Goal: Task Accomplishment & Management: Use online tool/utility

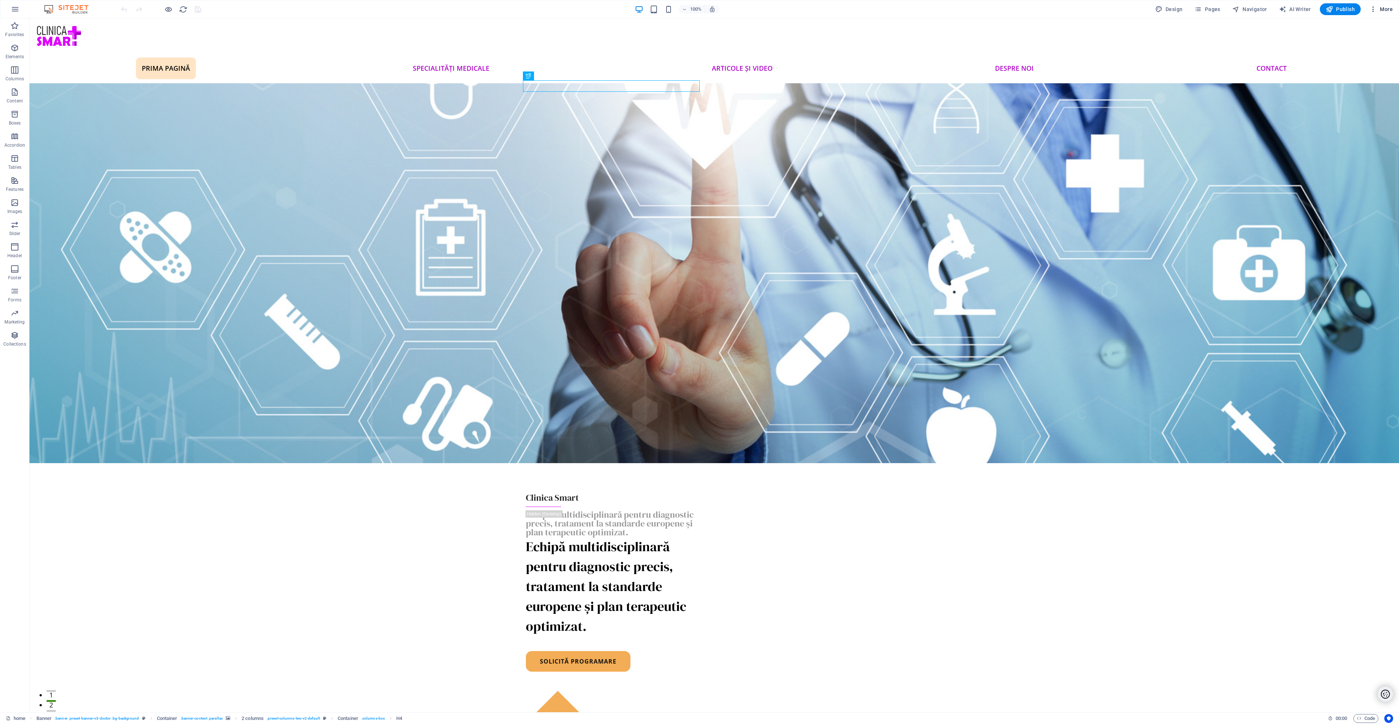
click at [1377, 10] on icon "button" at bounding box center [1373, 9] width 7 height 7
click at [1364, 118] on h6 "Files & Stock Photos" at bounding box center [1366, 116] width 44 height 9
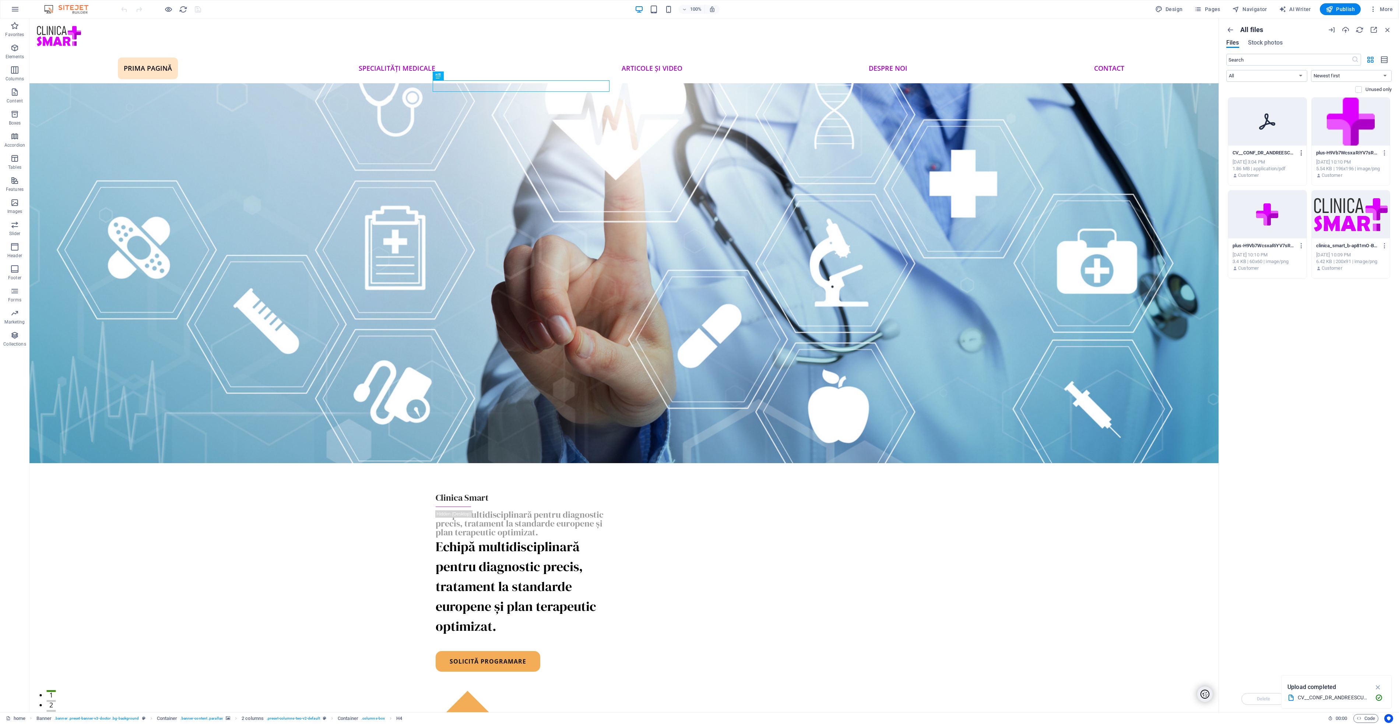
click at [1301, 156] on icon "button" at bounding box center [1302, 153] width 7 height 7
click at [1308, 190] on h6 "Get link" at bounding box center [1307, 189] width 32 height 9
click at [1212, 8] on span "Pages" at bounding box center [1208, 9] width 26 height 7
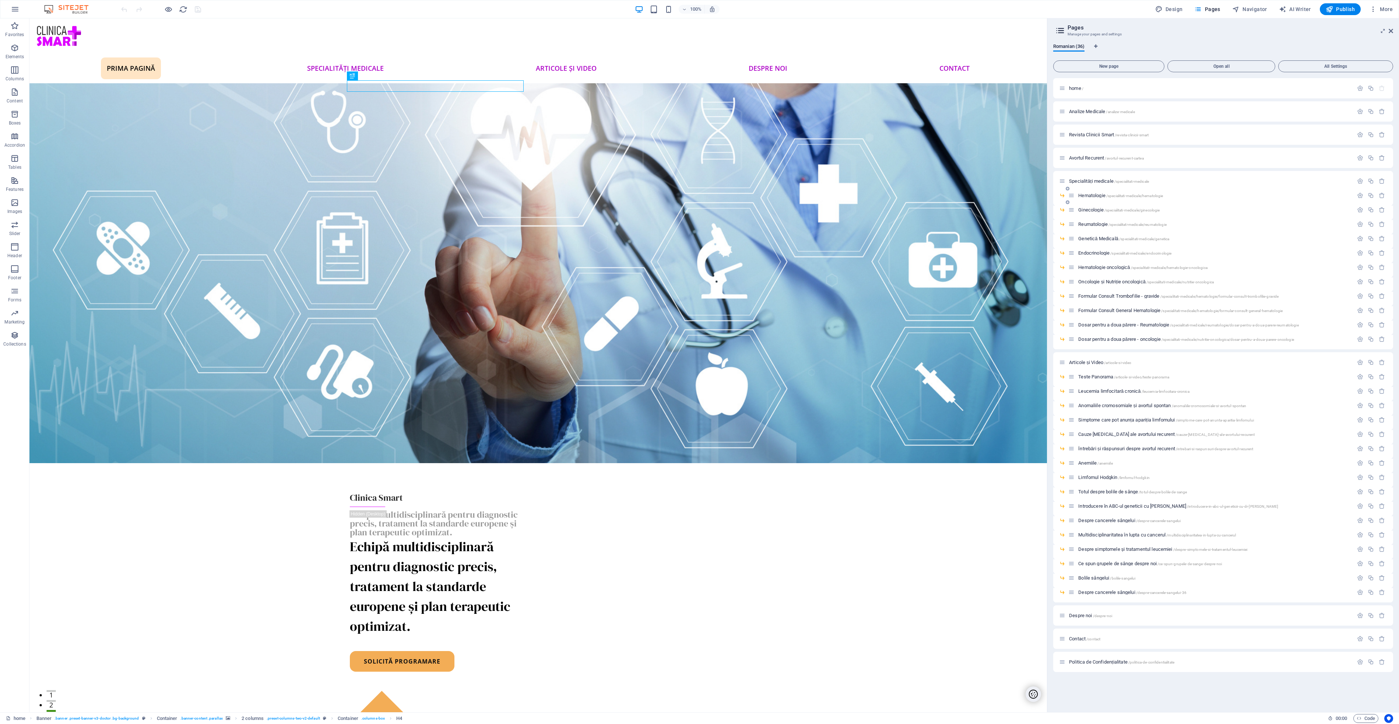
click at [1089, 196] on span "Hematologie /specialitati-medicale/hematologie" at bounding box center [1121, 196] width 85 height 6
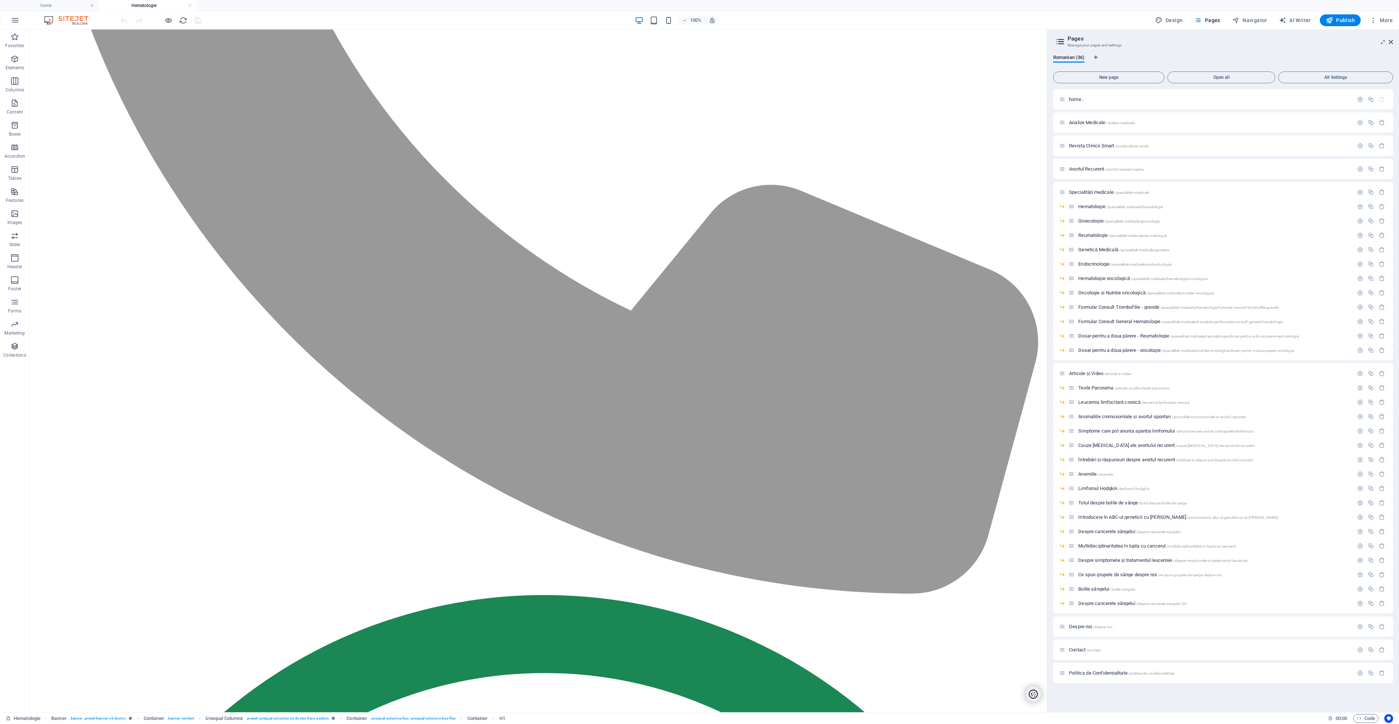
scroll to position [490, 0]
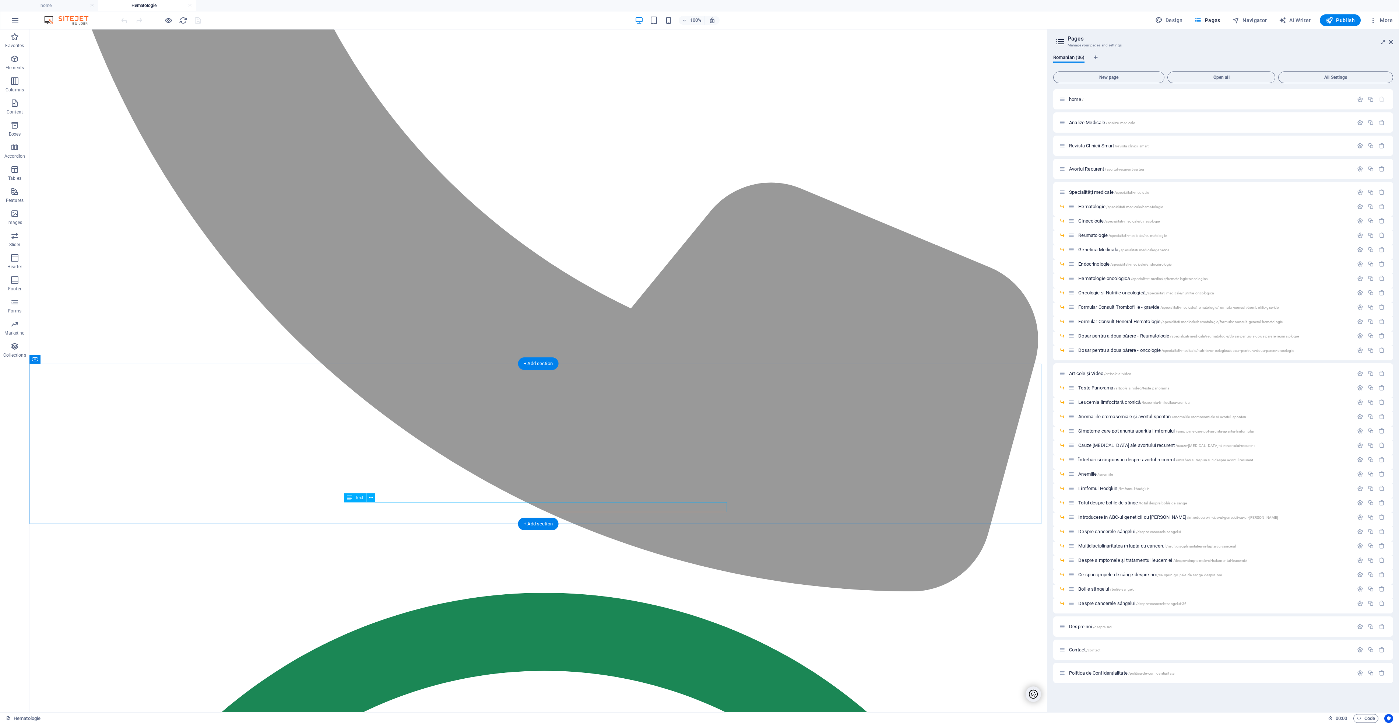
click at [1256, 19] on span "Navigator" at bounding box center [1250, 20] width 35 height 7
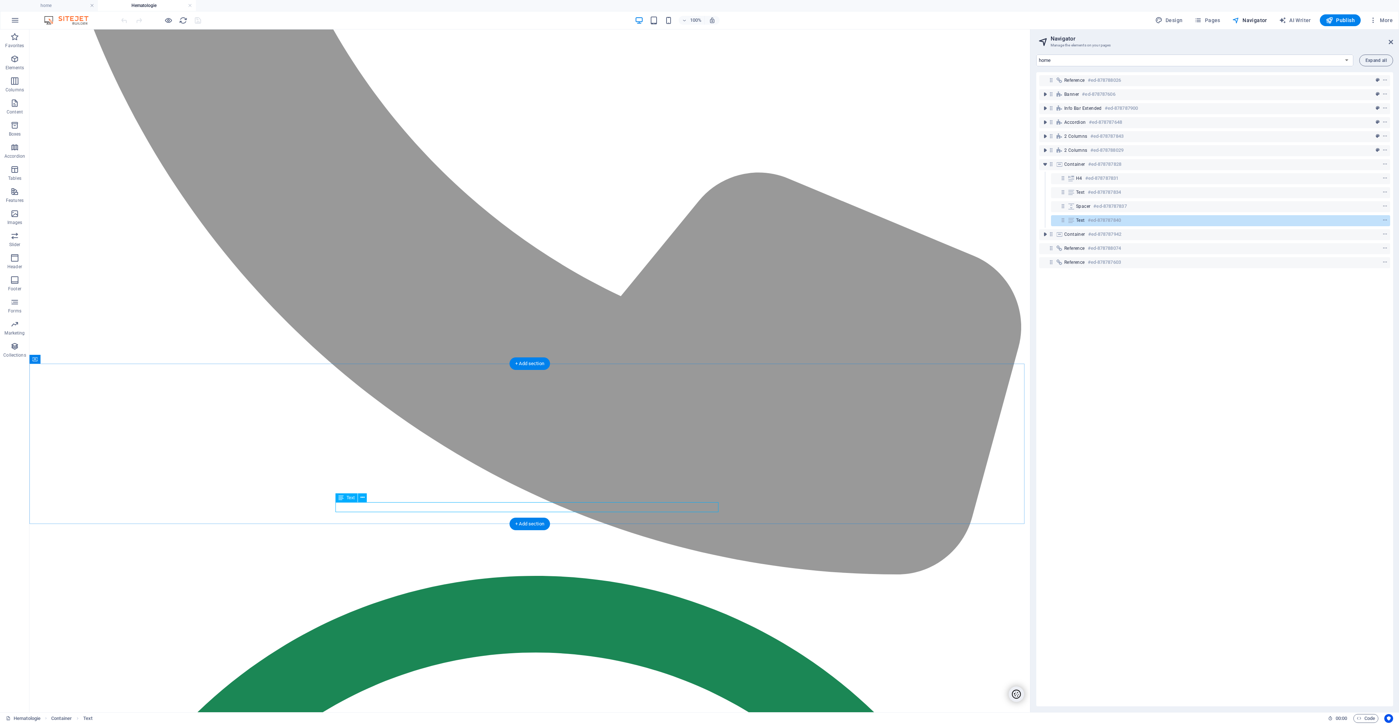
click at [1071, 221] on icon at bounding box center [1072, 220] width 8 height 6
click at [1070, 221] on icon at bounding box center [1072, 220] width 8 height 6
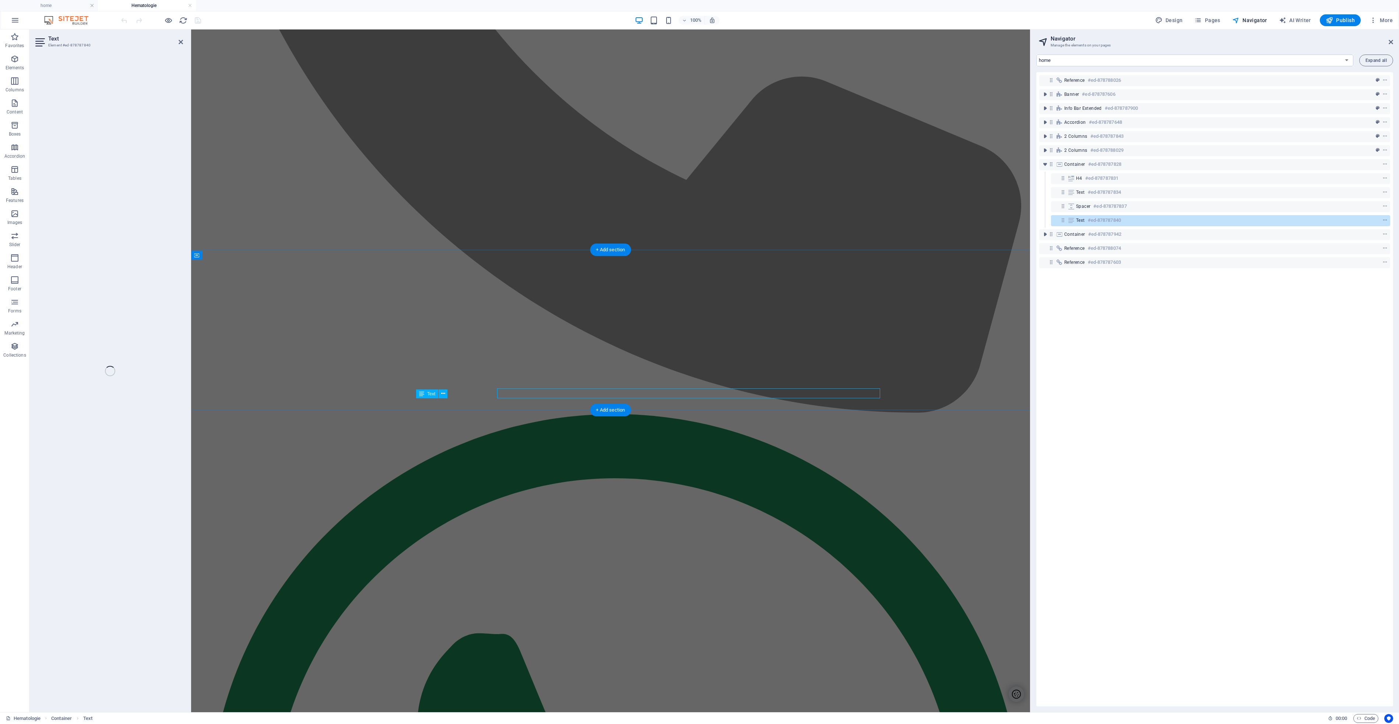
scroll to position [614, 0]
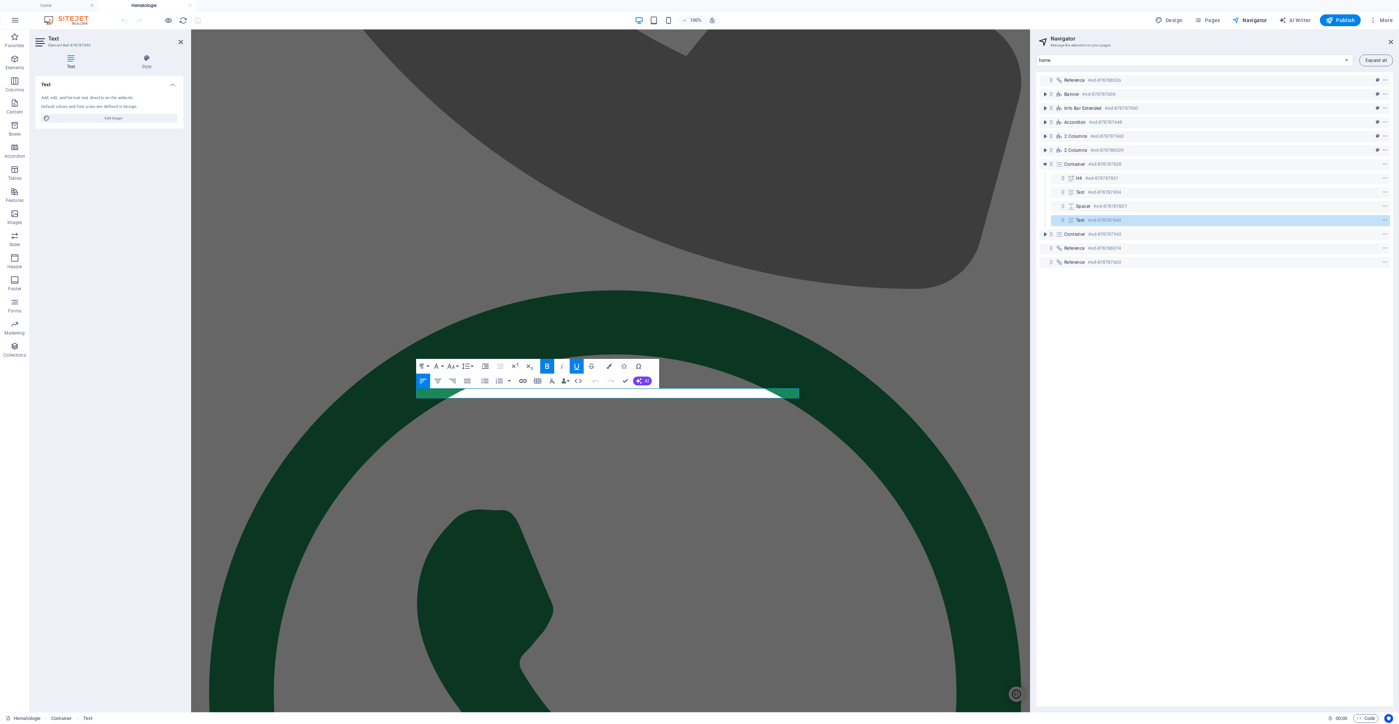
click at [521, 381] on icon "button" at bounding box center [523, 380] width 9 height 9
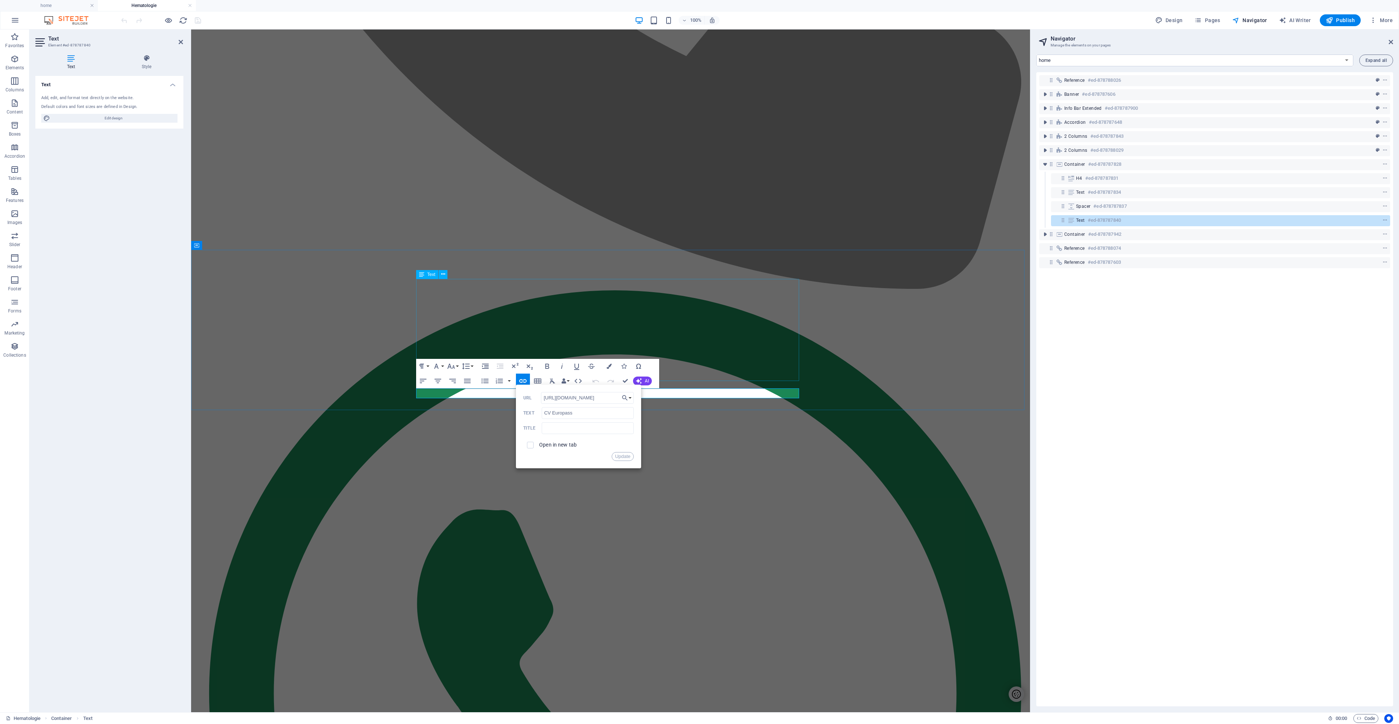
scroll to position [0, 206]
type input "https://cdn1.site-media.eu/images/document/18916984/CV__CONF_DR_ANDREESCU_MIHAE…"
drag, startPoint x: 532, startPoint y: 446, endPoint x: 550, endPoint y: 443, distance: 17.6
click at [533, 446] on input "checkbox" at bounding box center [529, 444] width 7 height 7
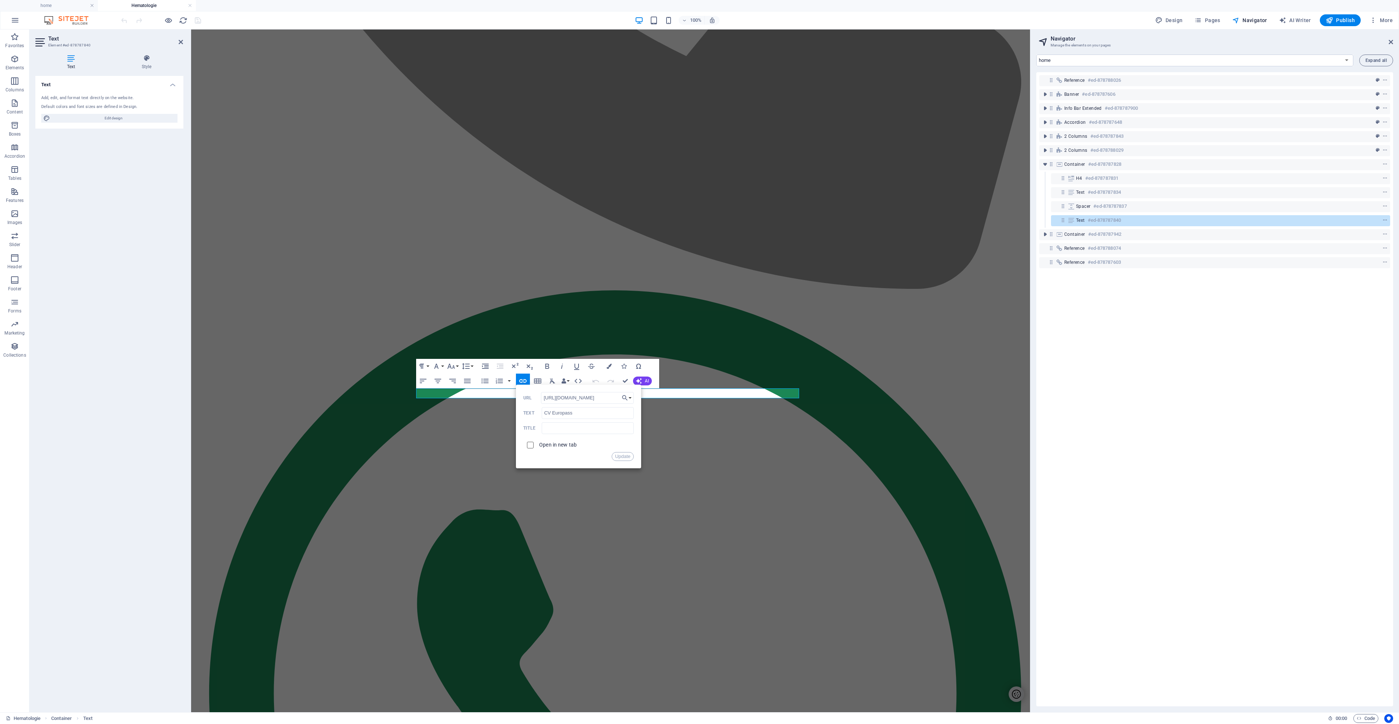
checkbox input "true"
click at [588, 397] on input "https://cdn1.site-media.eu/images/document/18916984/CV__CONF_DR_ANDREESCU_MIHAE…" at bounding box center [587, 398] width 93 height 12
click at [623, 456] on button "Update" at bounding box center [623, 456] width 22 height 9
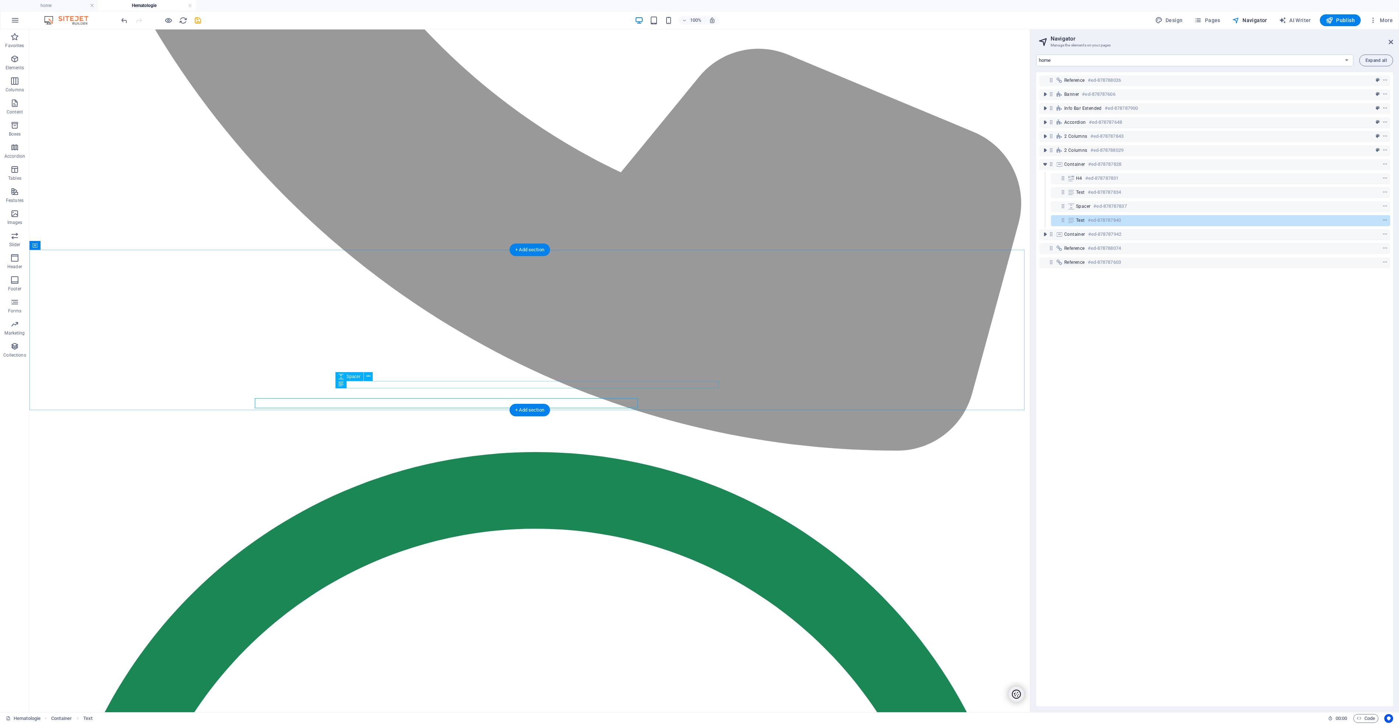
scroll to position [604, 0]
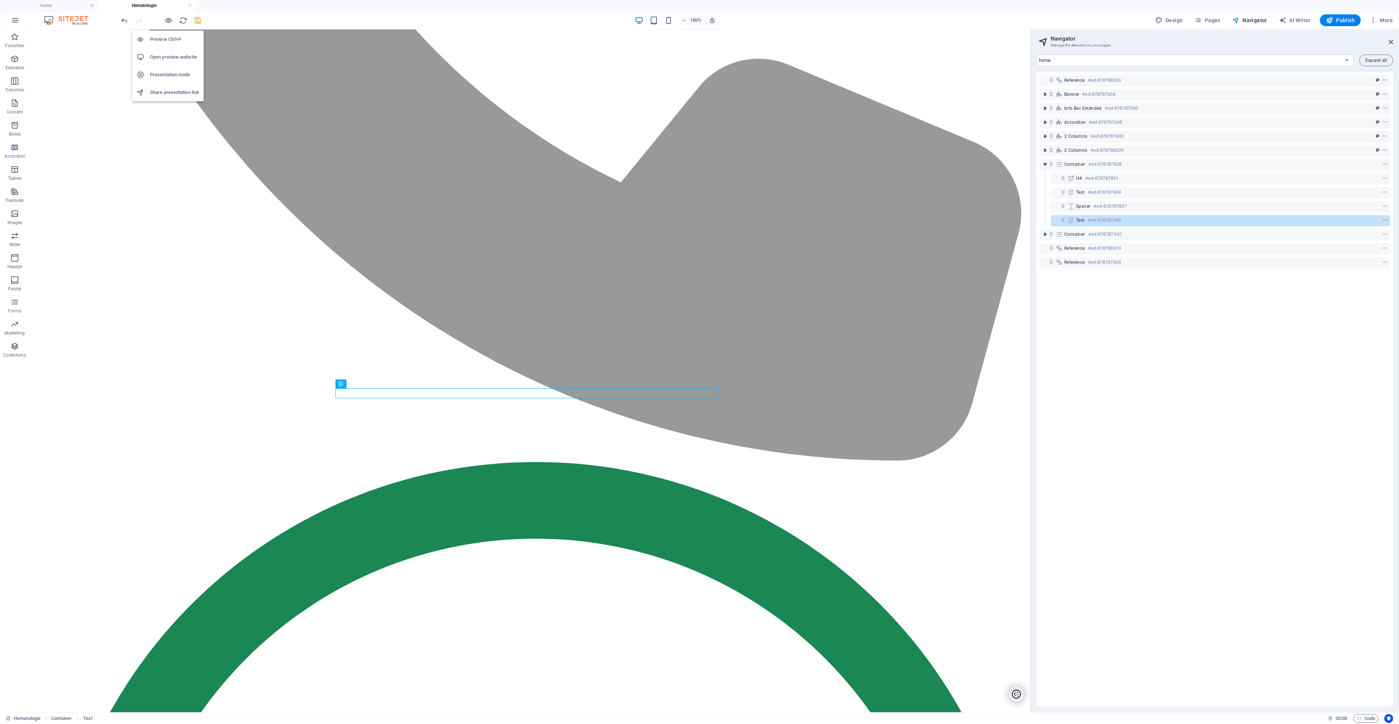
click at [175, 59] on h6 "Open preview website" at bounding box center [174, 57] width 49 height 9
click at [195, 21] on icon "save" at bounding box center [198, 20] width 8 height 8
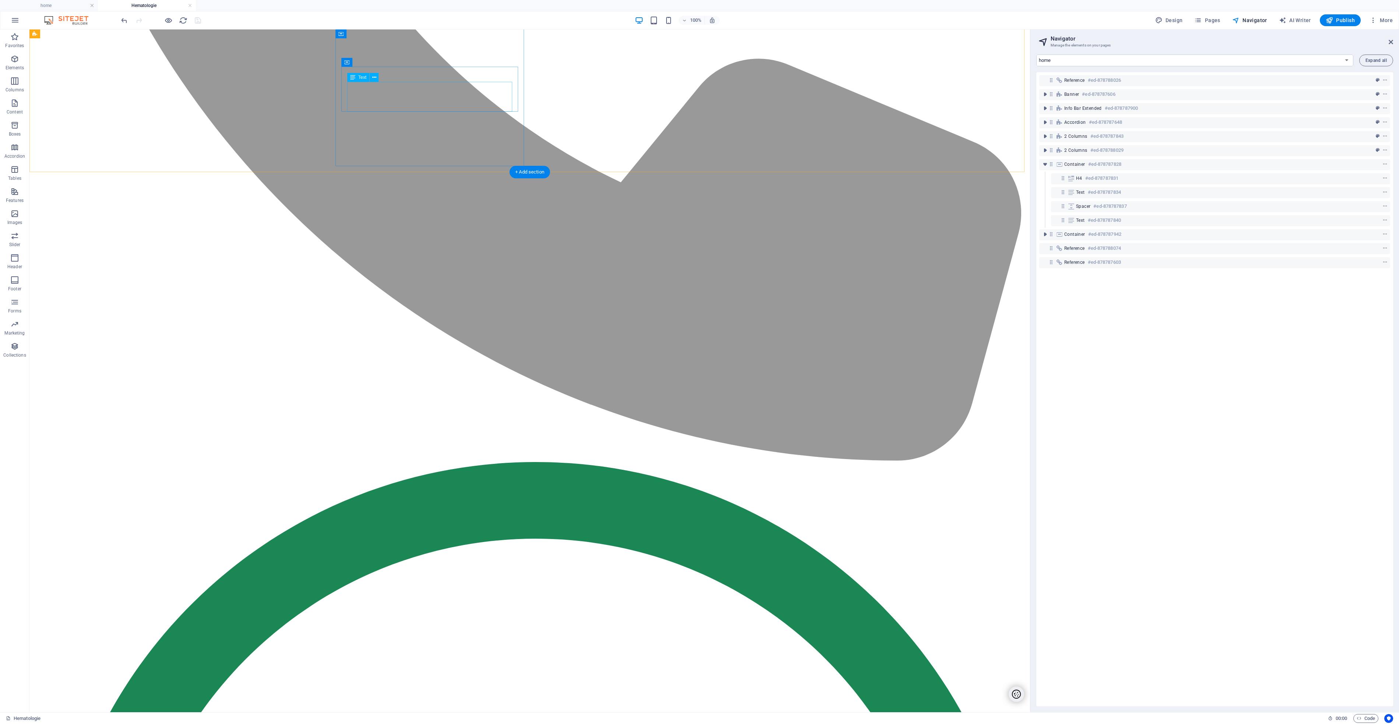
drag, startPoint x: 447, startPoint y: 102, endPoint x: 455, endPoint y: 102, distance: 8.5
drag, startPoint x: 450, startPoint y: 106, endPoint x: 288, endPoint y: 107, distance: 162.5
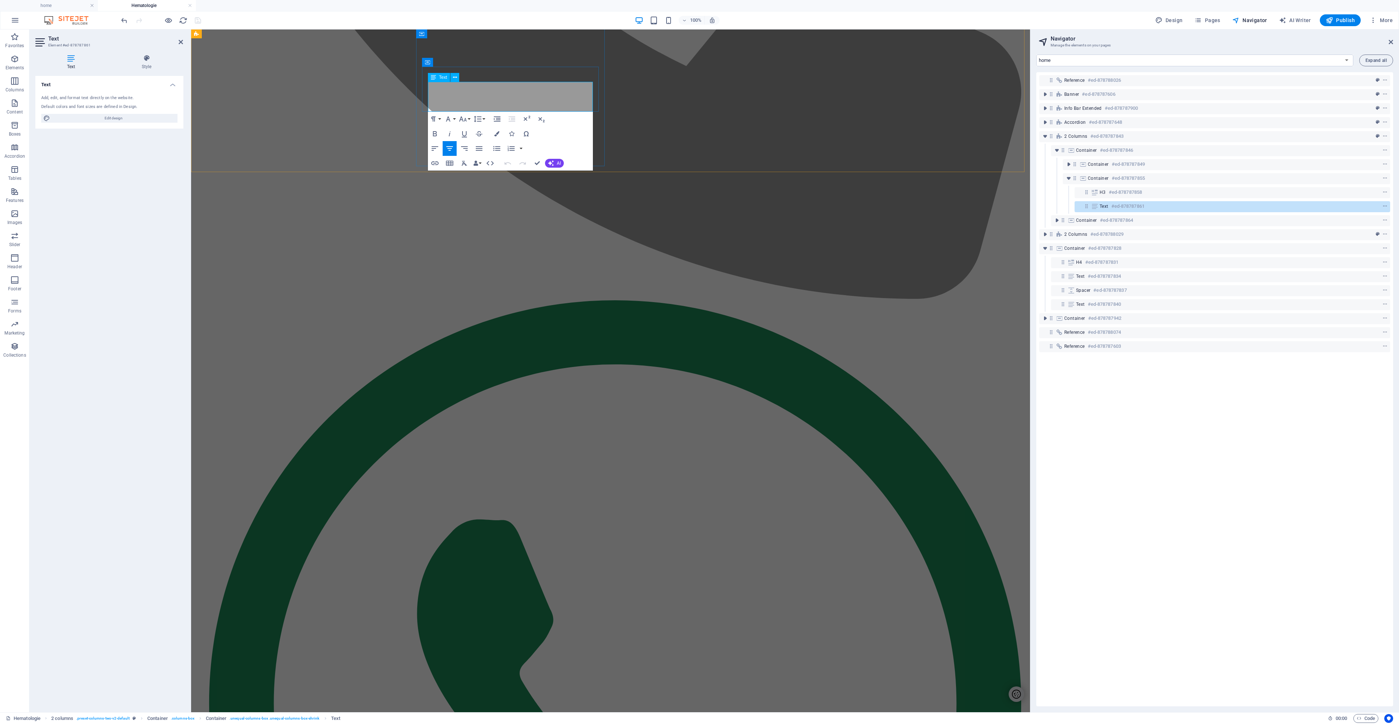
scroll to position [614, 0]
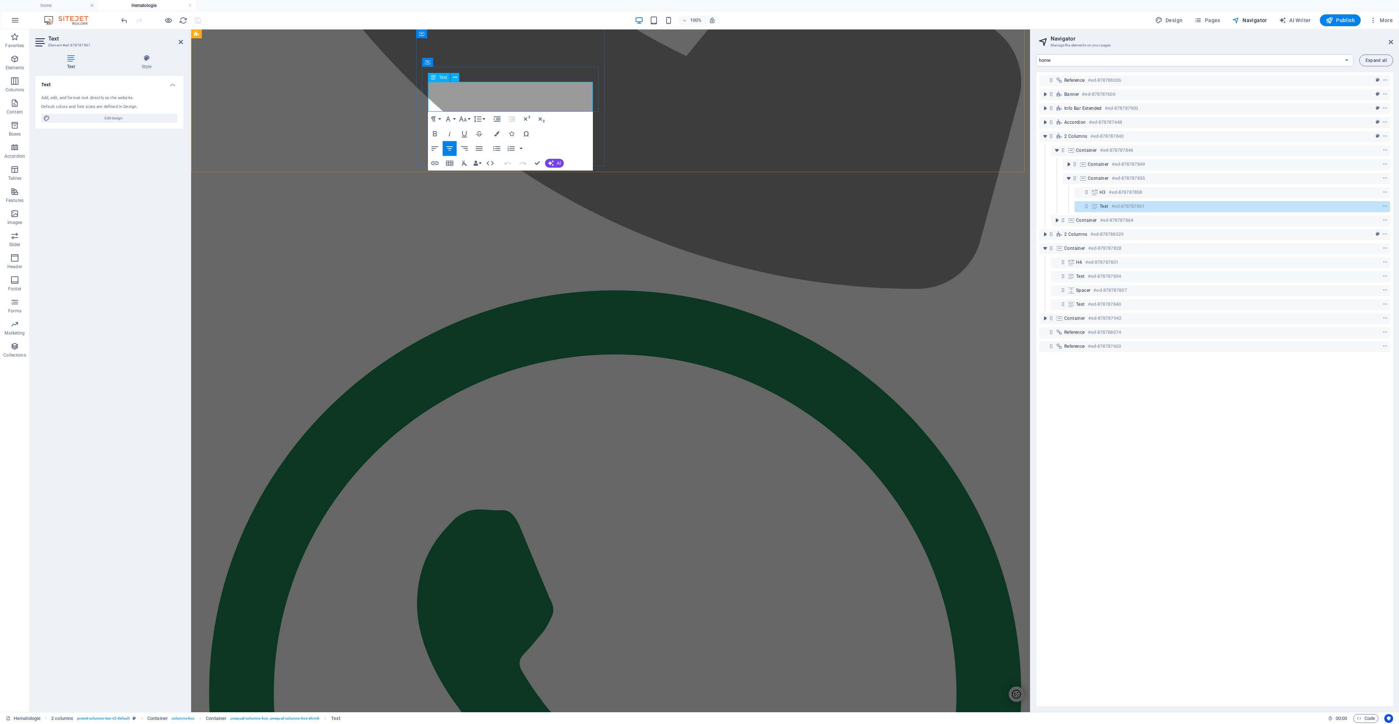
drag, startPoint x: 540, startPoint y: 107, endPoint x: 522, endPoint y: 106, distance: 18.1
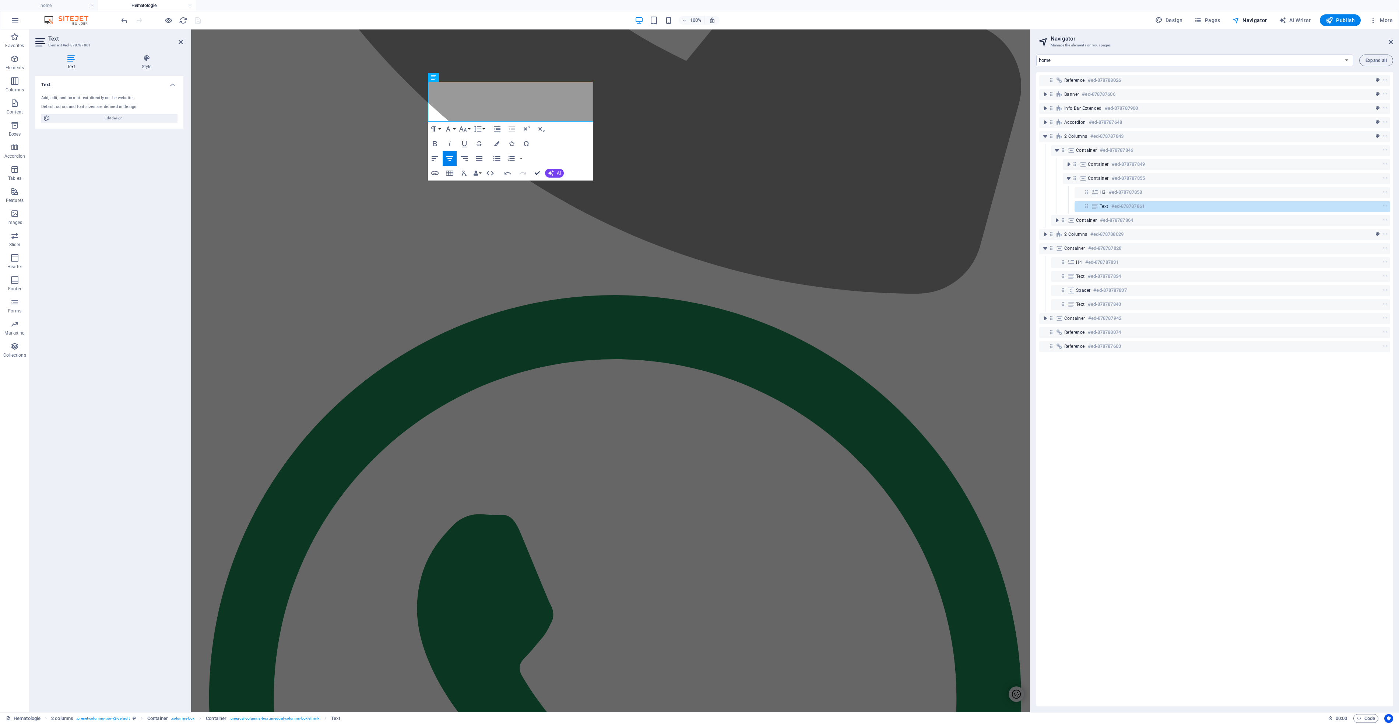
drag, startPoint x: 536, startPoint y: 174, endPoint x: 507, endPoint y: 144, distance: 41.4
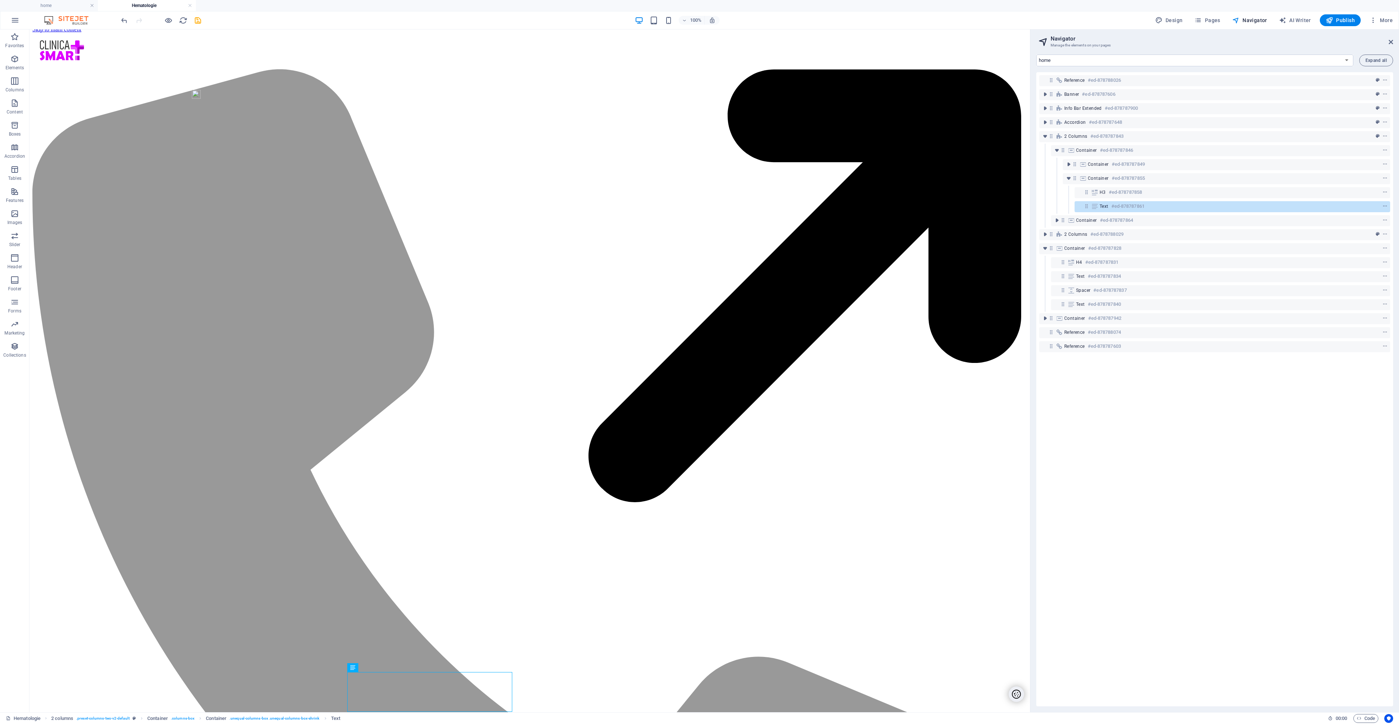
scroll to position [0, 0]
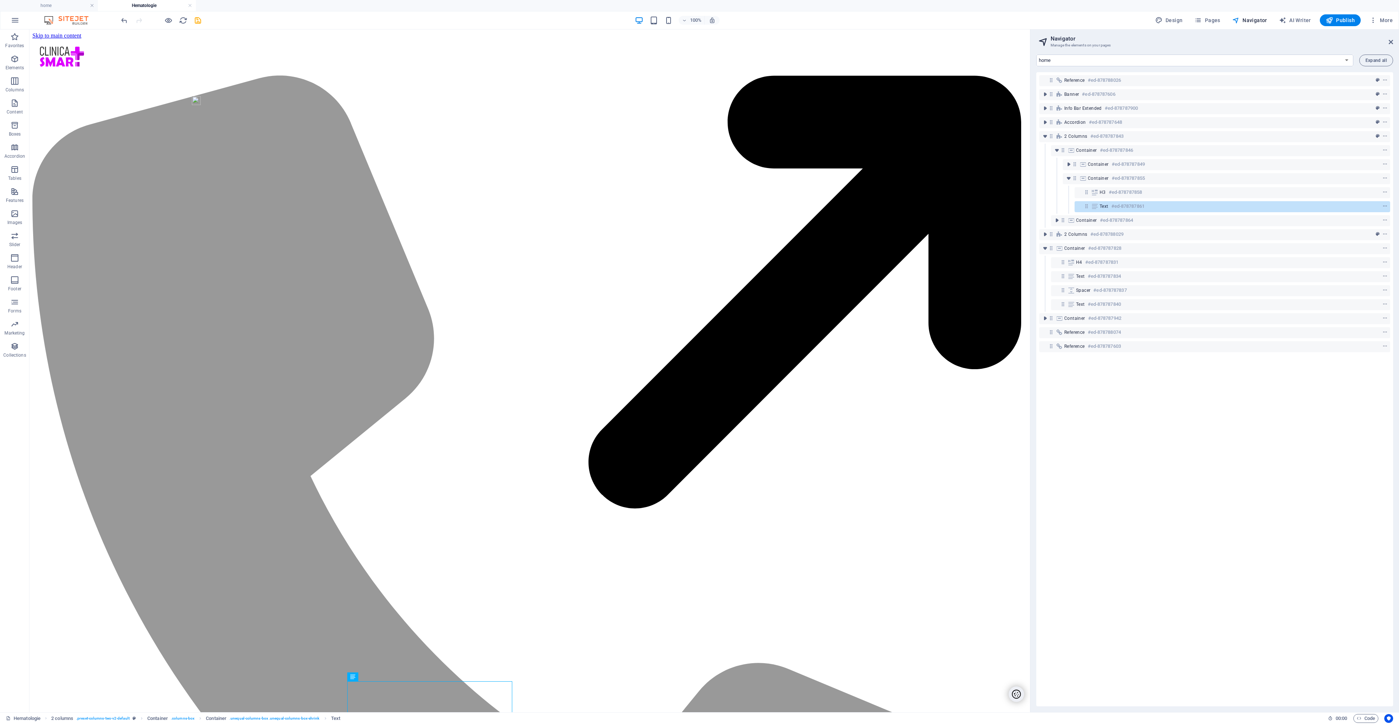
drag, startPoint x: 200, startPoint y: 20, endPoint x: 200, endPoint y: 26, distance: 5.9
click at [200, 21] on icon "save" at bounding box center [198, 20] width 8 height 8
drag, startPoint x: 1026, startPoint y: 183, endPoint x: 1062, endPoint y: 173, distance: 38.4
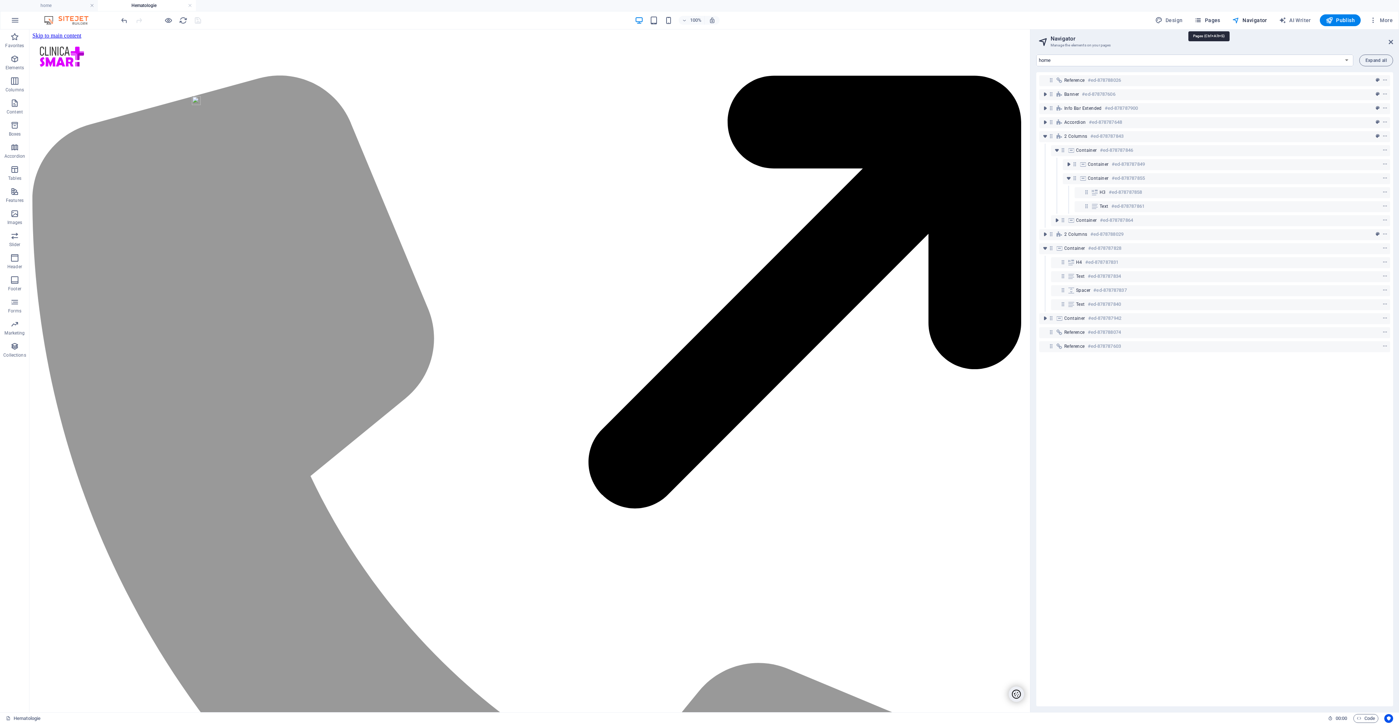
click at [1216, 16] on button "Pages" at bounding box center [1208, 20] width 32 height 12
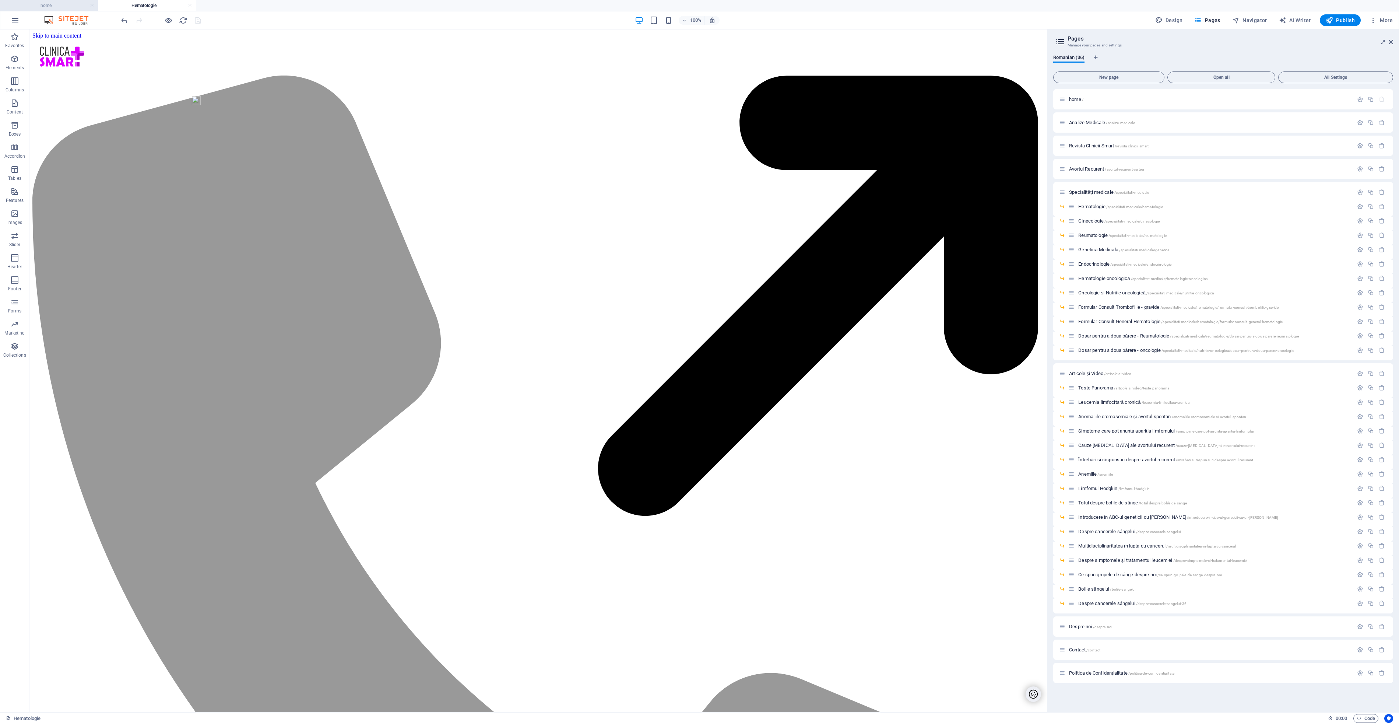
click at [53, 6] on h4 "home" at bounding box center [49, 5] width 98 height 8
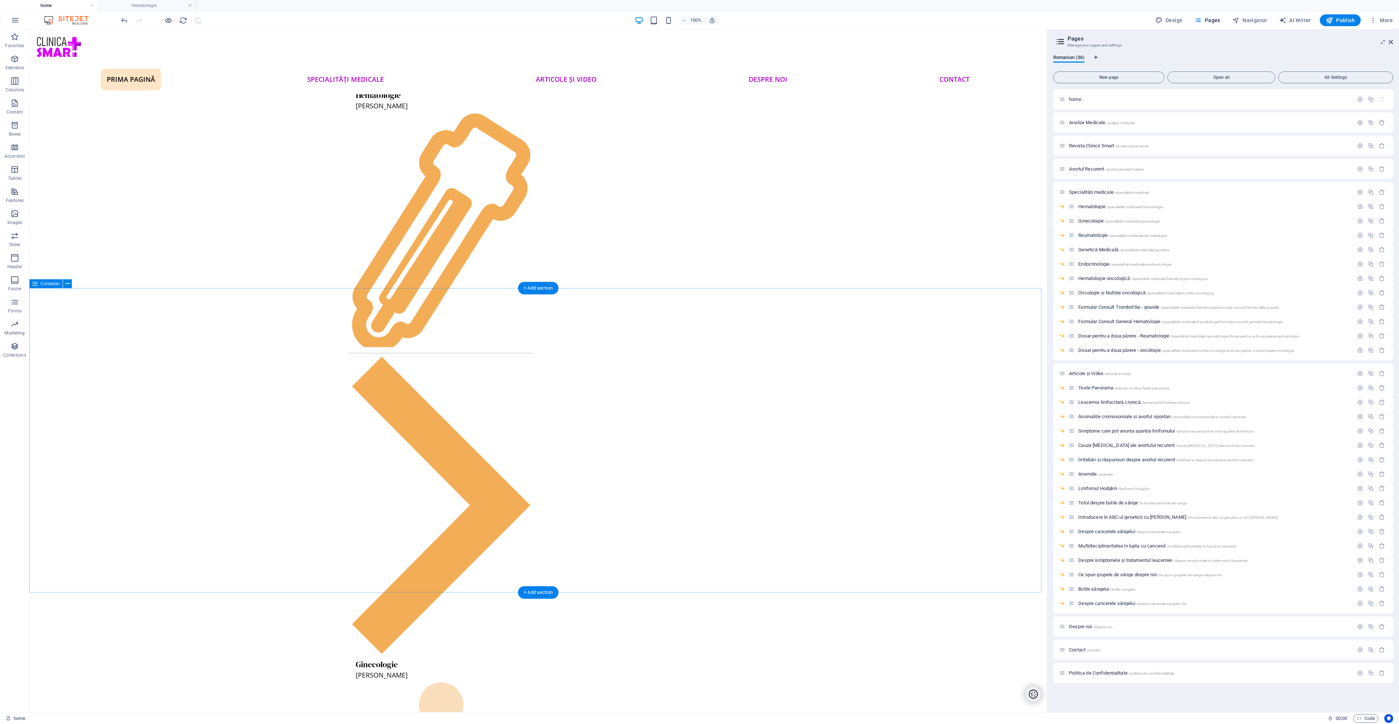
scroll to position [917, 0]
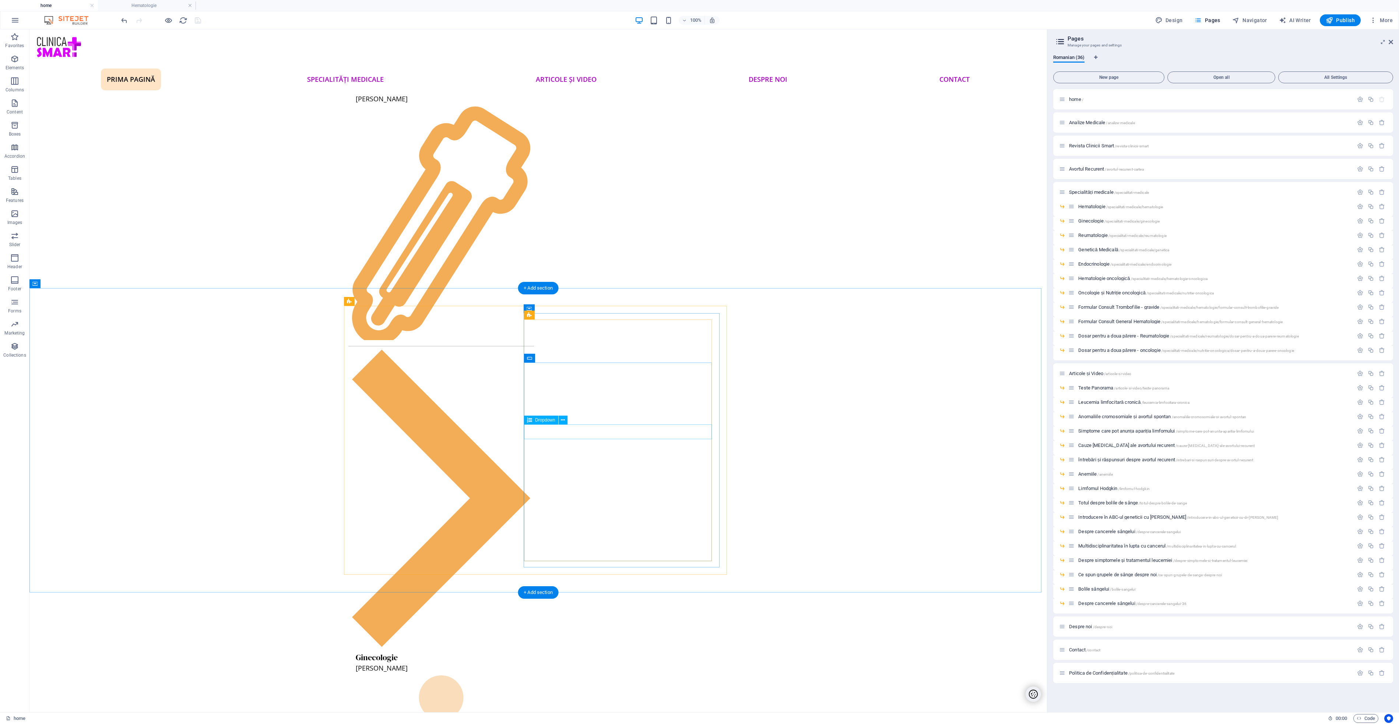
click at [1255, 17] on span "Navigator" at bounding box center [1250, 20] width 35 height 7
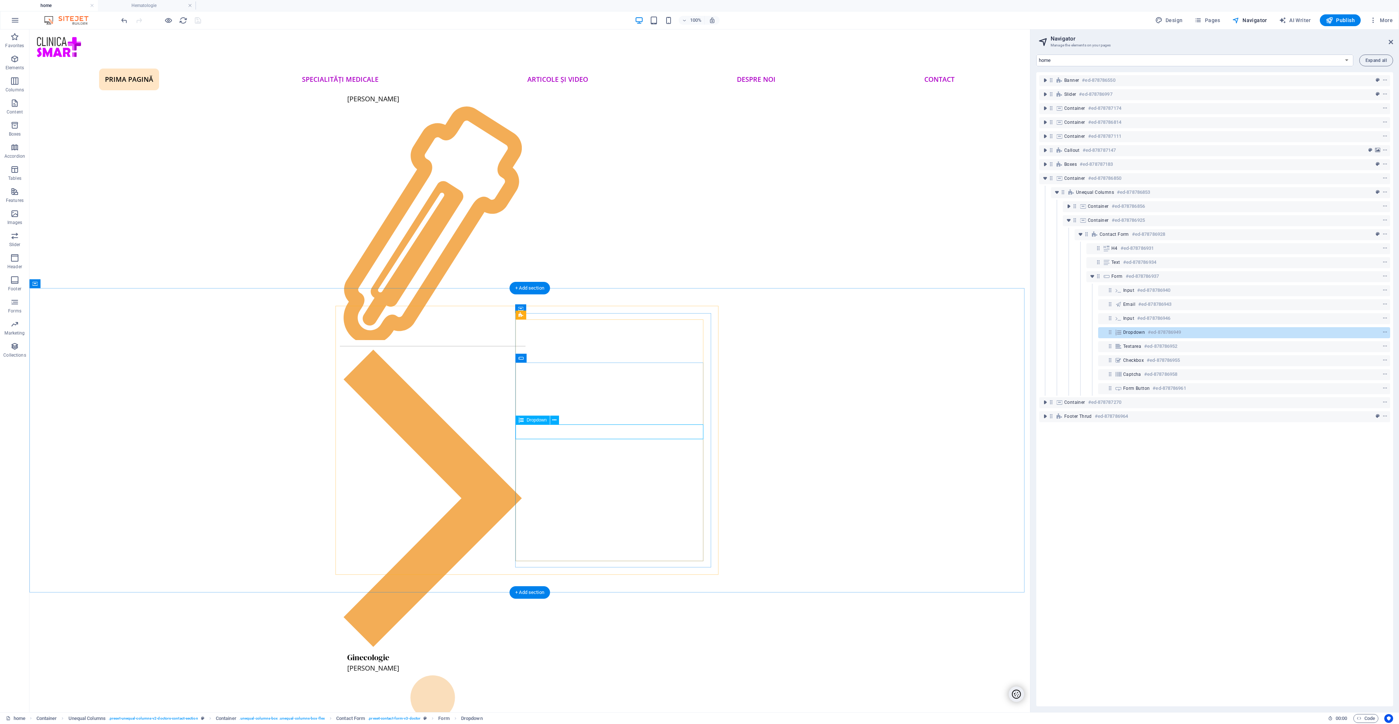
click at [1118, 333] on icon at bounding box center [1119, 332] width 8 height 6
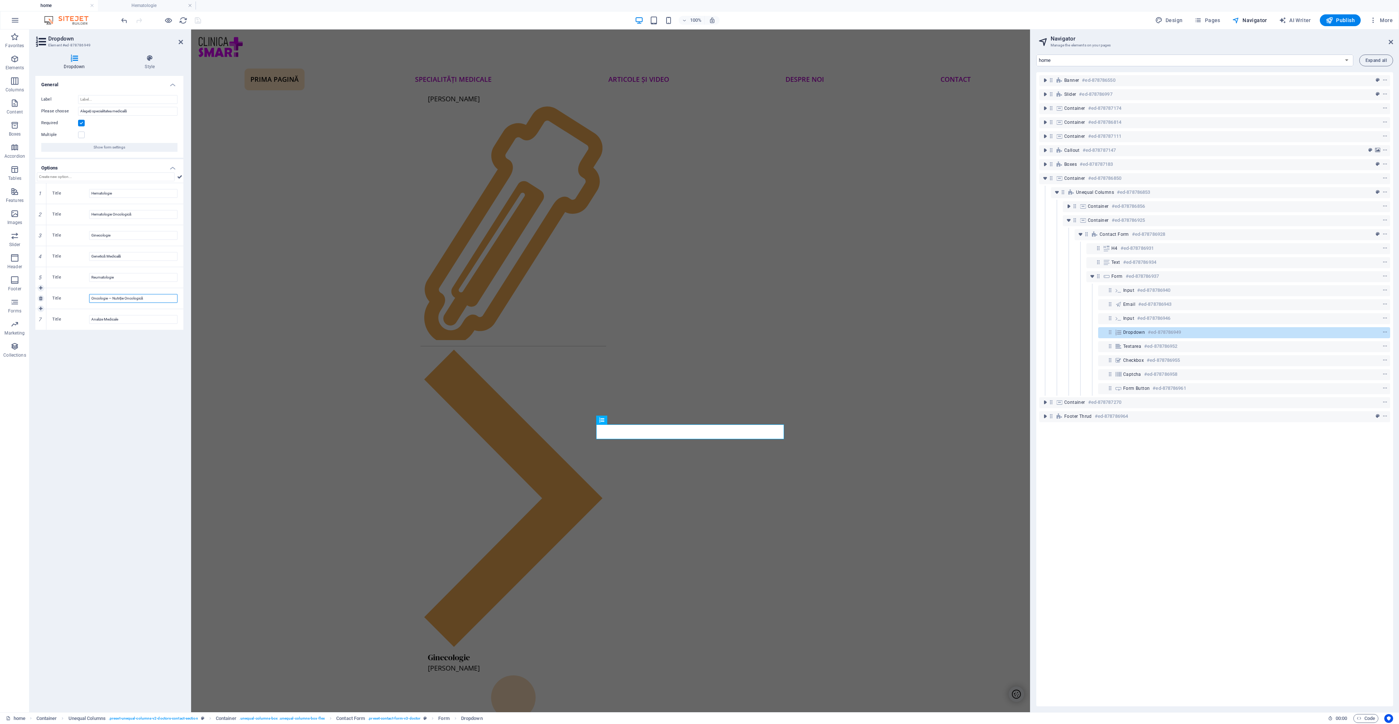
click at [113, 295] on input "Oncologie — Nutriție Oncologică" at bounding box center [133, 298] width 88 height 9
type input "Oncologie"
click at [136, 178] on input "text" at bounding box center [106, 176] width 138 height 9
paste input "Nutriție Oncologică"
type input "Nutriție Oncologică"
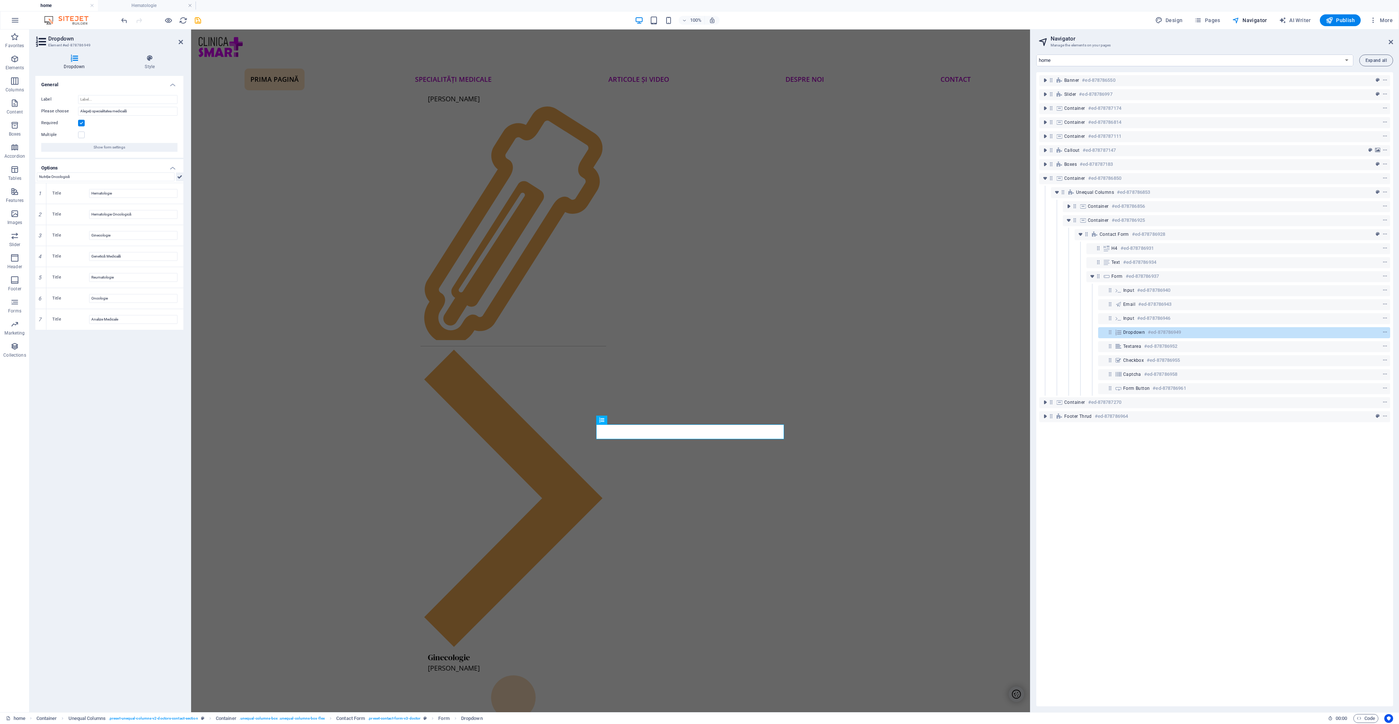
click at [180, 178] on icon at bounding box center [179, 176] width 5 height 9
click at [41, 330] on icon at bounding box center [40, 330] width 3 height 4
click at [41, 340] on icon at bounding box center [40, 340] width 3 height 4
type input "Nutriție Oncologică"
drag, startPoint x: 46, startPoint y: 338, endPoint x: 49, endPoint y: 313, distance: 25.3
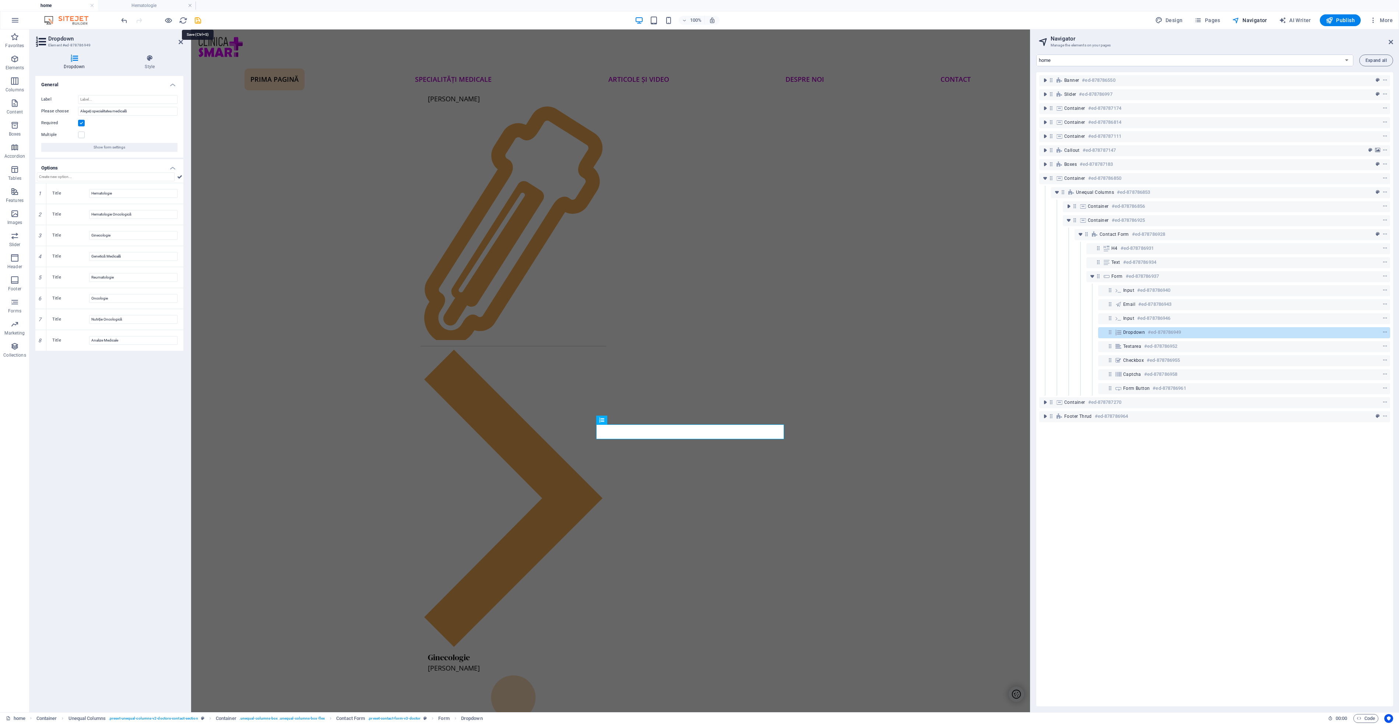
click at [195, 20] on icon "save" at bounding box center [198, 20] width 8 height 8
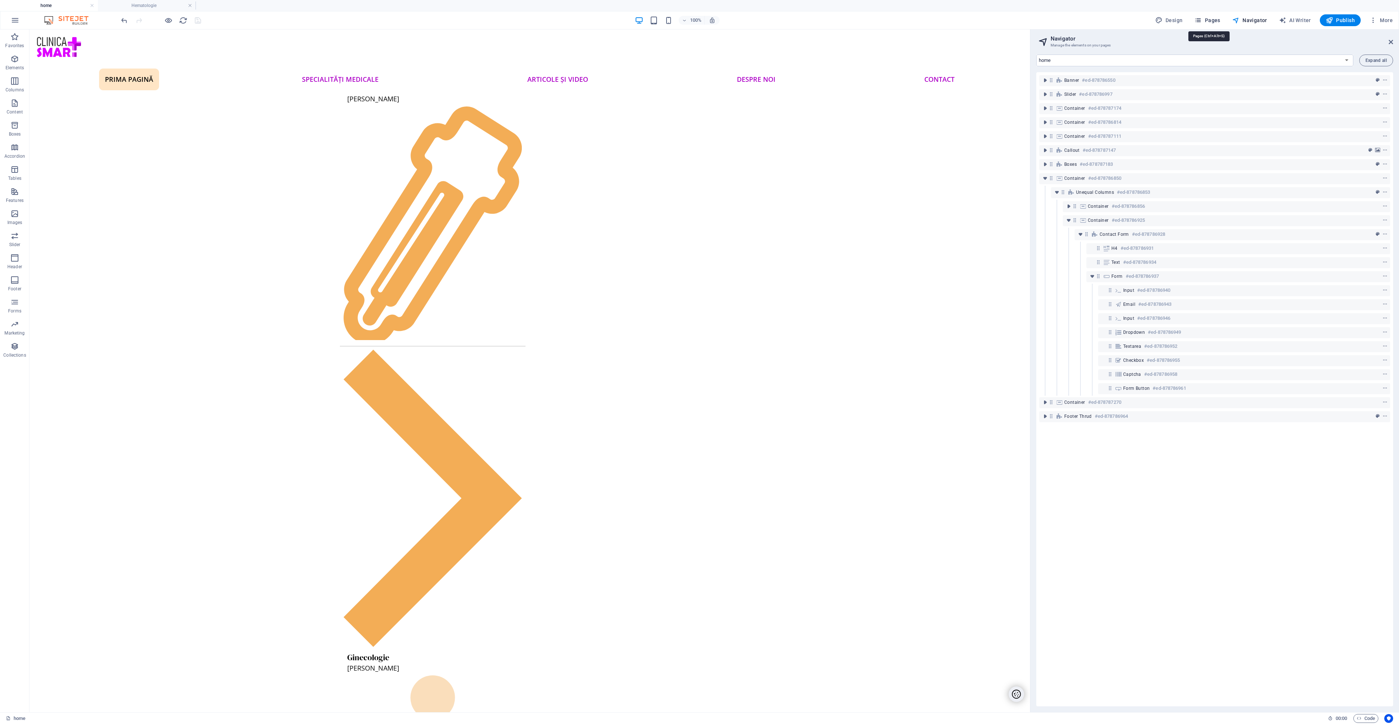
click at [1217, 20] on span "Pages" at bounding box center [1208, 20] width 26 height 7
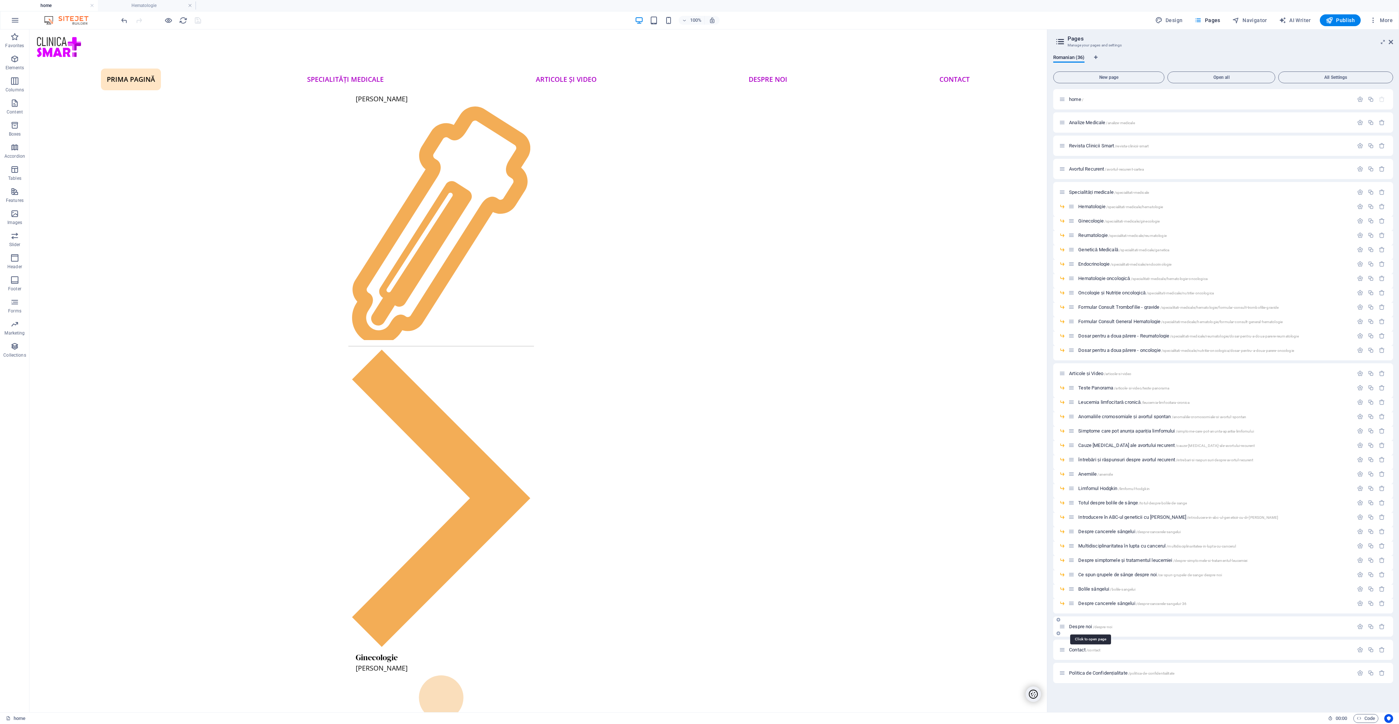
click at [1081, 626] on span "Despre noi /despre-noi" at bounding box center [1090, 627] width 43 height 6
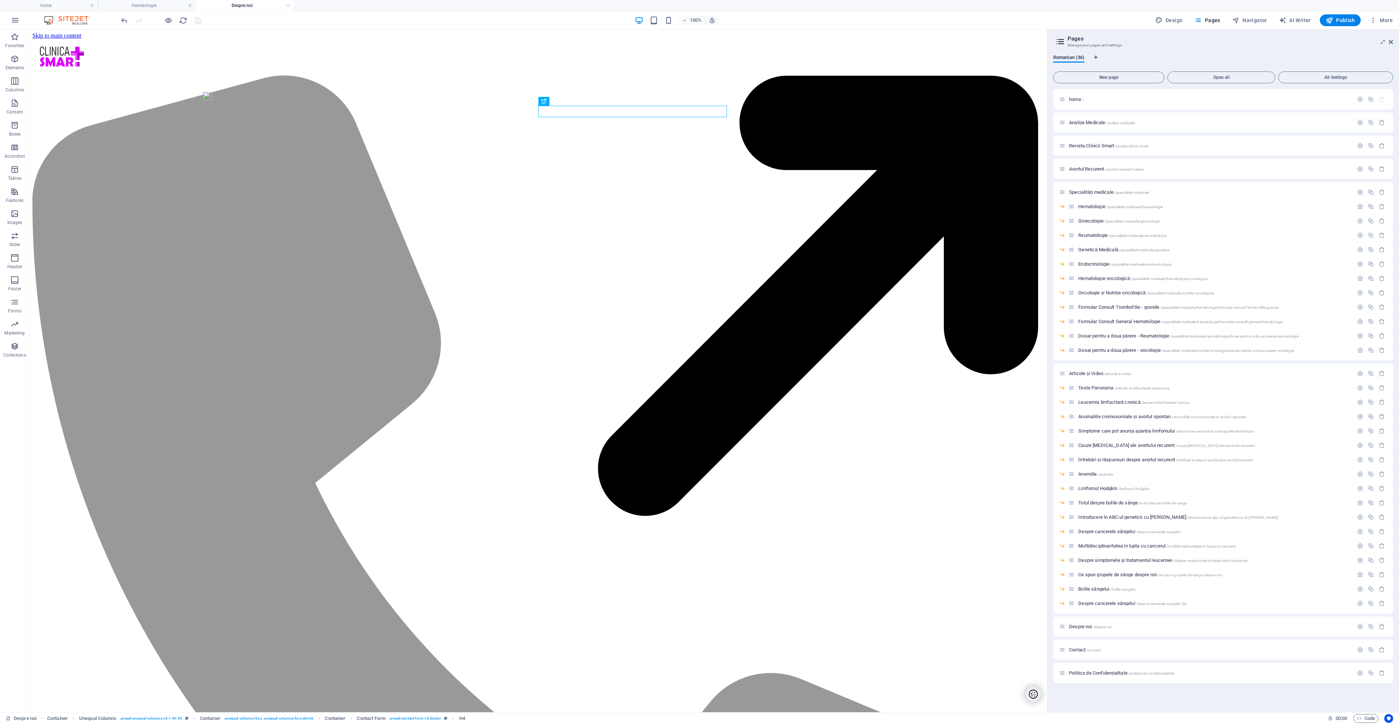
scroll to position [0, 0]
click at [1253, 20] on span "Navigator" at bounding box center [1250, 20] width 35 height 7
select select "16659084-ro"
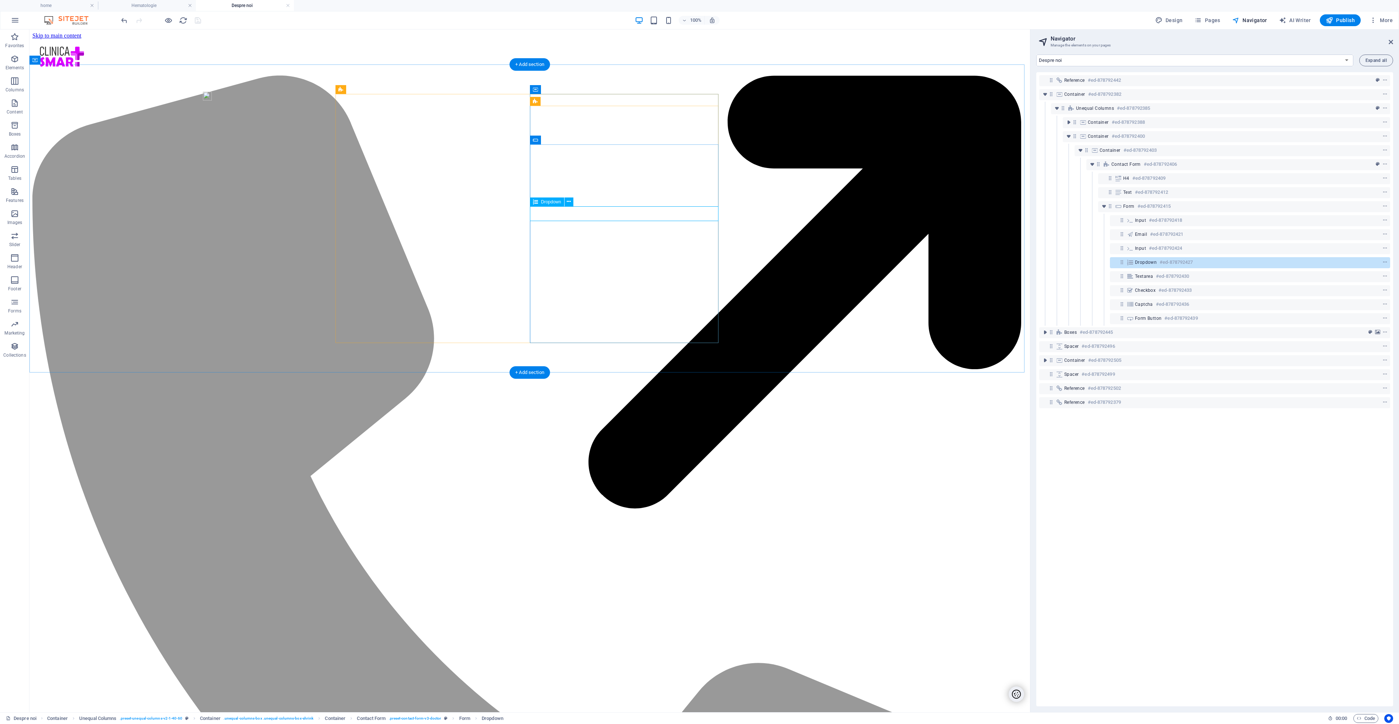
click at [1131, 263] on icon at bounding box center [1130, 262] width 8 height 6
click at [1131, 262] on icon at bounding box center [1130, 262] width 8 height 6
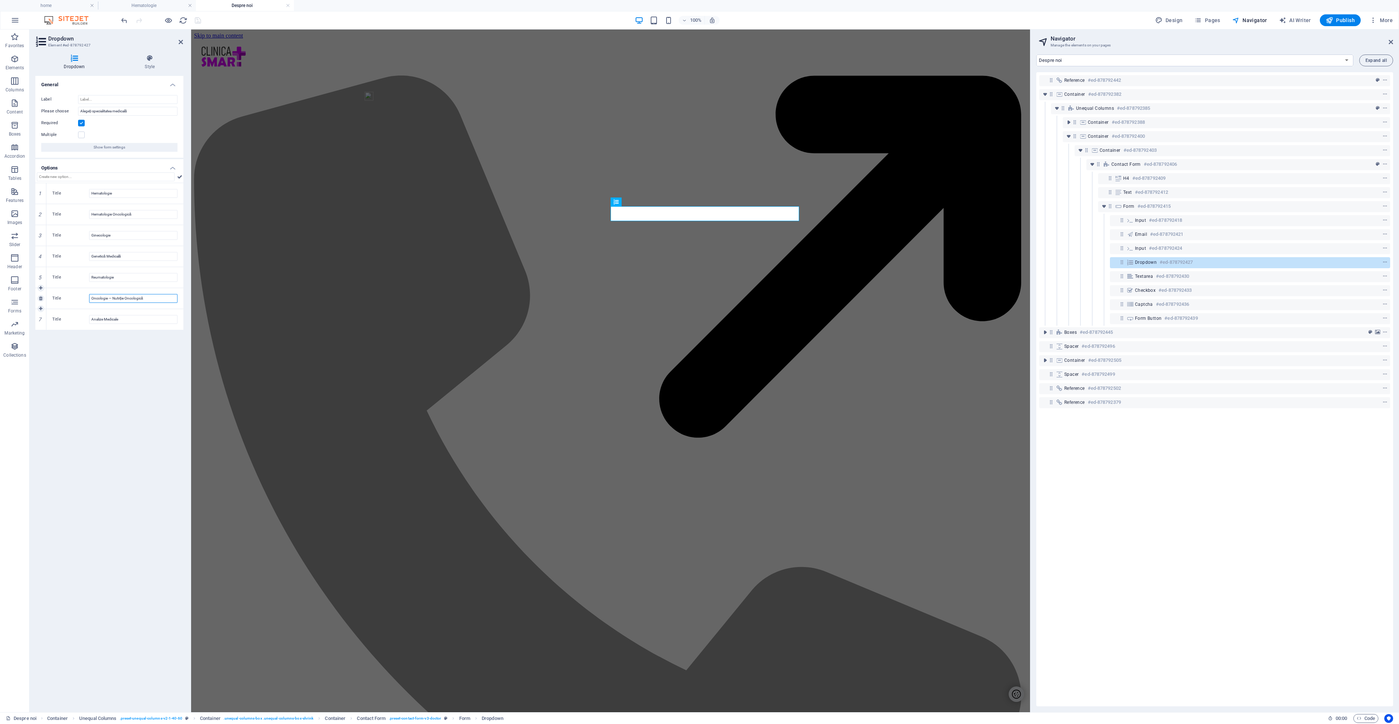
drag, startPoint x: 150, startPoint y: 298, endPoint x: 109, endPoint y: 300, distance: 41.0
click at [109, 300] on input "Oncologie — Nutriție Oncologică" at bounding box center [133, 298] width 88 height 9
type input "Oncologie"
click at [43, 307] on link at bounding box center [41, 308] width 7 height 7
type input "New option"
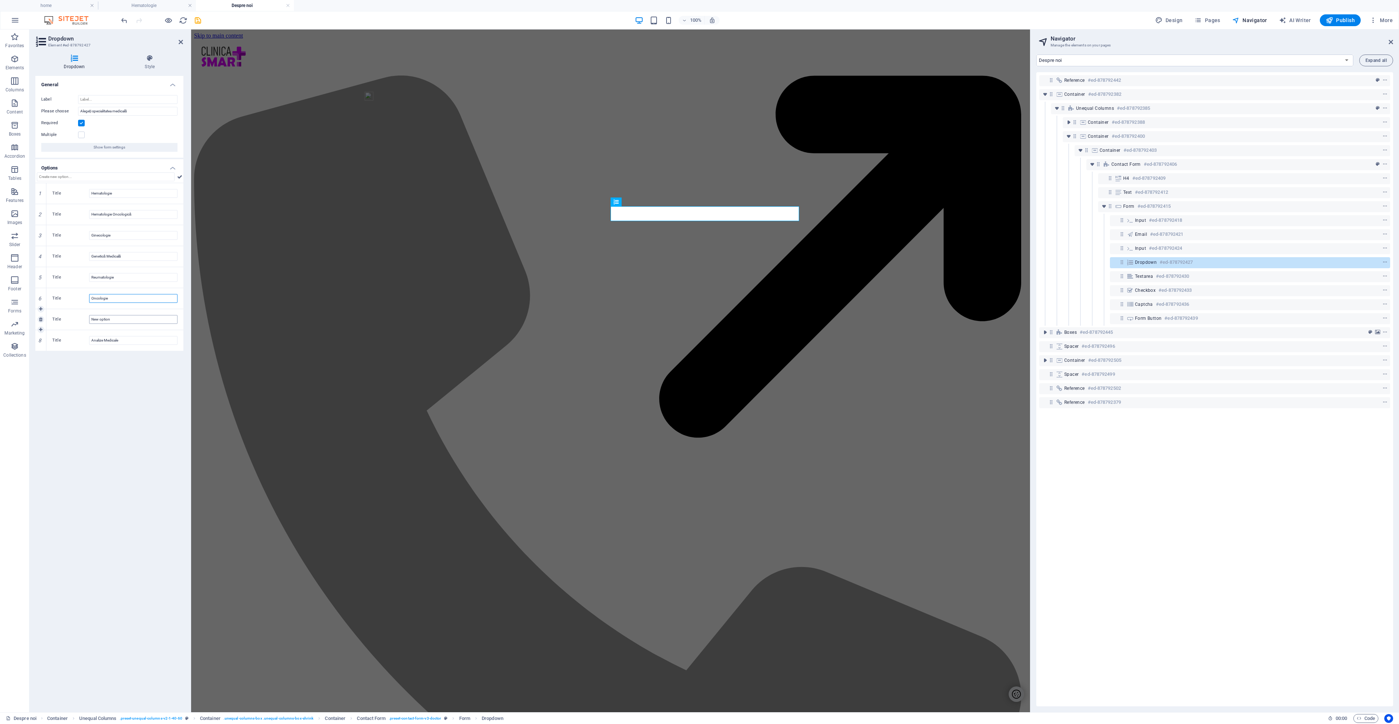
type input "Oncologie"
click at [103, 319] on input "New option" at bounding box center [133, 319] width 88 height 9
paste input "Nutriție Oncologică"
paste input "utriție Oncologică"
type input "Nutriție Oncologică"
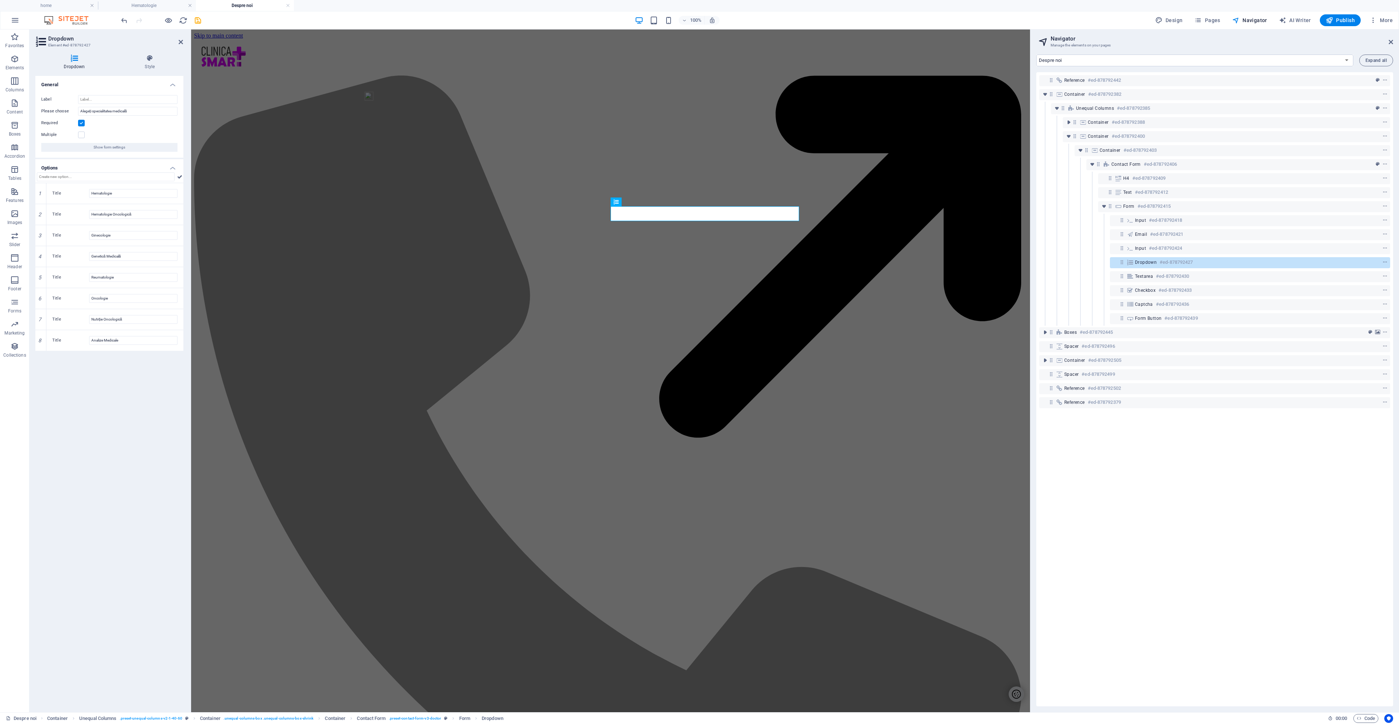
click at [135, 371] on div "General Label Please choose Alegeți specialitatea medicală Required Multiple Sh…" at bounding box center [109, 391] width 148 height 630
drag, startPoint x: 196, startPoint y: 20, endPoint x: 199, endPoint y: 27, distance: 8.1
click at [196, 20] on icon "save" at bounding box center [198, 20] width 8 height 8
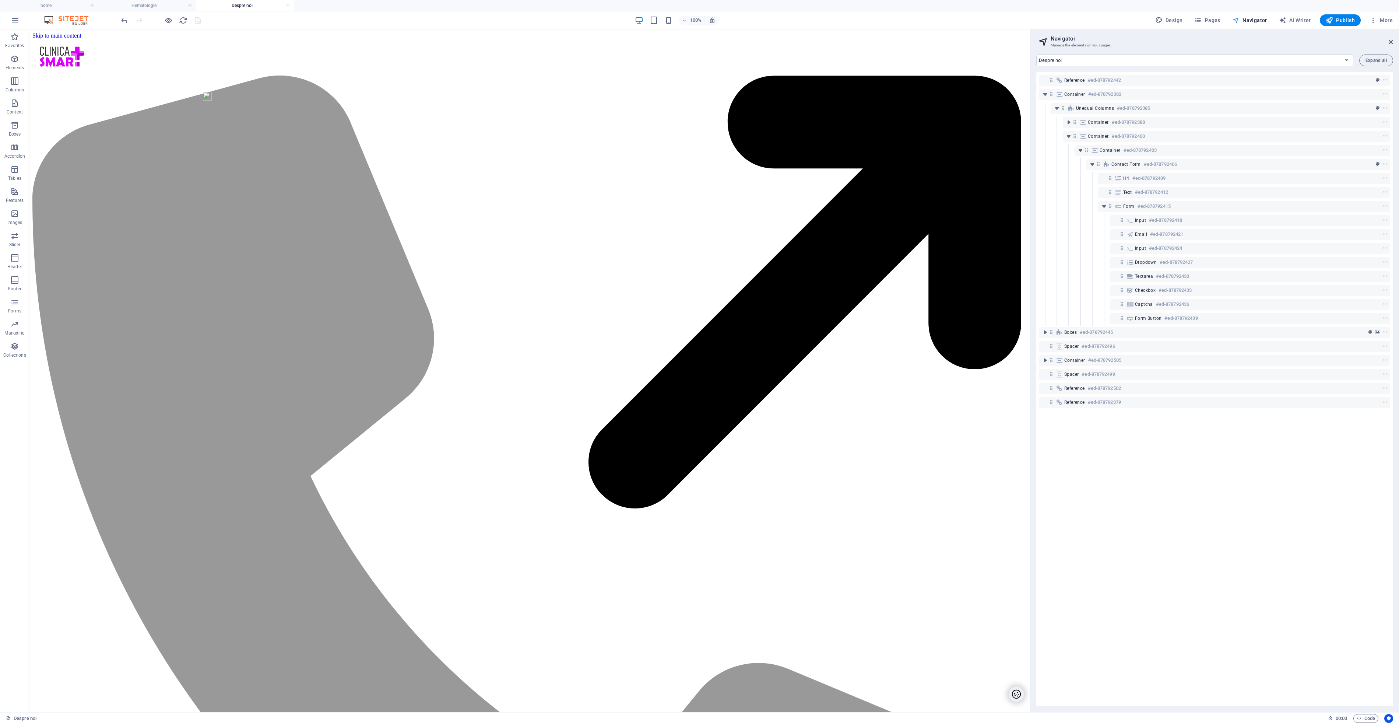
click at [1253, 21] on span "Navigator" at bounding box center [1250, 20] width 35 height 7
click at [1212, 20] on span "Pages" at bounding box center [1208, 20] width 26 height 7
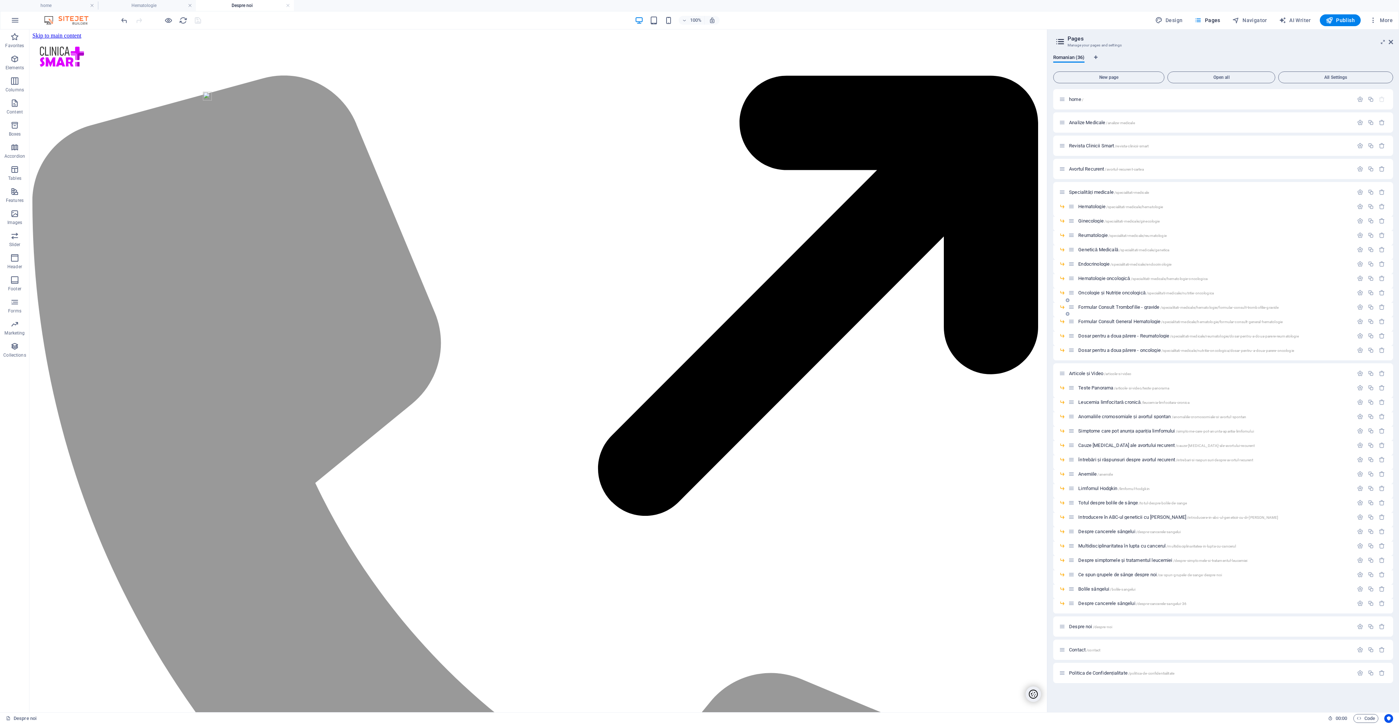
click at [1105, 293] on span "Oncologie și Nutriție oncologică /specialitati-medicale/nutritie-oncologica" at bounding box center [1147, 293] width 136 height 6
click at [1360, 293] on icon "button" at bounding box center [1360, 293] width 6 height 6
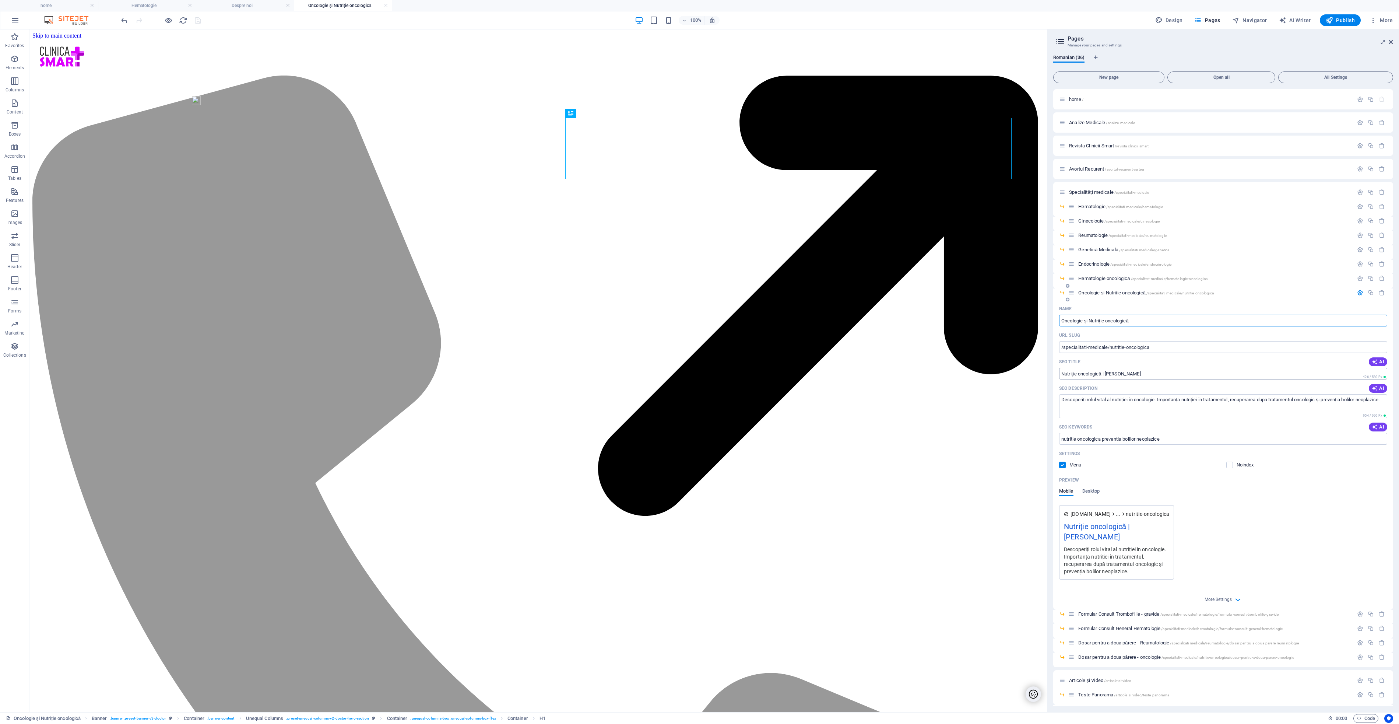
click at [1096, 374] on input "Nutriție oncologică | Dr. Mara Popescu Jidveian" at bounding box center [1223, 374] width 328 height 12
paste input "|"
type input "Oncologie | Nutriție oncologică | Dr. Mara Popescu Jidveian"
drag, startPoint x: 1100, startPoint y: 409, endPoint x: 1076, endPoint y: 412, distance: 23.8
click at [1059, 396] on textarea "Descoperiți rolul vital al nutriției în oncologie. Importanța nutriției în trat…" at bounding box center [1223, 406] width 328 height 24
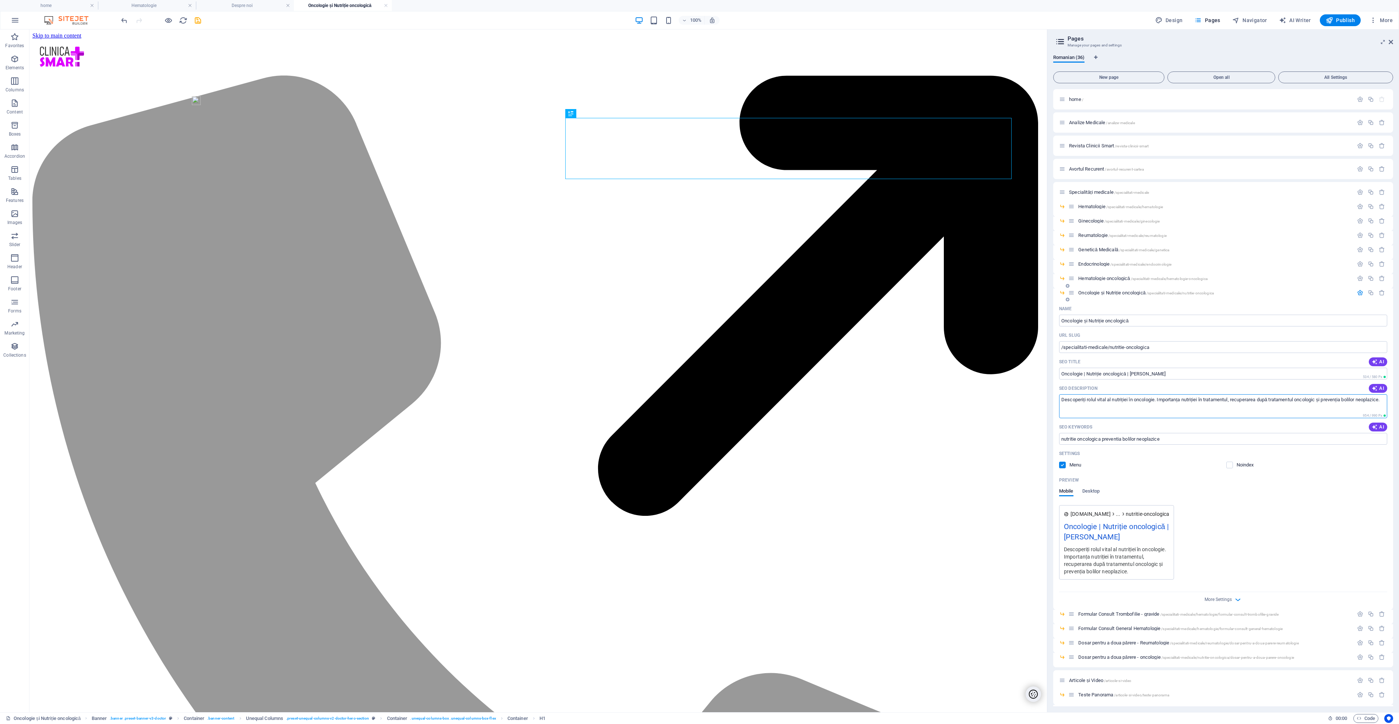
click at [1122, 408] on textarea "Descoperiți rolul vital al nutriției în oncologie. Importanța nutriției în trat…" at bounding box center [1223, 406] width 328 height 24
paste textarea "O strategie terapeutică personalizată în oncologie integrează o alimentație ade…"
type textarea "O strategie terapeutică personalizată în oncologie integrează o alimentație ade…"
click at [1254, 21] on span "Navigator" at bounding box center [1250, 20] width 35 height 7
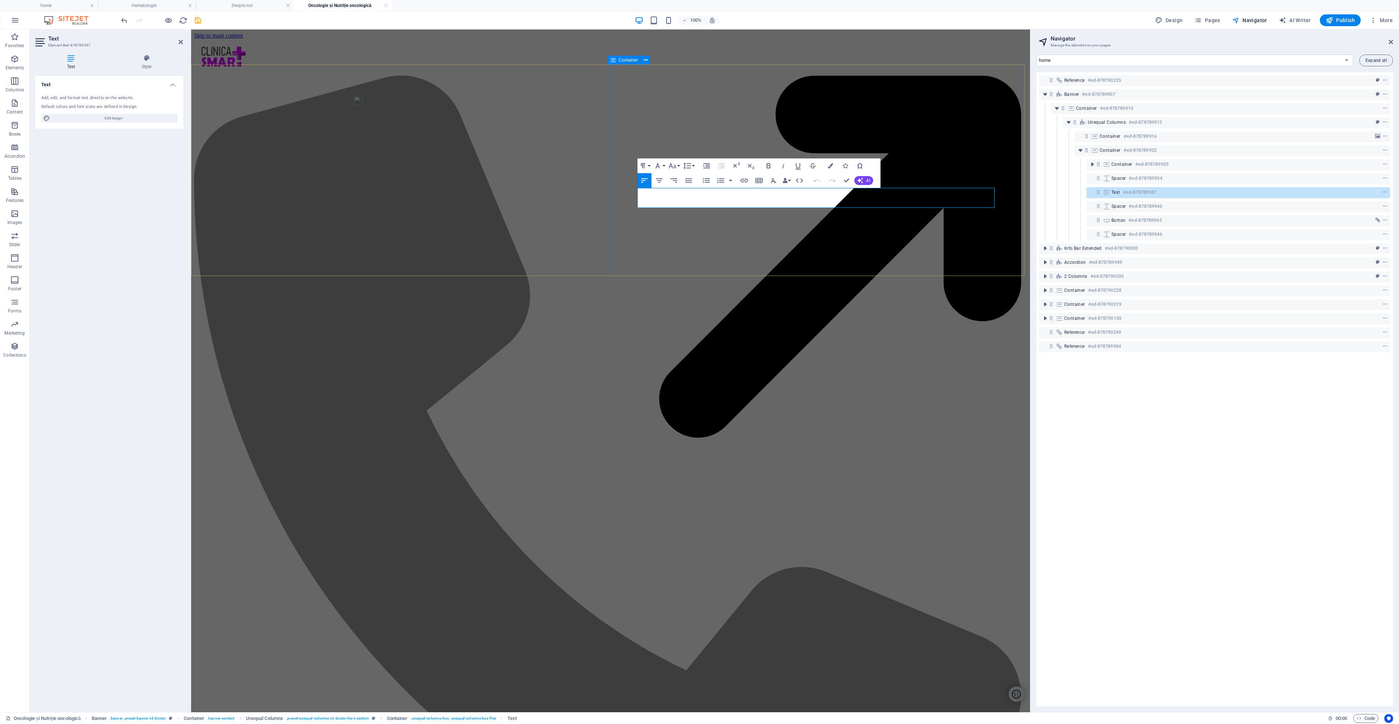
scroll to position [496, 1]
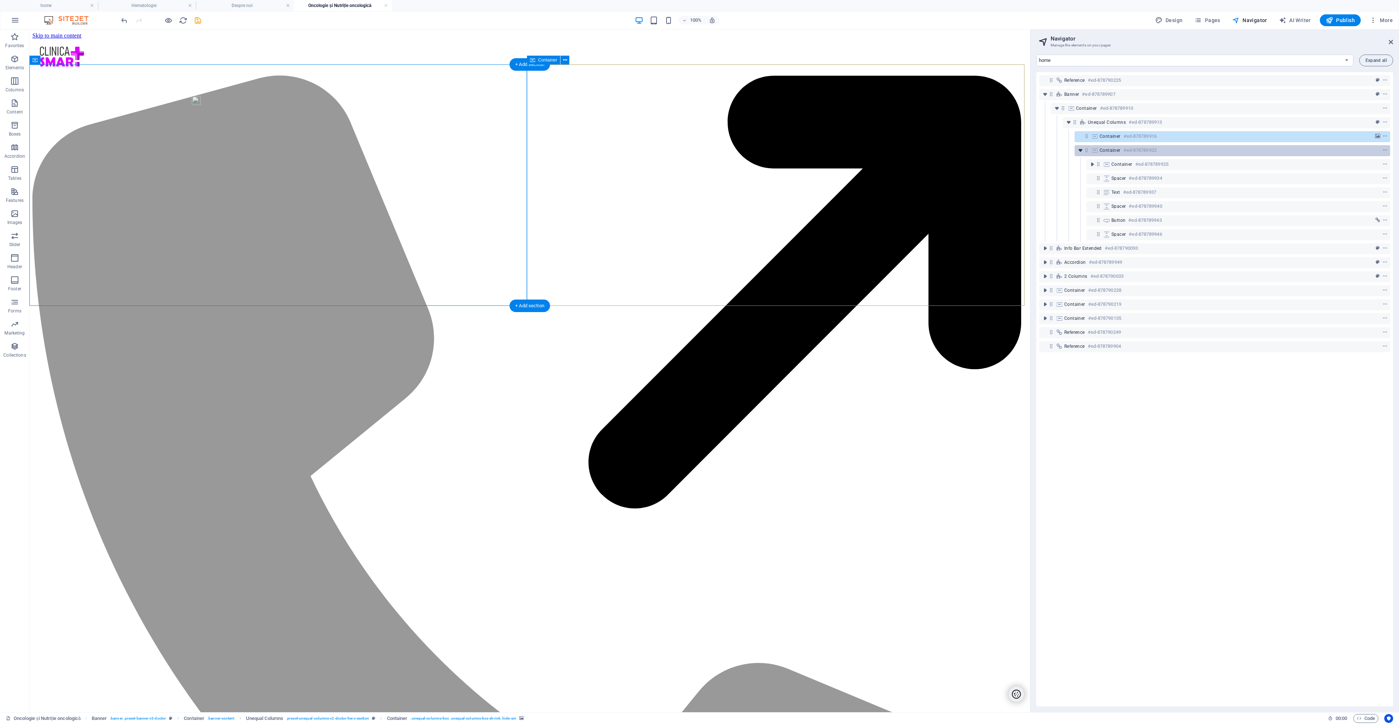
click at [1081, 151] on icon "toggle-expand" at bounding box center [1080, 150] width 7 height 7
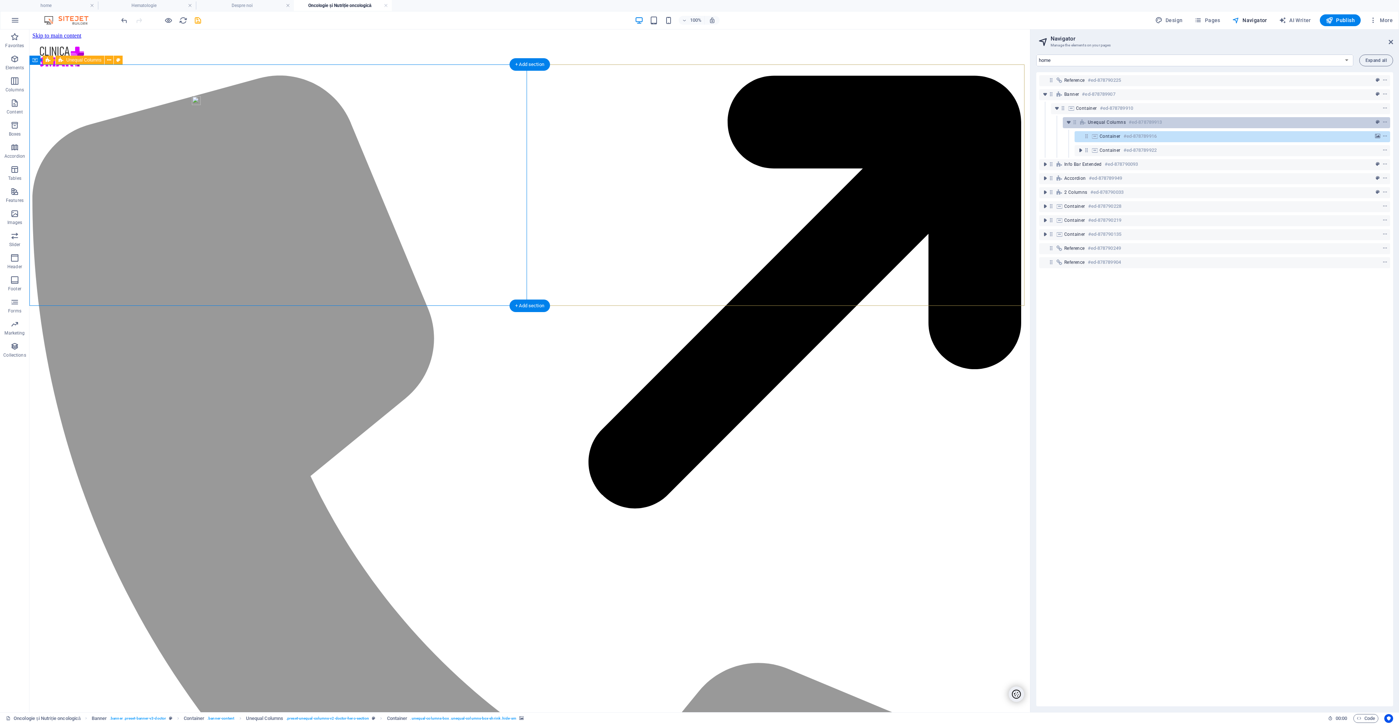
click at [1096, 123] on span "Unequal Columns" at bounding box center [1107, 122] width 38 height 6
click at [1100, 135] on div "Container #ed-878789916" at bounding box center [1233, 136] width 316 height 11
click at [1098, 137] on icon at bounding box center [1095, 136] width 8 height 6
click at [1095, 137] on icon at bounding box center [1095, 136] width 8 height 6
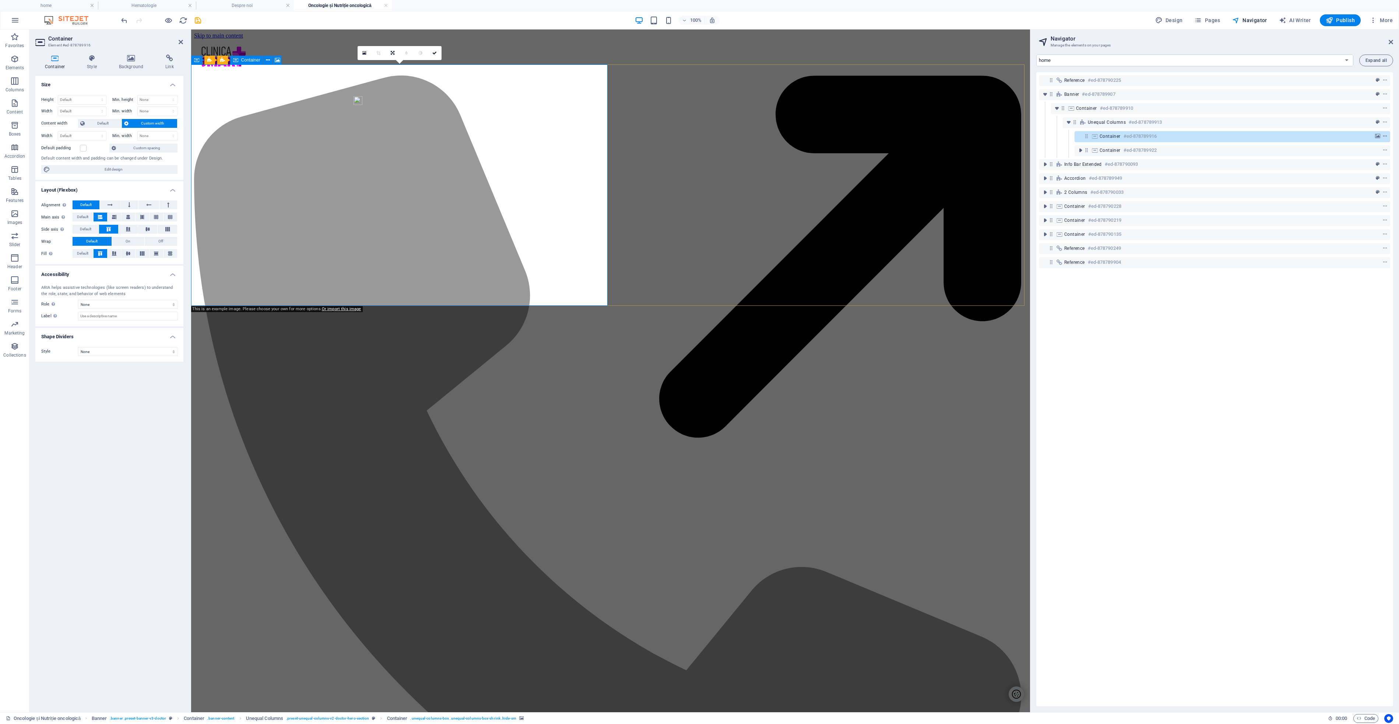
click at [1384, 136] on icon "context-menu" at bounding box center [1385, 136] width 5 height 5
click at [1250, 174] on link "Ctrl 3 Image" at bounding box center [1247, 175] width 61 height 11
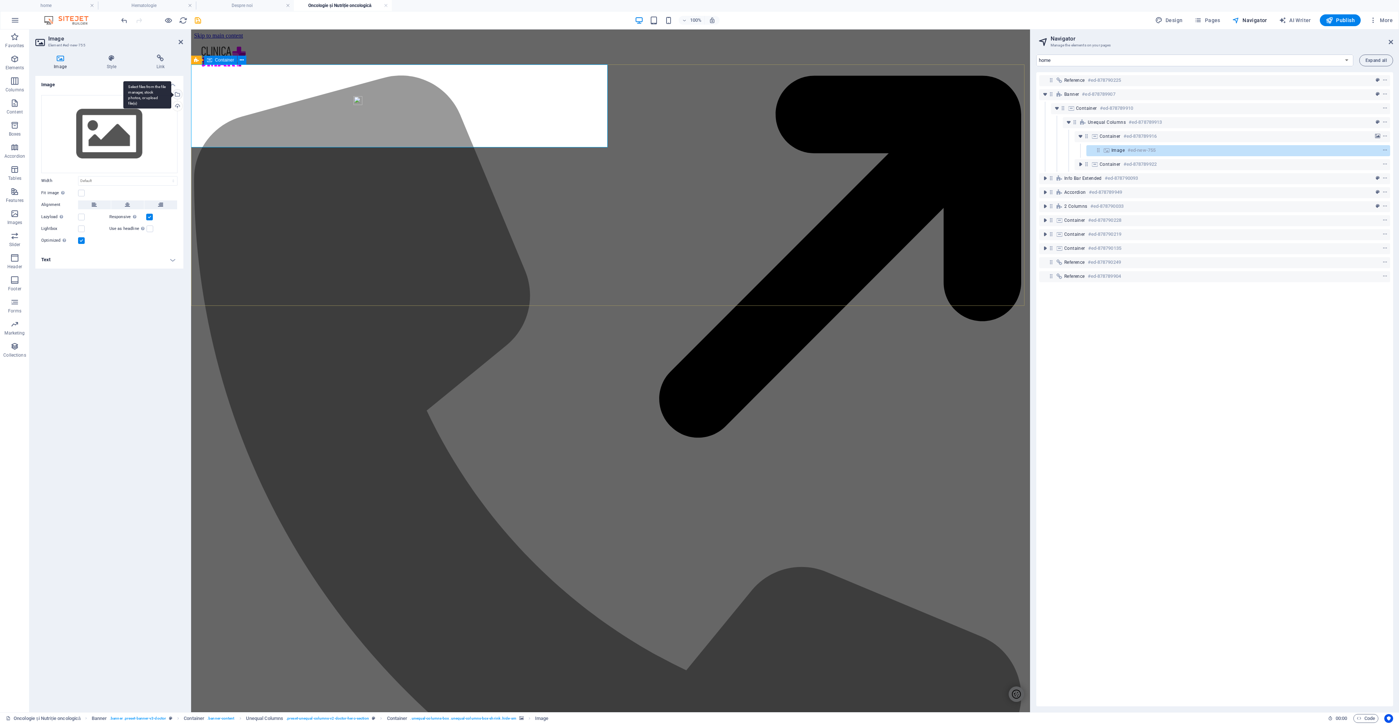
click at [177, 96] on div "Select files from the file manager, stock photos, or upload file(s)" at bounding box center [176, 95] width 11 height 11
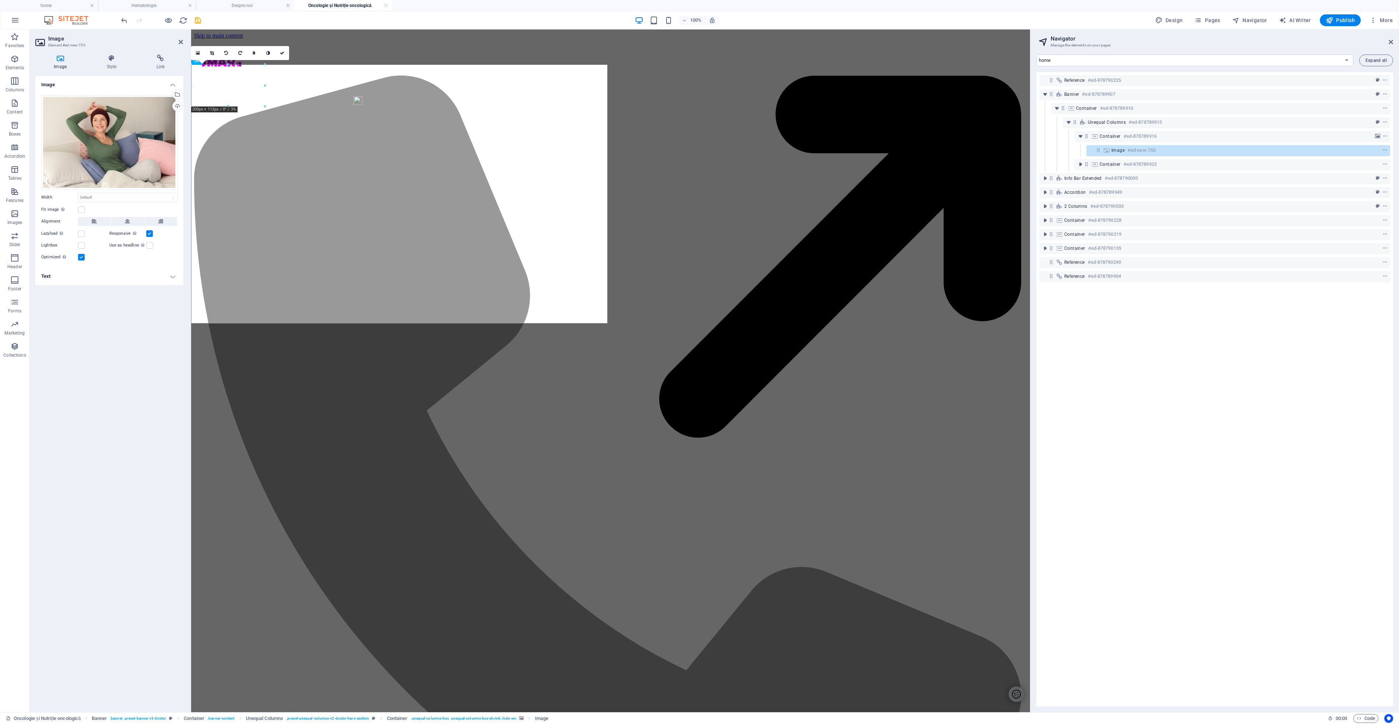
click at [80, 214] on div "Fit image Automatically fit image to a fixed width and height" at bounding box center [109, 209] width 136 height 9
drag, startPoint x: 81, startPoint y: 210, endPoint x: 81, endPoint y: 216, distance: 5.9
click at [81, 211] on label at bounding box center [81, 209] width 7 height 7
click at [0, 0] on input "Fit image Automatically fit image to a fixed width and height" at bounding box center [0, 0] width 0 height 0
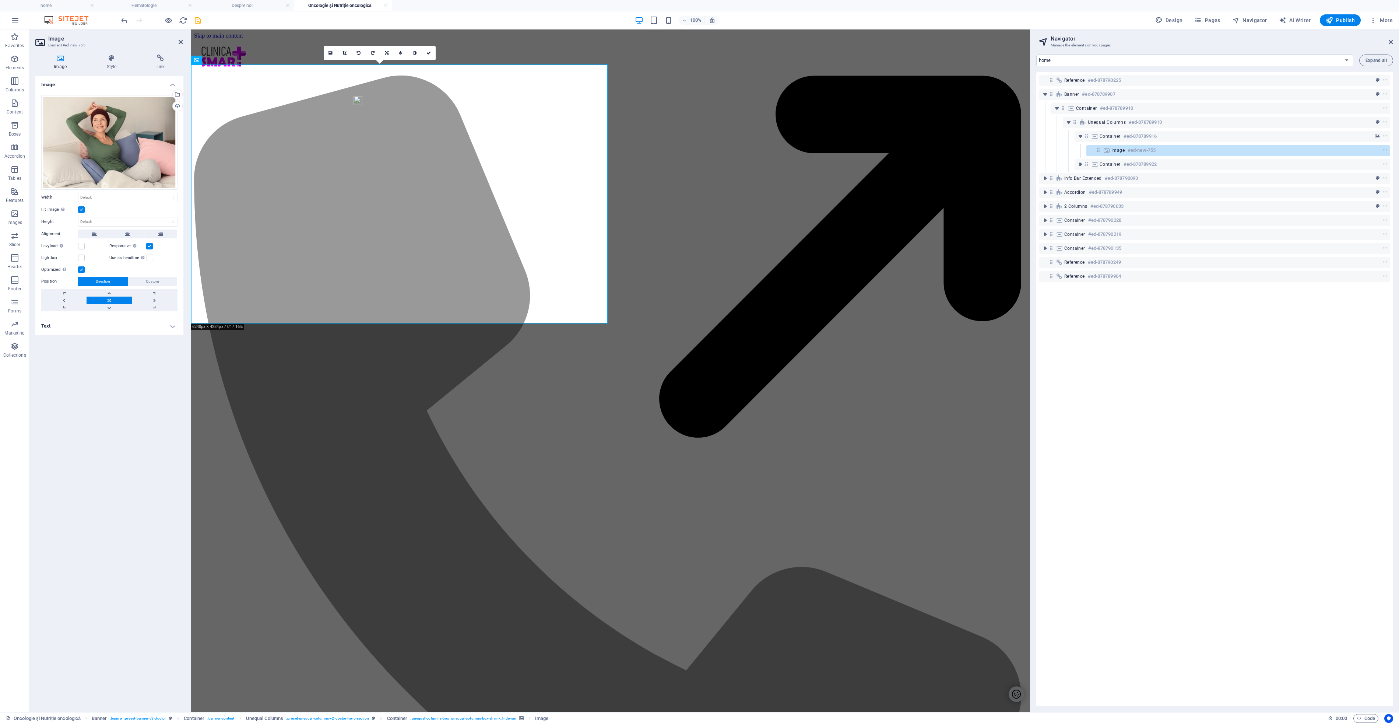
click at [81, 210] on label at bounding box center [81, 209] width 7 height 7
click at [0, 0] on input "Fit image Automatically fit image to a fixed width and height" at bounding box center [0, 0] width 0 height 0
click at [83, 209] on label at bounding box center [81, 209] width 7 height 7
click at [0, 0] on input "Fit image Automatically fit image to a fixed width and height" at bounding box center [0, 0] width 0 height 0
click at [172, 198] on select "Default auto px rem % em vh vw" at bounding box center [127, 197] width 99 height 9
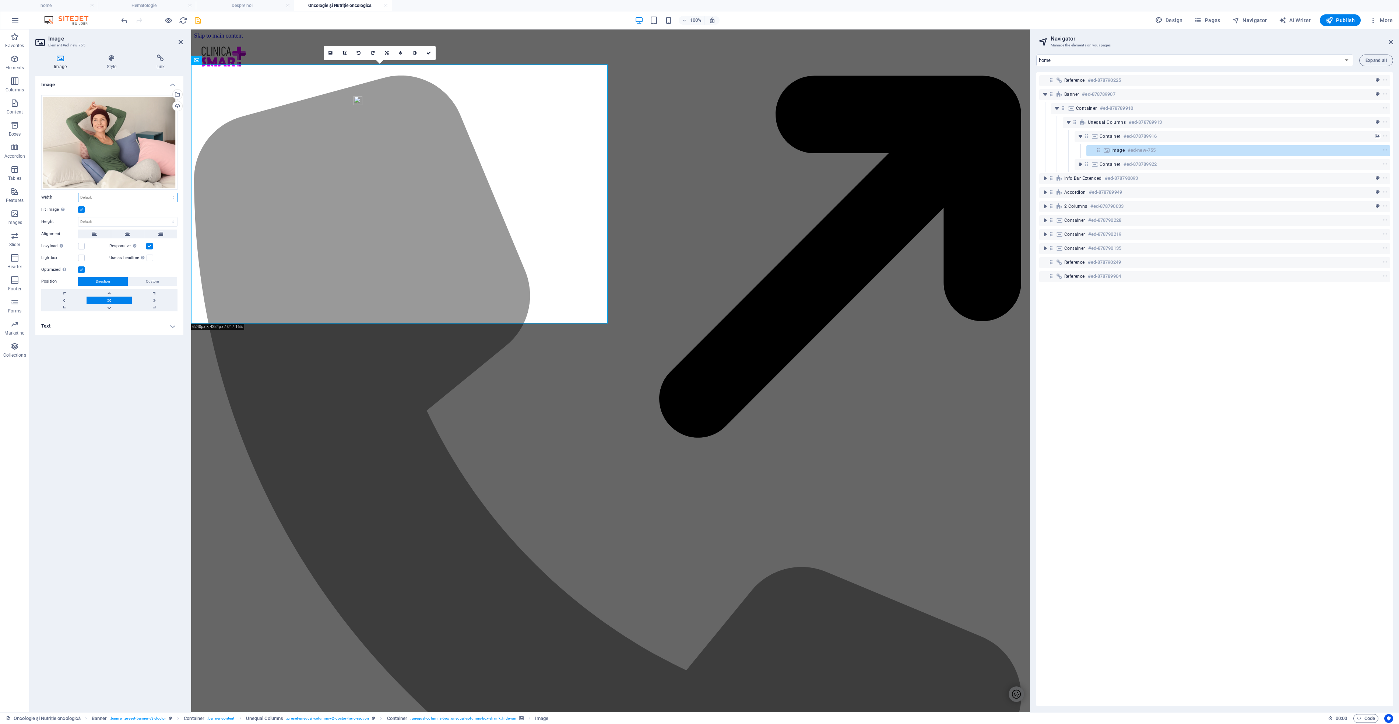
select select "%"
click at [167, 193] on select "Default auto px rem % em vh vw" at bounding box center [127, 197] width 99 height 9
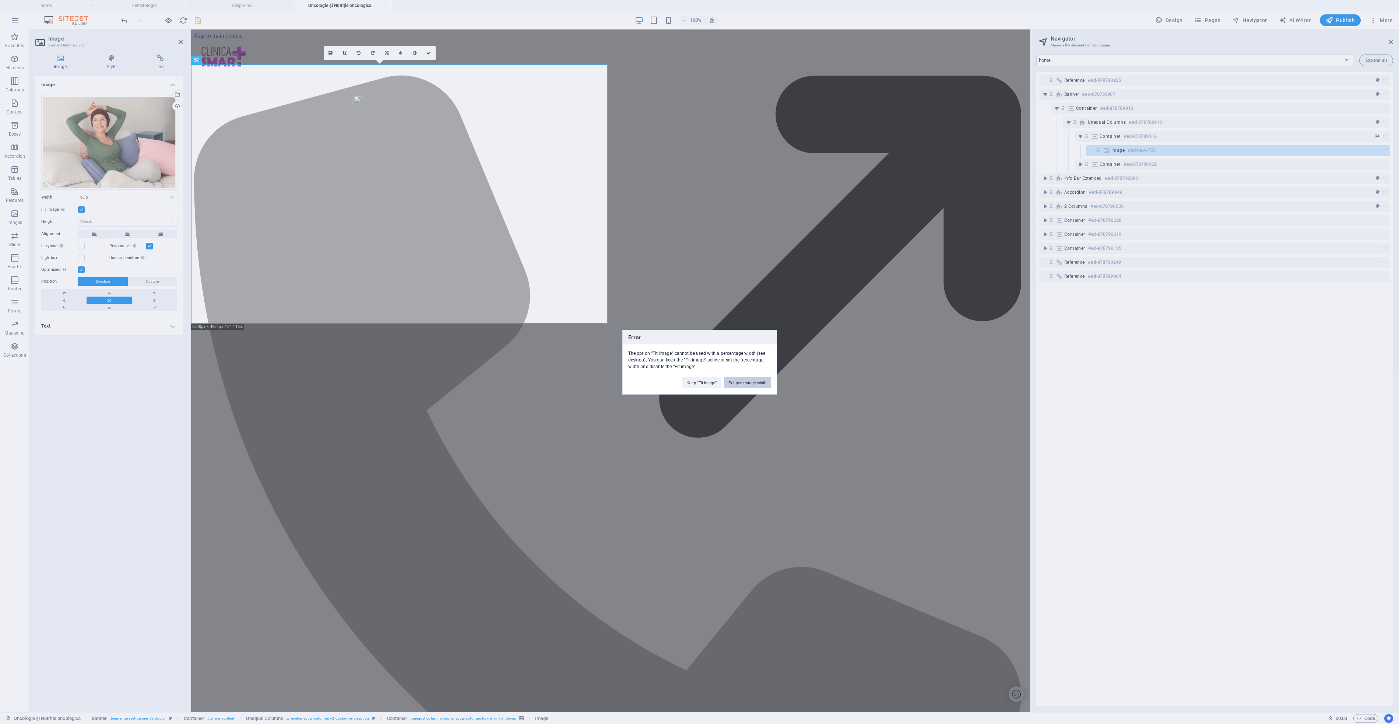
click at [740, 382] on button "Set percentage width" at bounding box center [747, 382] width 47 height 11
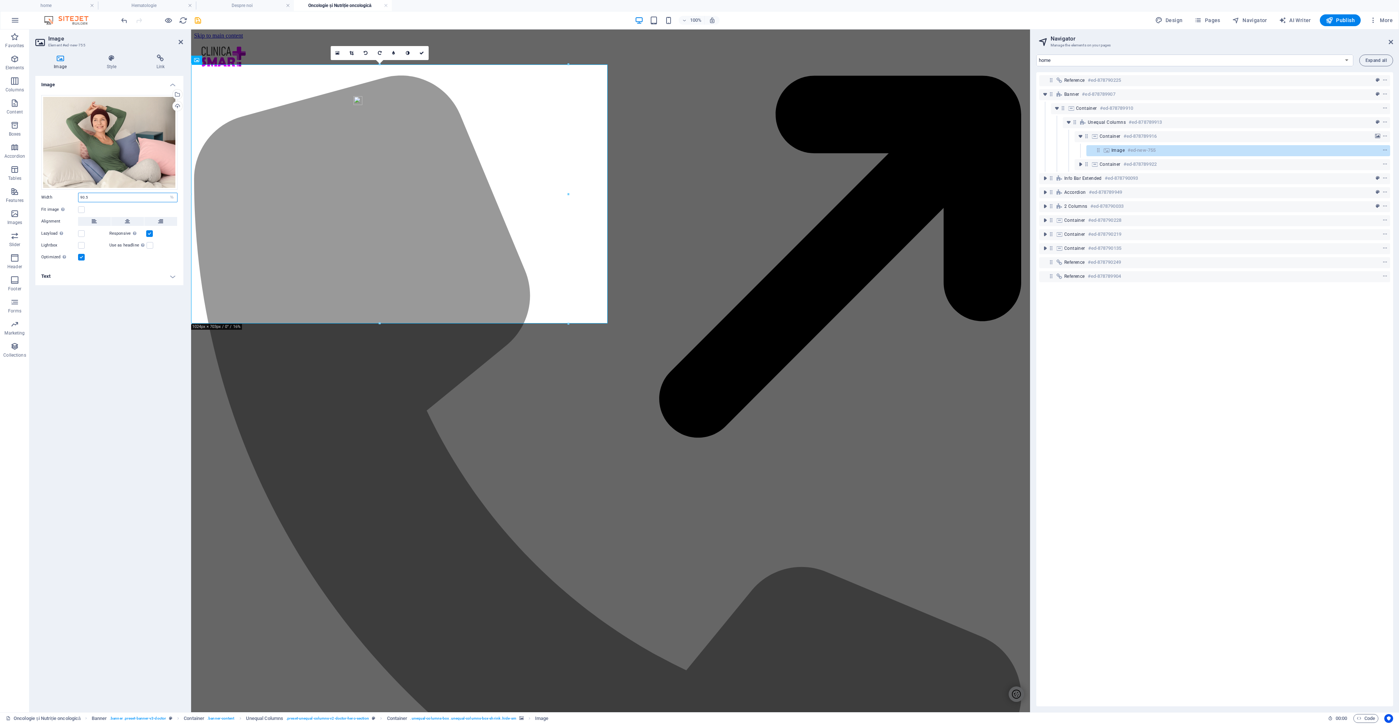
click at [101, 196] on input "90.5" at bounding box center [127, 197] width 99 height 9
type input "50"
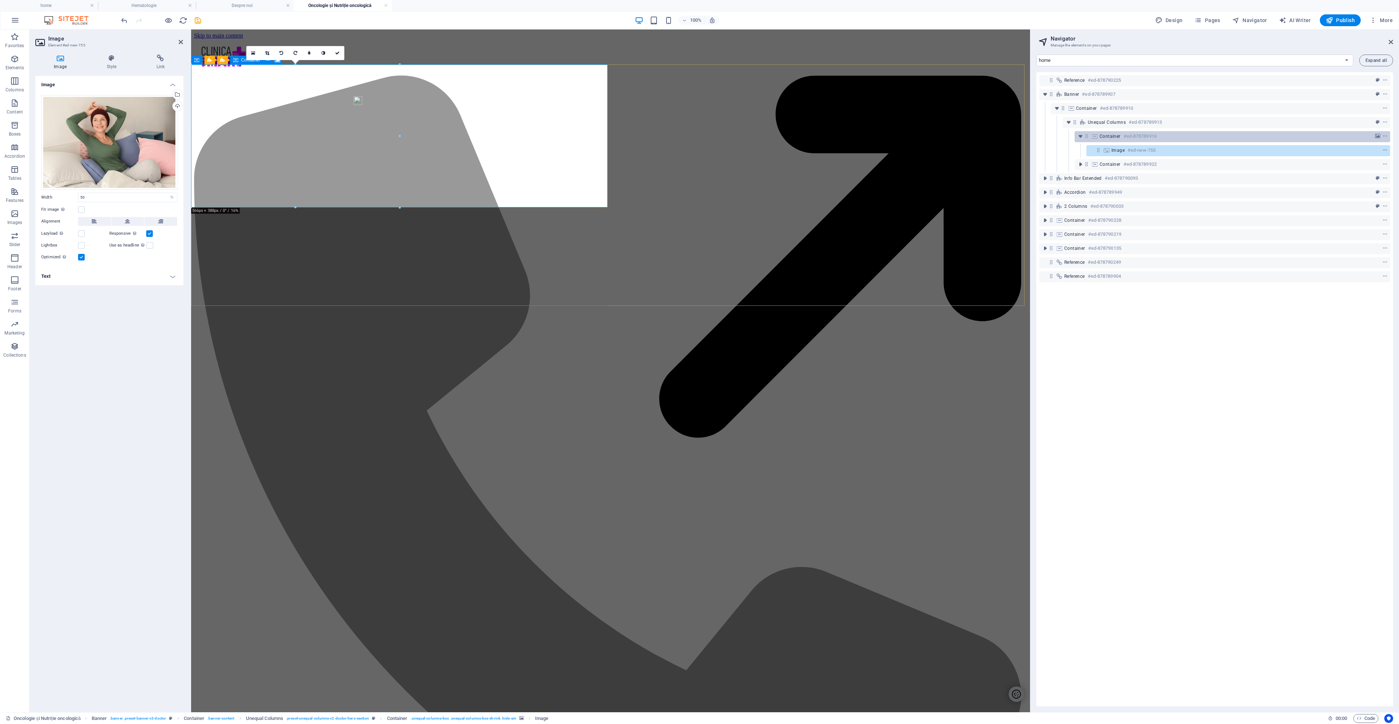
click at [1092, 135] on icon at bounding box center [1095, 136] width 8 height 6
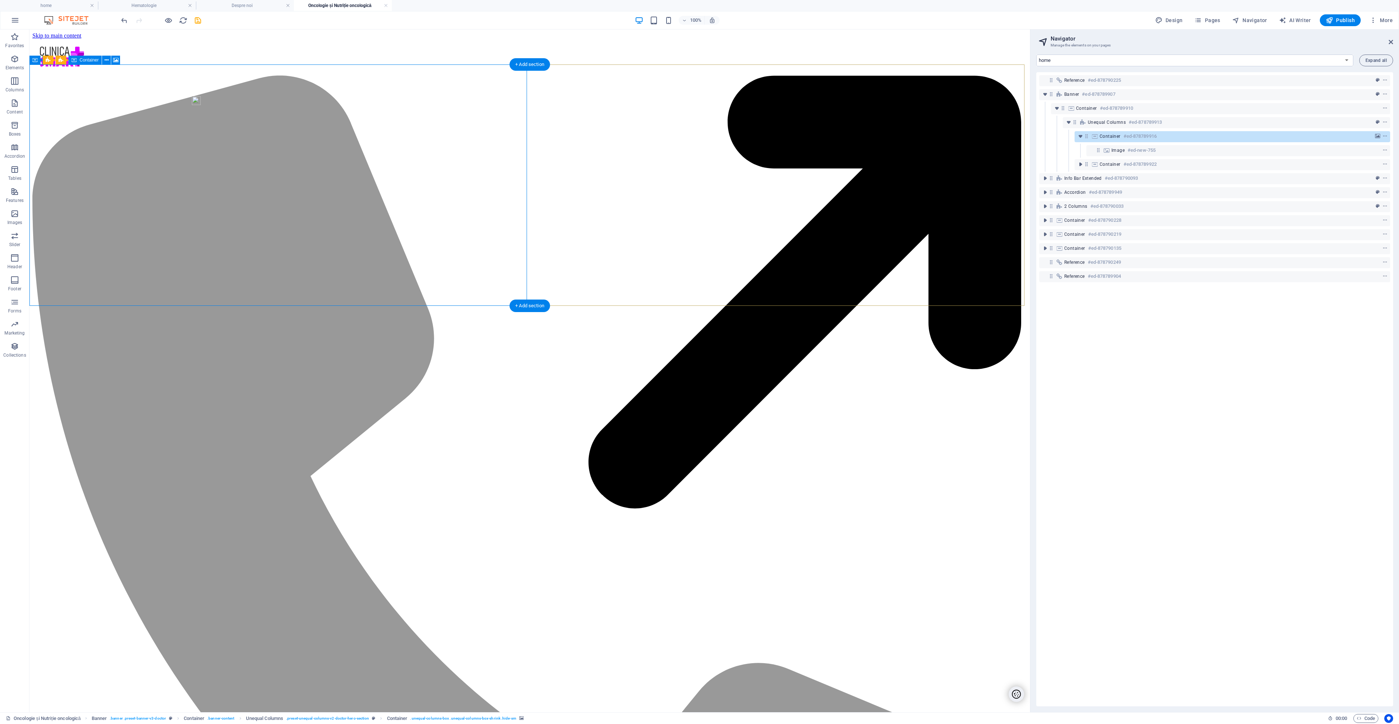
click at [1094, 136] on icon at bounding box center [1095, 136] width 8 height 6
click at [1107, 151] on icon at bounding box center [1107, 150] width 8 height 6
click at [1106, 151] on icon at bounding box center [1107, 150] width 8 height 6
select select "%"
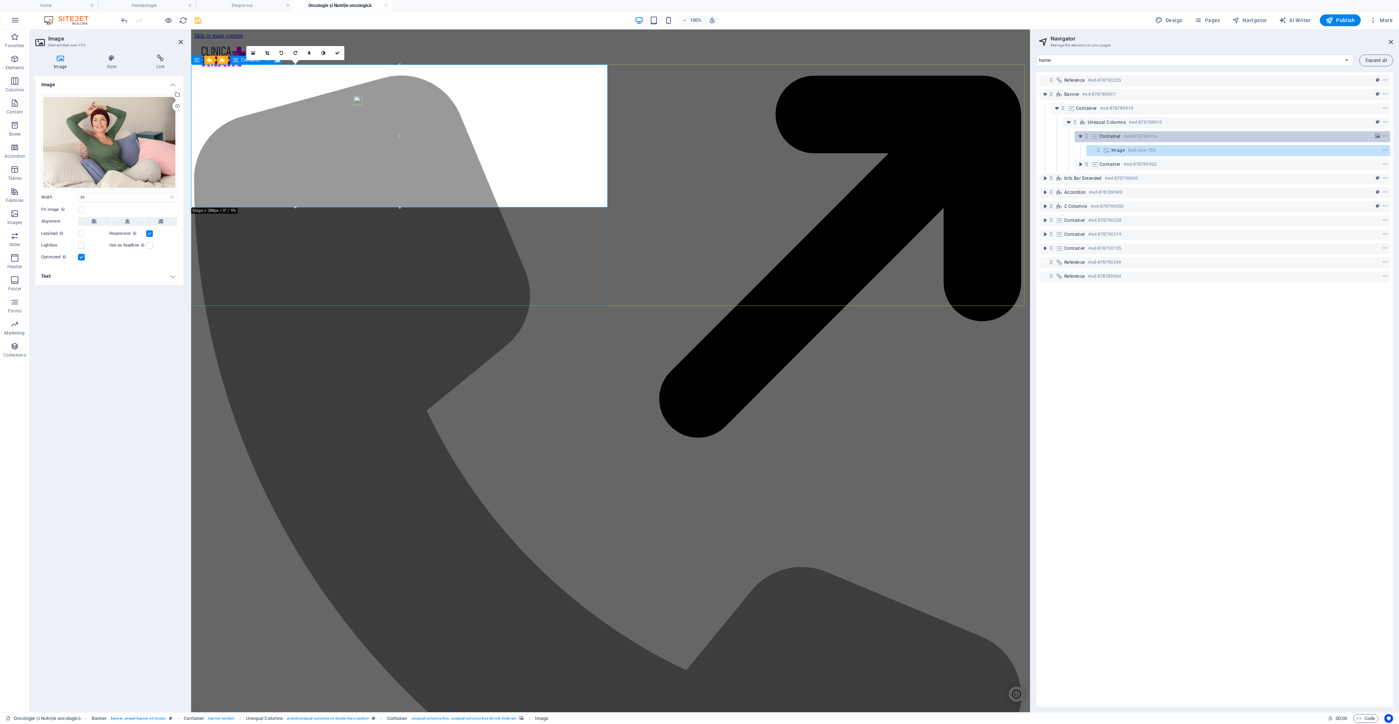
click at [1095, 136] on icon at bounding box center [1095, 136] width 8 height 6
click at [1094, 136] on icon at bounding box center [1095, 136] width 8 height 6
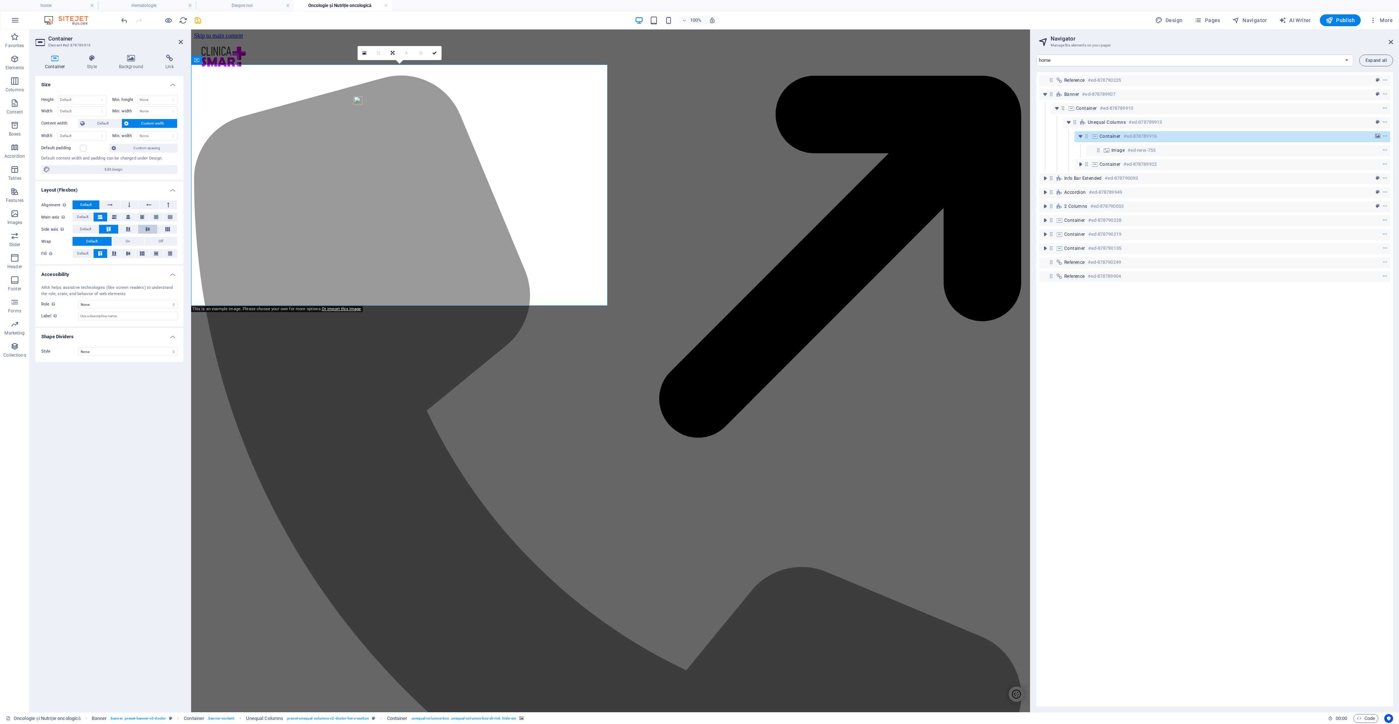
click at [150, 228] on icon at bounding box center [147, 229] width 9 height 4
click at [88, 228] on span "Default" at bounding box center [85, 229] width 11 height 9
click at [130, 255] on icon at bounding box center [128, 253] width 9 height 4
click at [1110, 152] on icon at bounding box center [1107, 150] width 8 height 6
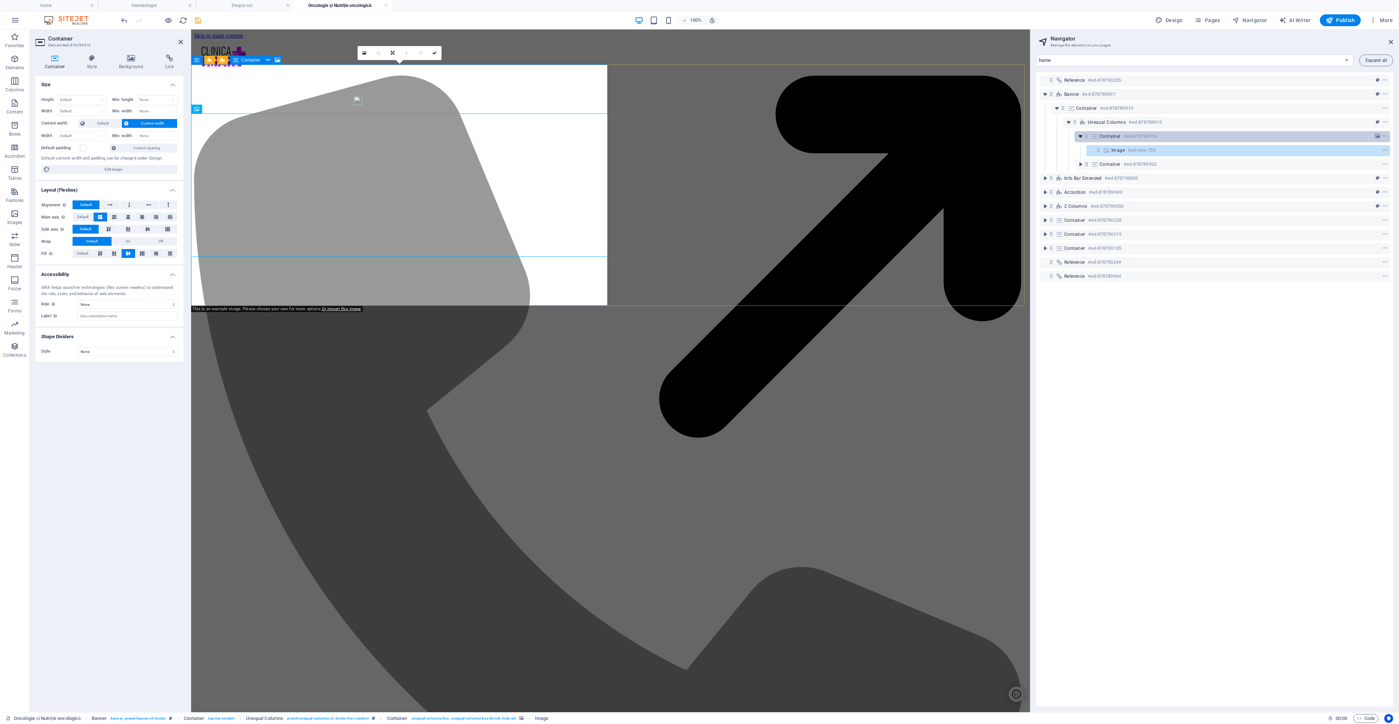
click at [1080, 133] on icon "toggle-expand" at bounding box center [1080, 136] width 7 height 7
click at [180, 42] on icon at bounding box center [181, 42] width 4 height 6
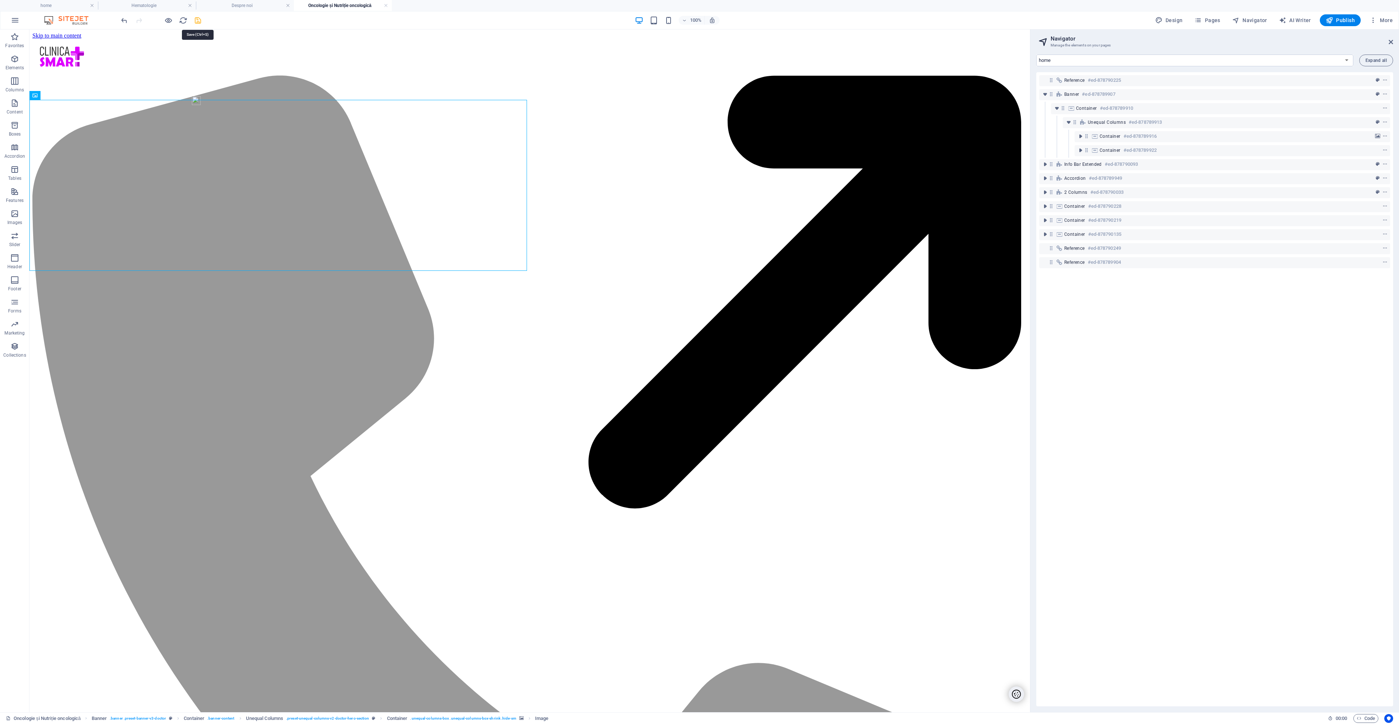
click at [198, 21] on icon "save" at bounding box center [198, 20] width 8 height 8
click at [1374, 19] on icon "button" at bounding box center [1373, 20] width 7 height 7
click at [1357, 128] on h6 "Files & Stock Photos" at bounding box center [1366, 127] width 44 height 9
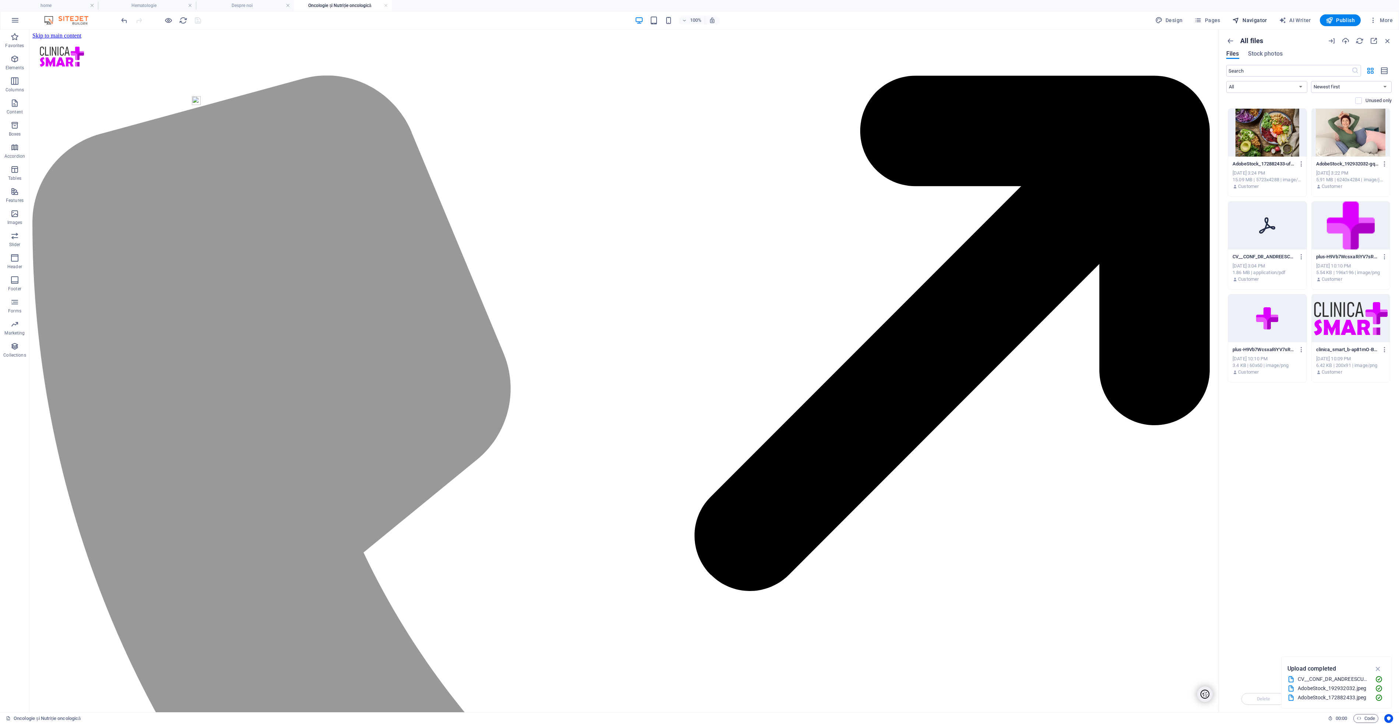
click at [1257, 21] on span "Navigator" at bounding box center [1250, 20] width 35 height 7
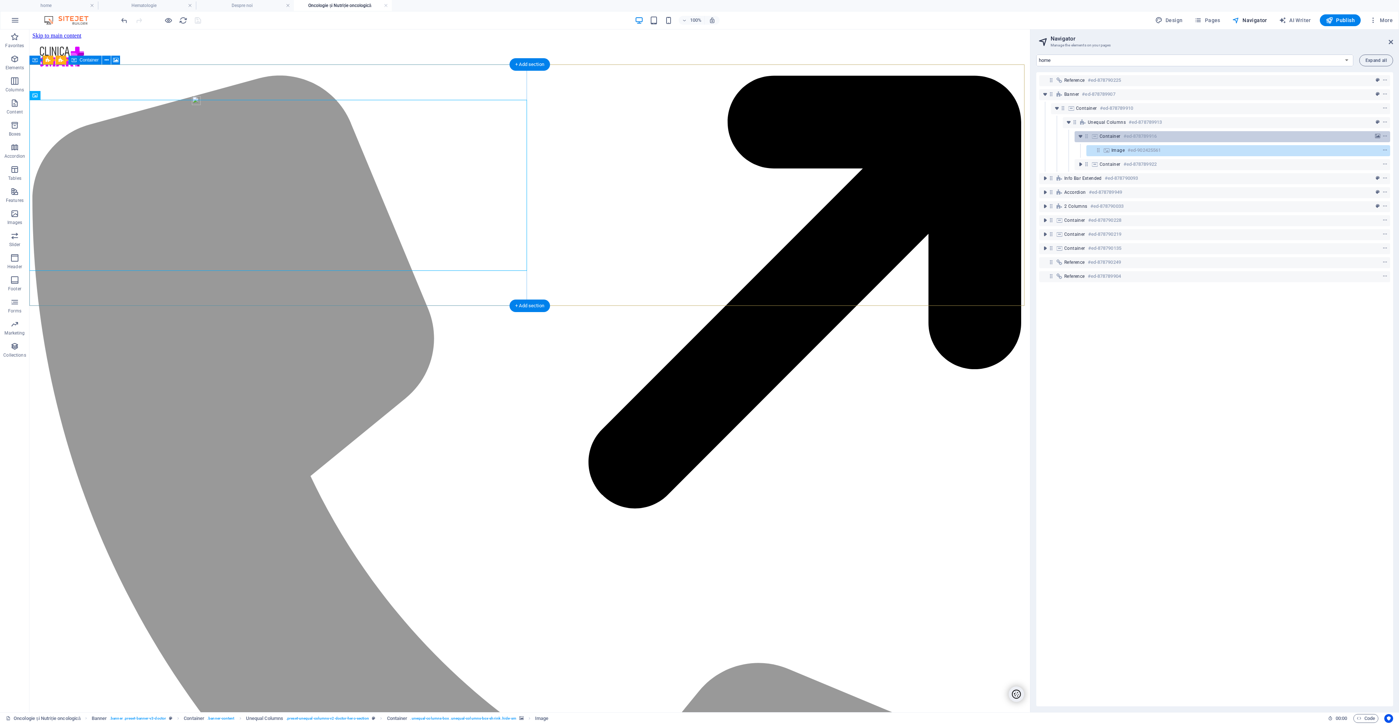
click at [1098, 135] on icon at bounding box center [1095, 136] width 8 height 6
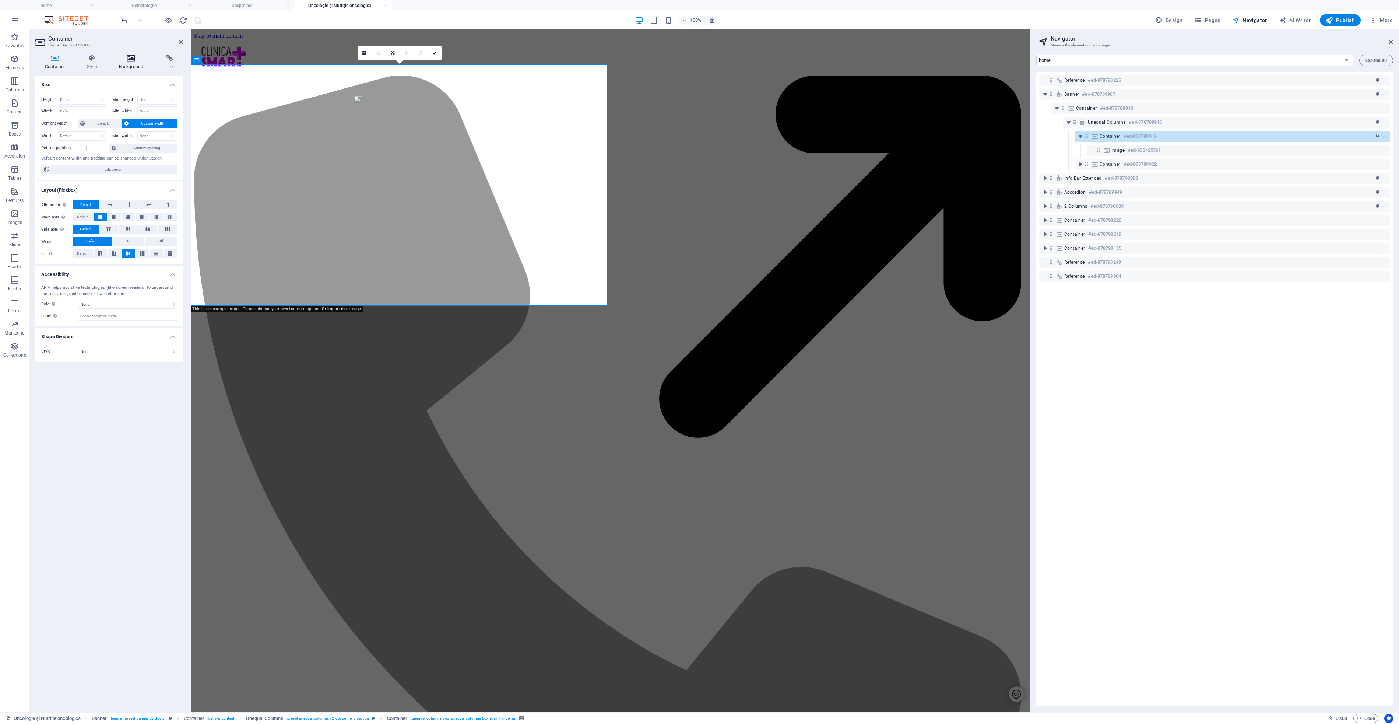
click at [140, 63] on h4 "Background" at bounding box center [132, 62] width 46 height 15
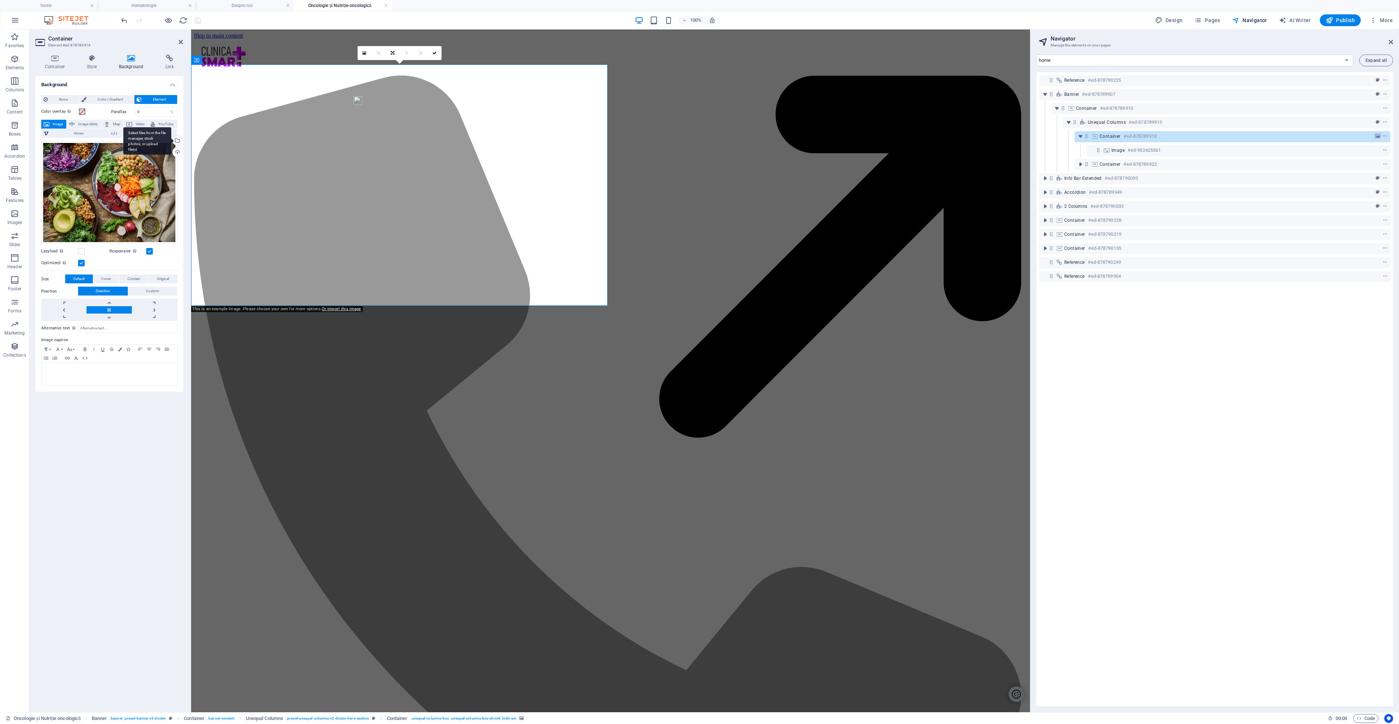
click at [178, 140] on div "Select files from the file manager, stock photos, or upload file(s)" at bounding box center [176, 141] width 11 height 11
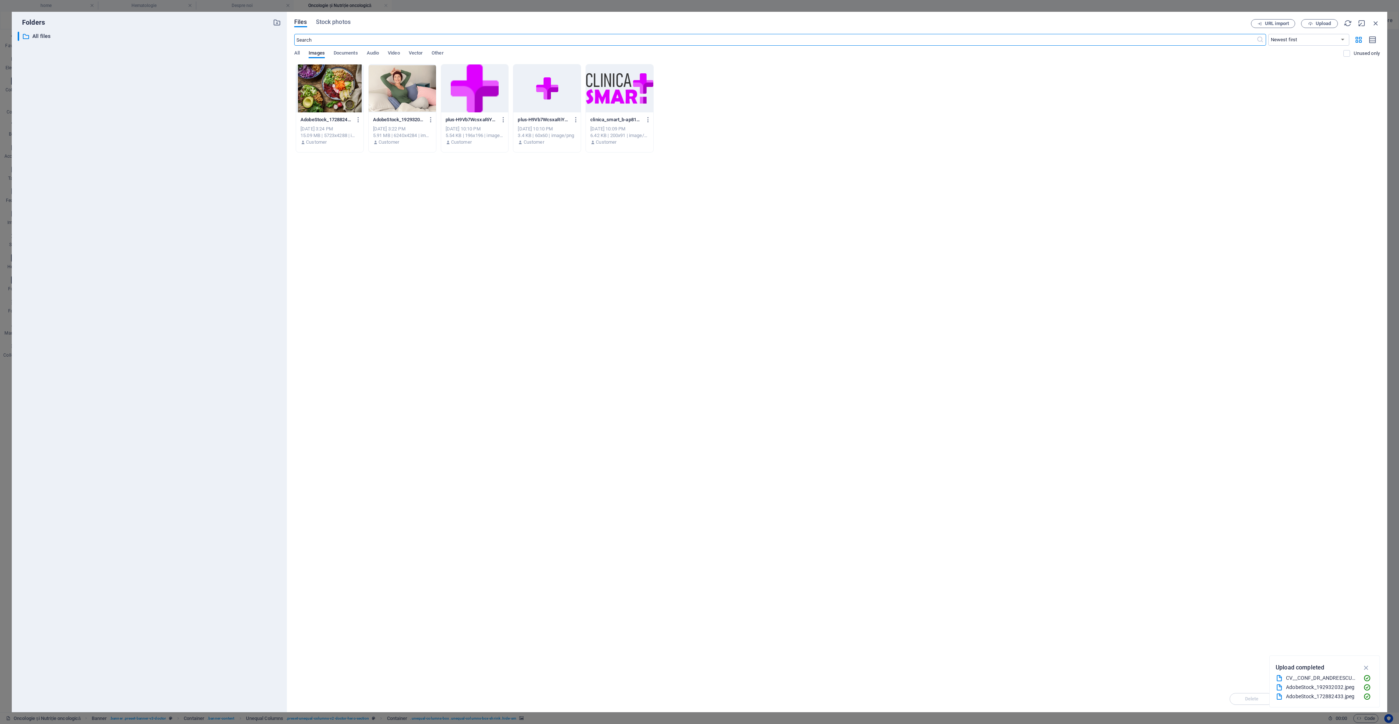
click at [412, 94] on div at bounding box center [402, 88] width 67 height 48
click at [412, 94] on div "1" at bounding box center [402, 88] width 67 height 48
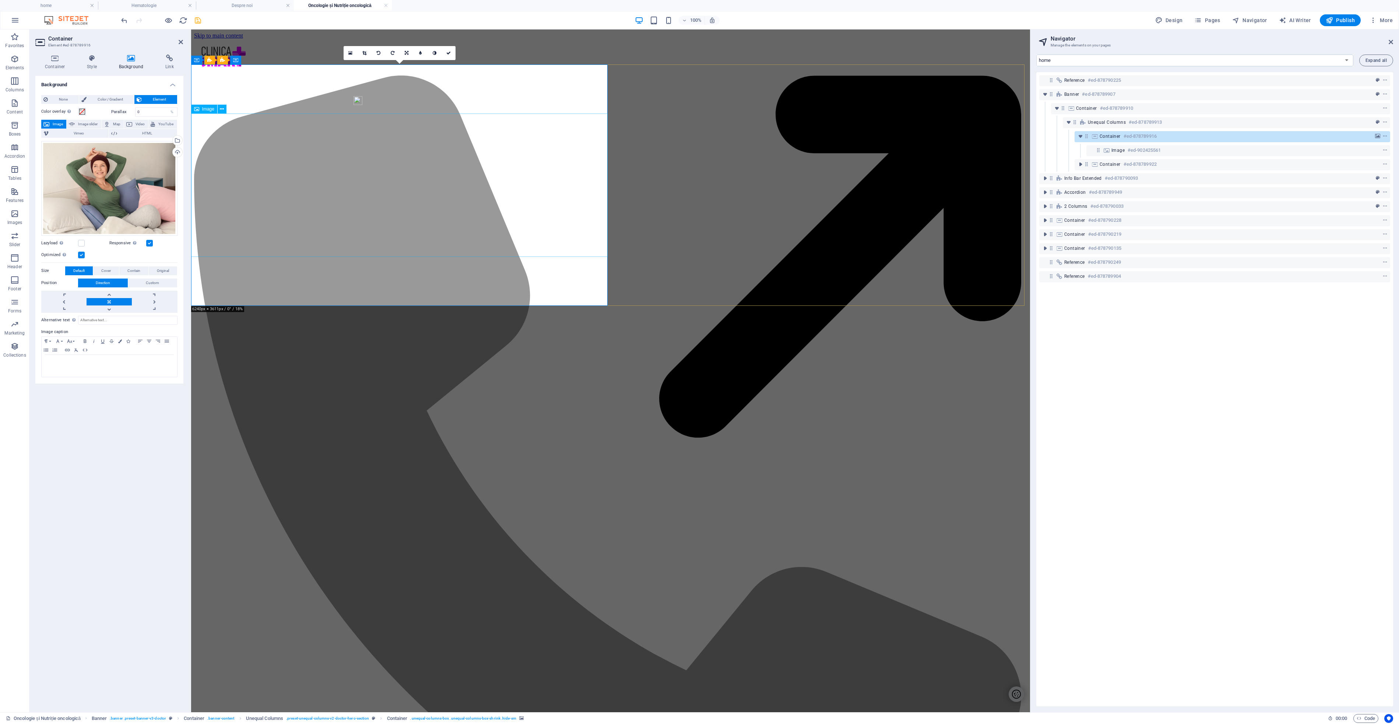
click at [1105, 149] on icon at bounding box center [1107, 150] width 8 height 6
select select "%"
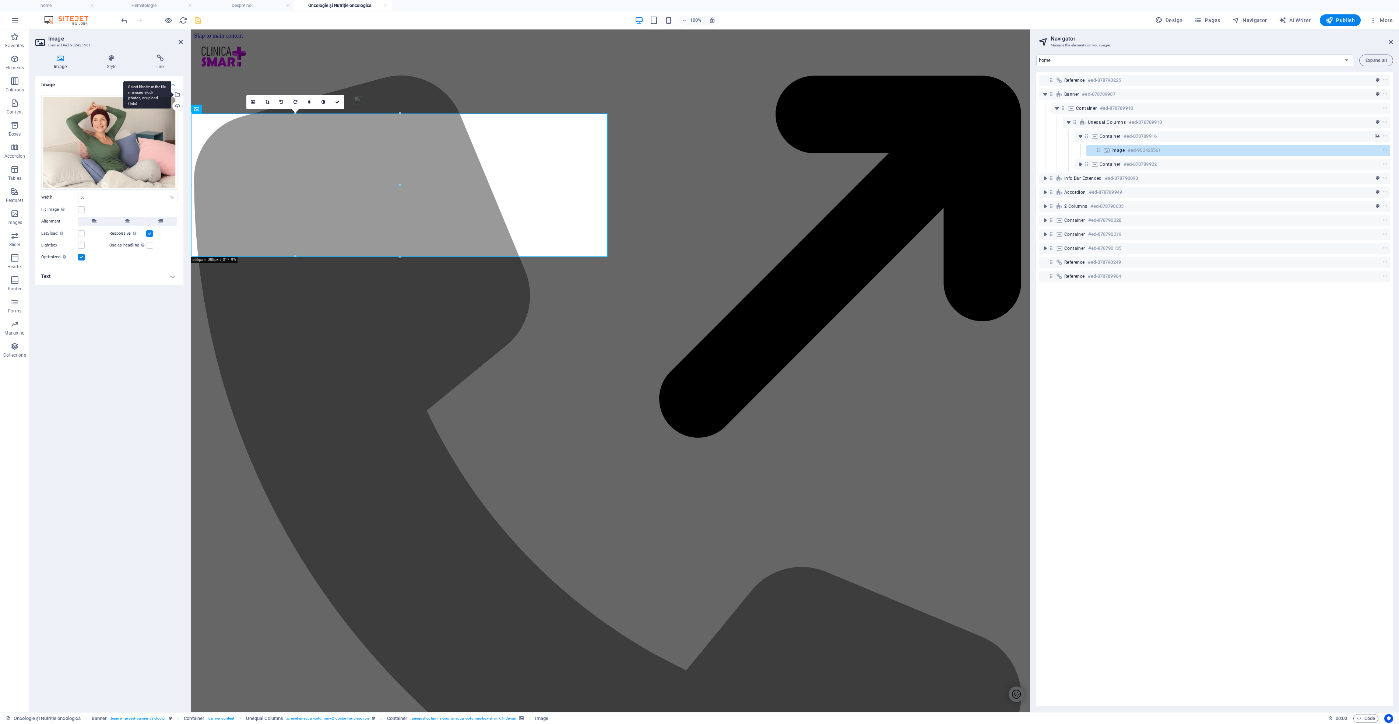
click at [178, 96] on div "Select files from the file manager, stock photos, or upload file(s)" at bounding box center [176, 95] width 11 height 11
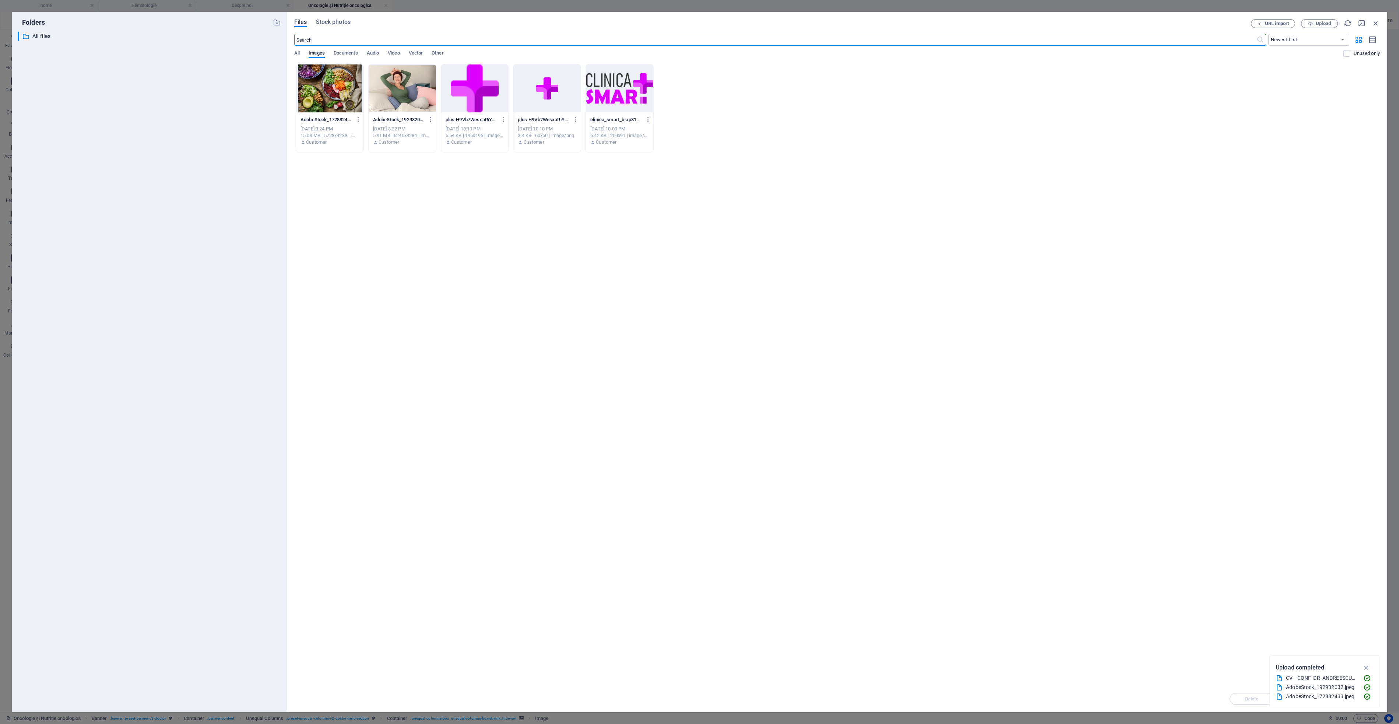
click at [338, 93] on div at bounding box center [329, 88] width 67 height 48
click at [337, 92] on div at bounding box center [329, 88] width 67 height 48
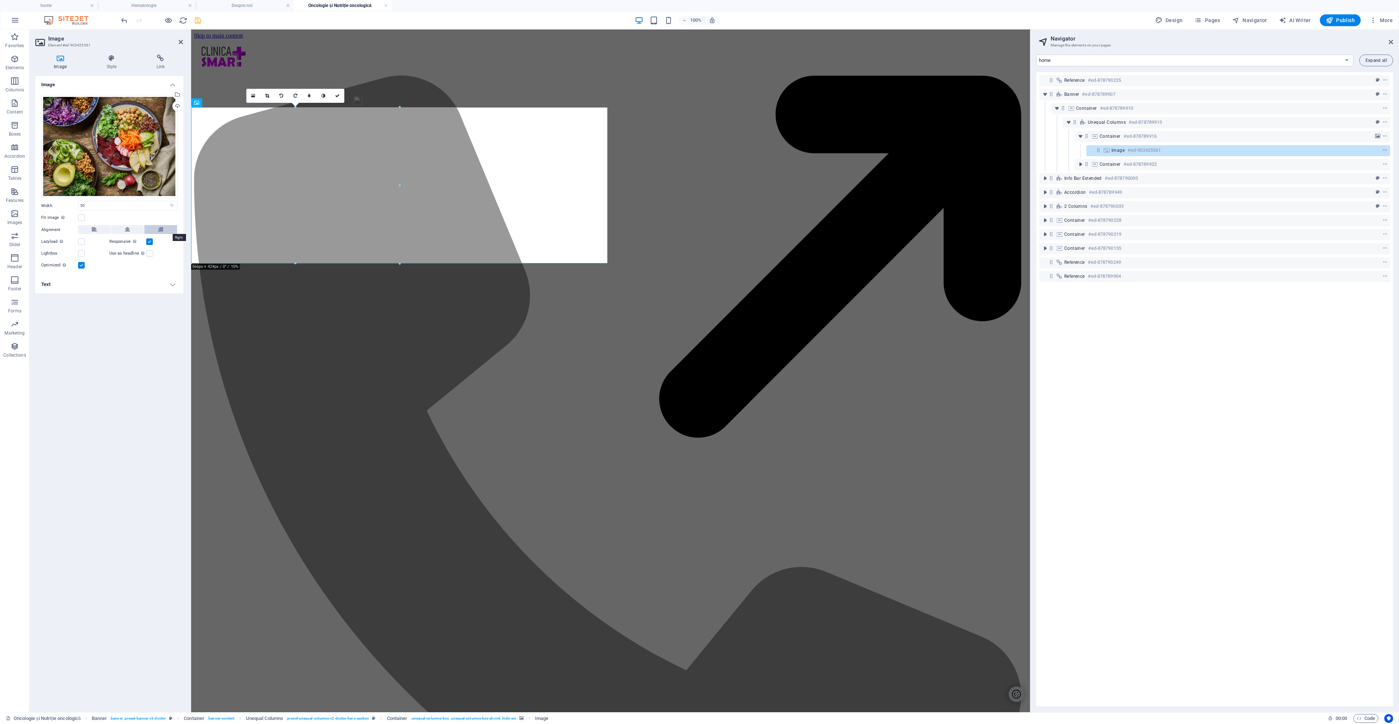
click at [161, 229] on icon at bounding box center [160, 229] width 5 height 9
click at [196, 20] on icon "save" at bounding box center [198, 20] width 8 height 8
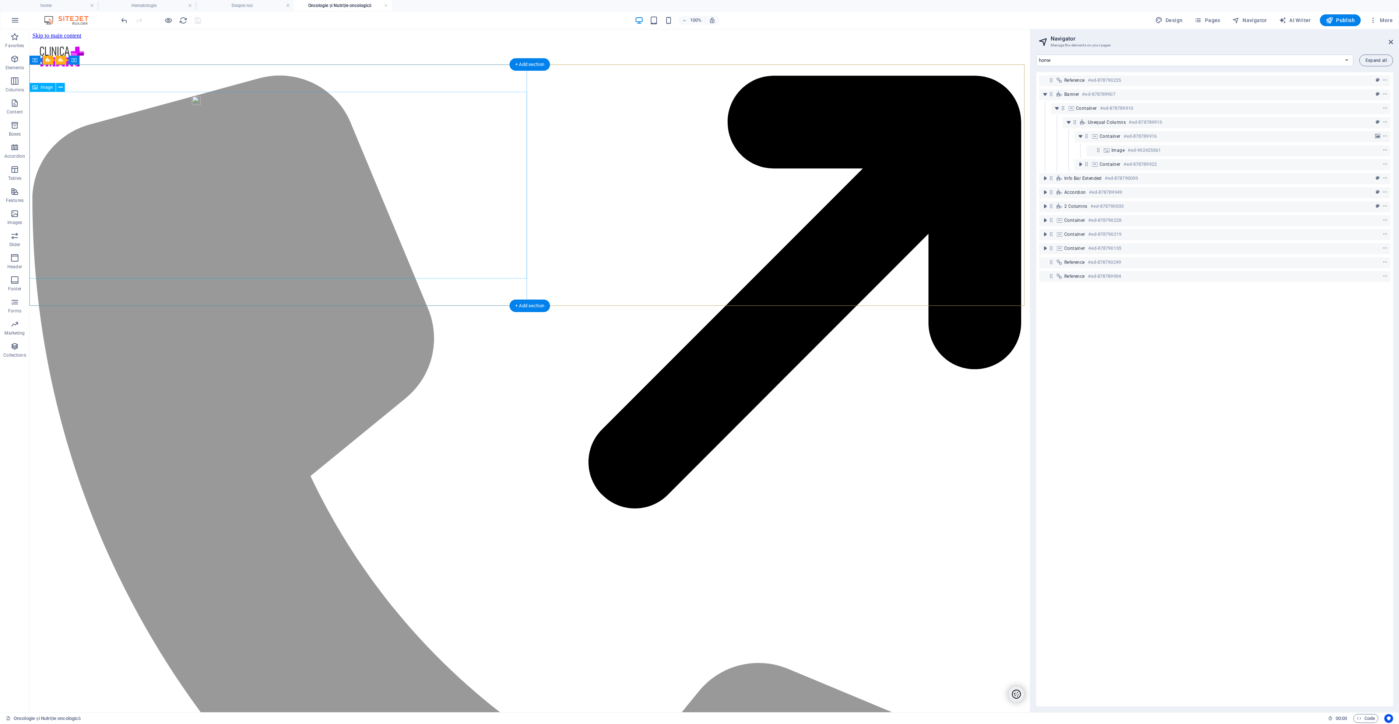
select select "%"
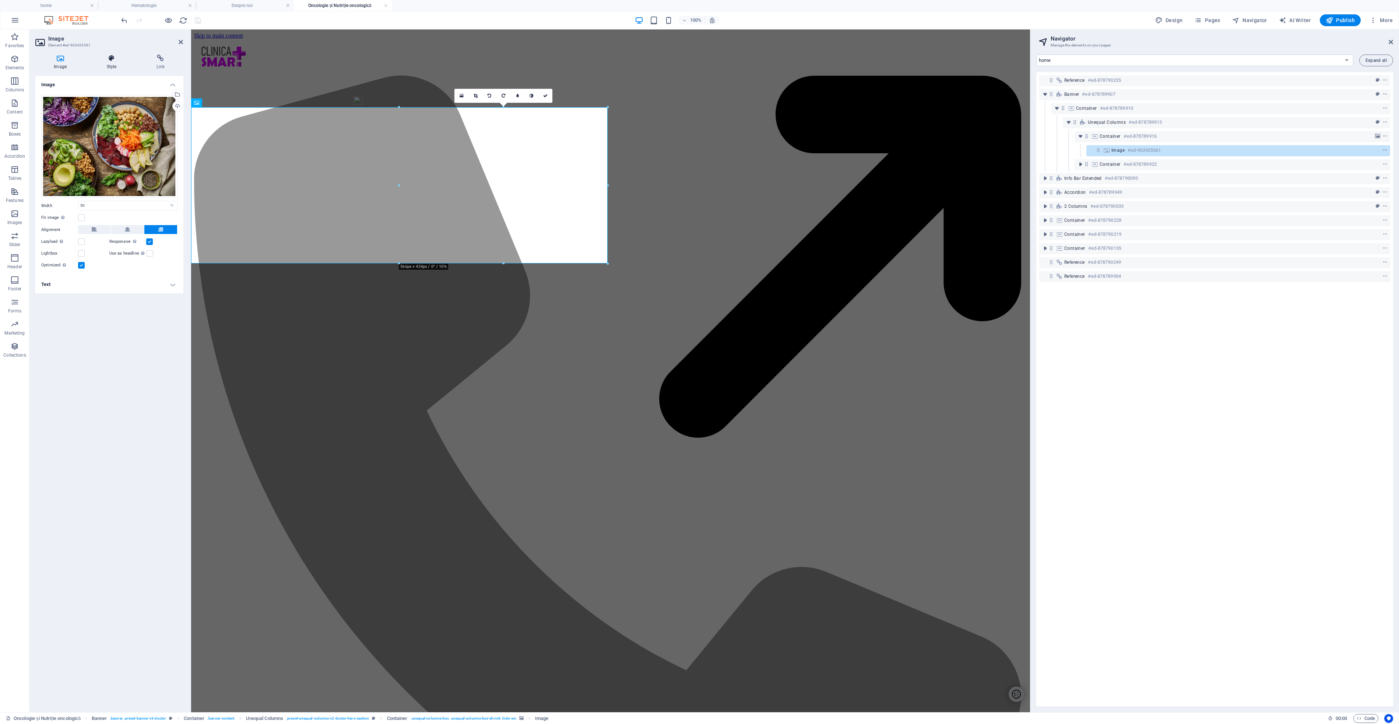
click at [120, 62] on h4 "Style" at bounding box center [113, 62] width 50 height 15
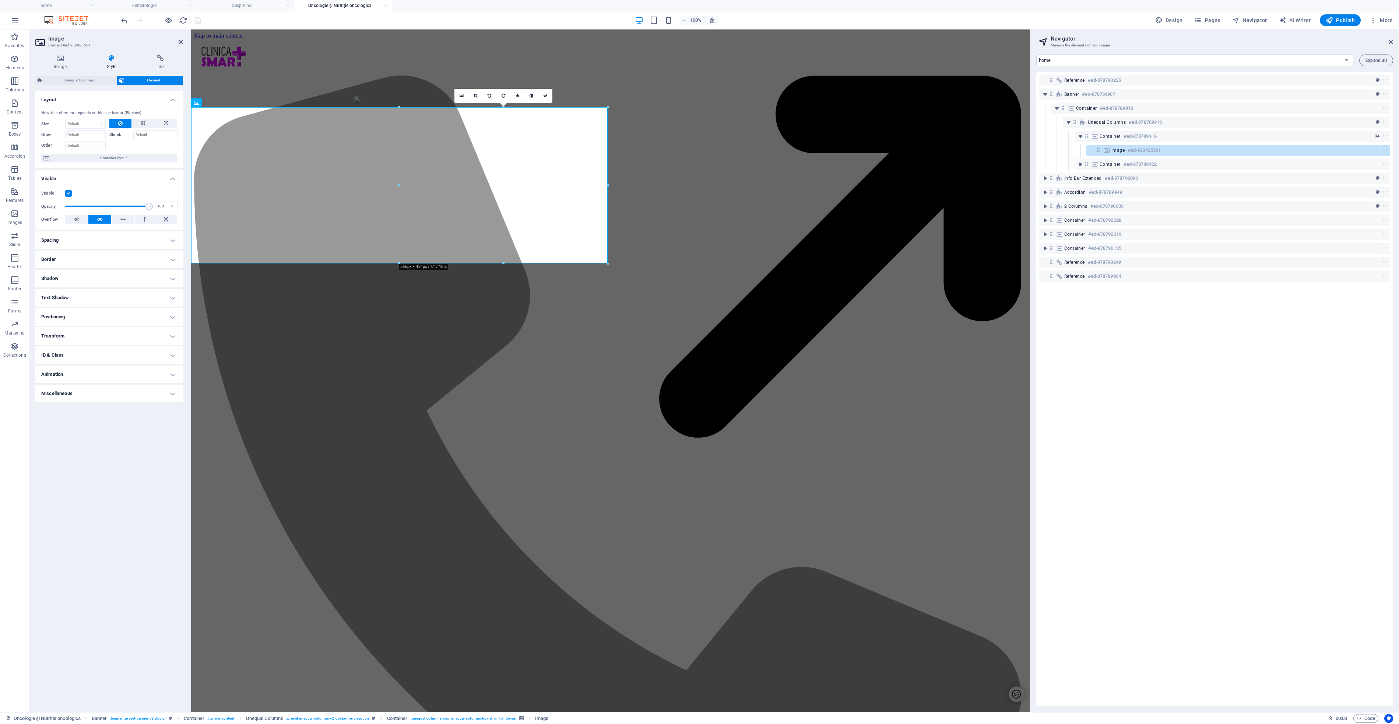
click at [171, 315] on h4 "Positioning" at bounding box center [109, 317] width 148 height 18
click at [174, 314] on h4 "Positioning" at bounding box center [109, 314] width 148 height 13
click at [63, 62] on h4 "Image" at bounding box center [61, 62] width 53 height 15
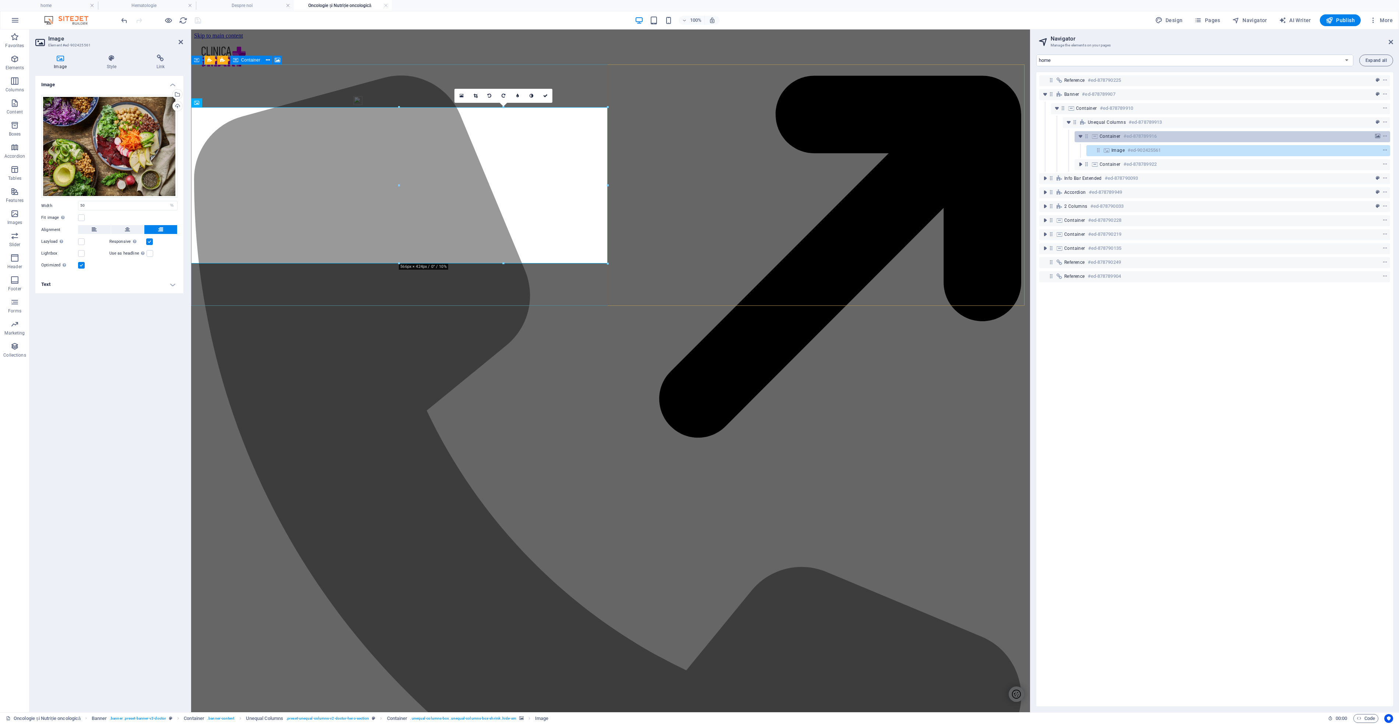
click at [1096, 135] on icon at bounding box center [1095, 136] width 8 height 6
click at [1095, 135] on icon at bounding box center [1095, 136] width 8 height 6
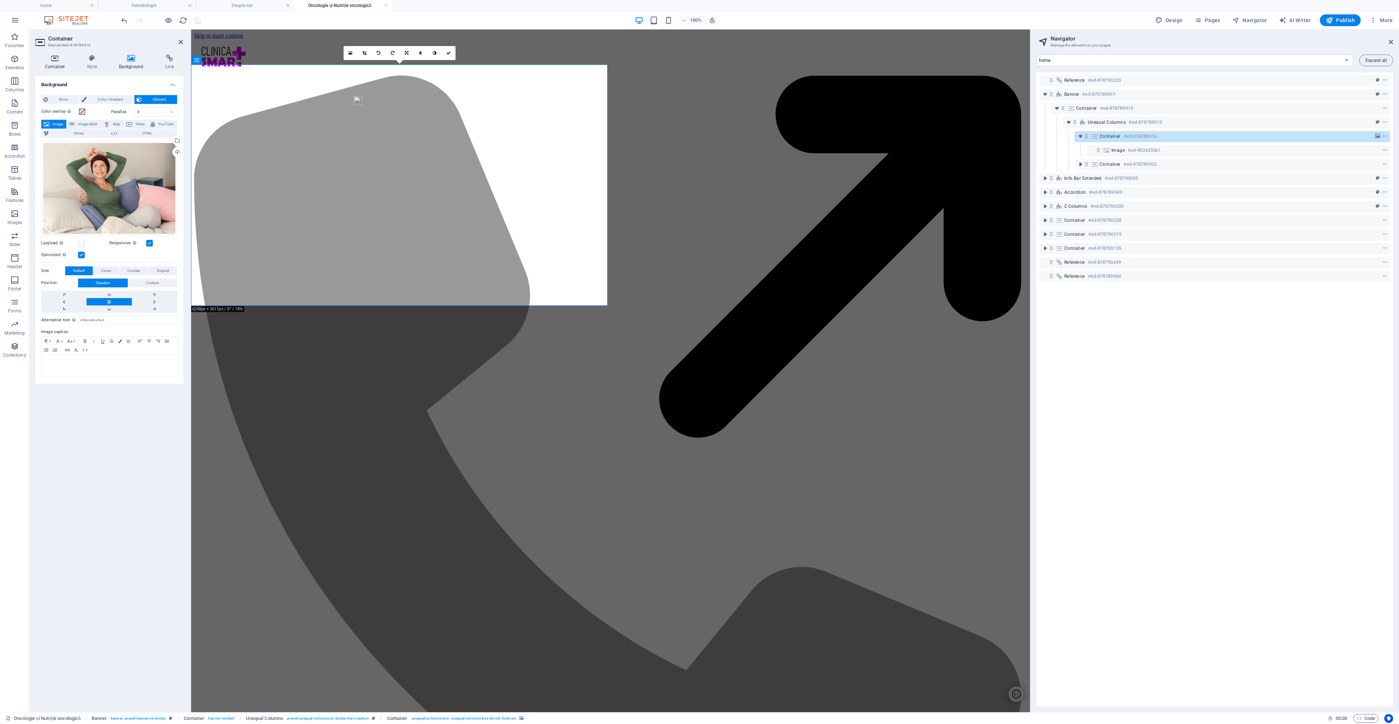
click at [56, 61] on icon at bounding box center [54, 58] width 39 height 7
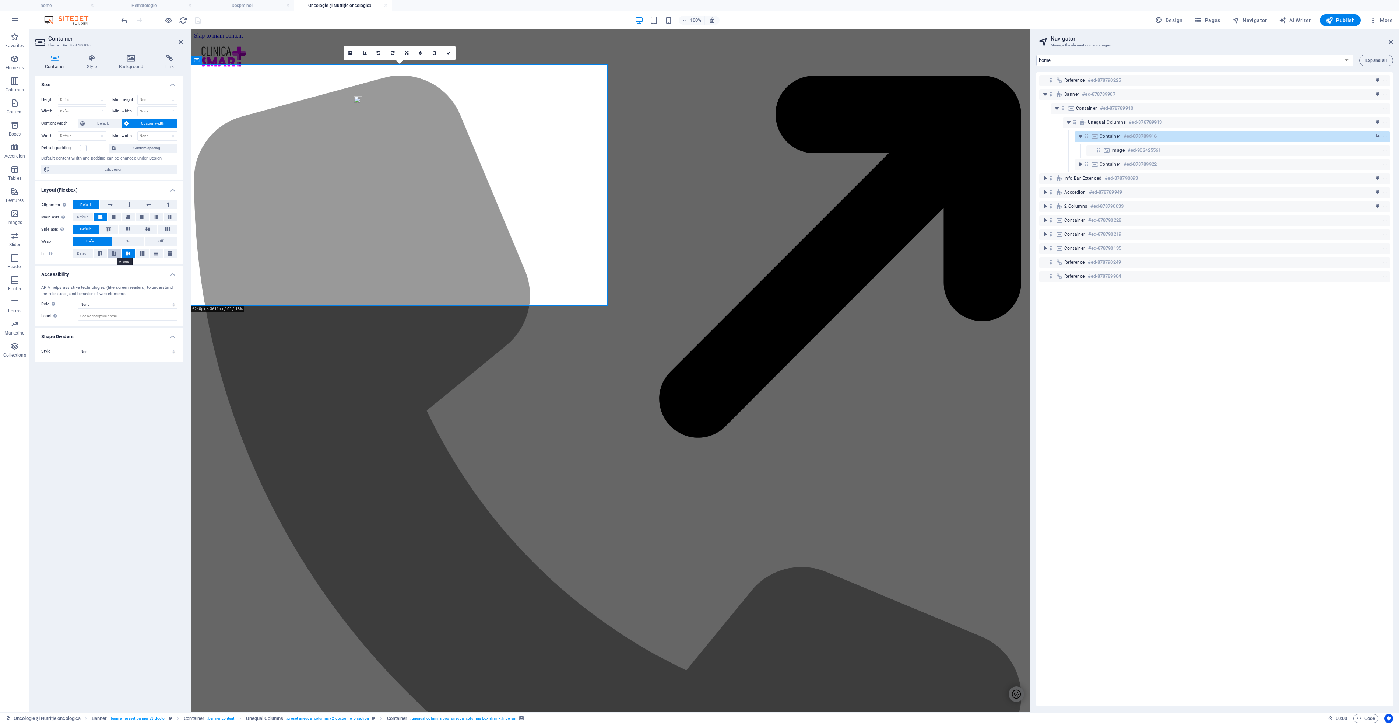
click at [116, 254] on icon at bounding box center [114, 253] width 9 height 4
click at [116, 218] on icon at bounding box center [114, 217] width 4 height 9
drag, startPoint x: 199, startPoint y: 17, endPoint x: 201, endPoint y: 21, distance: 4.2
click at [200, 17] on icon "save" at bounding box center [198, 20] width 8 height 8
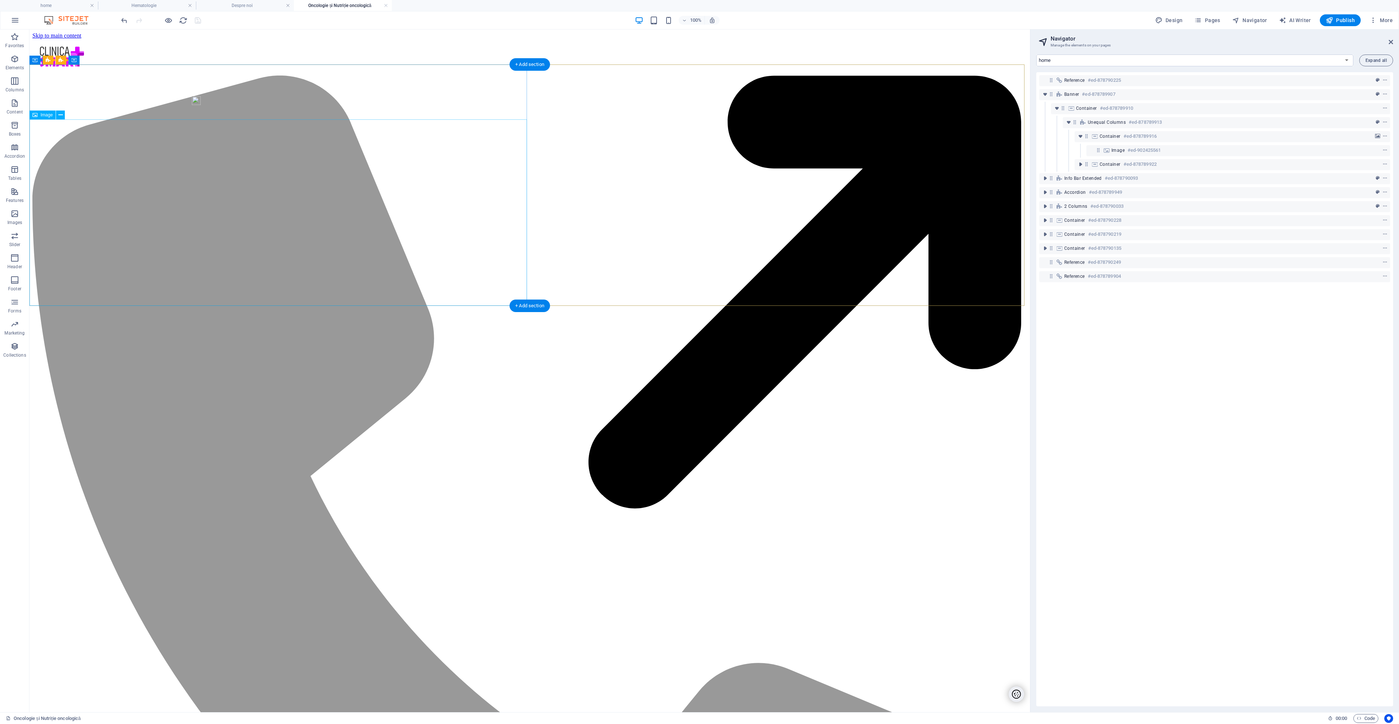
click at [1108, 149] on icon at bounding box center [1107, 150] width 8 height 6
select select "%"
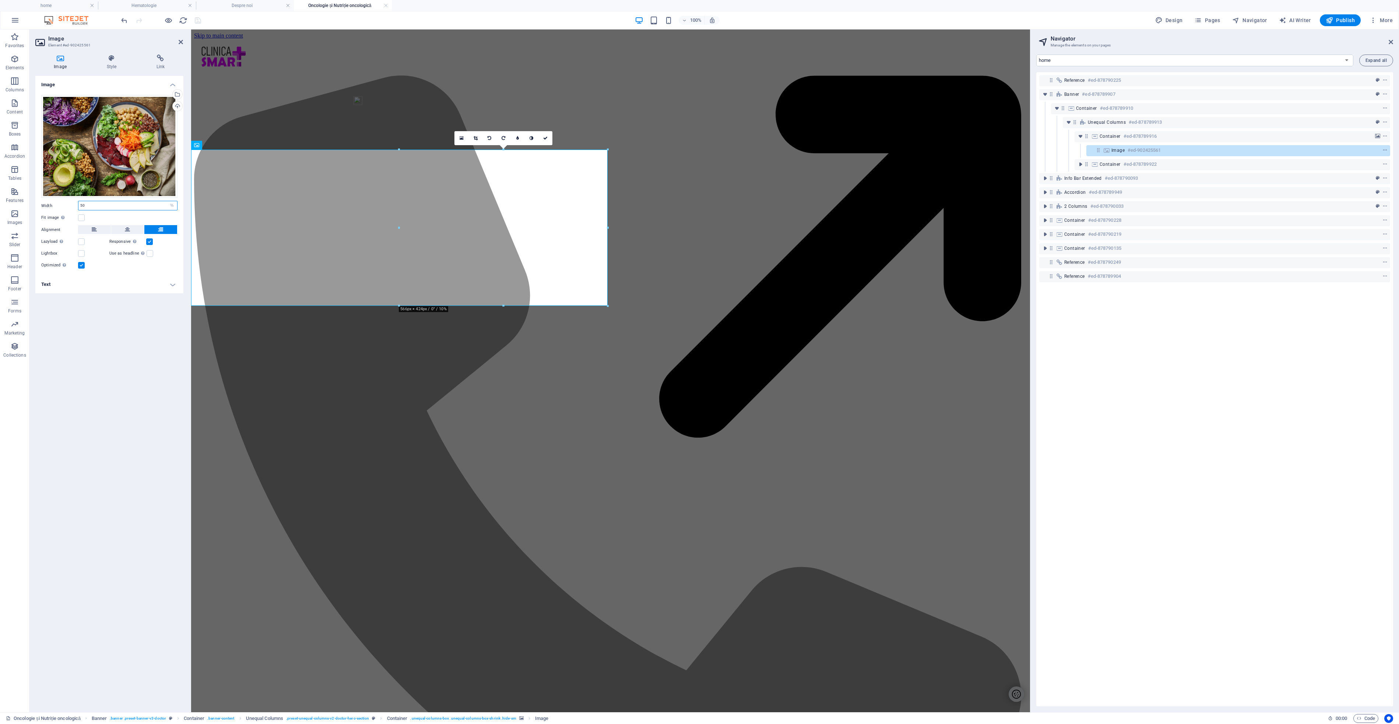
click at [114, 207] on input "50" at bounding box center [127, 205] width 99 height 9
drag, startPoint x: 88, startPoint y: 204, endPoint x: 75, endPoint y: 206, distance: 13.4
click at [72, 205] on div "Width 50 Default auto px rem % em vh vw" at bounding box center [109, 206] width 136 height 10
type input "30"
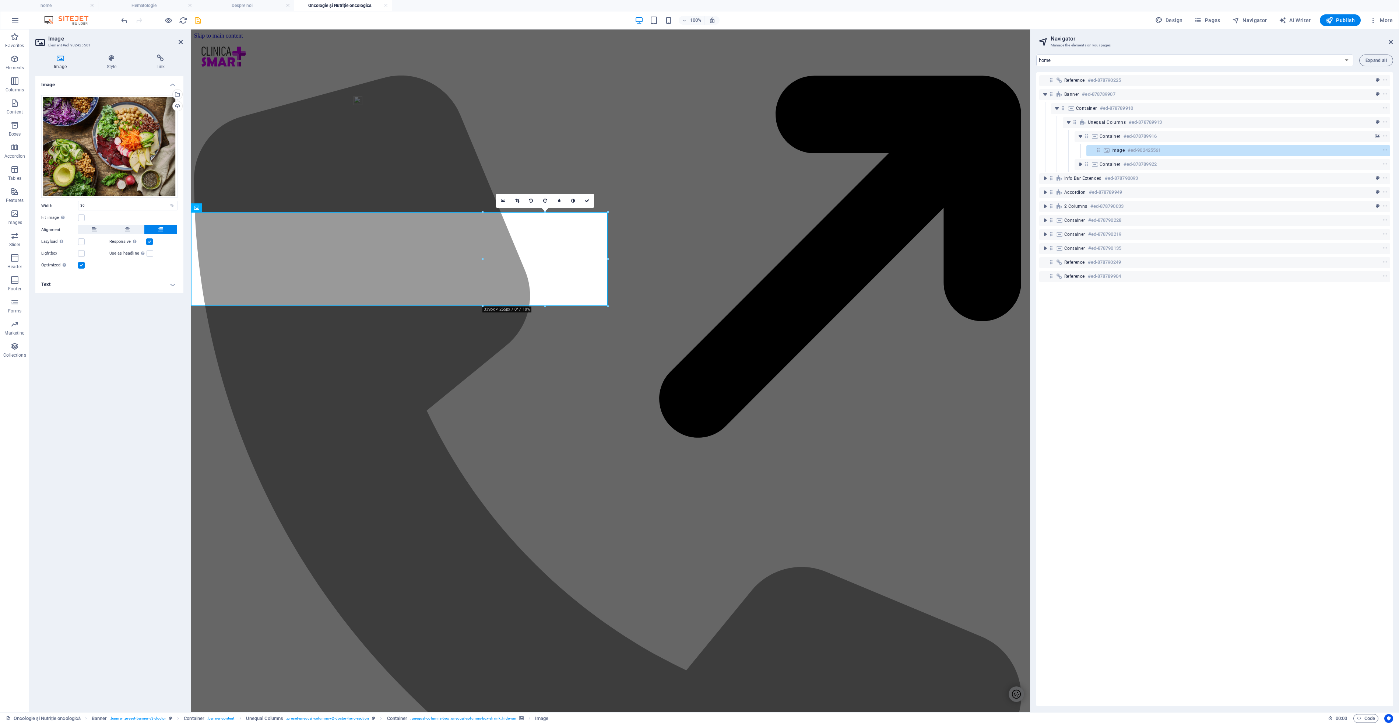
click at [204, 21] on div "100% Design Pages Navigator AI Writer Publish More" at bounding box center [758, 20] width 1276 height 12
click at [197, 21] on icon "save" at bounding box center [198, 20] width 8 height 8
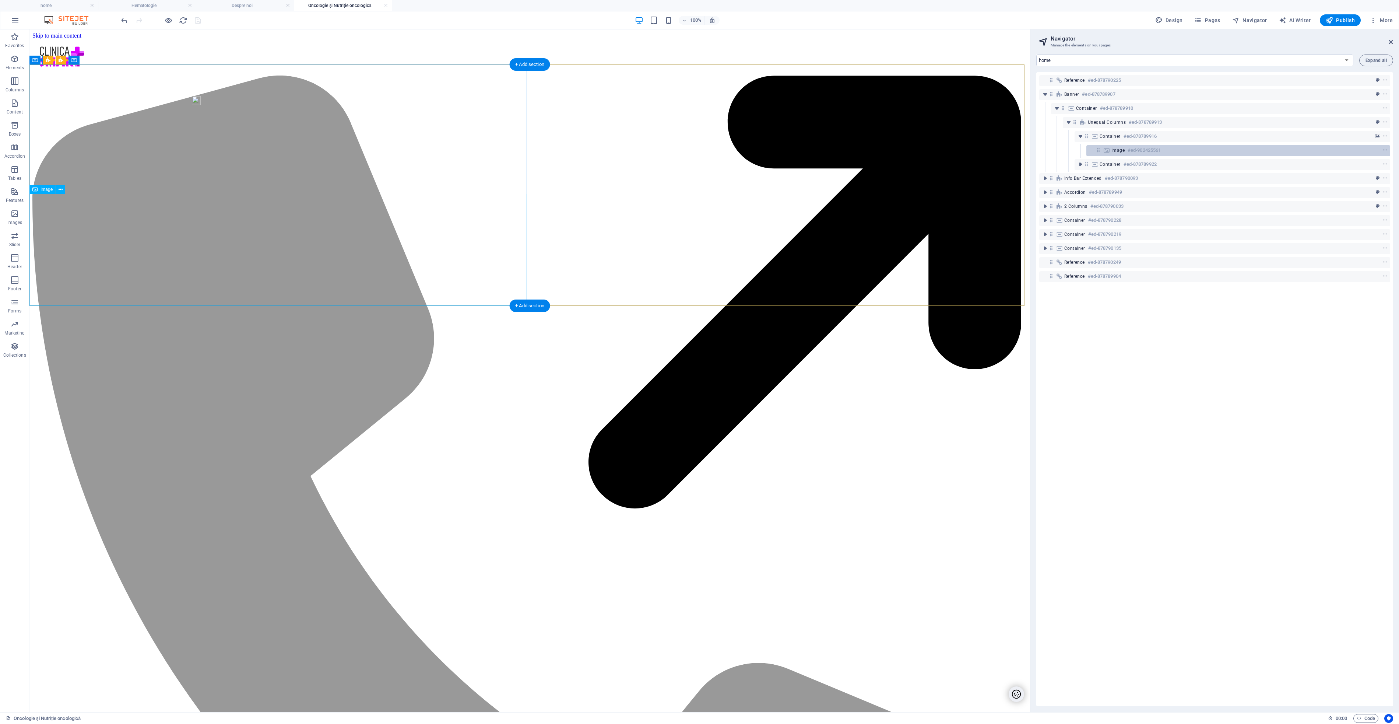
click at [1106, 151] on icon at bounding box center [1107, 150] width 8 height 6
select select "%"
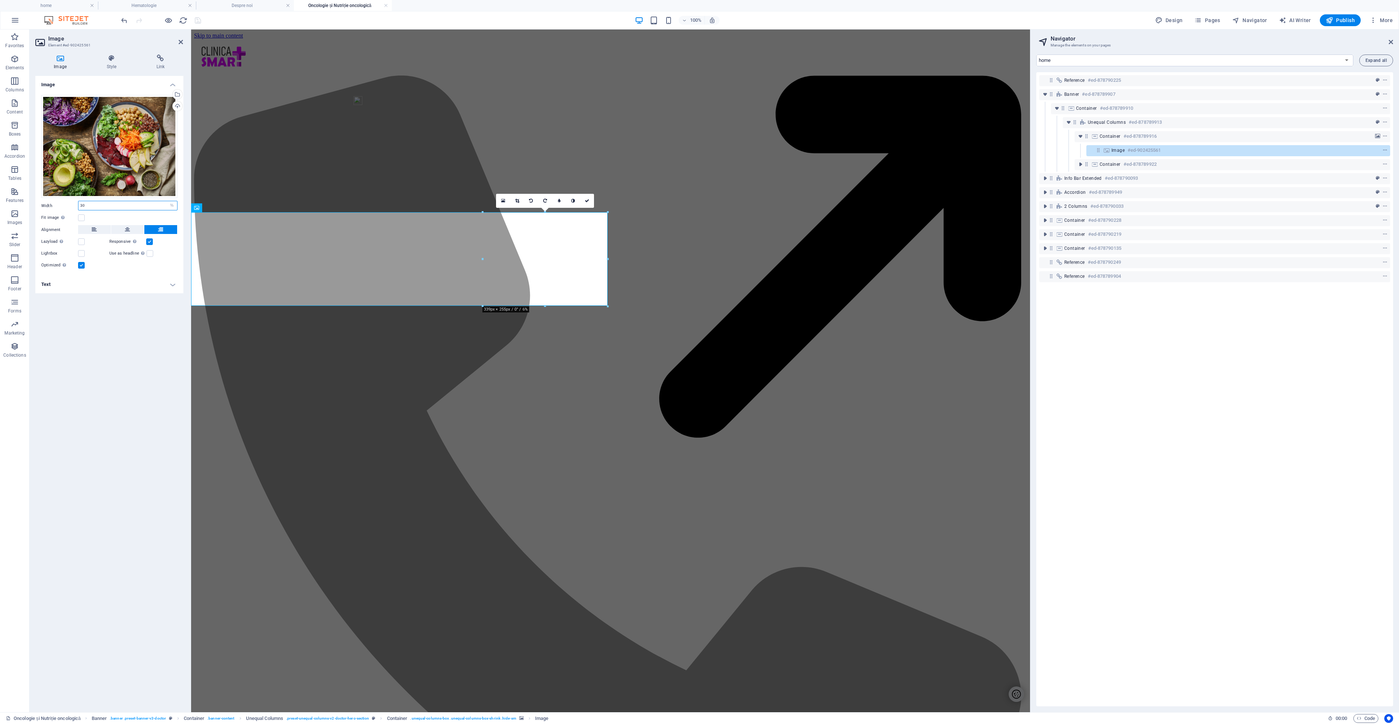
drag, startPoint x: 98, startPoint y: 208, endPoint x: 95, endPoint y: 202, distance: 6.6
click at [72, 204] on div "Width 30 Default auto px rem % em vh vw" at bounding box center [109, 206] width 136 height 10
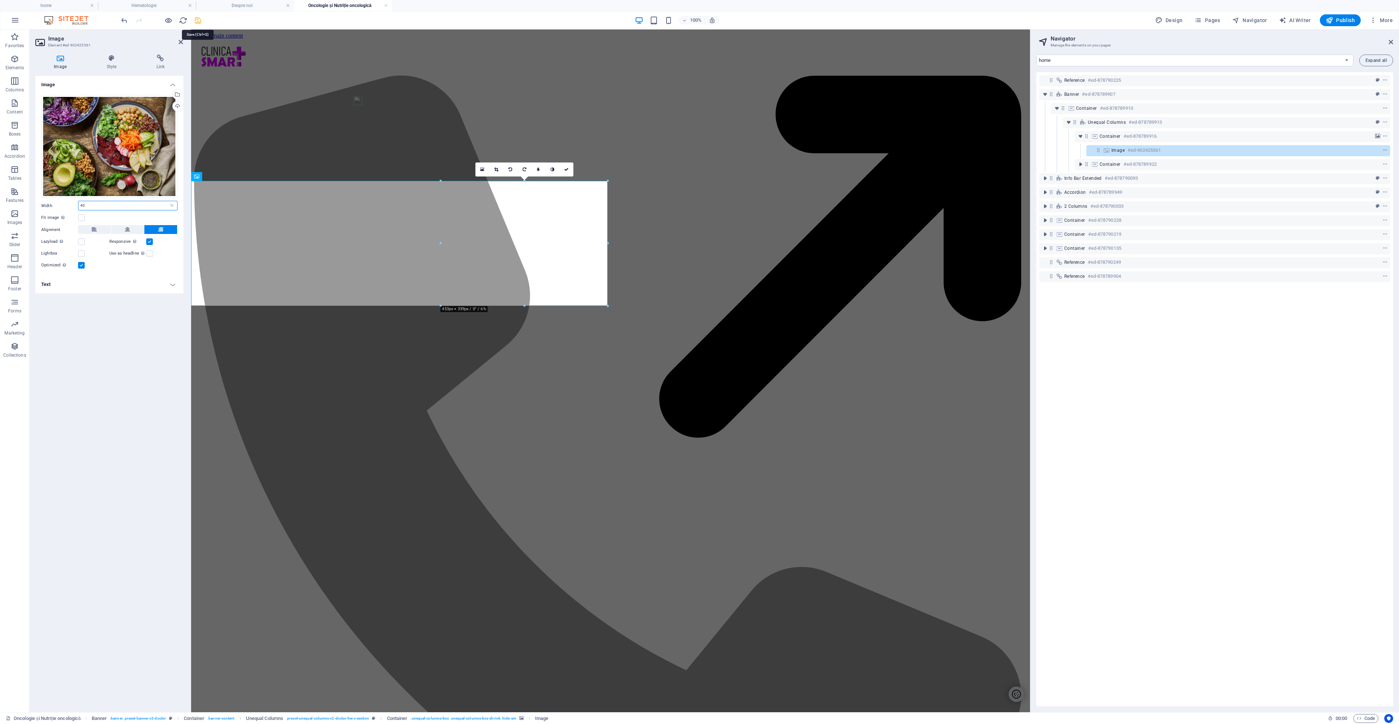
type input "40"
click at [199, 18] on icon "save" at bounding box center [198, 20] width 8 height 8
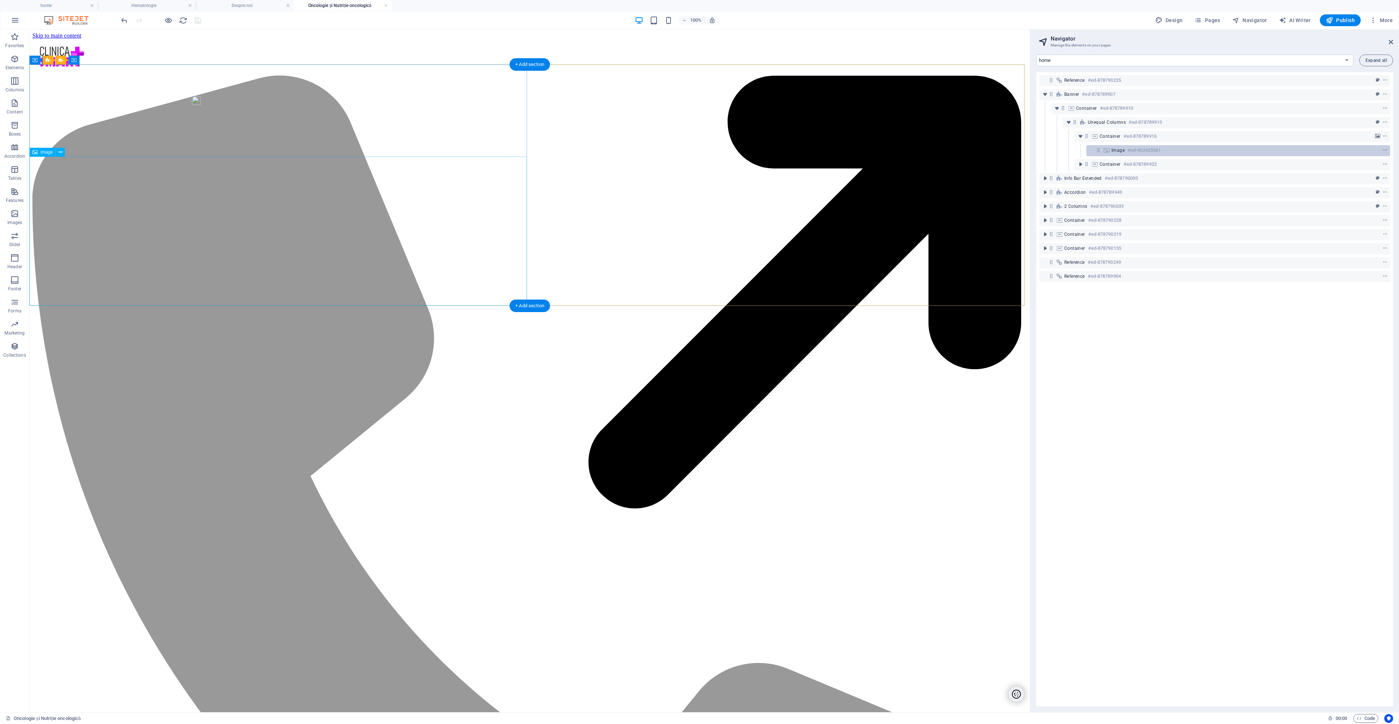
click at [1106, 150] on icon at bounding box center [1107, 150] width 8 height 6
select select "%"
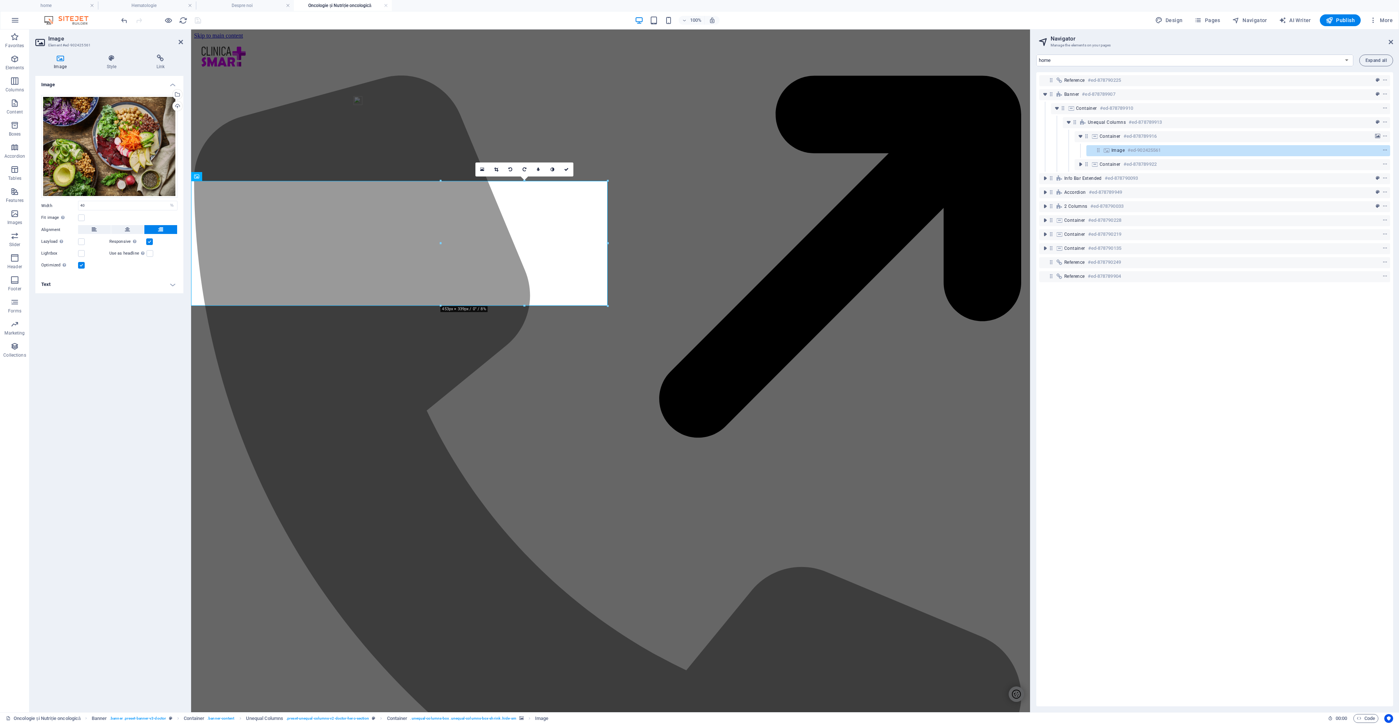
click at [173, 281] on h4 "Text" at bounding box center [109, 285] width 148 height 18
click at [148, 299] on input "Alternative text The alternative text is used by devices that cannot display im…" at bounding box center [127, 299] width 99 height 9
type input "alimentatie sanatoasa"
drag, startPoint x: 199, startPoint y: 19, endPoint x: 204, endPoint y: 21, distance: 5.6
click at [201, 19] on icon "save" at bounding box center [198, 20] width 8 height 8
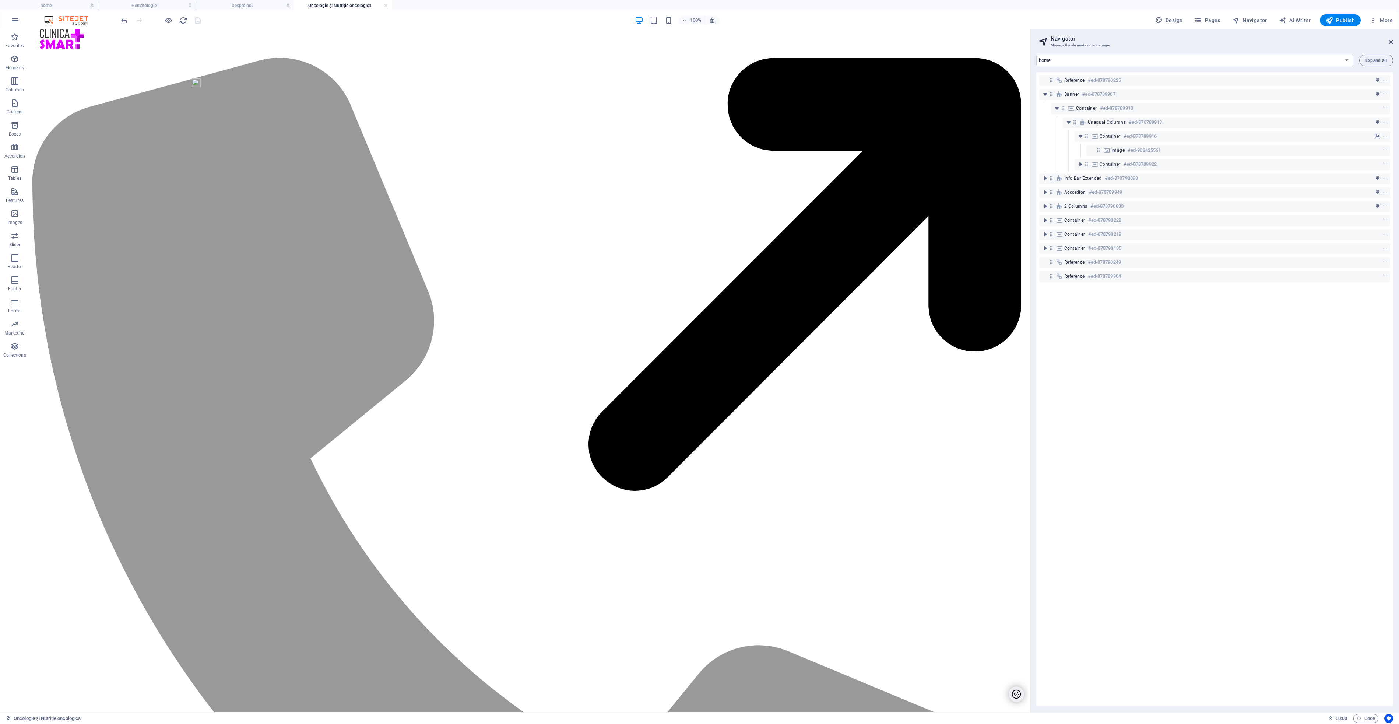
scroll to position [0, 0]
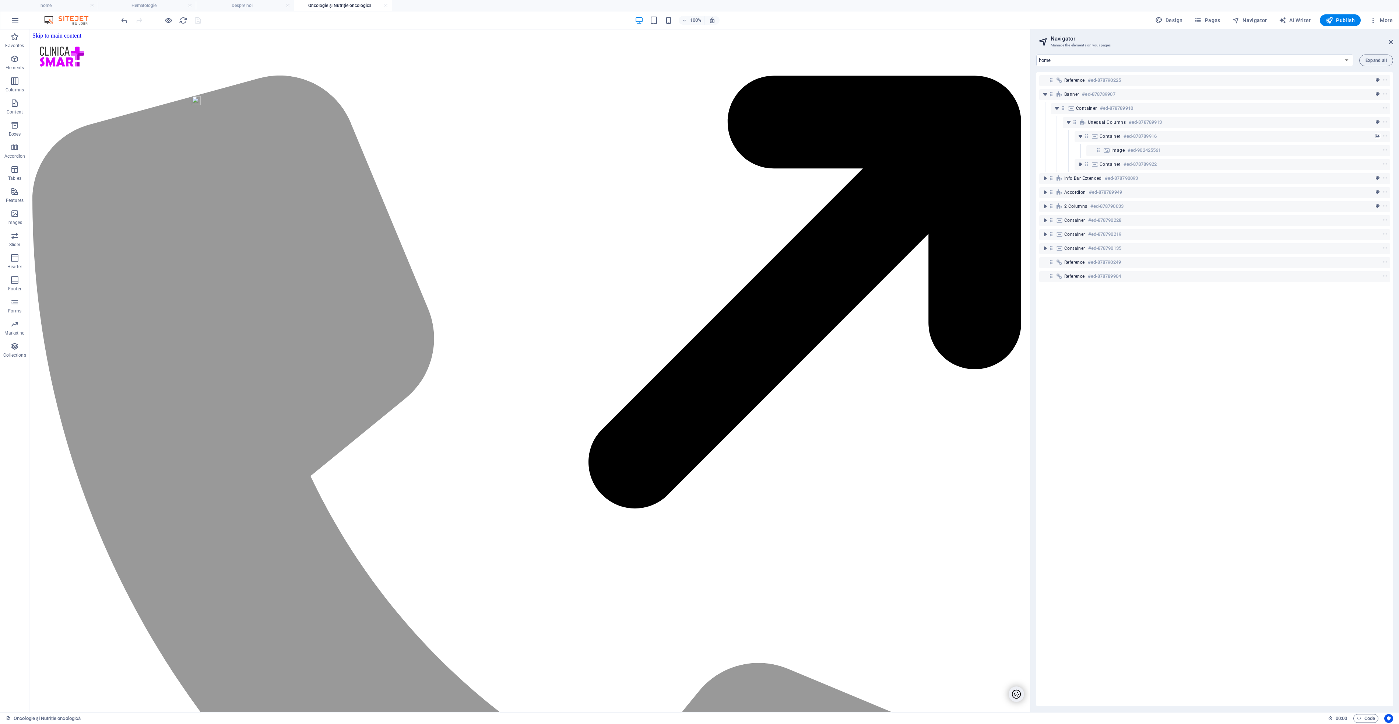
drag, startPoint x: 1027, startPoint y: 138, endPoint x: 1068, endPoint y: 102, distance: 54.3
click at [1207, 20] on span "Pages" at bounding box center [1208, 20] width 26 height 7
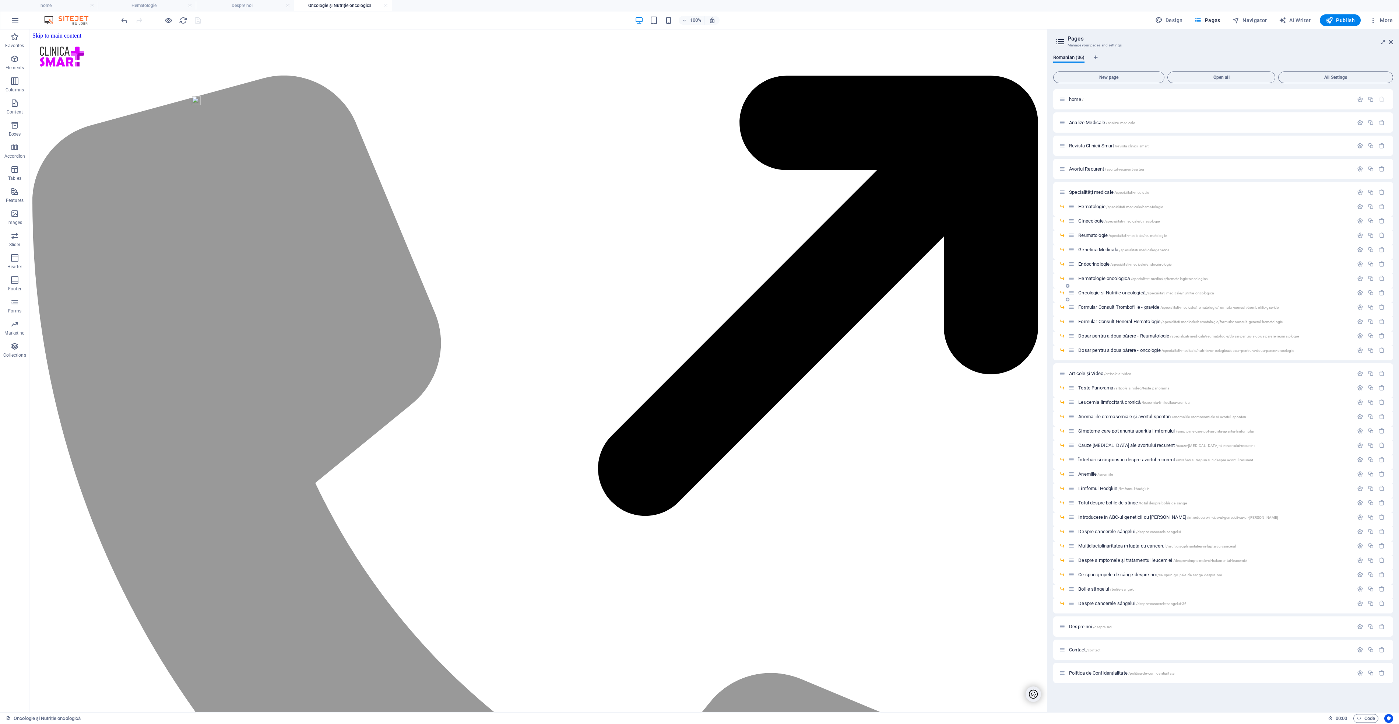
click at [1117, 293] on span "Oncologie și Nutriție oncologică /specialitati-medicale/nutritie-oncologica" at bounding box center [1147, 293] width 136 height 6
click at [1359, 292] on icon "button" at bounding box center [1360, 293] width 6 height 6
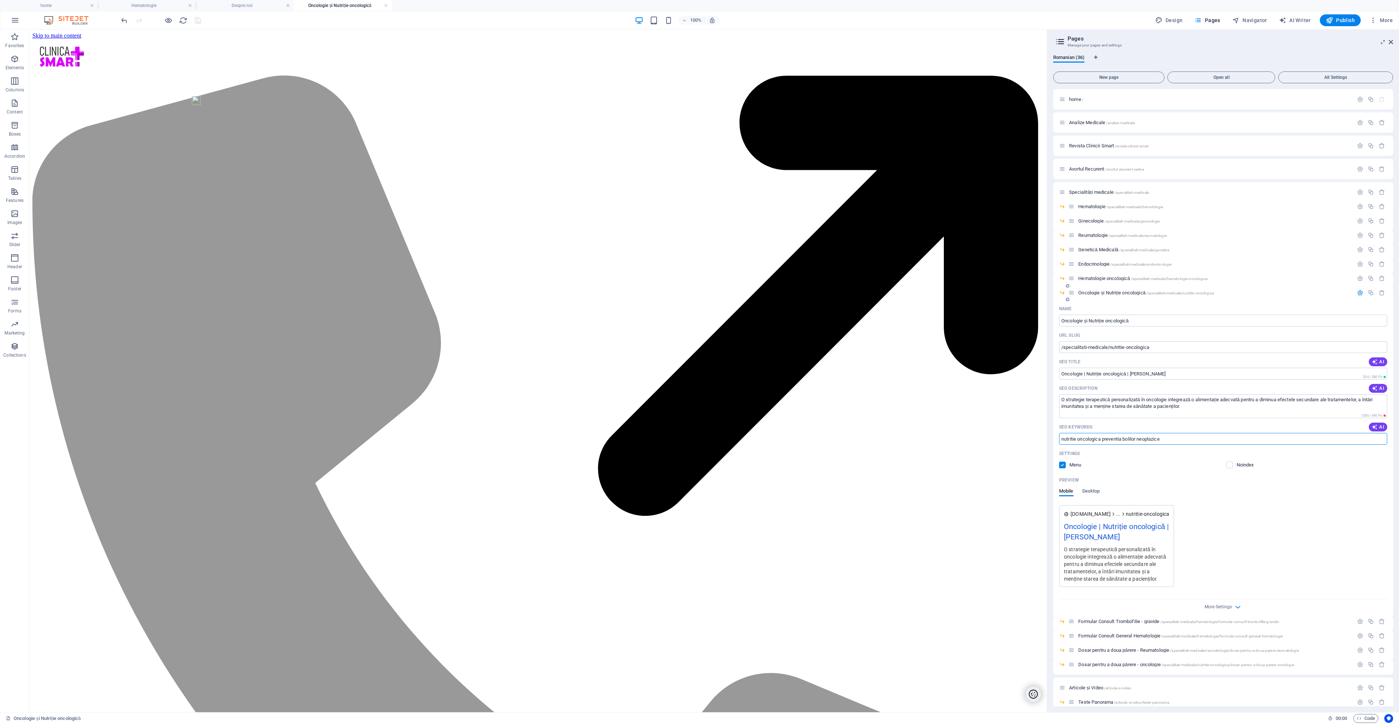
click at [1184, 440] on input "nutritie oncologica preventia bolilor neoplazice" at bounding box center [1223, 439] width 328 height 12
type input "oncologie nutritie oncologica preventia bolilor neoplazice"
click at [196, 23] on icon "save" at bounding box center [198, 20] width 8 height 8
click at [1391, 42] on icon at bounding box center [1391, 42] width 4 height 6
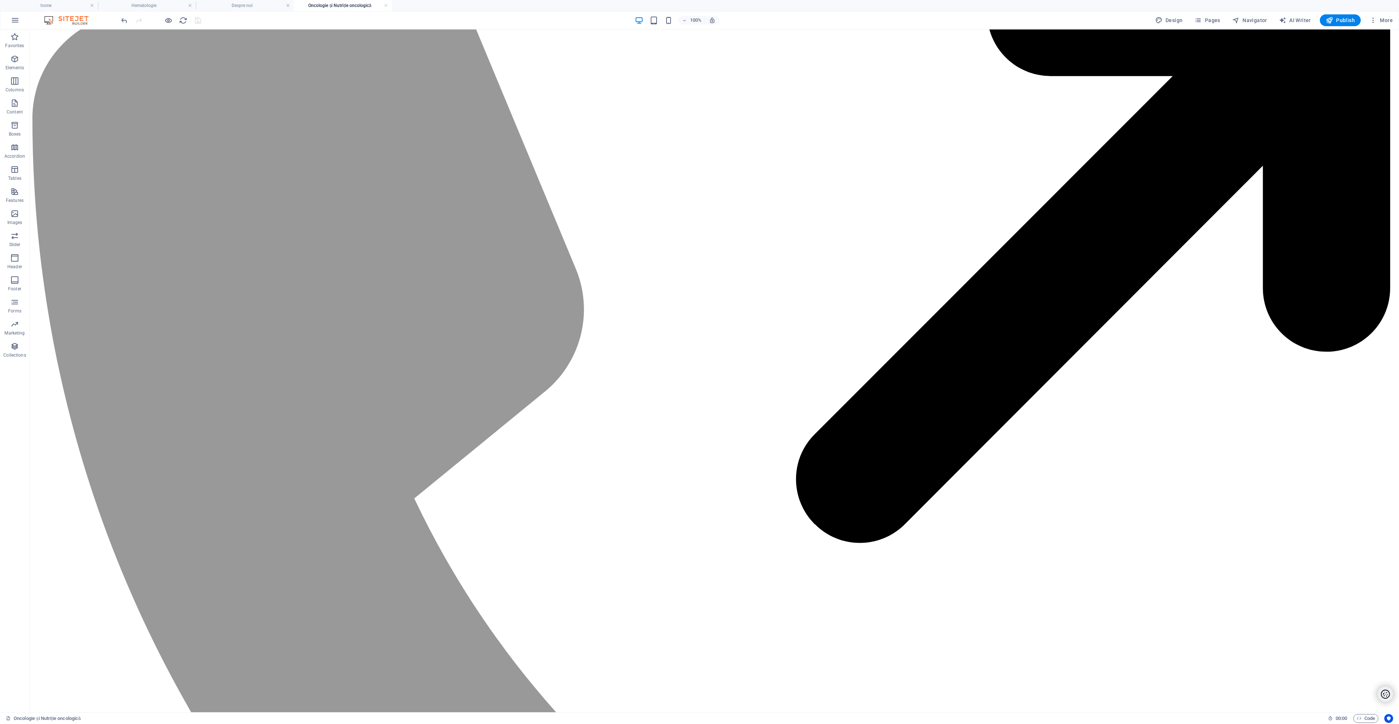
scroll to position [129, 0]
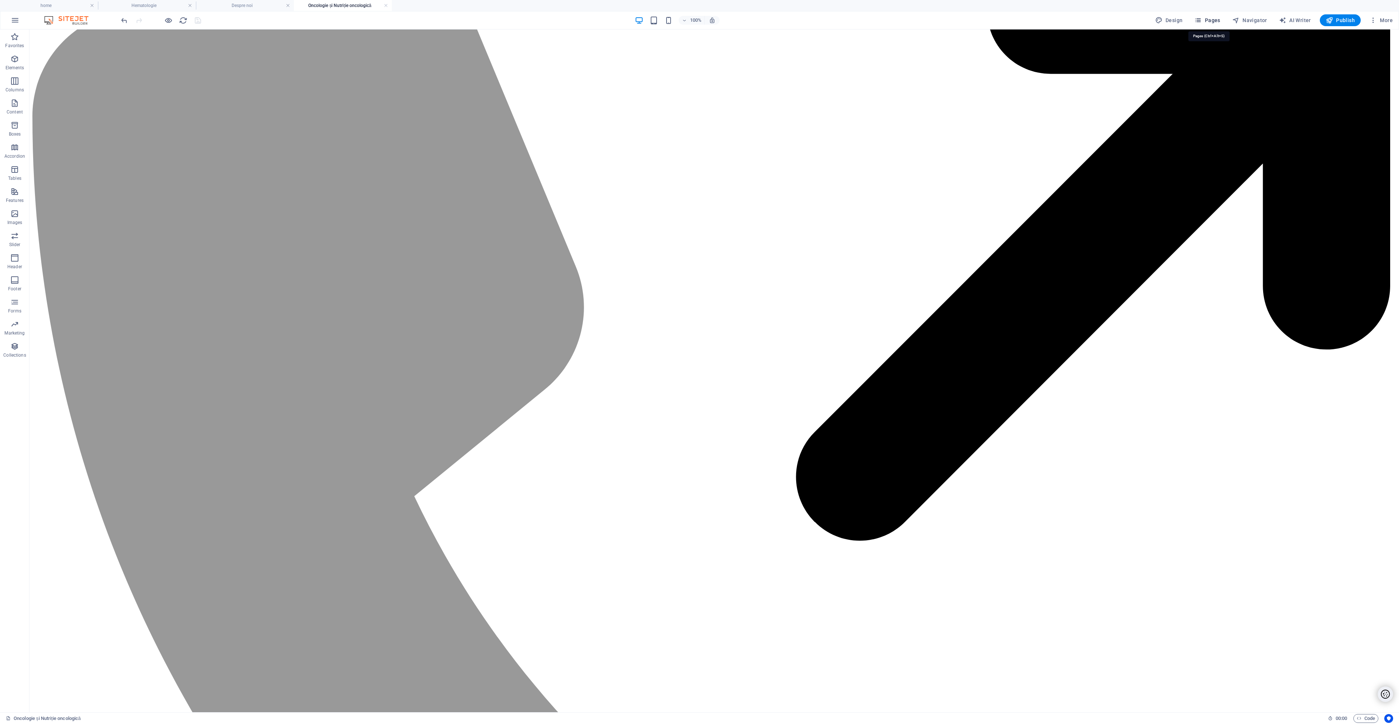
click at [1218, 19] on span "Pages" at bounding box center [1208, 20] width 26 height 7
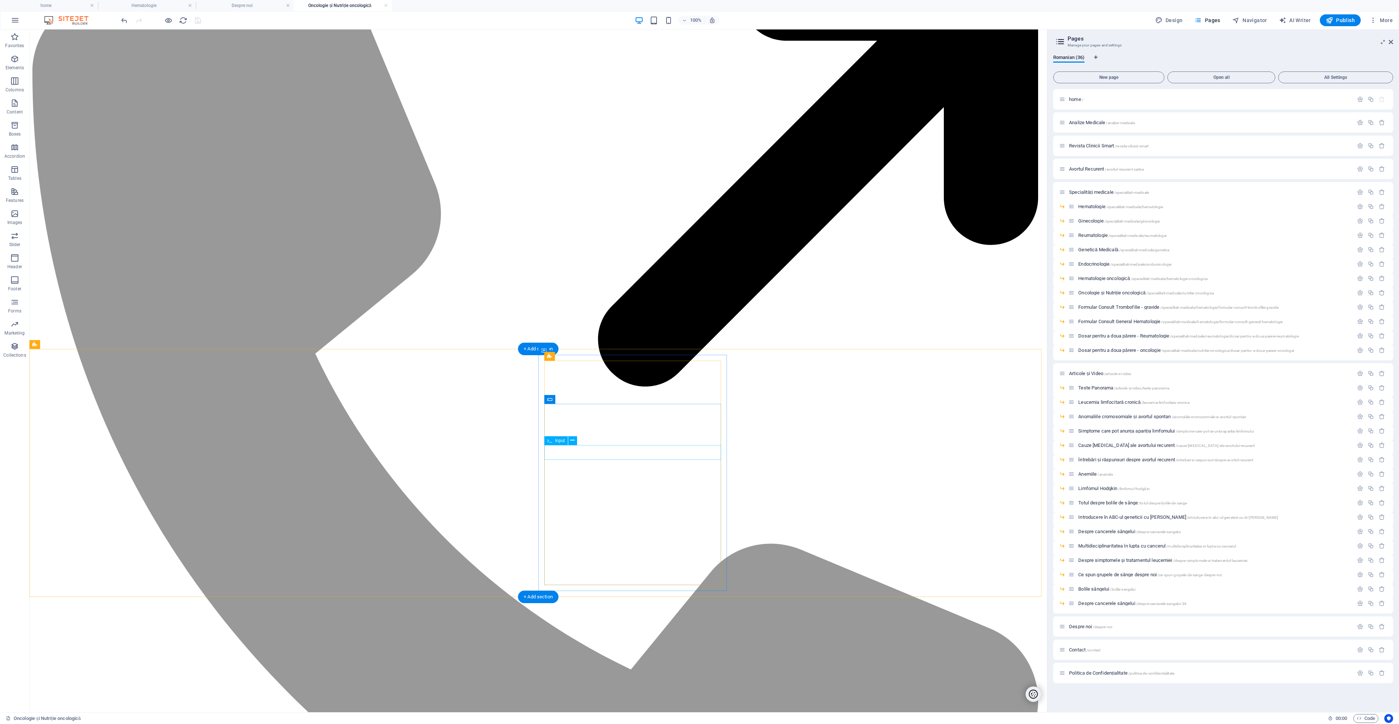
click at [1251, 20] on span "Navigator" at bounding box center [1250, 20] width 35 height 7
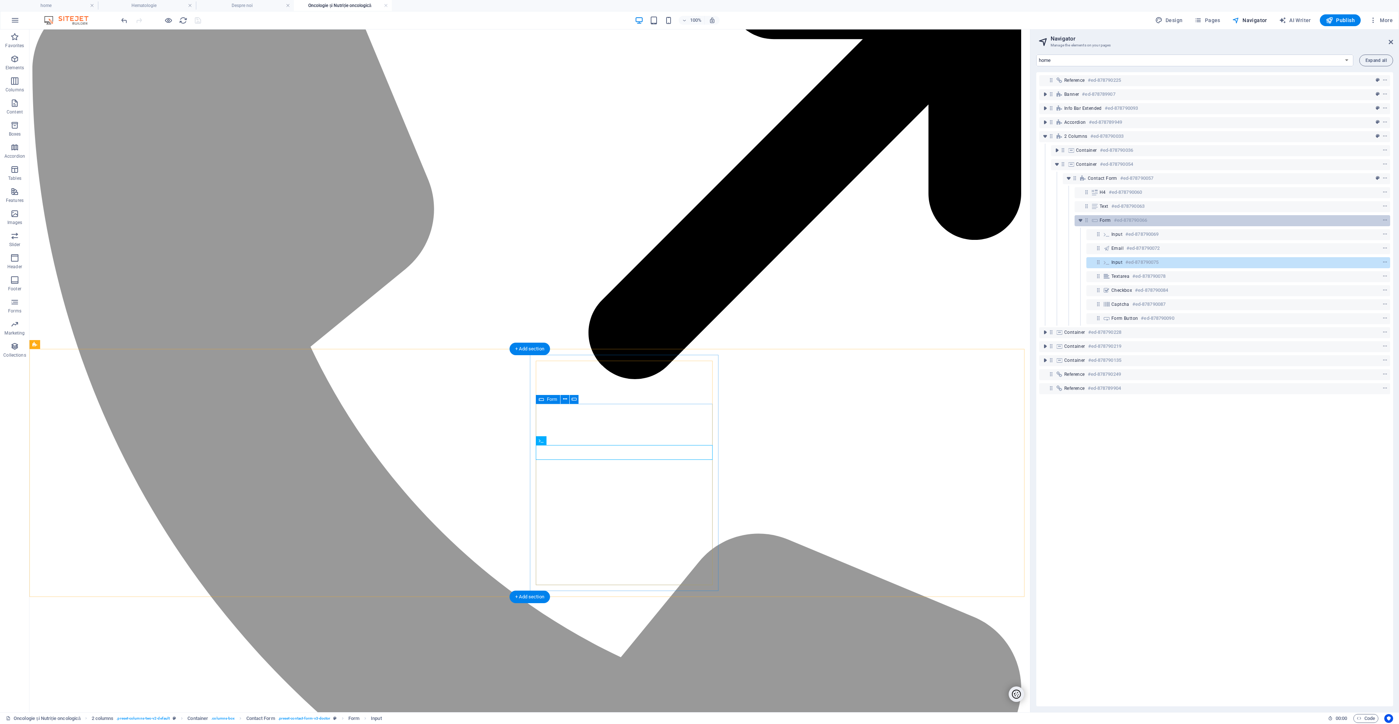
click at [1095, 220] on icon at bounding box center [1095, 220] width 8 height 6
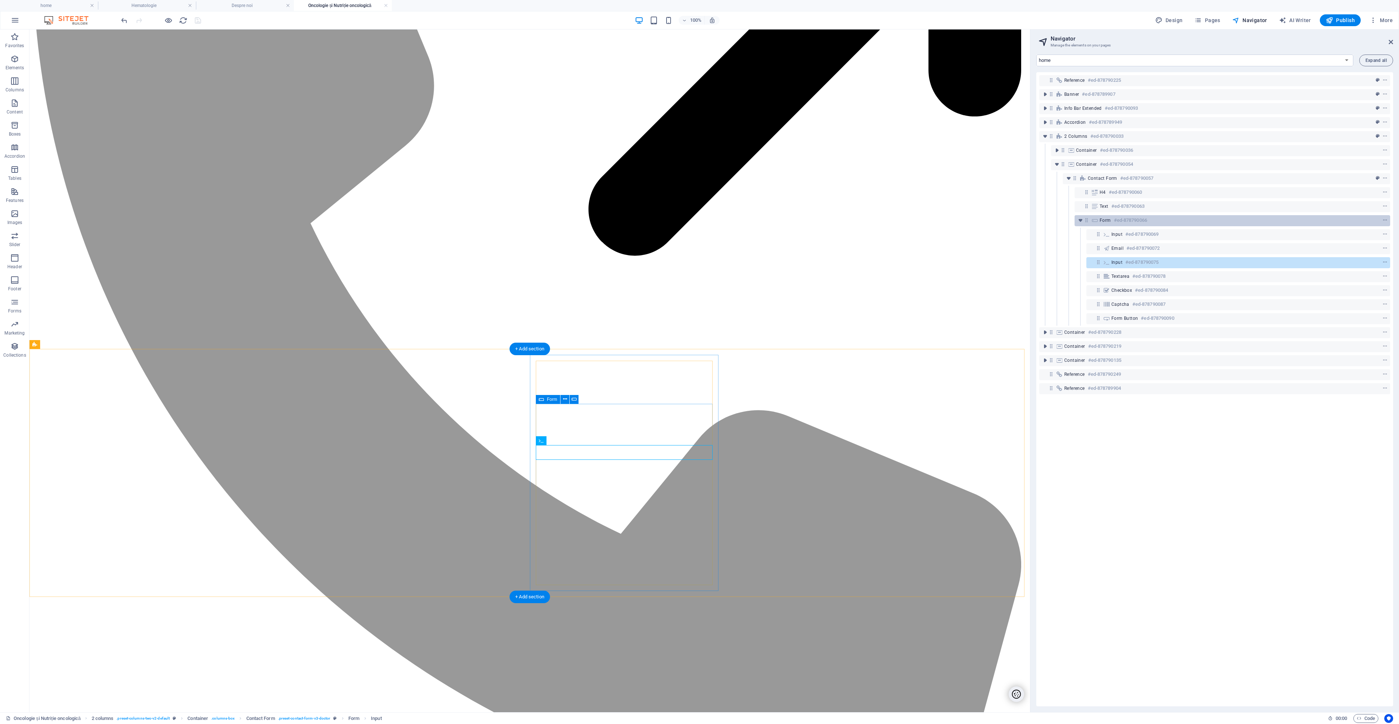
click at [1095, 220] on icon at bounding box center [1095, 220] width 8 height 6
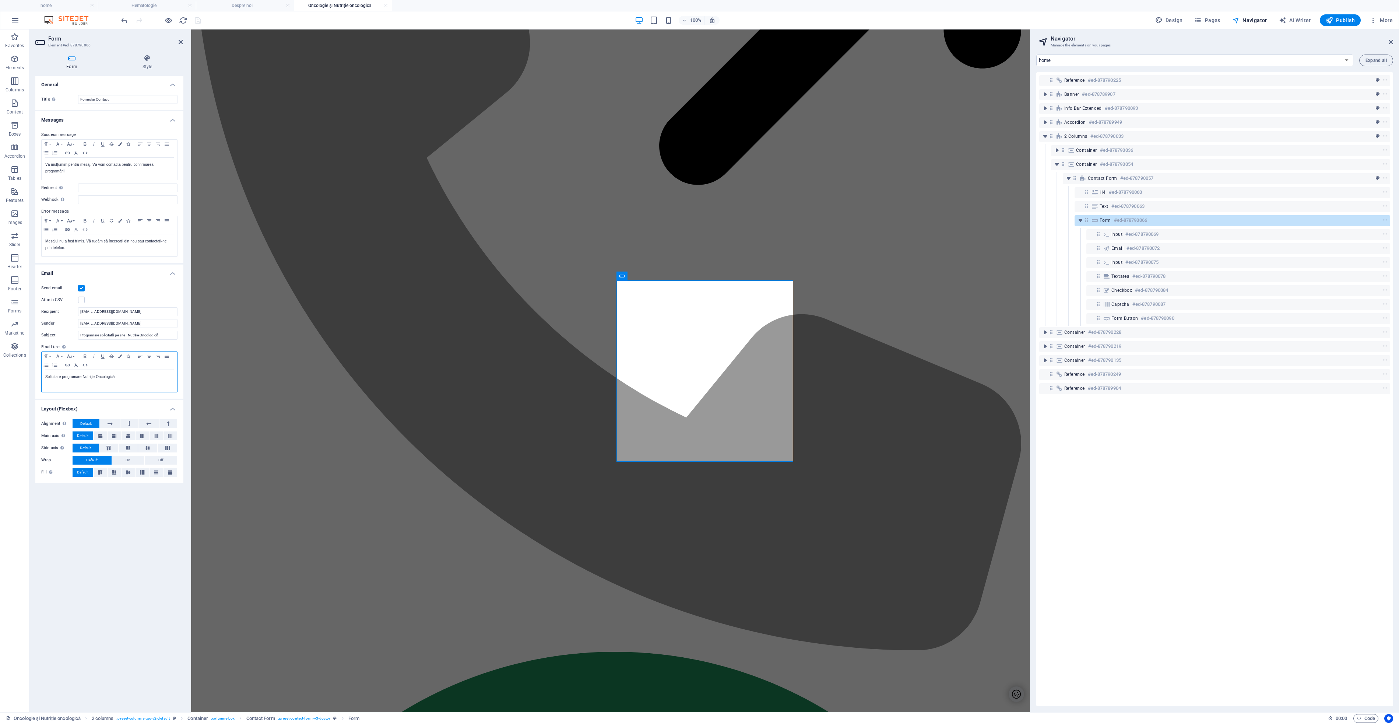
click at [83, 377] on p "Solicitare programare Nutriție Oncologică" at bounding box center [109, 377] width 128 height 7
click at [200, 20] on icon "save" at bounding box center [198, 20] width 8 height 8
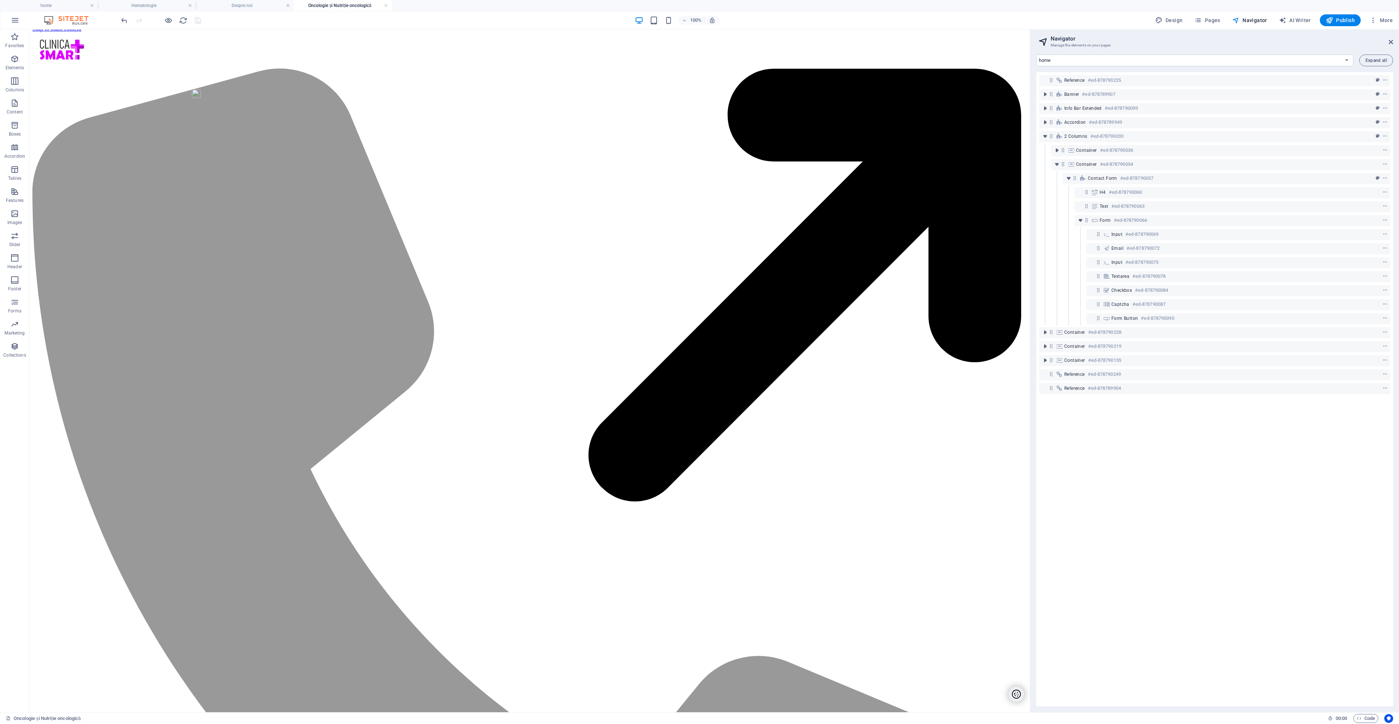
scroll to position [0, 0]
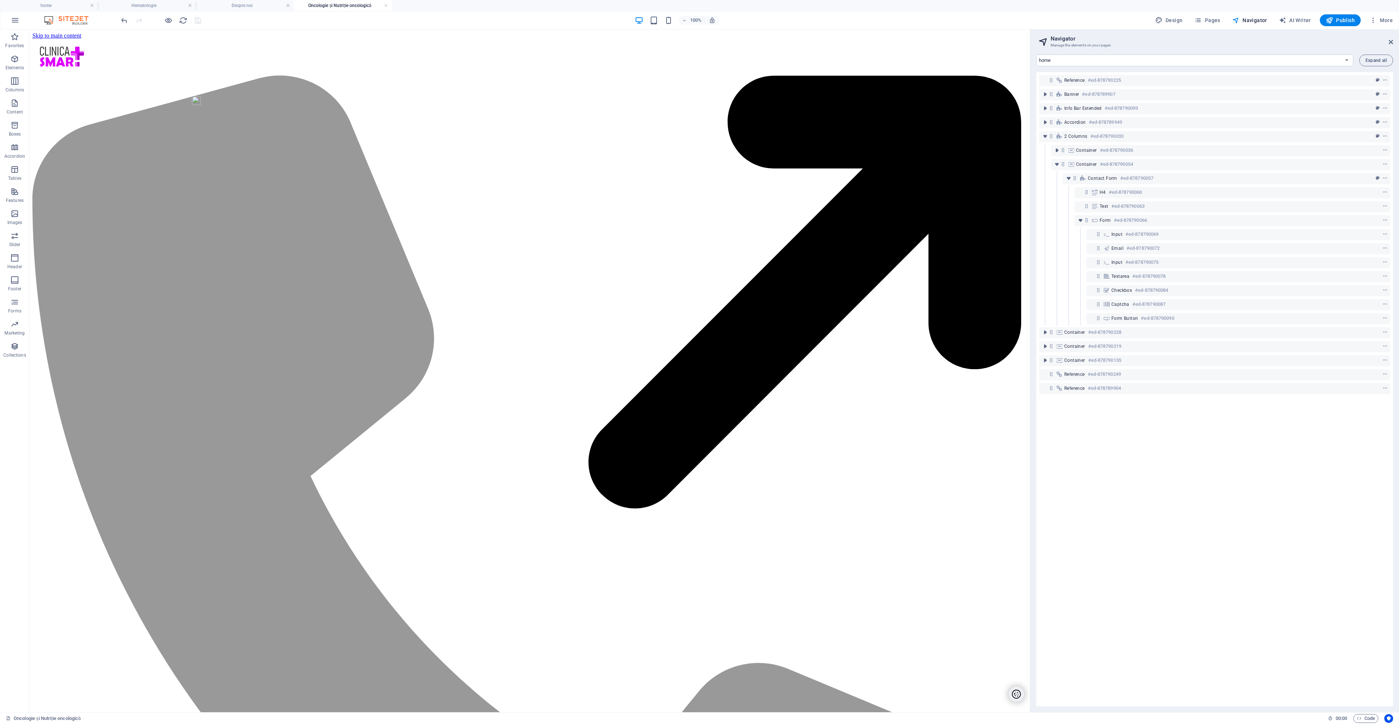
drag, startPoint x: 1027, startPoint y: 177, endPoint x: 1053, endPoint y: 46, distance: 133.9
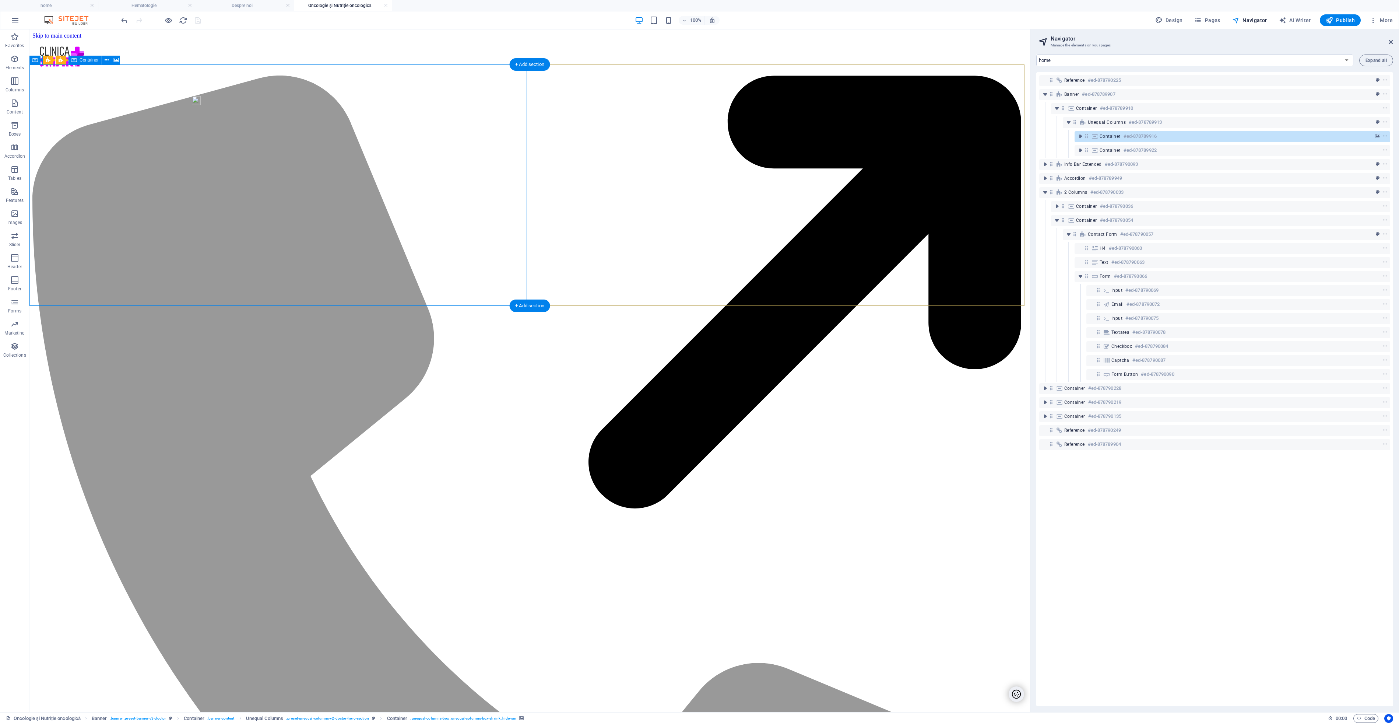
click at [1096, 137] on icon at bounding box center [1095, 136] width 8 height 6
click at [1097, 136] on icon at bounding box center [1095, 136] width 8 height 6
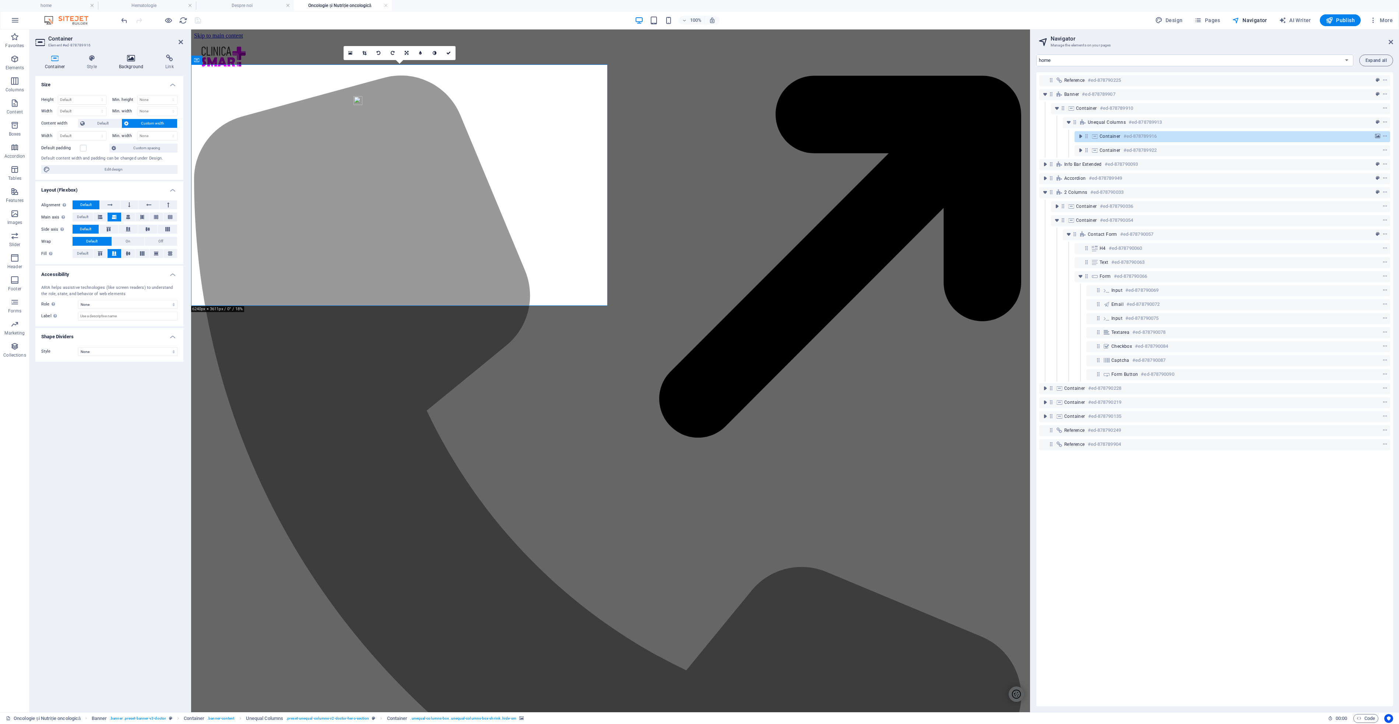
click at [133, 66] on h4 "Background" at bounding box center [132, 62] width 46 height 15
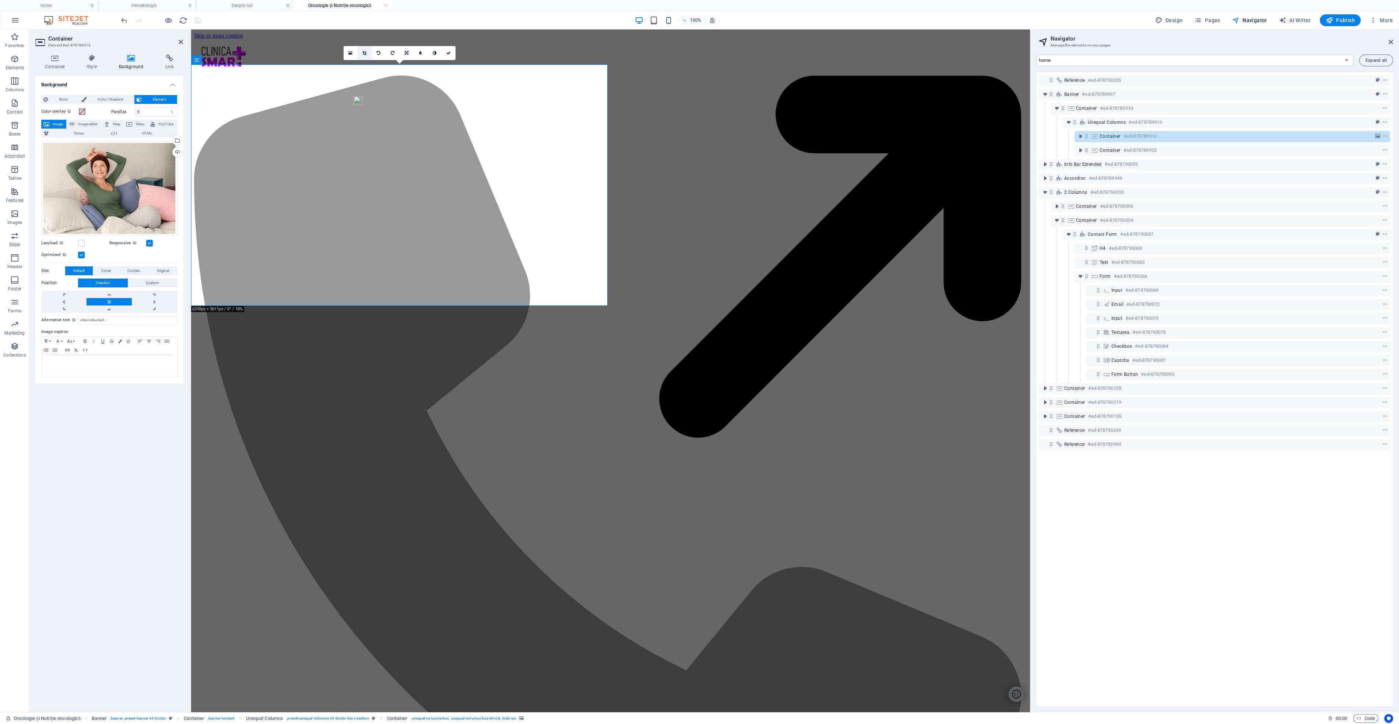
click at [364, 55] on icon at bounding box center [364, 53] width 4 height 4
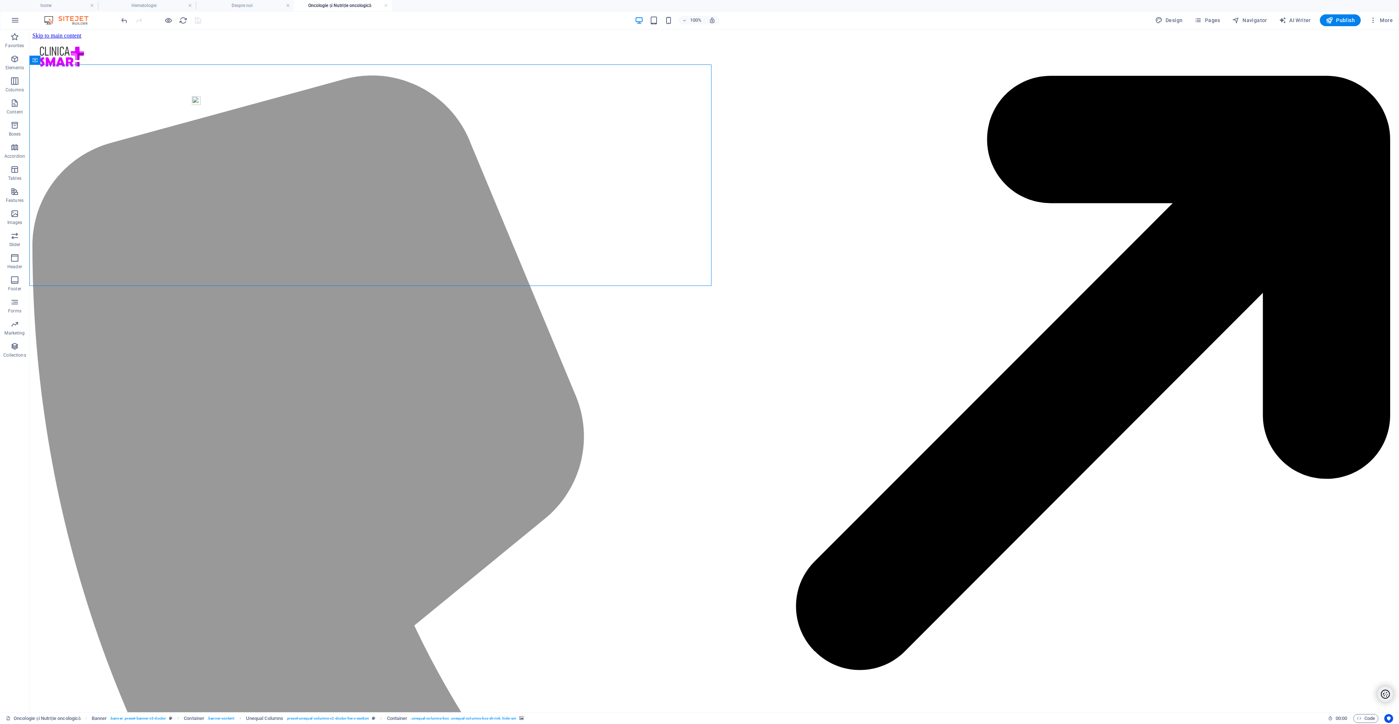
drag, startPoint x: 1397, startPoint y: 74, endPoint x: 1407, endPoint y: 32, distance: 42.8
click at [1255, 19] on span "Navigator" at bounding box center [1250, 20] width 35 height 7
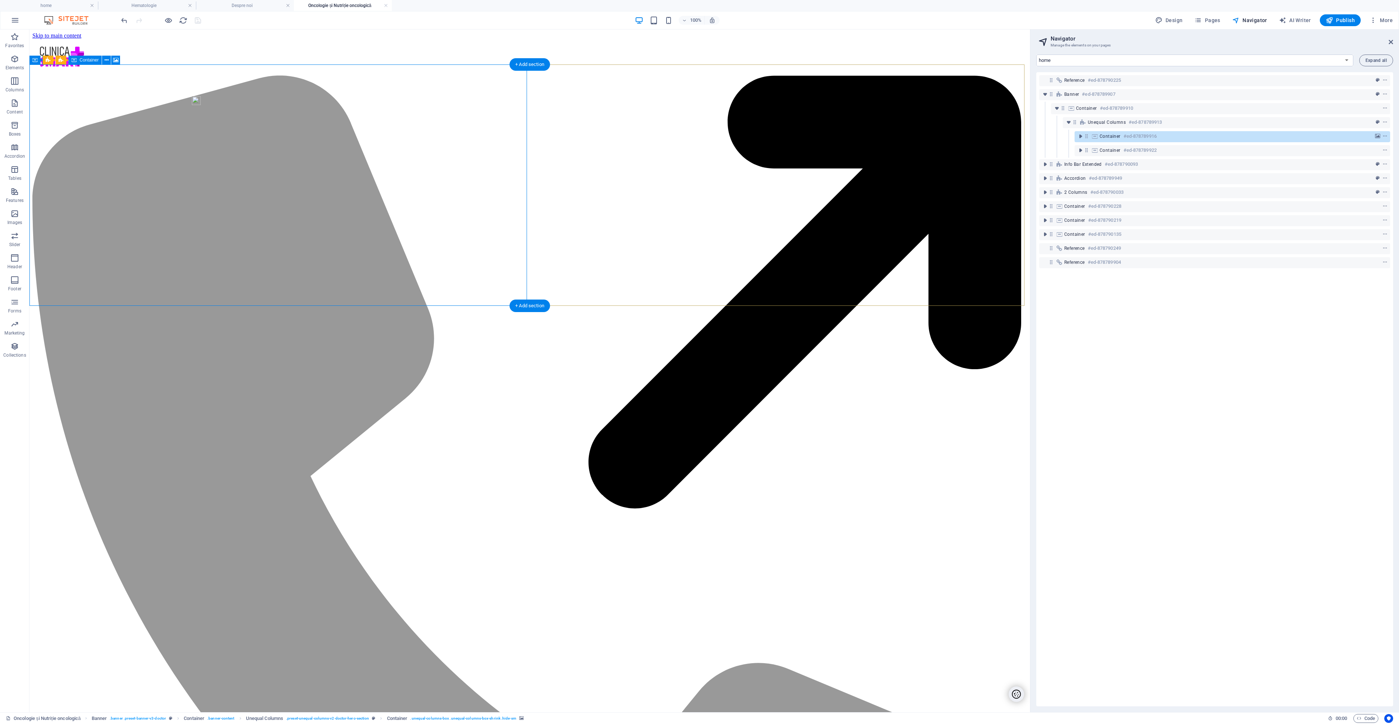
click at [1094, 133] on icon at bounding box center [1095, 136] width 8 height 6
click at [1096, 134] on icon at bounding box center [1095, 136] width 8 height 6
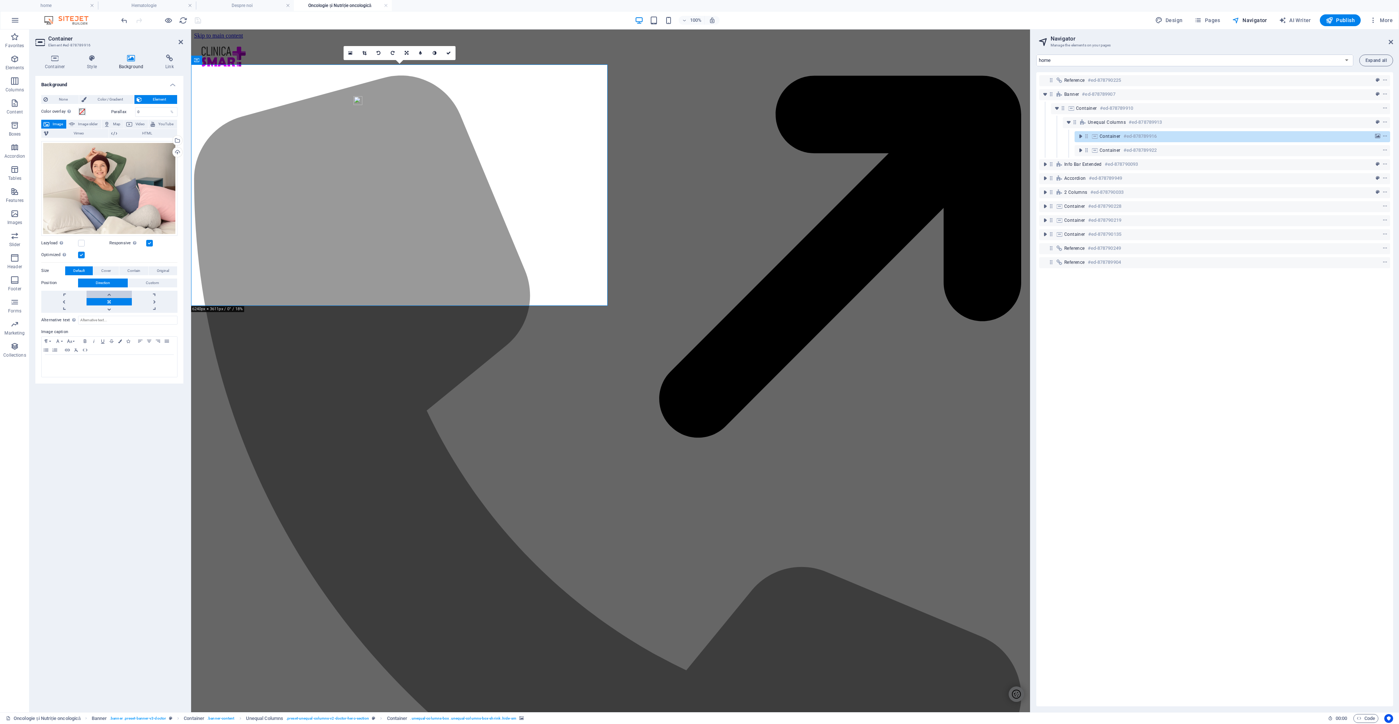
click at [112, 295] on link at bounding box center [109, 294] width 45 height 7
drag, startPoint x: 449, startPoint y: 52, endPoint x: 376, endPoint y: 40, distance: 73.9
click at [449, 52] on icon at bounding box center [448, 53] width 4 height 4
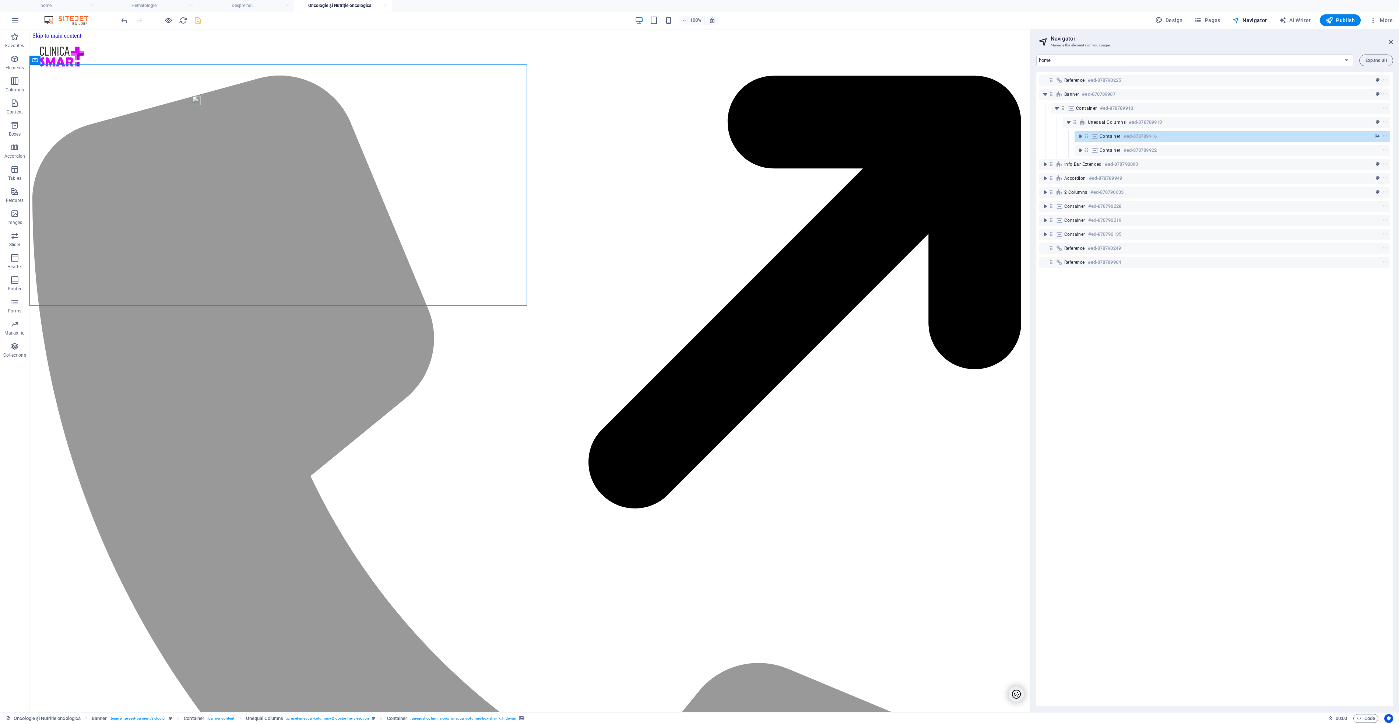
click at [203, 22] on div "100% Design Pages Navigator AI Writer Publish More" at bounding box center [758, 20] width 1276 height 12
click at [196, 22] on icon "save" at bounding box center [198, 20] width 8 height 8
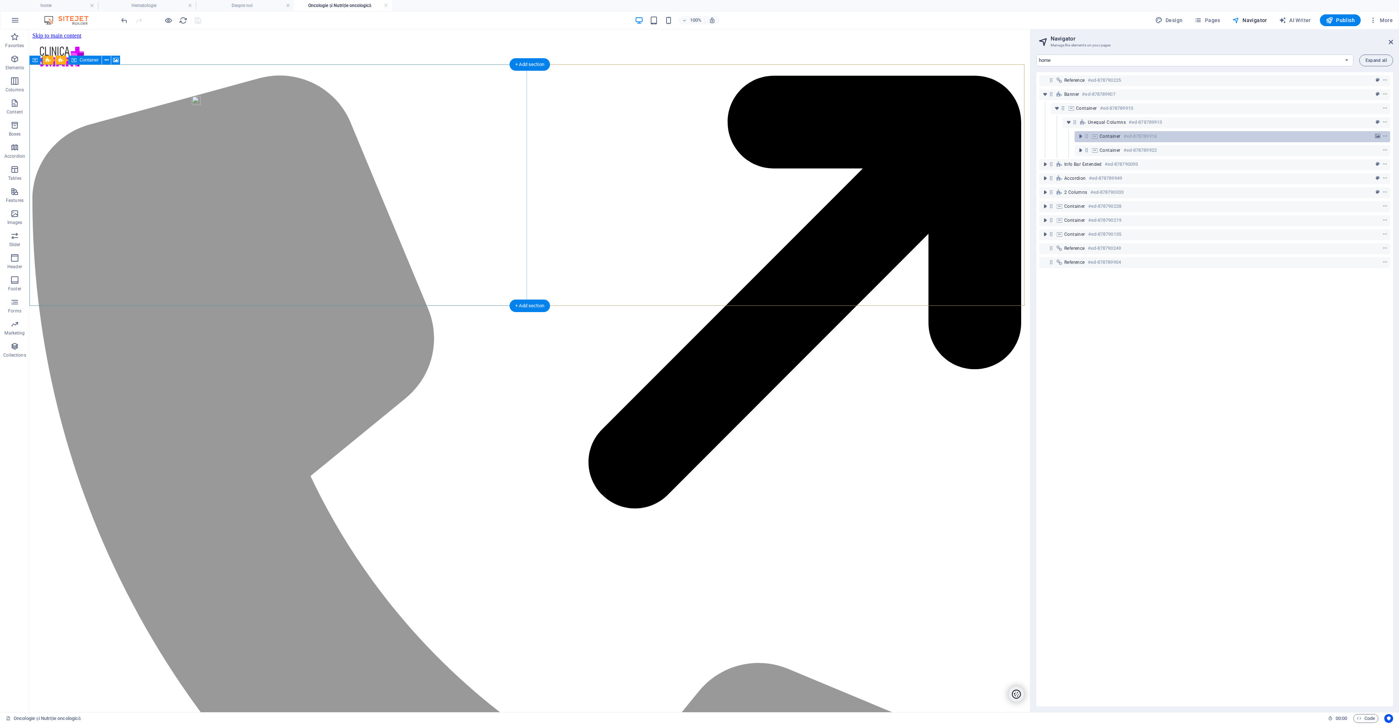
click at [1094, 136] on icon at bounding box center [1095, 136] width 8 height 6
click at [1094, 135] on icon at bounding box center [1095, 136] width 8 height 6
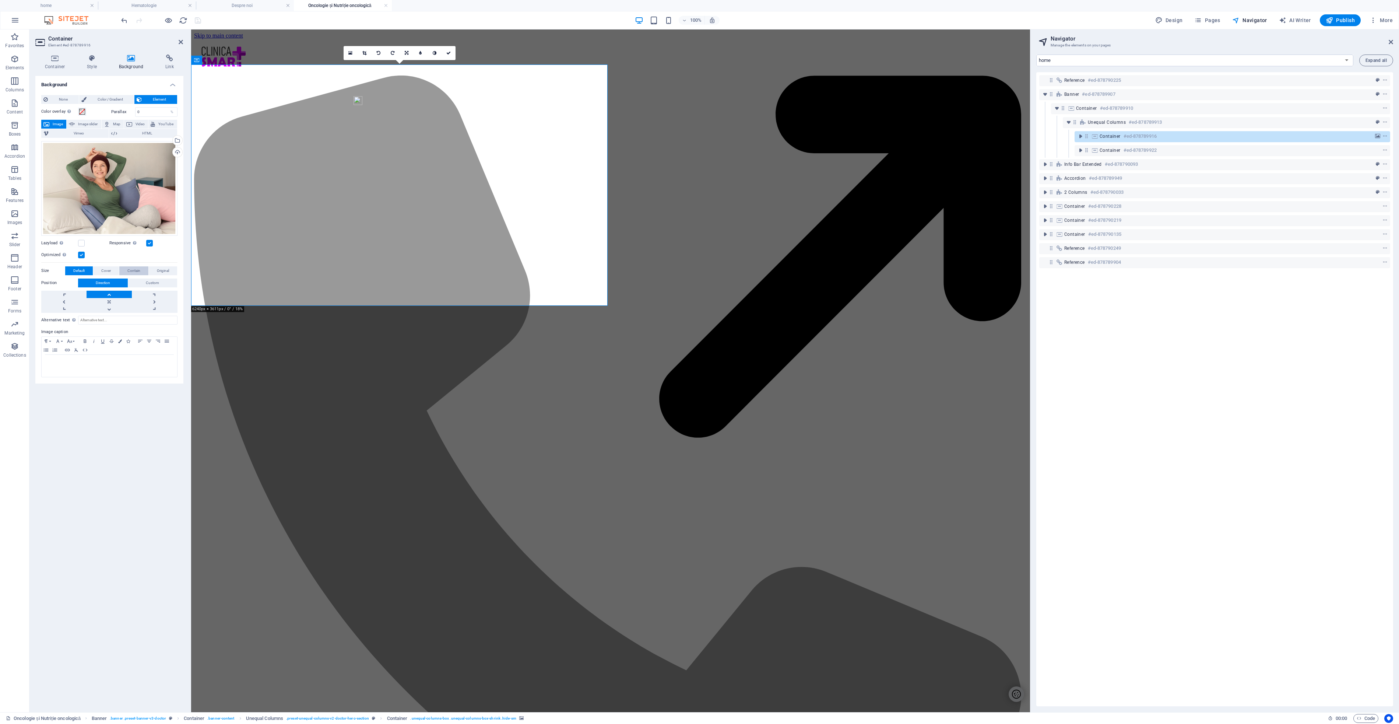
click at [136, 272] on span "Contain" at bounding box center [133, 270] width 13 height 9
click at [110, 271] on span "Cover" at bounding box center [106, 270] width 10 height 9
click at [194, 18] on icon "save" at bounding box center [198, 20] width 8 height 8
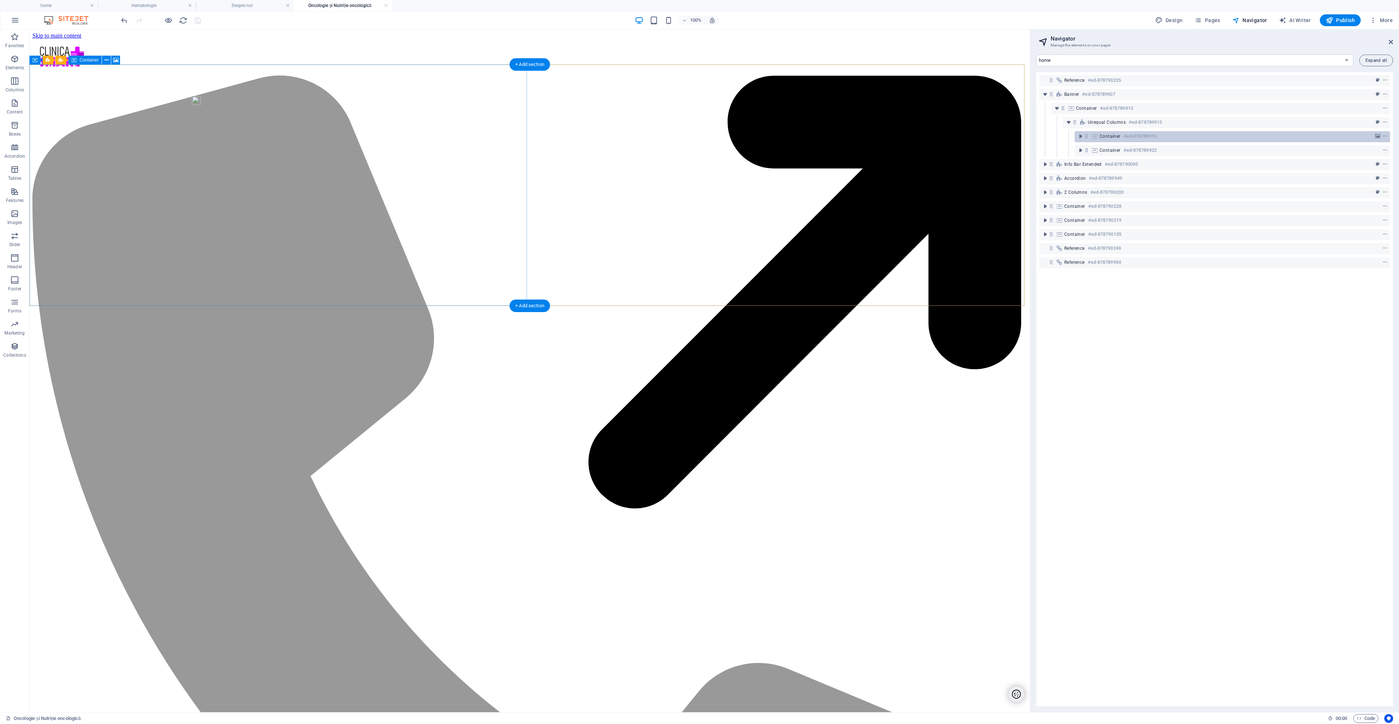
click at [1095, 137] on icon at bounding box center [1095, 136] width 8 height 6
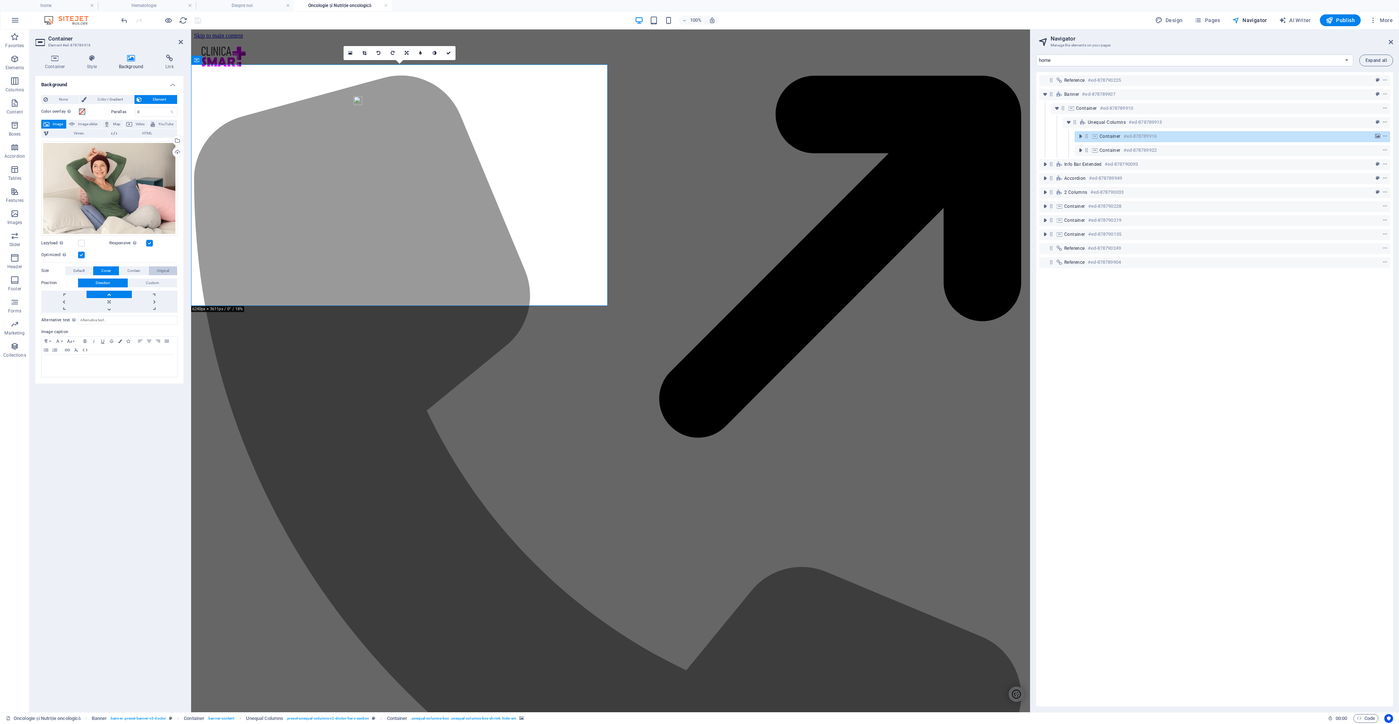
click at [165, 271] on span "Original" at bounding box center [163, 270] width 12 height 9
click at [199, 17] on icon "save" at bounding box center [198, 20] width 8 height 8
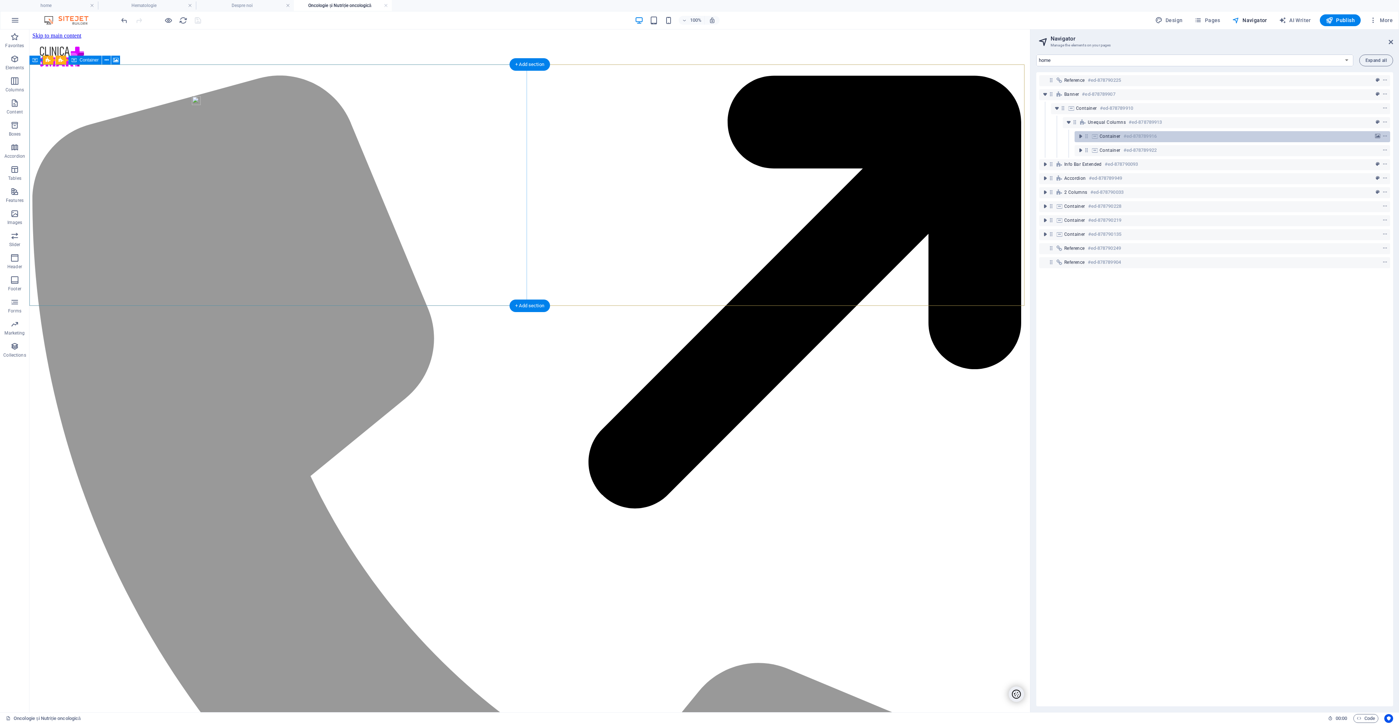
click at [1096, 136] on icon at bounding box center [1095, 136] width 8 height 6
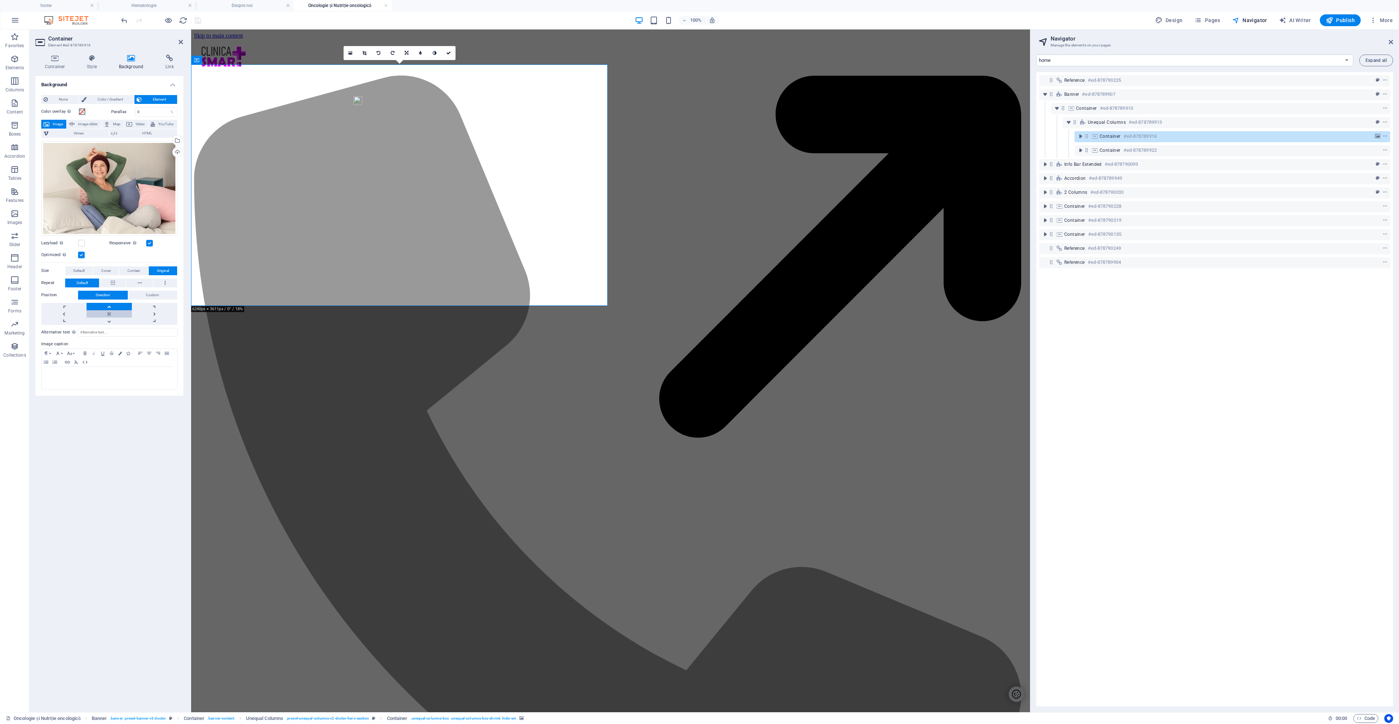
click at [119, 313] on link at bounding box center [109, 313] width 45 height 7
click at [116, 323] on link at bounding box center [109, 321] width 45 height 7
click at [115, 313] on link at bounding box center [109, 313] width 45 height 7
click at [111, 305] on link at bounding box center [109, 306] width 45 height 7
click at [150, 245] on label at bounding box center [149, 243] width 7 height 7
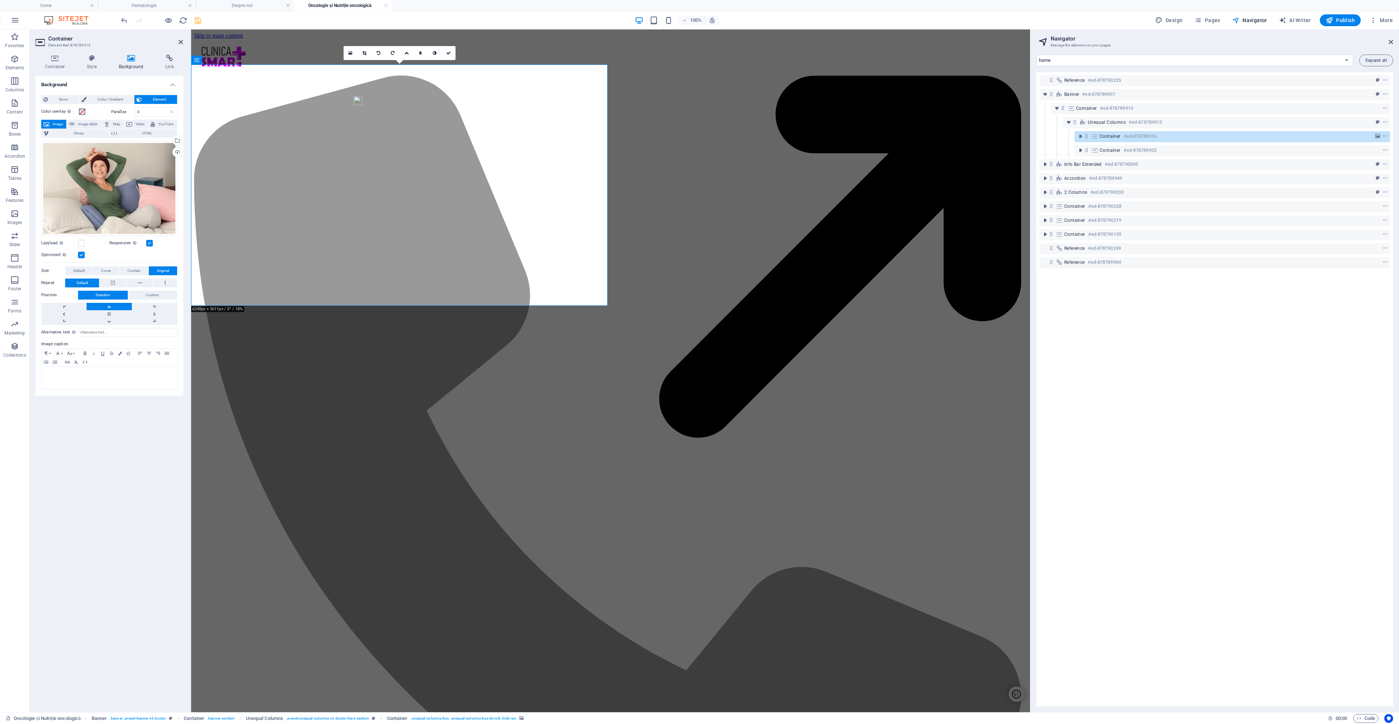
click at [0, 0] on input "Responsive Automatically load retina image and smartphone optimized sizes." at bounding box center [0, 0] width 0 height 0
drag, startPoint x: 199, startPoint y: 18, endPoint x: 205, endPoint y: 19, distance: 6.3
click at [199, 19] on icon "save" at bounding box center [198, 20] width 8 height 8
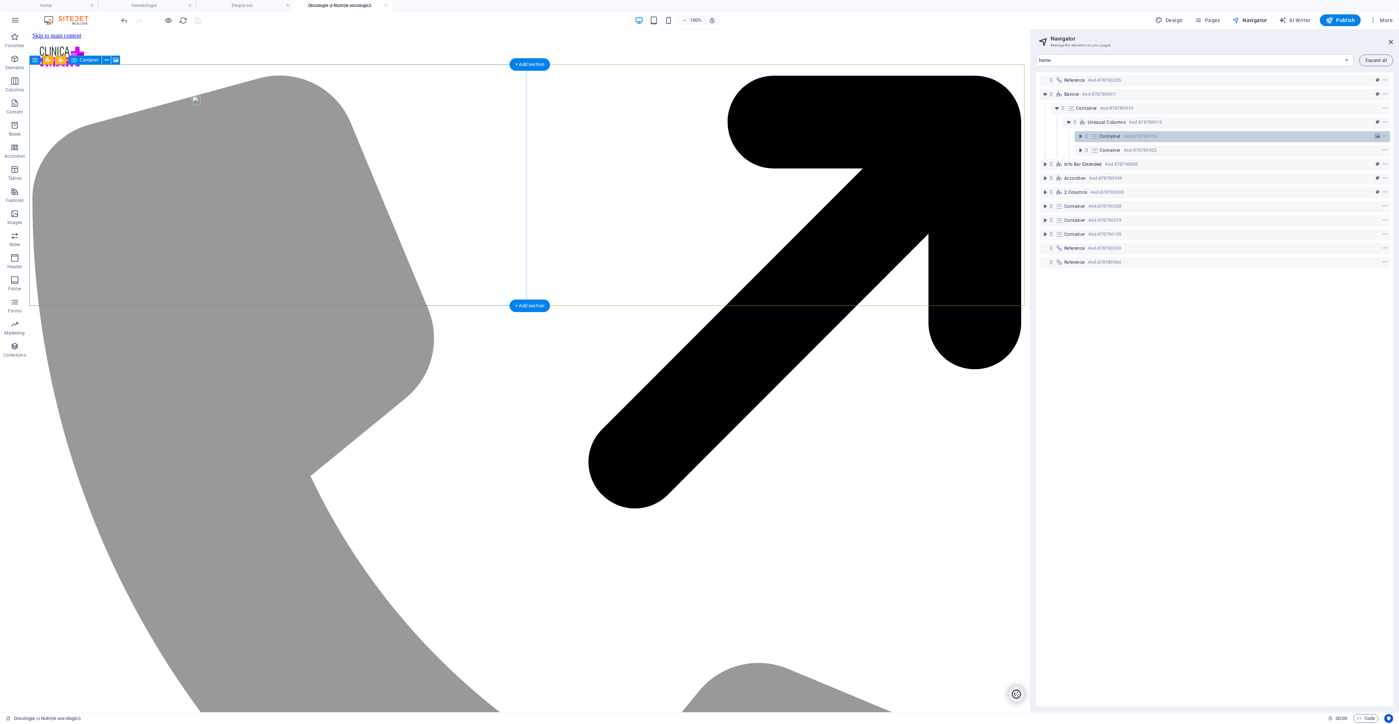
click at [1092, 139] on icon at bounding box center [1095, 136] width 8 height 6
click at [1093, 137] on icon at bounding box center [1095, 136] width 8 height 6
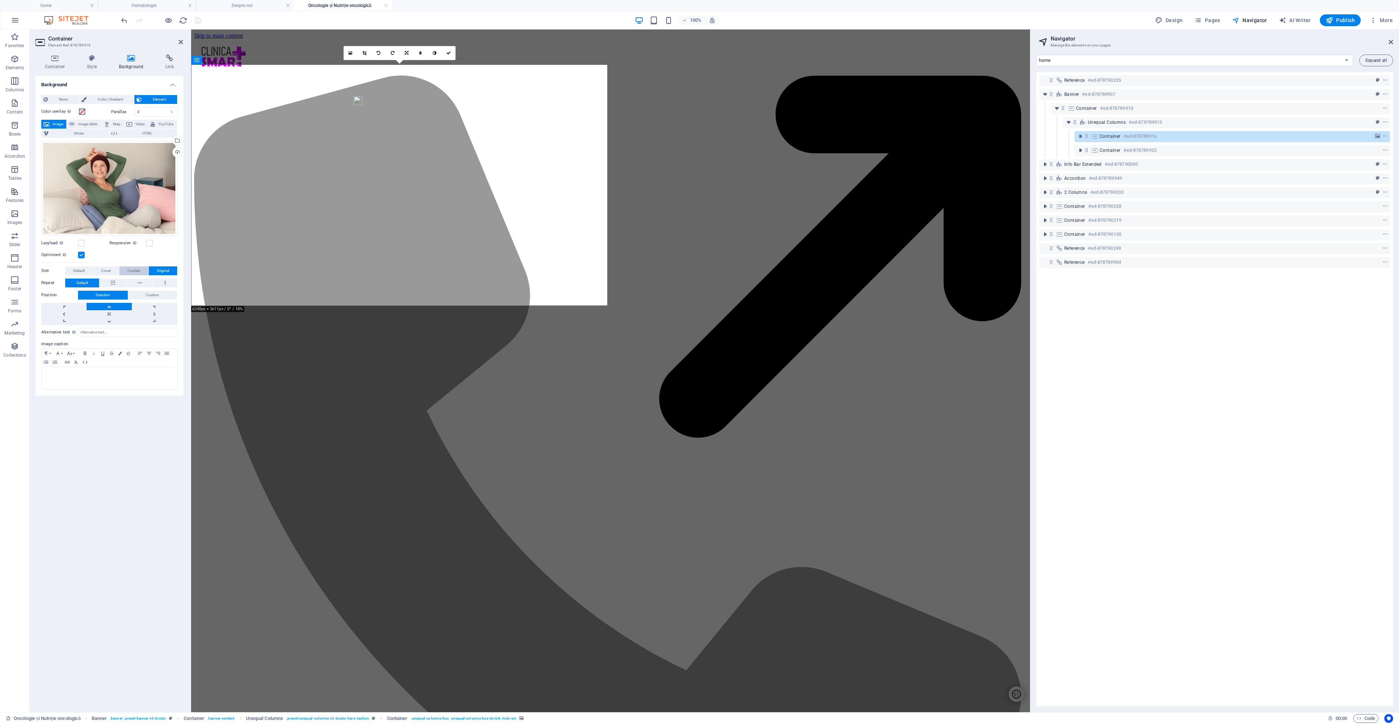
click at [135, 271] on span "Contain" at bounding box center [133, 270] width 13 height 9
click at [68, 308] on link at bounding box center [63, 306] width 45 height 7
click at [450, 54] on icon at bounding box center [448, 53] width 4 height 4
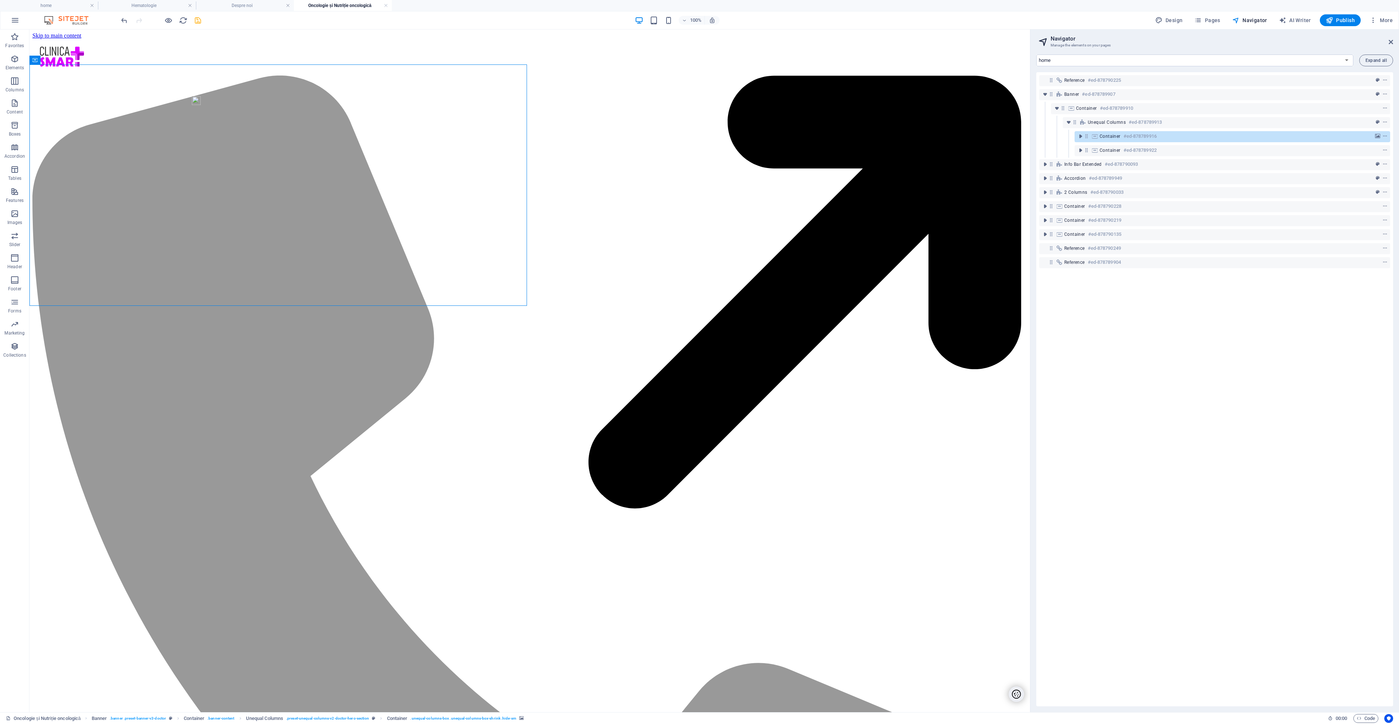
click at [201, 21] on icon "save" at bounding box center [198, 20] width 8 height 8
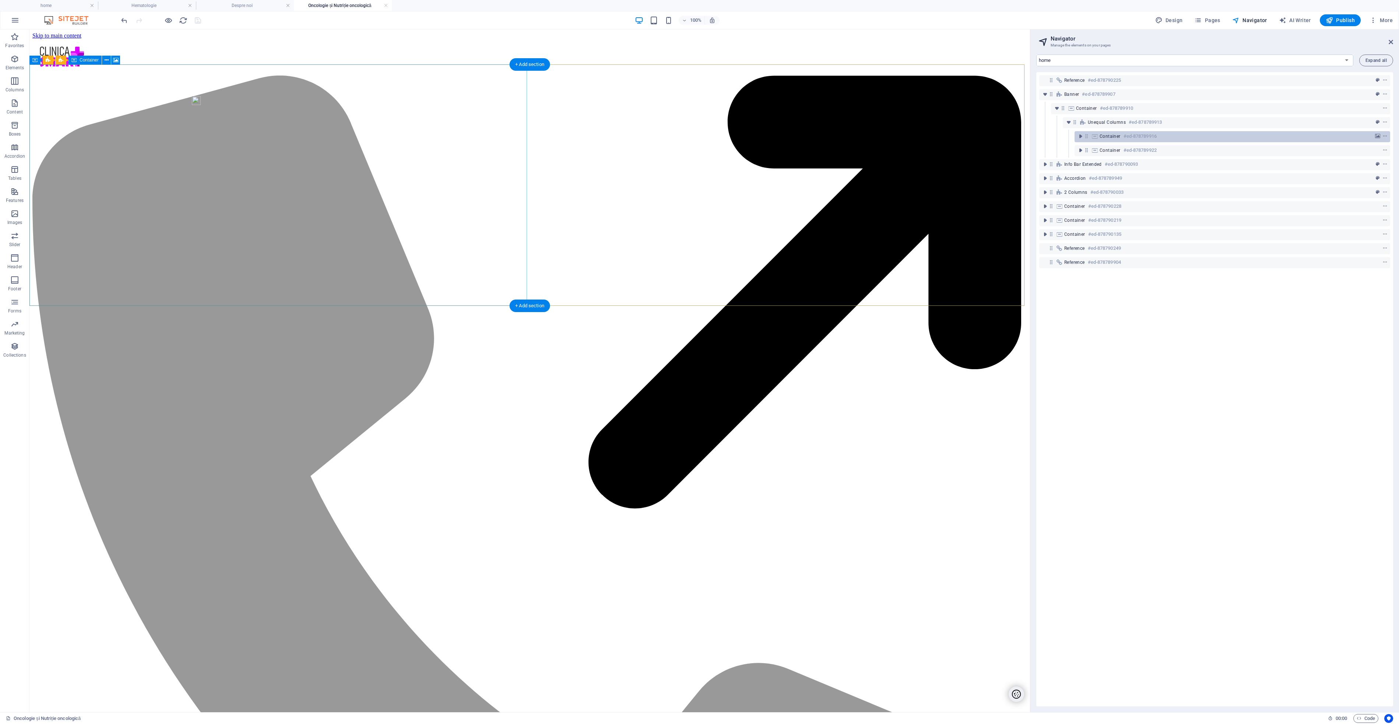
click at [1096, 137] on icon at bounding box center [1095, 136] width 8 height 6
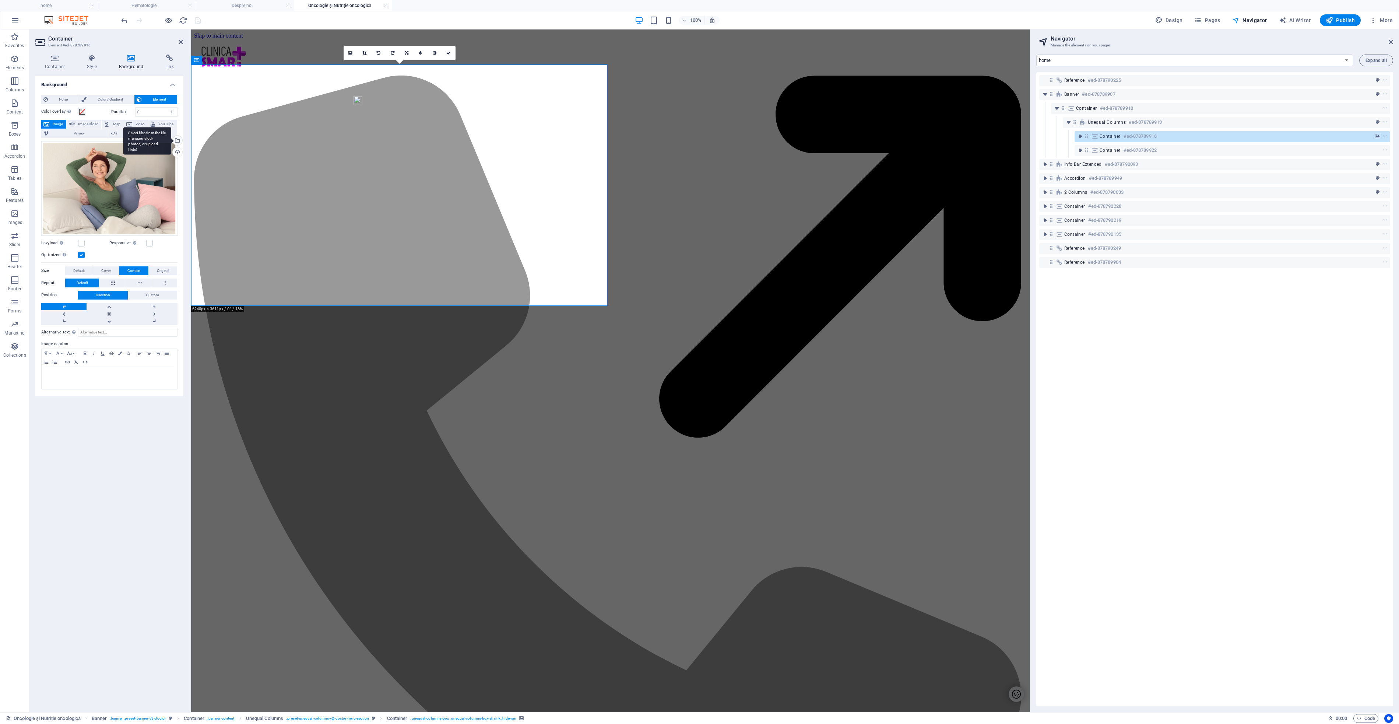
click at [178, 140] on div "Select files from the file manager, stock photos, or upload file(s)" at bounding box center [176, 141] width 11 height 11
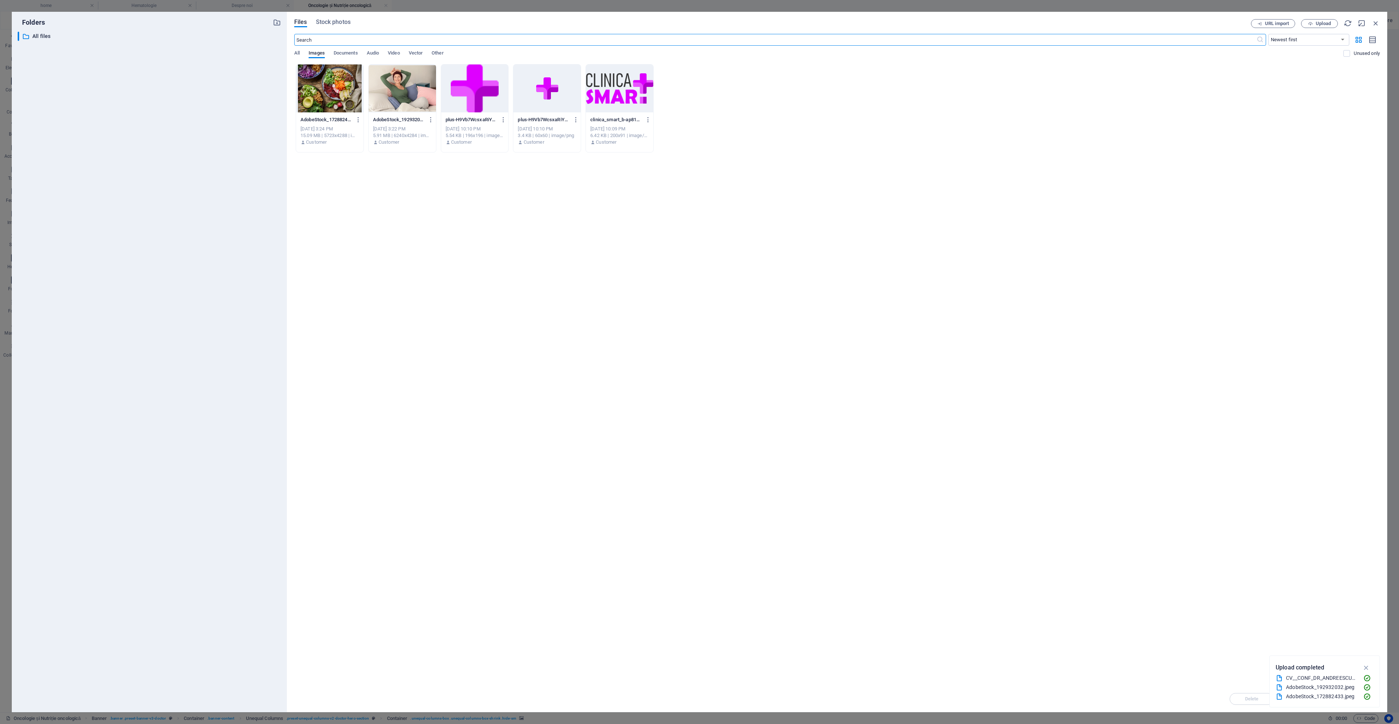
click at [334, 92] on div at bounding box center [329, 88] width 67 height 48
drag, startPoint x: 144, startPoint y: 63, endPoint x: 334, endPoint y: 92, distance: 192.2
click at [334, 92] on div at bounding box center [329, 88] width 67 height 48
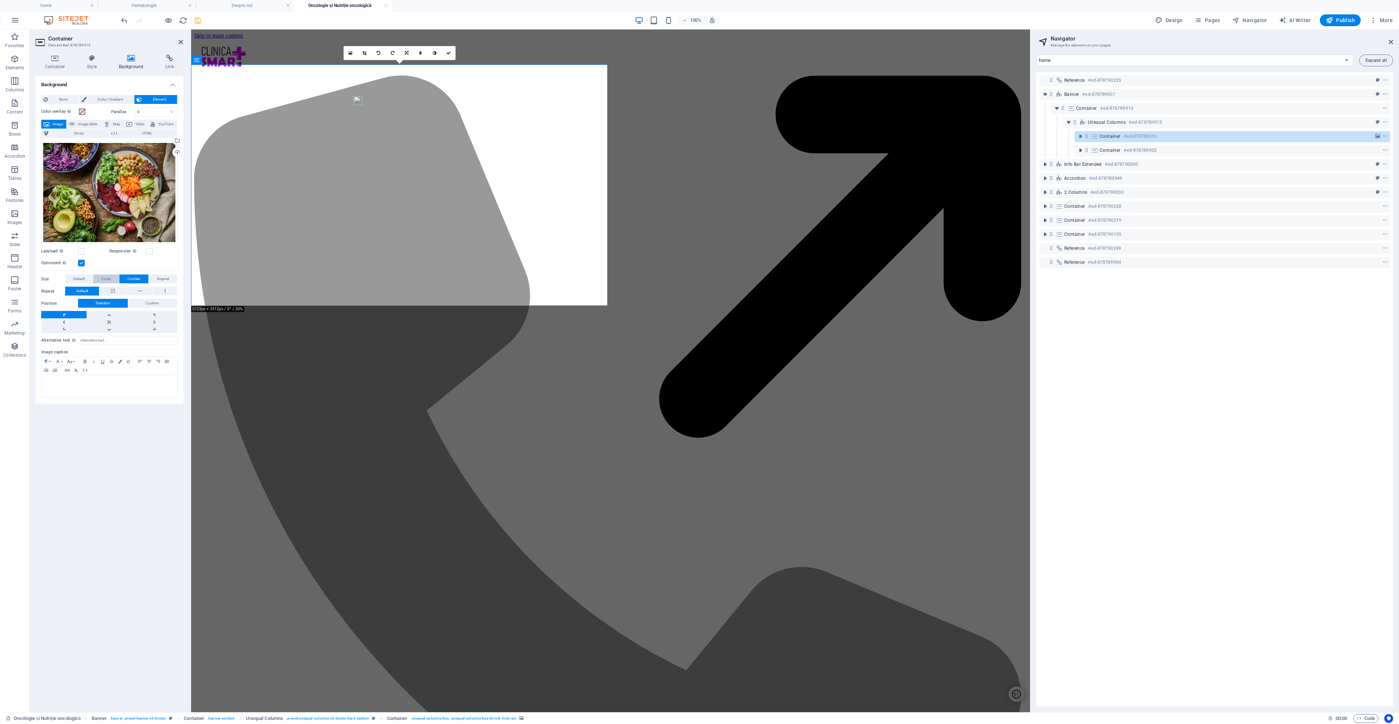
drag, startPoint x: 106, startPoint y: 279, endPoint x: 107, endPoint y: 276, distance: 3.8
click at [108, 279] on span "Cover" at bounding box center [106, 278] width 10 height 9
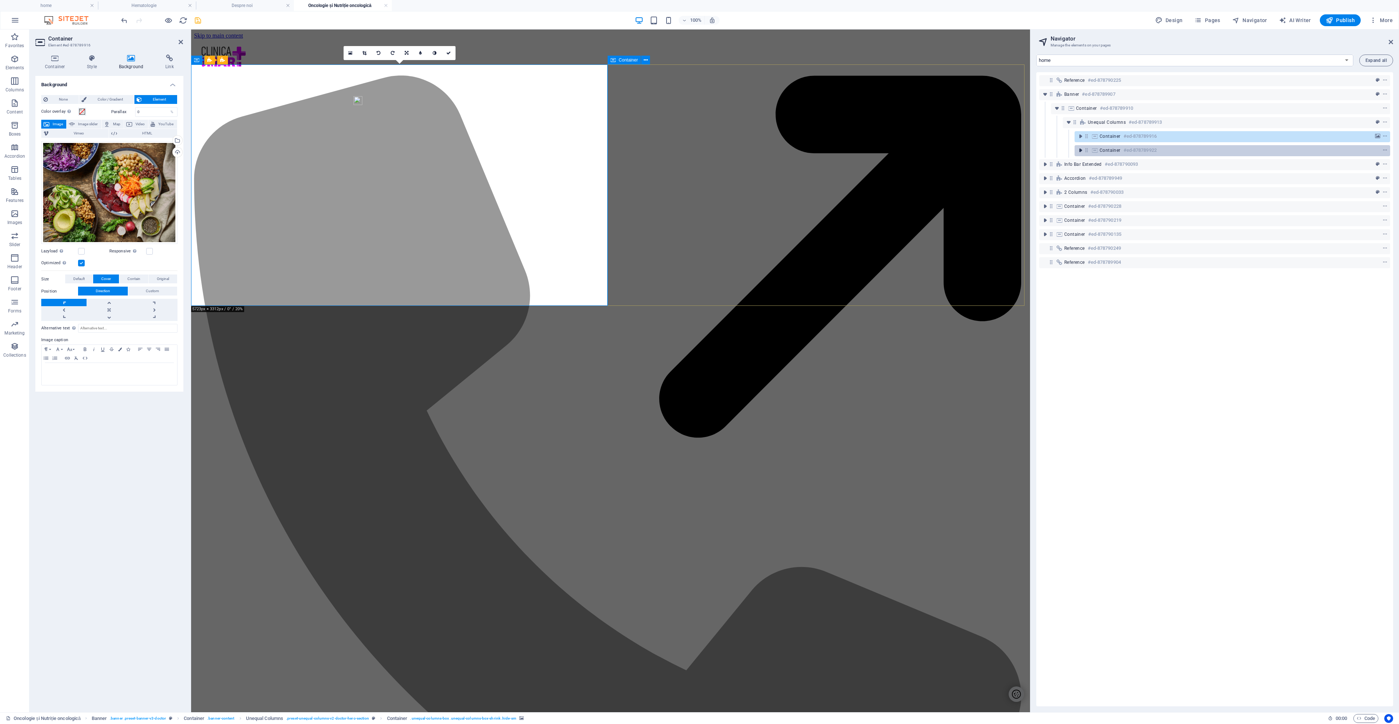
click at [1082, 151] on icon "toggle-expand" at bounding box center [1080, 150] width 7 height 7
click at [1082, 152] on icon "toggle-expand" at bounding box center [1080, 150] width 7 height 7
click at [1082, 136] on icon "toggle-expand" at bounding box center [1080, 136] width 7 height 7
click at [1107, 151] on icon at bounding box center [1107, 150] width 8 height 6
click at [1107, 150] on icon at bounding box center [1107, 150] width 8 height 6
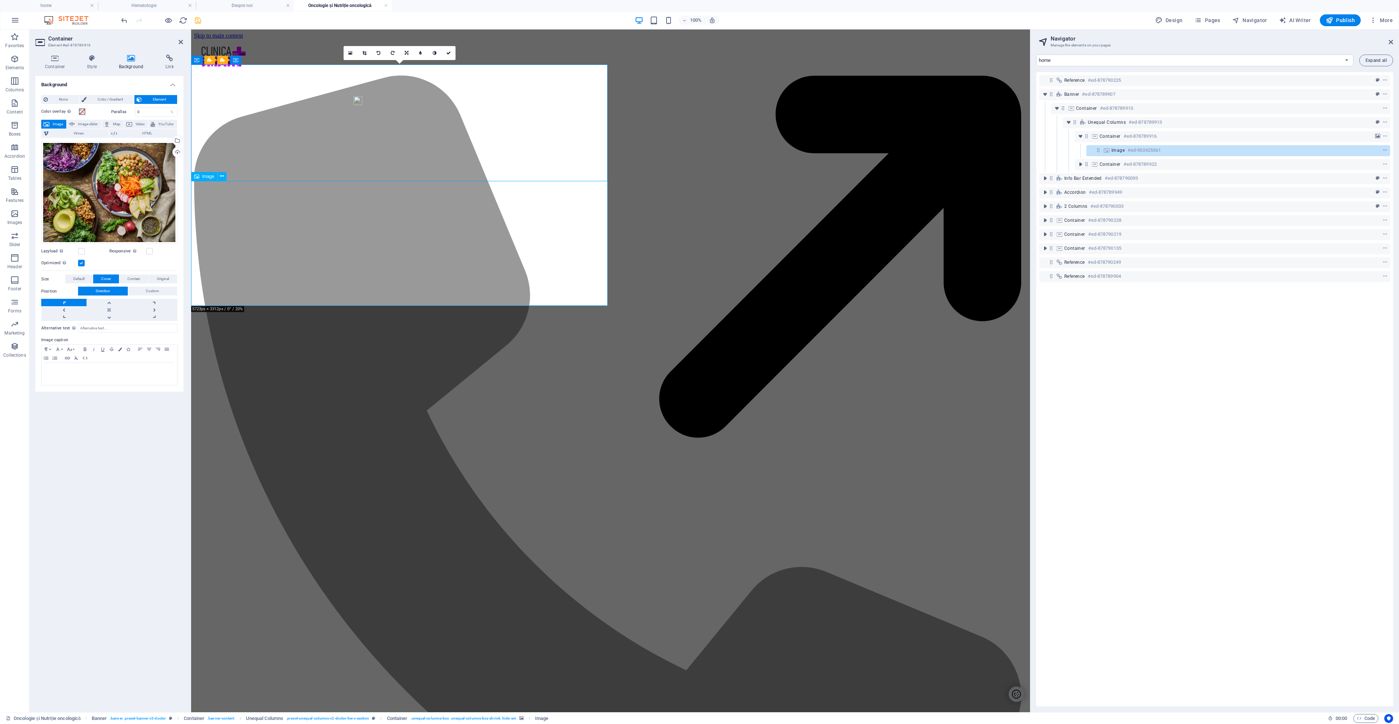
select select "%"
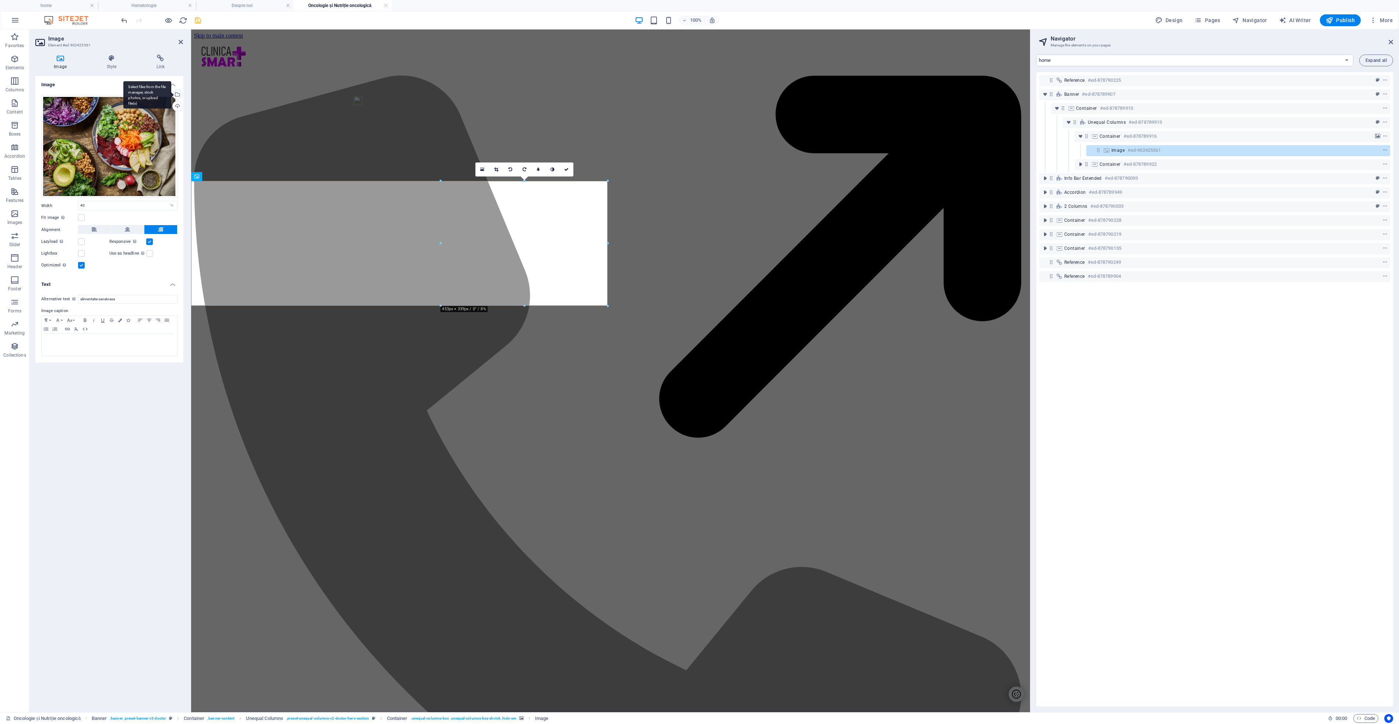
click at [179, 95] on div "Select files from the file manager, stock photos, or upload file(s)" at bounding box center [176, 95] width 11 height 11
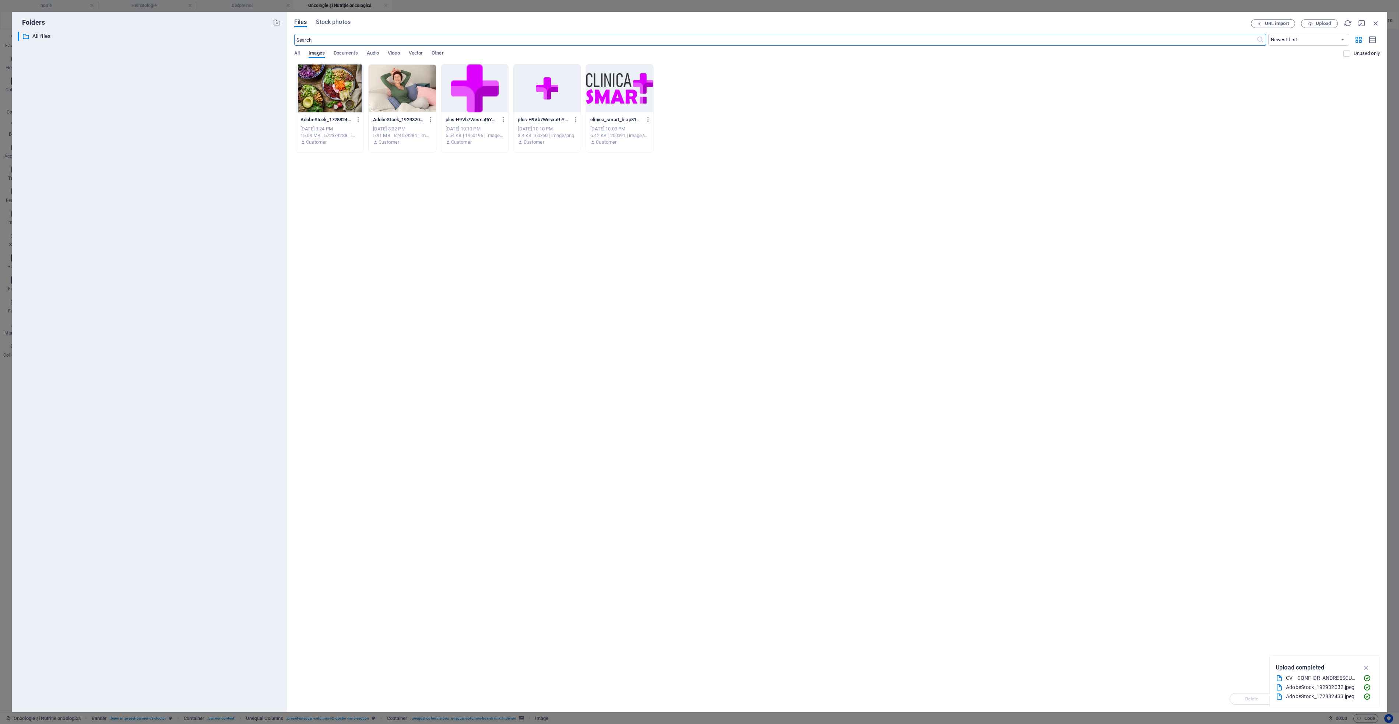
click at [402, 86] on div at bounding box center [402, 88] width 67 height 48
click at [400, 86] on div at bounding box center [402, 88] width 67 height 48
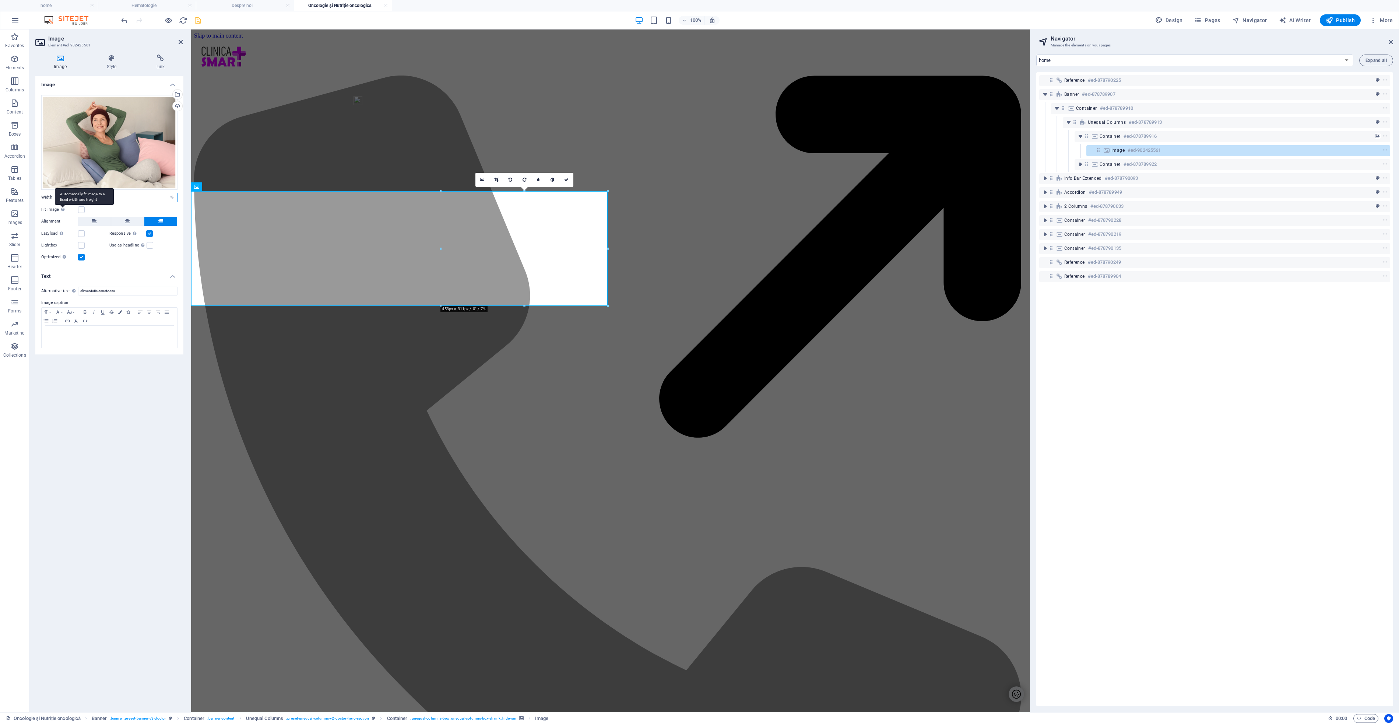
drag, startPoint x: 98, startPoint y: 198, endPoint x: 65, endPoint y: 206, distance: 33.3
click at [65, 203] on div "Drag files here, click to choose files or select files from Files or our free s…" at bounding box center [109, 178] width 148 height 178
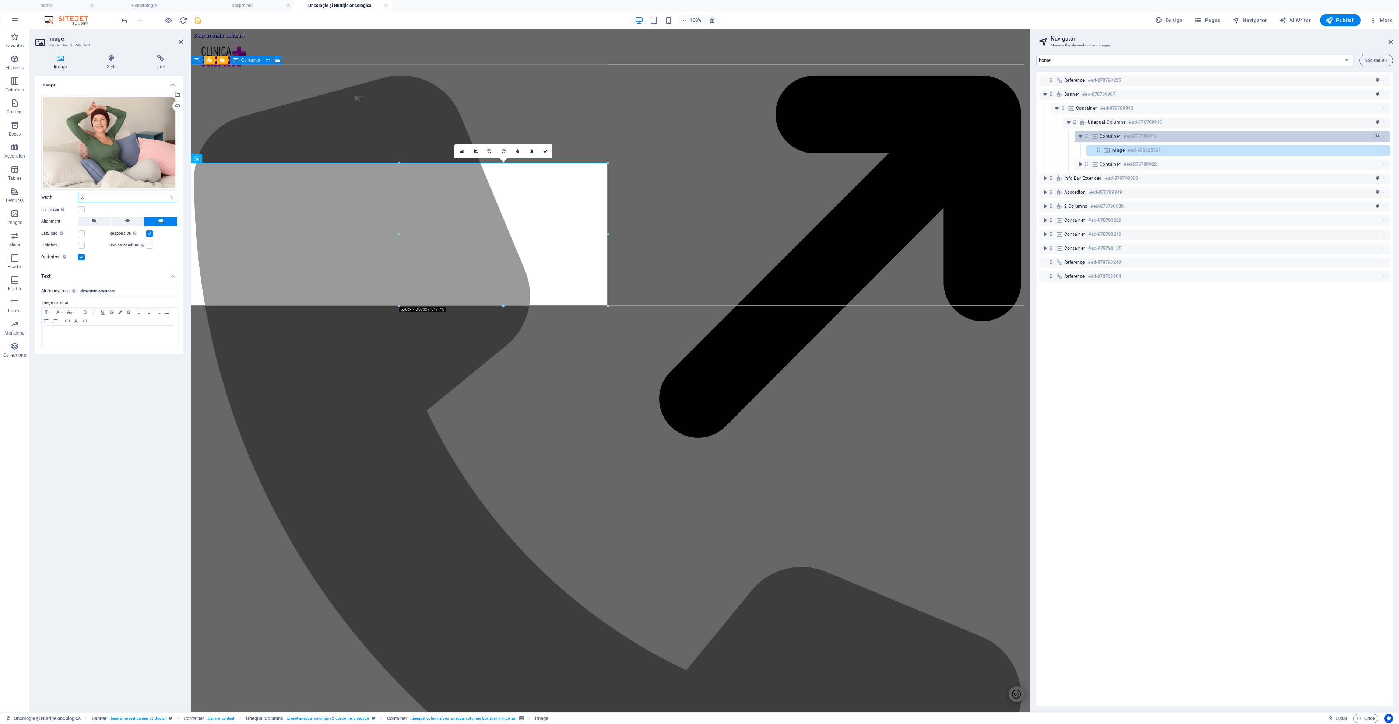
type input "50"
click at [1096, 137] on icon at bounding box center [1095, 136] width 8 height 6
click at [1097, 137] on icon at bounding box center [1095, 136] width 8 height 6
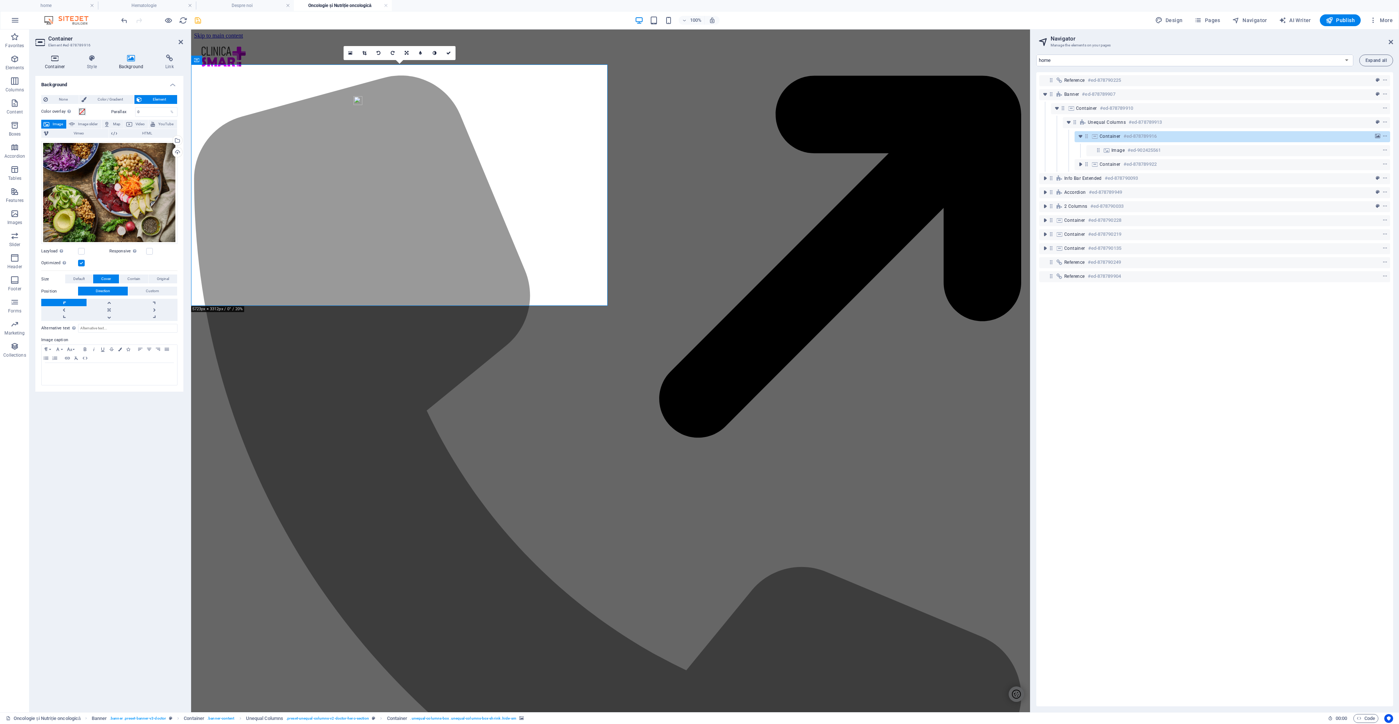
click at [56, 58] on icon at bounding box center [54, 58] width 39 height 7
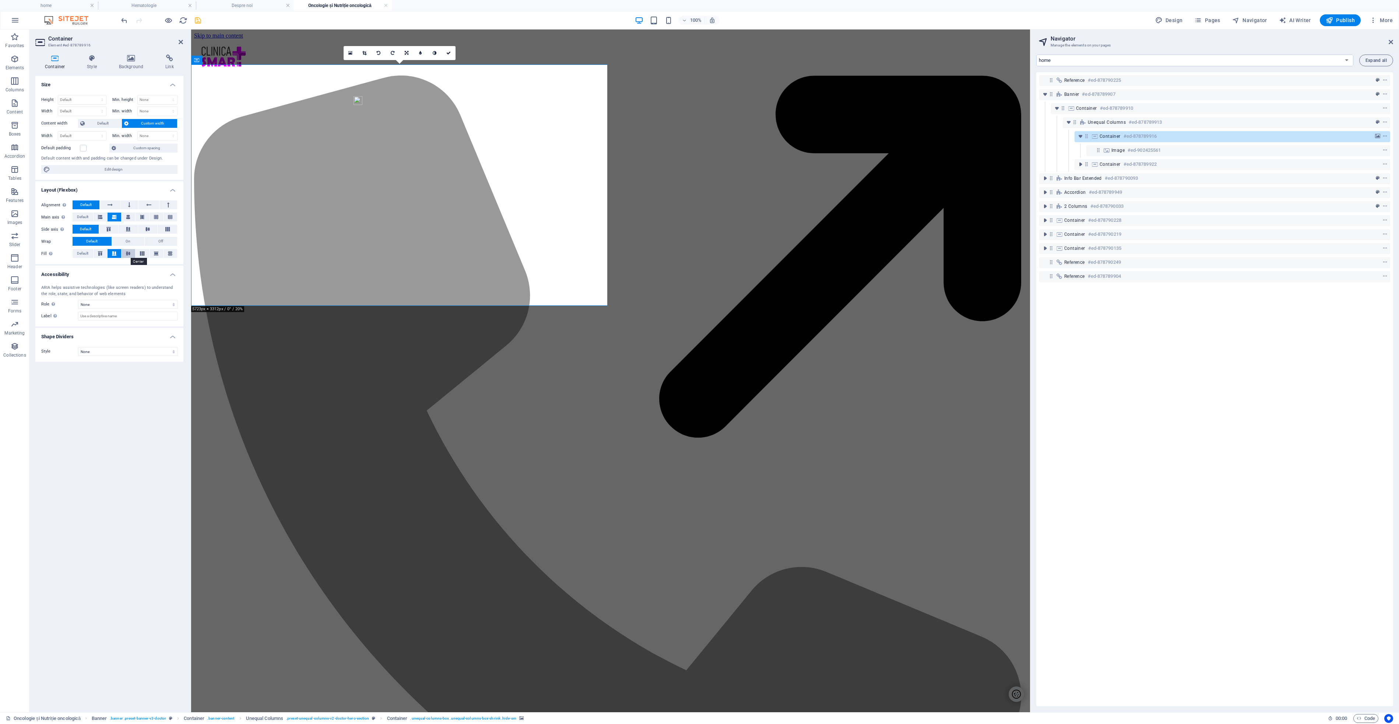
click at [129, 253] on icon at bounding box center [128, 253] width 9 height 4
click at [1108, 150] on icon at bounding box center [1107, 150] width 8 height 6
select select "%"
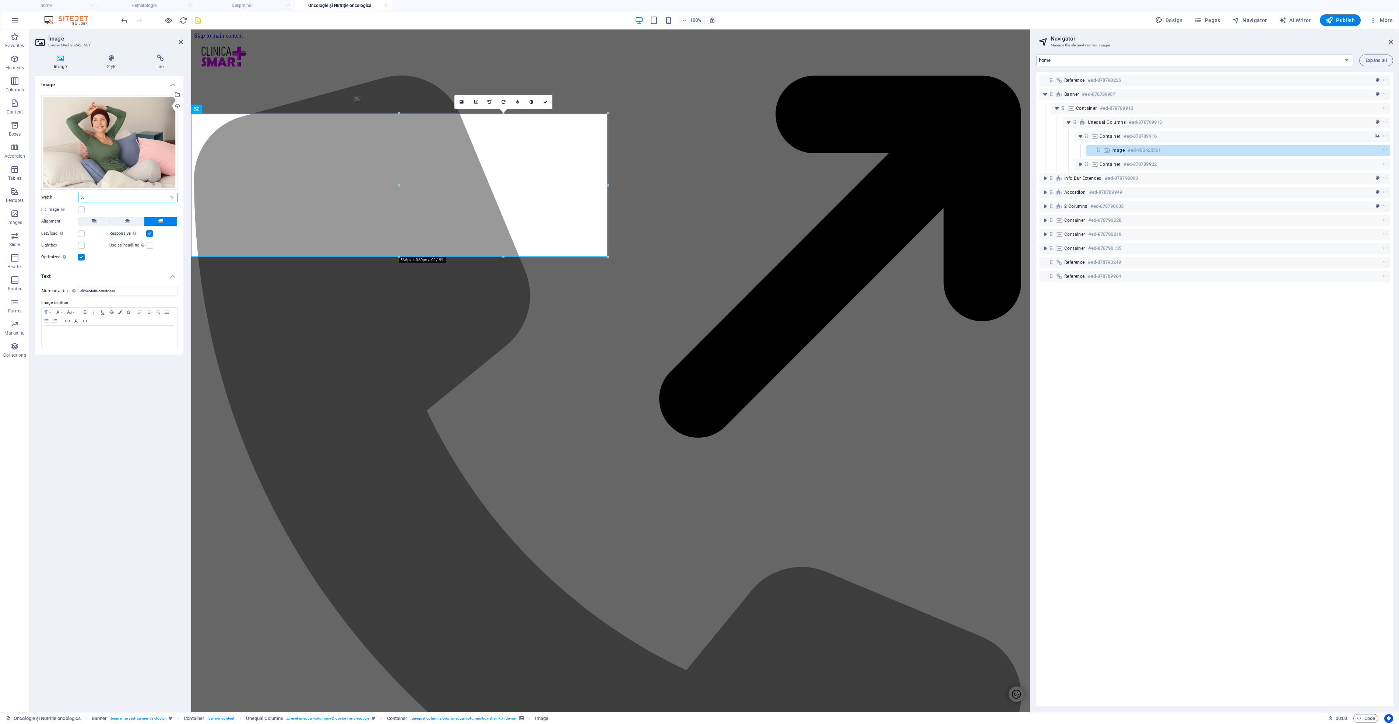
click at [101, 196] on input "50" at bounding box center [127, 197] width 99 height 9
drag, startPoint x: 80, startPoint y: 198, endPoint x: 86, endPoint y: 196, distance: 6.6
click at [78, 198] on div "50 Default auto px rem % em vh vw" at bounding box center [127, 198] width 99 height 10
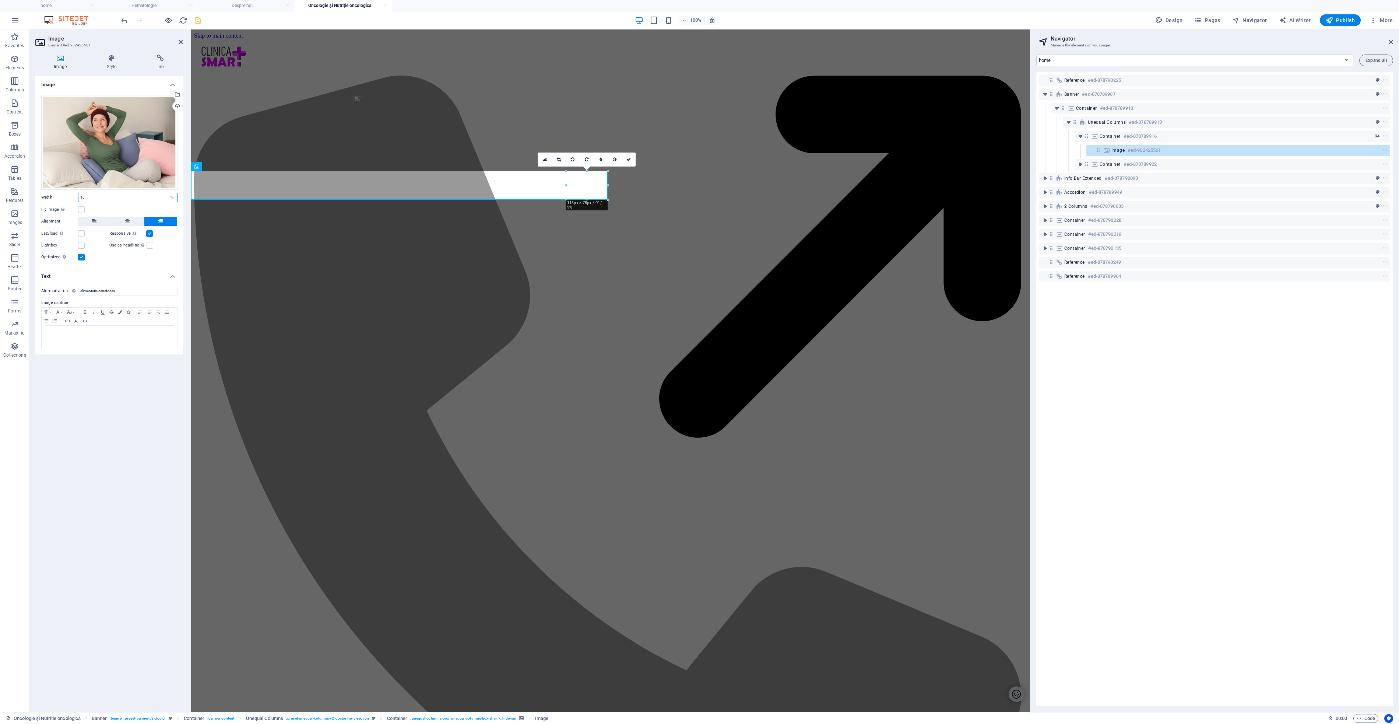
type input "100"
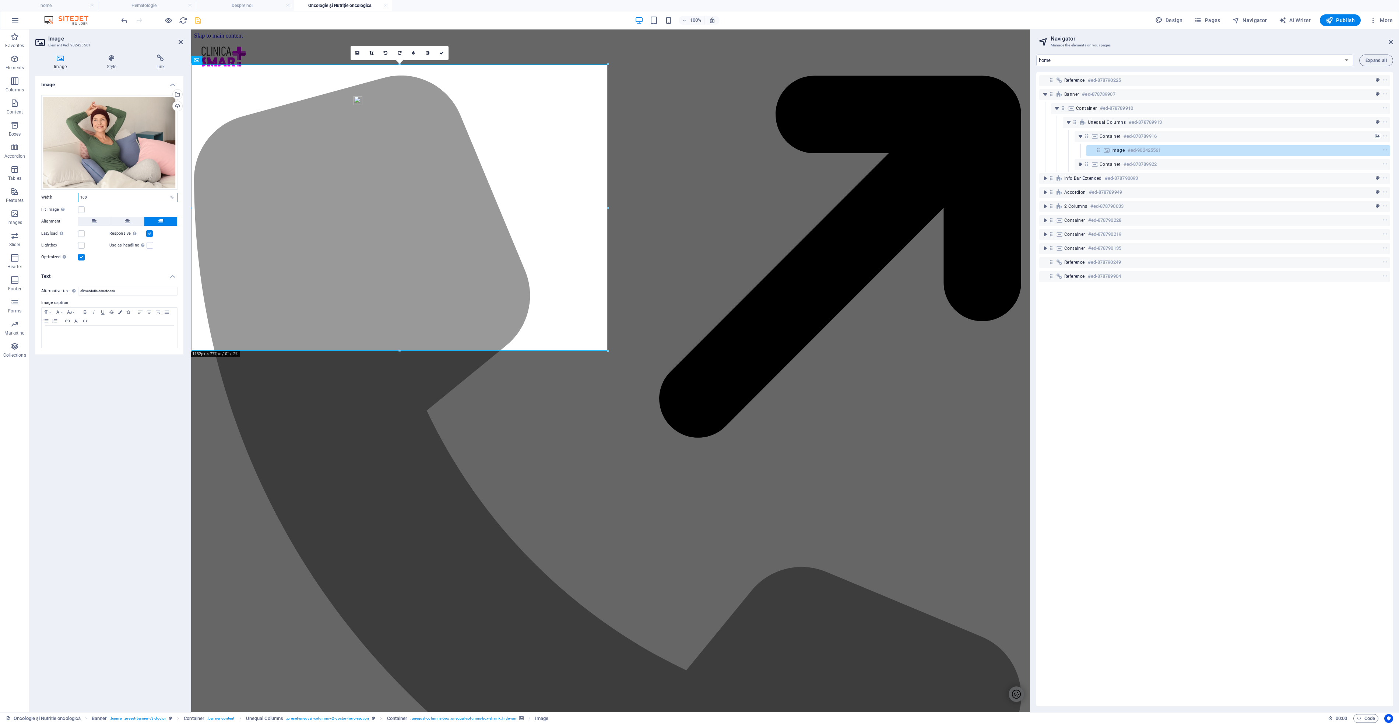
drag, startPoint x: 95, startPoint y: 199, endPoint x: 70, endPoint y: 198, distance: 24.7
click at [71, 197] on div "Width 100 Default auto px rem % em vh vw" at bounding box center [109, 198] width 136 height 10
click at [104, 208] on div "Fit image Automatically fit image to a fixed width and height" at bounding box center [109, 209] width 136 height 9
drag, startPoint x: 441, startPoint y: 54, endPoint x: 404, endPoint y: 31, distance: 44.2
click at [441, 54] on icon at bounding box center [441, 53] width 4 height 4
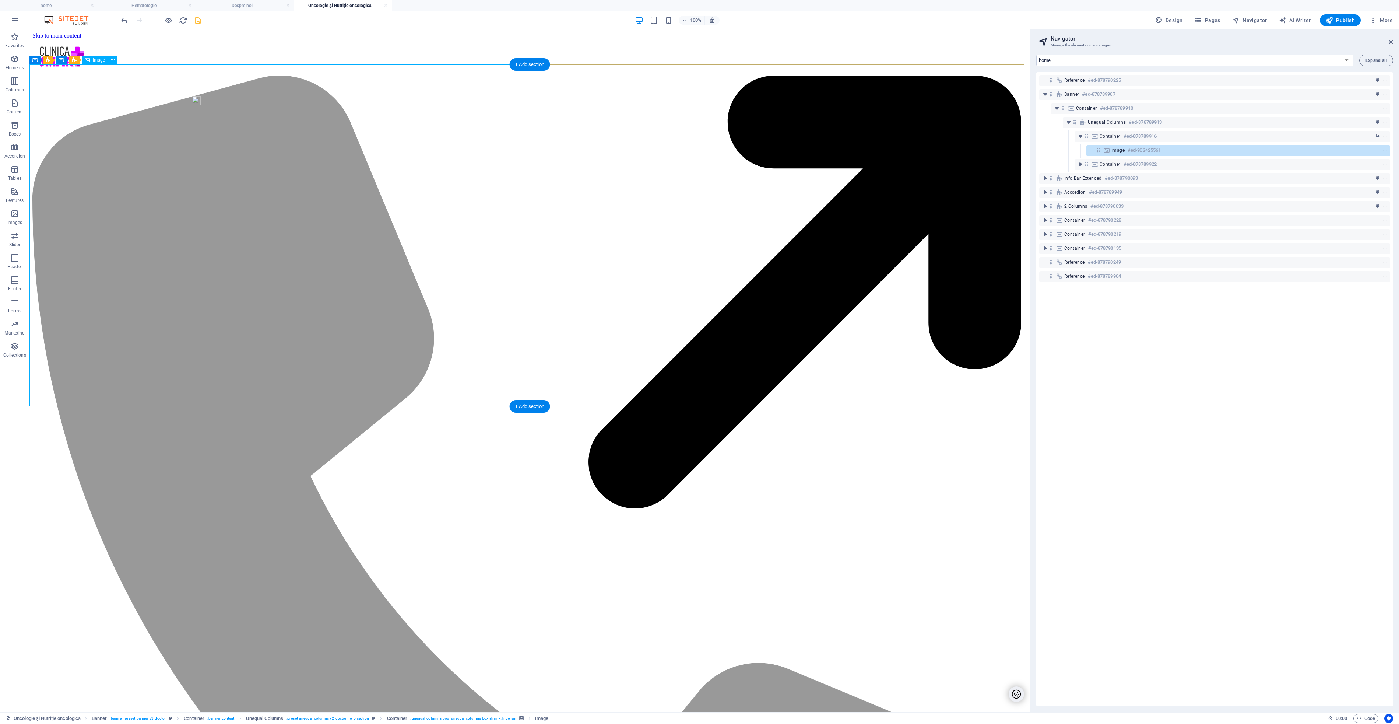
click at [1107, 152] on icon at bounding box center [1107, 150] width 8 height 6
click at [1107, 151] on icon at bounding box center [1107, 150] width 8 height 6
select select "%"
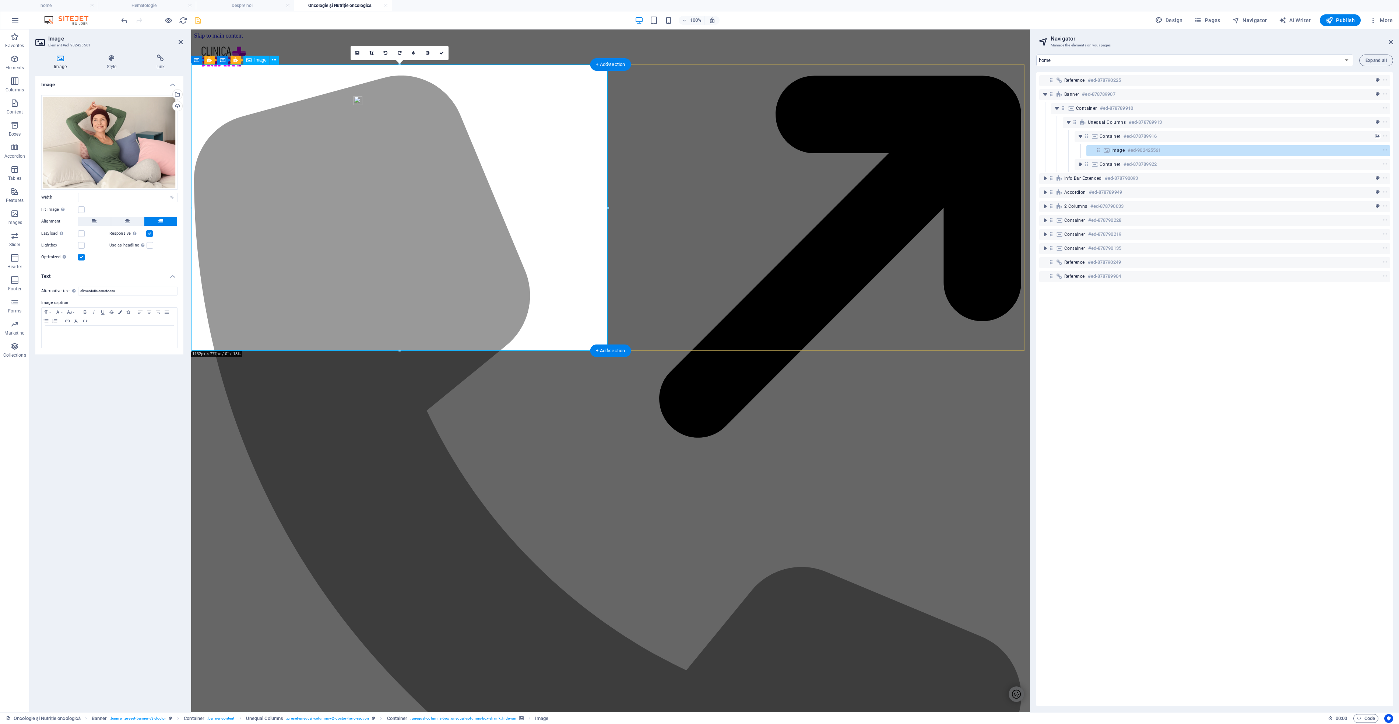
type input "100"
click at [84, 208] on label at bounding box center [81, 209] width 7 height 7
click at [0, 0] on input "Fit image Automatically fit image to a fixed width and height" at bounding box center [0, 0] width 0 height 0
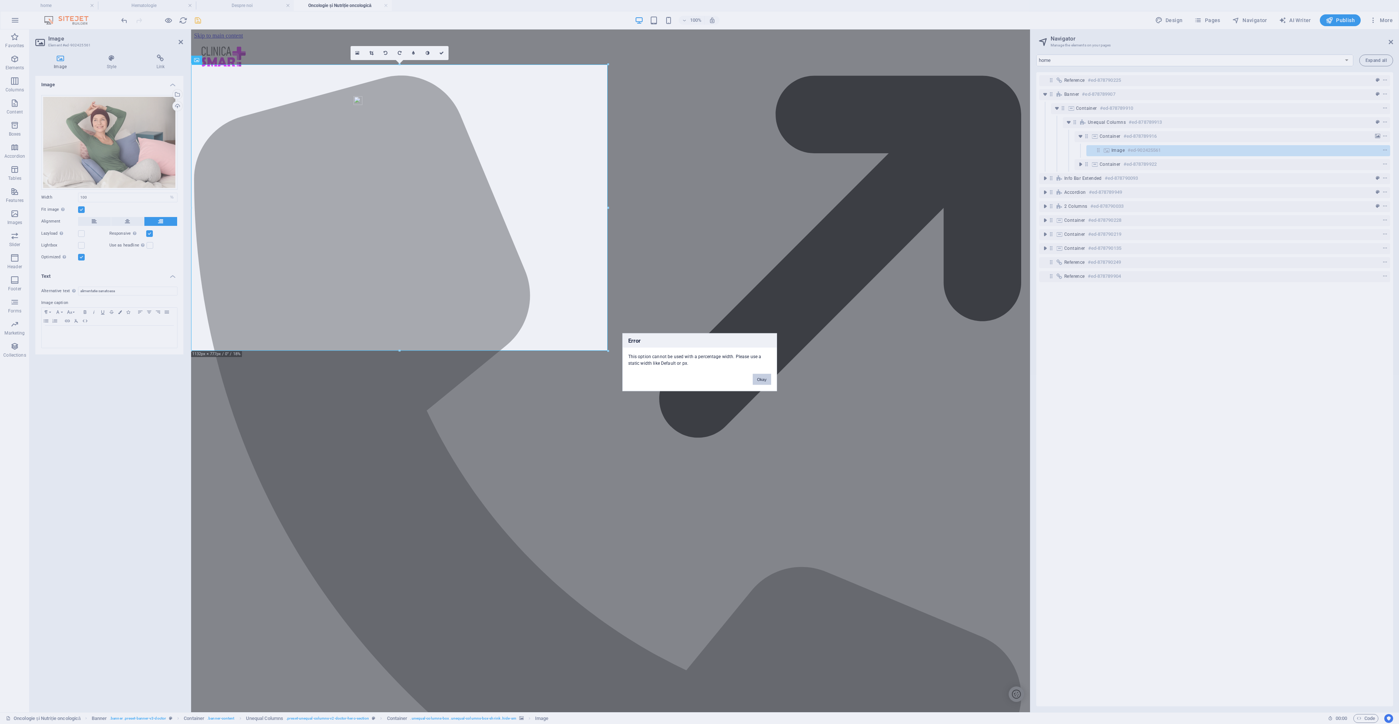
click at [762, 378] on button "Okay" at bounding box center [762, 379] width 18 height 11
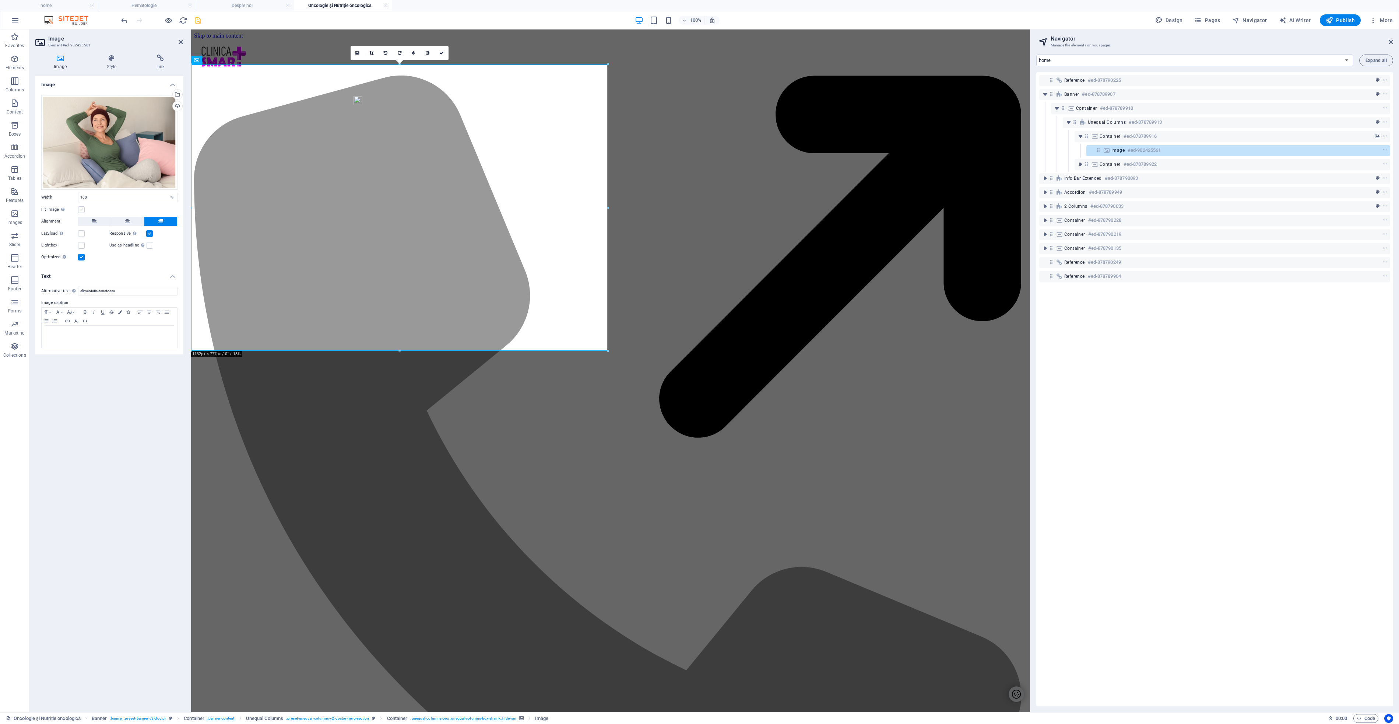
click at [80, 210] on label at bounding box center [81, 209] width 7 height 7
click at [0, 0] on input "Fit image Automatically fit image to a fixed width and height" at bounding box center [0, 0] width 0 height 0
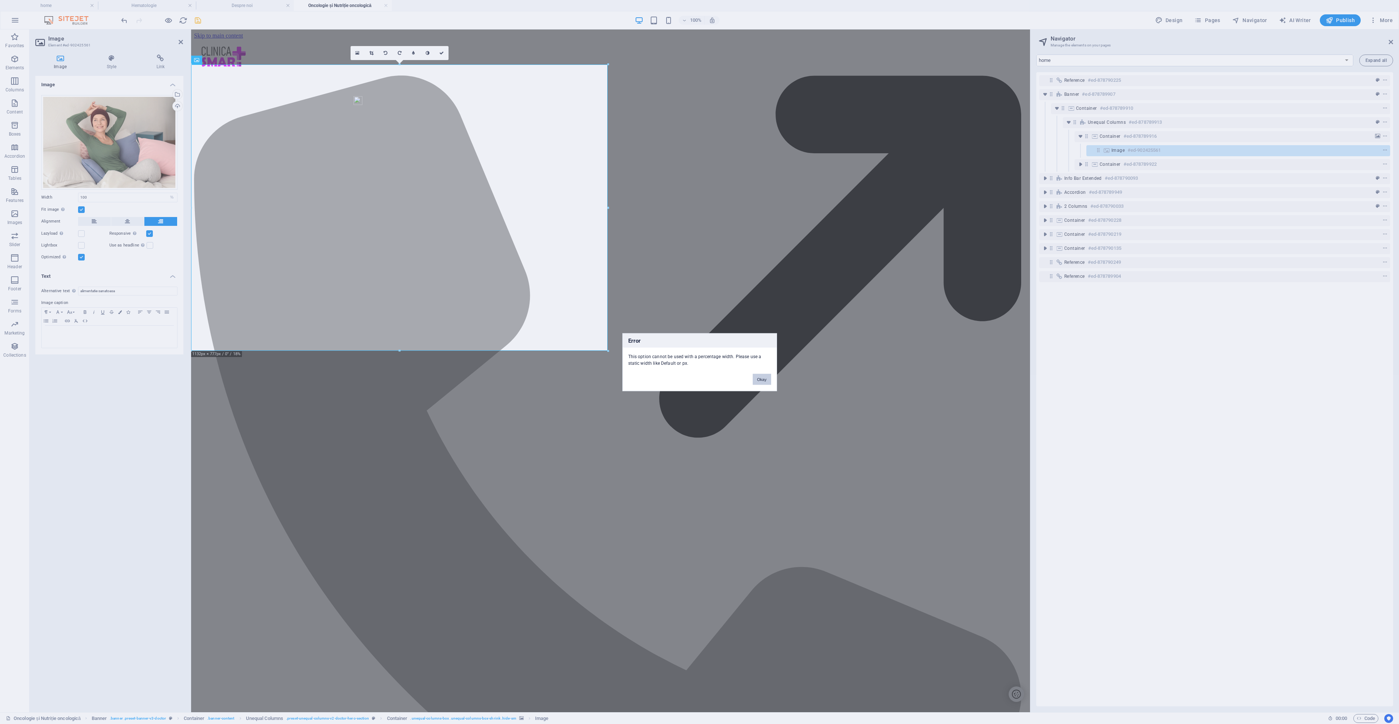
click at [759, 375] on button "Okay" at bounding box center [762, 379] width 18 height 11
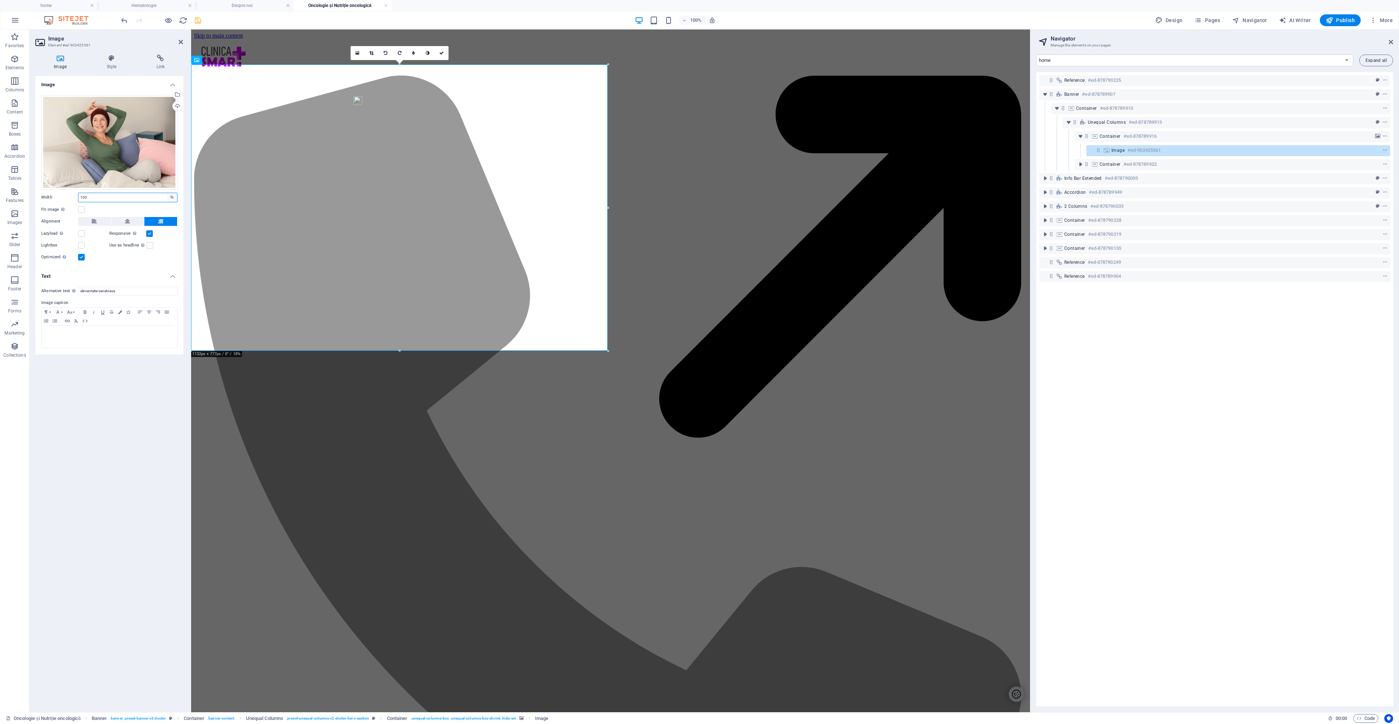
click at [172, 197] on select "Default auto px rem % em vh vw" at bounding box center [172, 197] width 10 height 9
select select "default"
click at [167, 193] on select "Default auto px rem % em vh vw" at bounding box center [172, 197] width 10 height 9
select select "DISABLED_OPTION_VALUE"
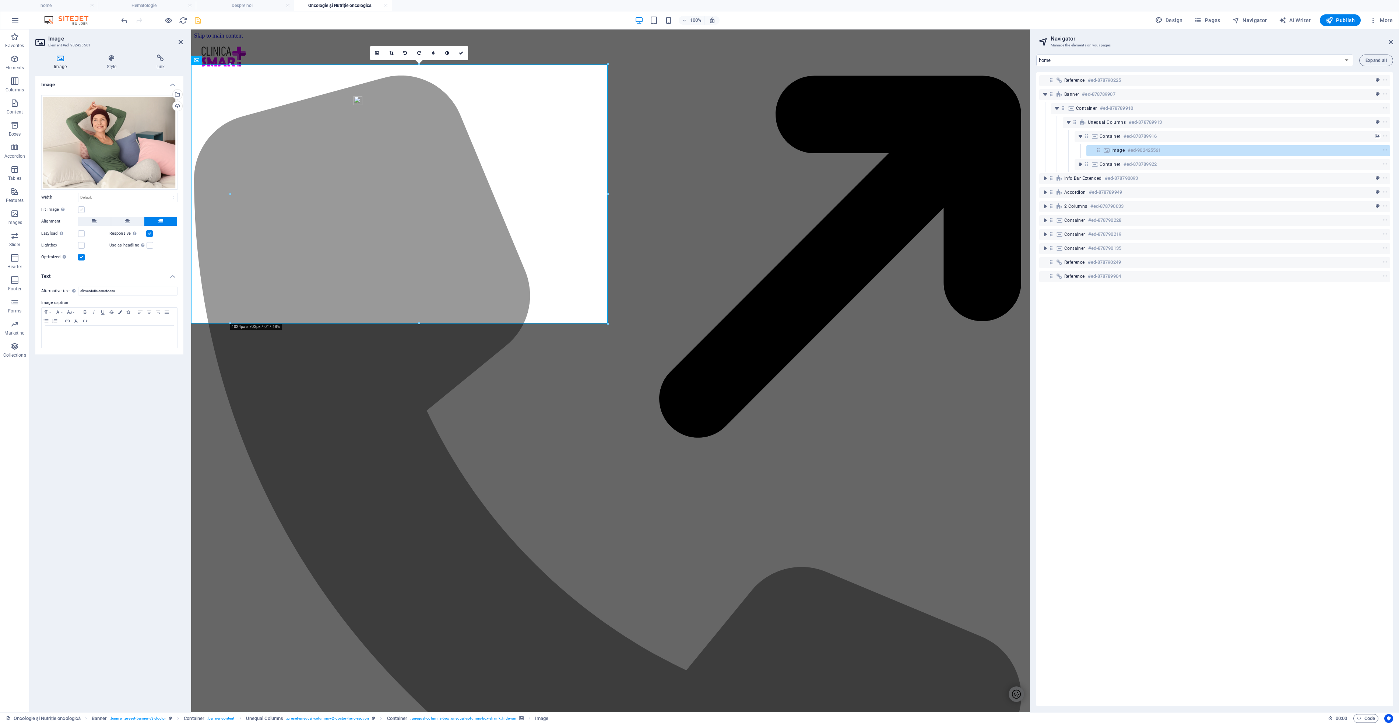
click at [81, 209] on label at bounding box center [81, 209] width 7 height 7
click at [0, 0] on input "Fit image Automatically fit image to a fixed width and height" at bounding box center [0, 0] width 0 height 0
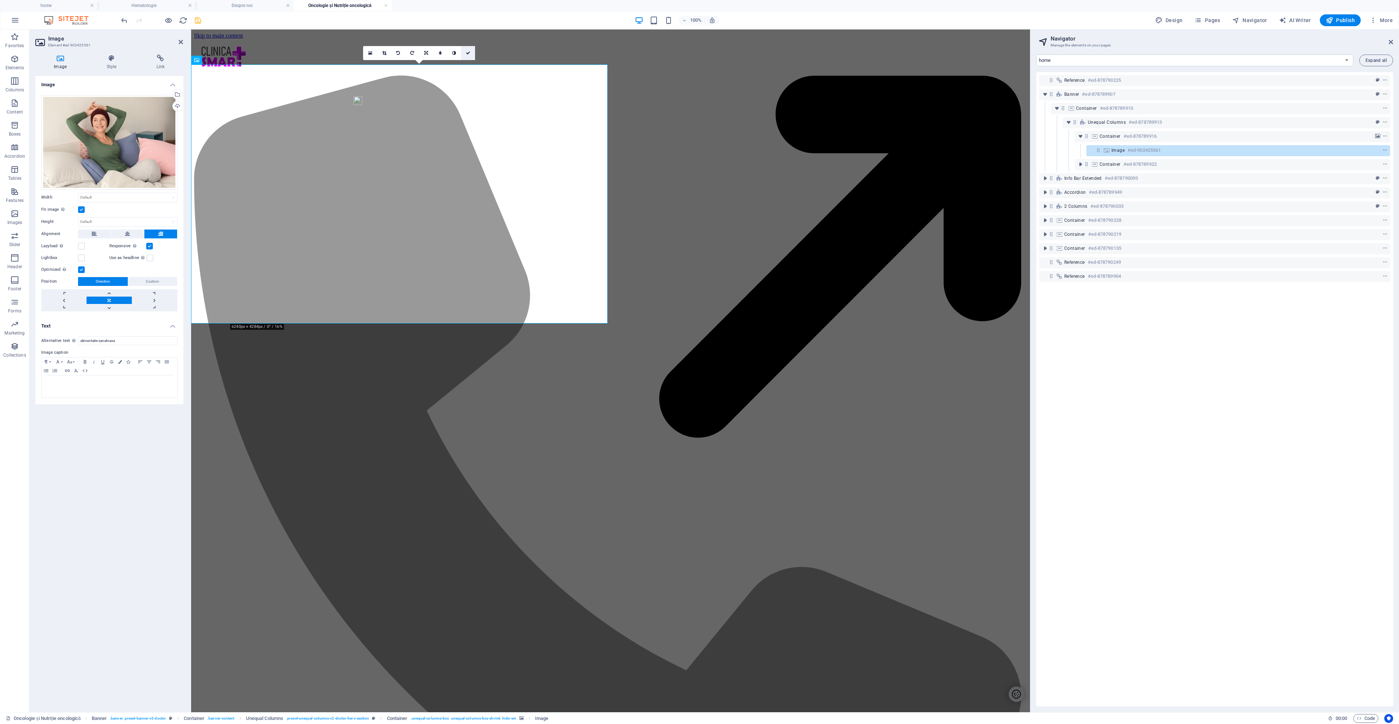
click at [469, 55] on icon at bounding box center [468, 53] width 4 height 4
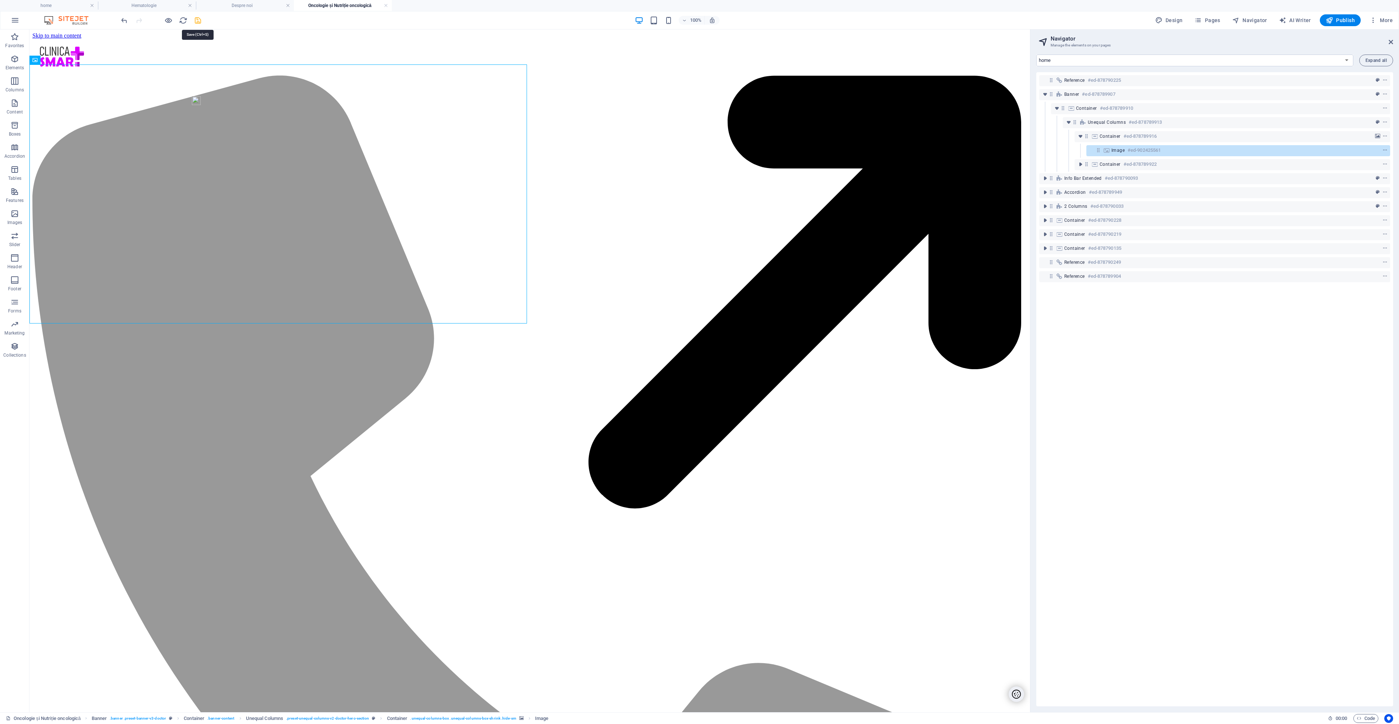
click at [199, 21] on icon "save" at bounding box center [198, 20] width 8 height 8
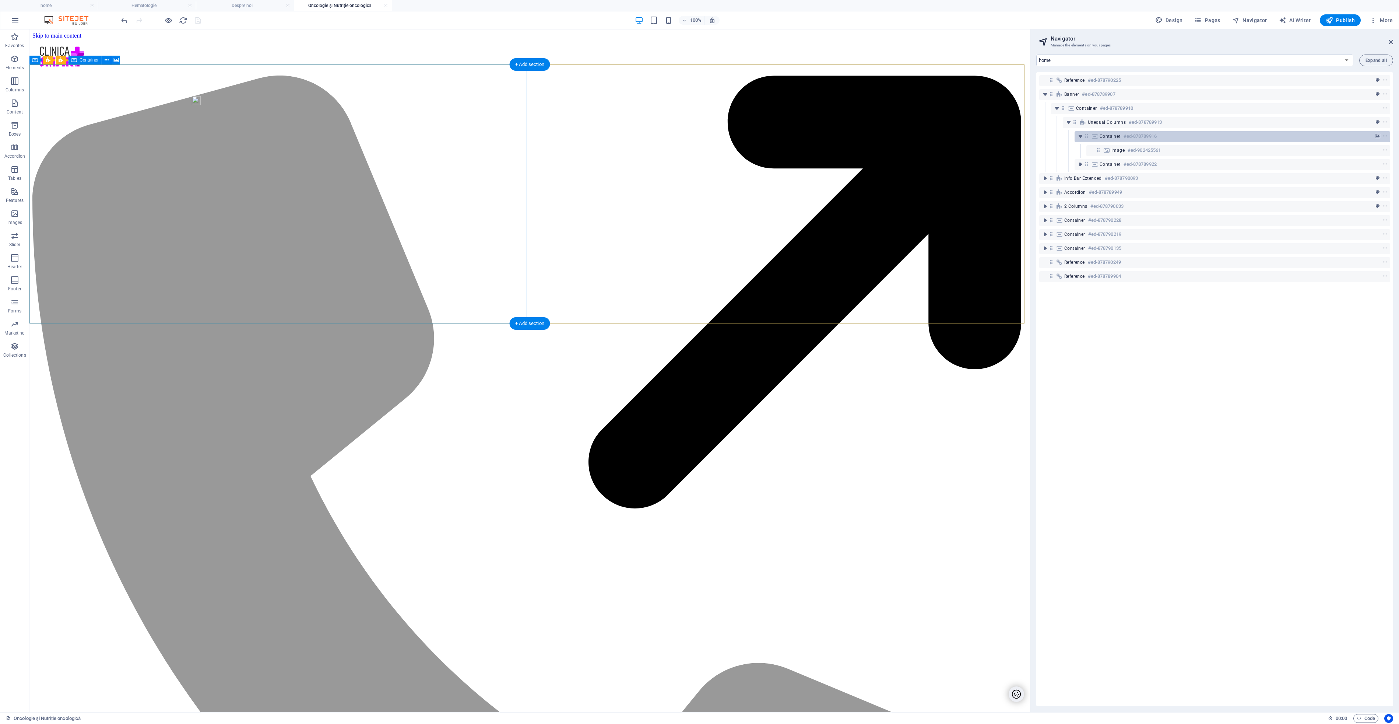
click at [1095, 135] on icon at bounding box center [1095, 136] width 8 height 6
click at [1095, 133] on icon at bounding box center [1095, 136] width 8 height 6
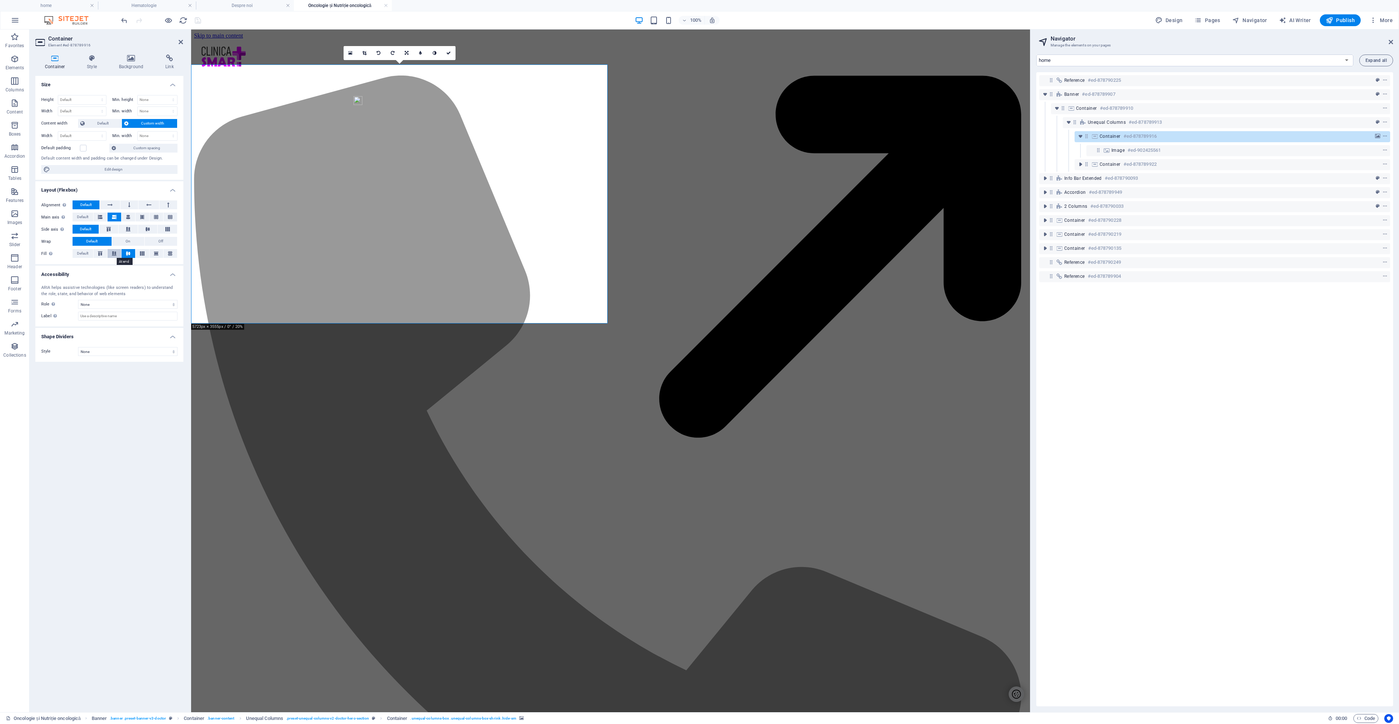
click at [116, 255] on icon at bounding box center [114, 253] width 9 height 4
click at [201, 18] on icon "save" at bounding box center [198, 20] width 8 height 8
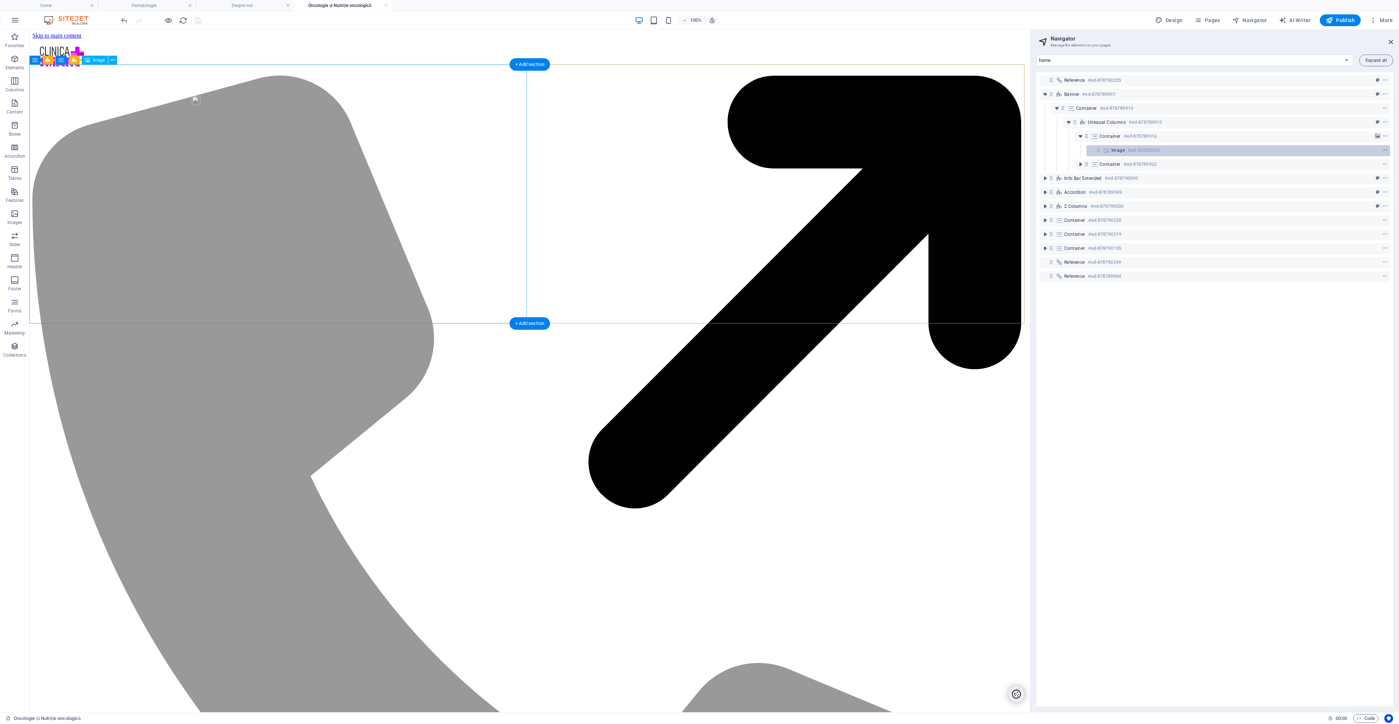
click at [1106, 150] on icon at bounding box center [1107, 150] width 8 height 6
drag, startPoint x: 1108, startPoint y: 150, endPoint x: 1110, endPoint y: 154, distance: 4.0
click at [1108, 153] on div "Image #ed-902425561" at bounding box center [1239, 150] width 304 height 11
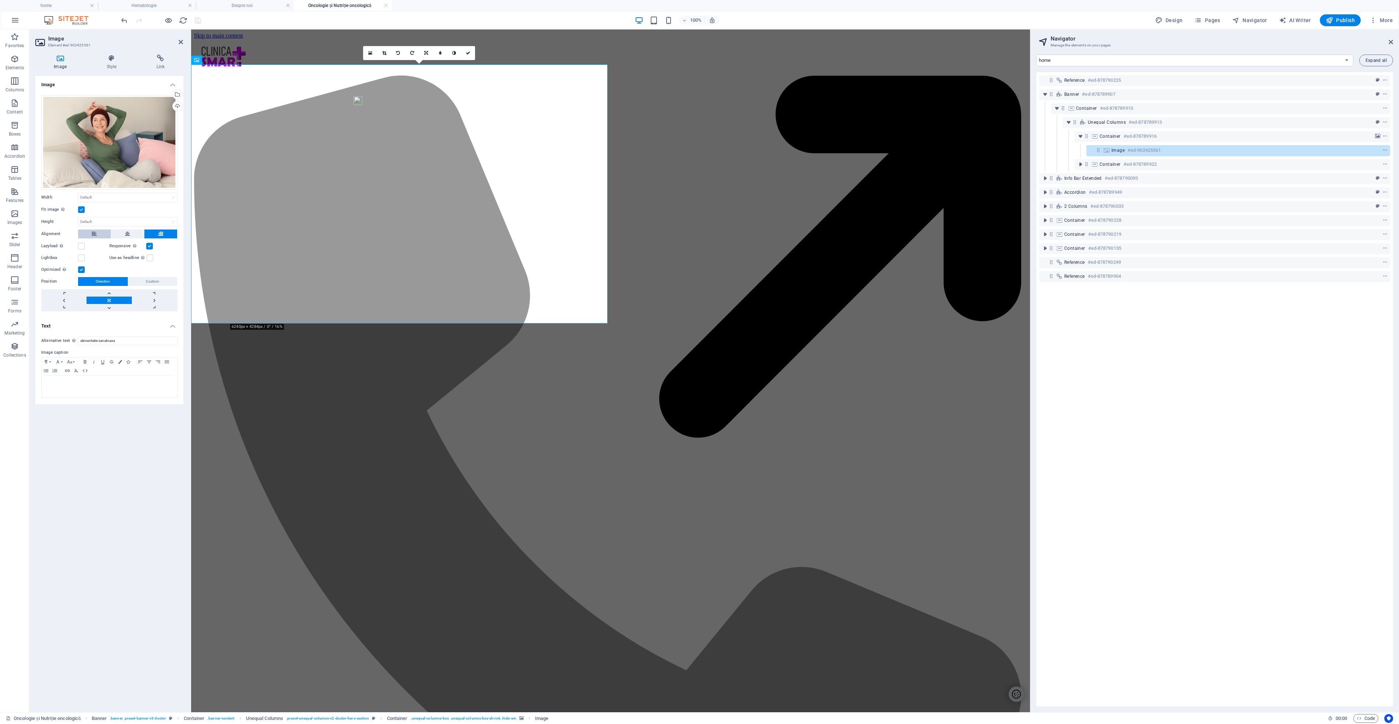
drag, startPoint x: 82, startPoint y: 207, endPoint x: 85, endPoint y: 221, distance: 14.3
click at [81, 208] on label at bounding box center [81, 209] width 7 height 7
click at [0, 0] on input "Fit image Automatically fit image to a fixed width and height" at bounding box center [0, 0] width 0 height 0
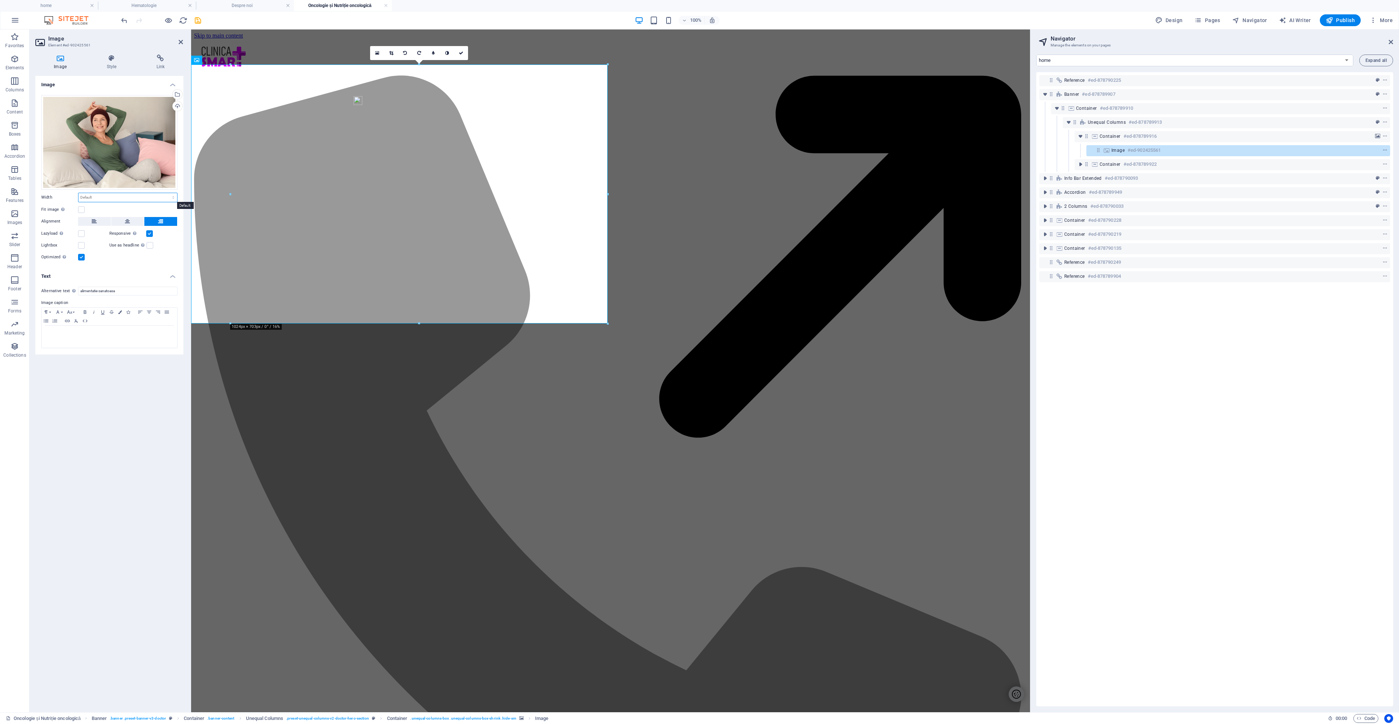
click at [106, 199] on select "Default auto px rem % em vh vw" at bounding box center [127, 197] width 99 height 9
select select "%"
click at [167, 193] on select "Default auto px rem % em vh vw" at bounding box center [127, 197] width 99 height 9
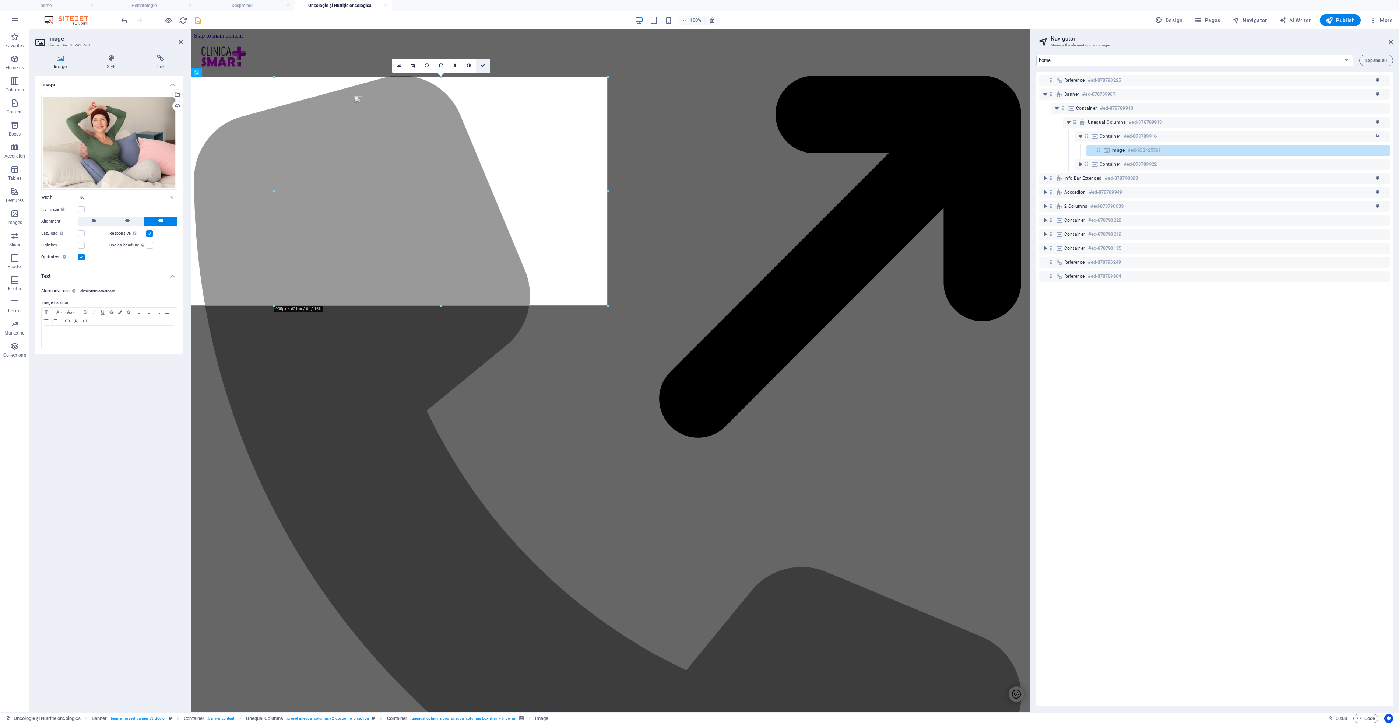
type input "80"
click at [485, 67] on icon at bounding box center [483, 65] width 4 height 4
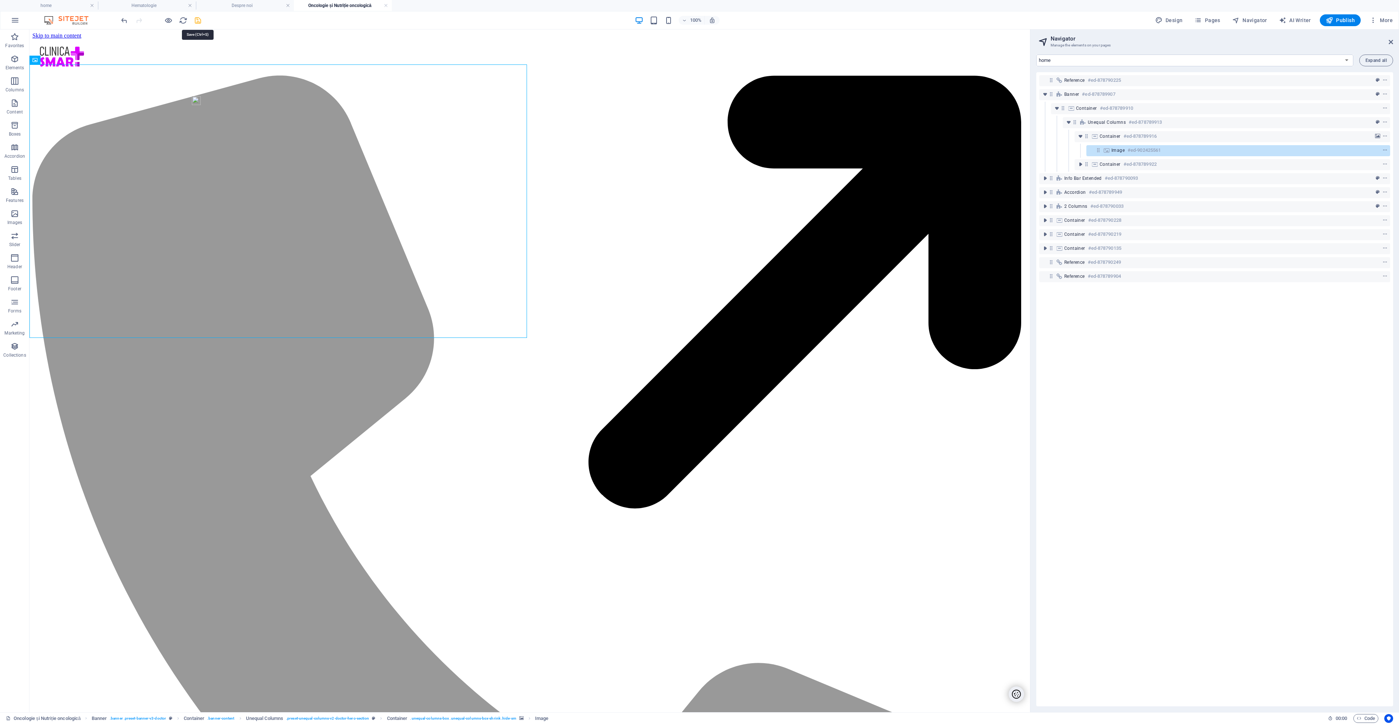
click at [201, 22] on icon "save" at bounding box center [198, 20] width 8 height 8
click at [386, 6] on link at bounding box center [386, 5] width 4 height 7
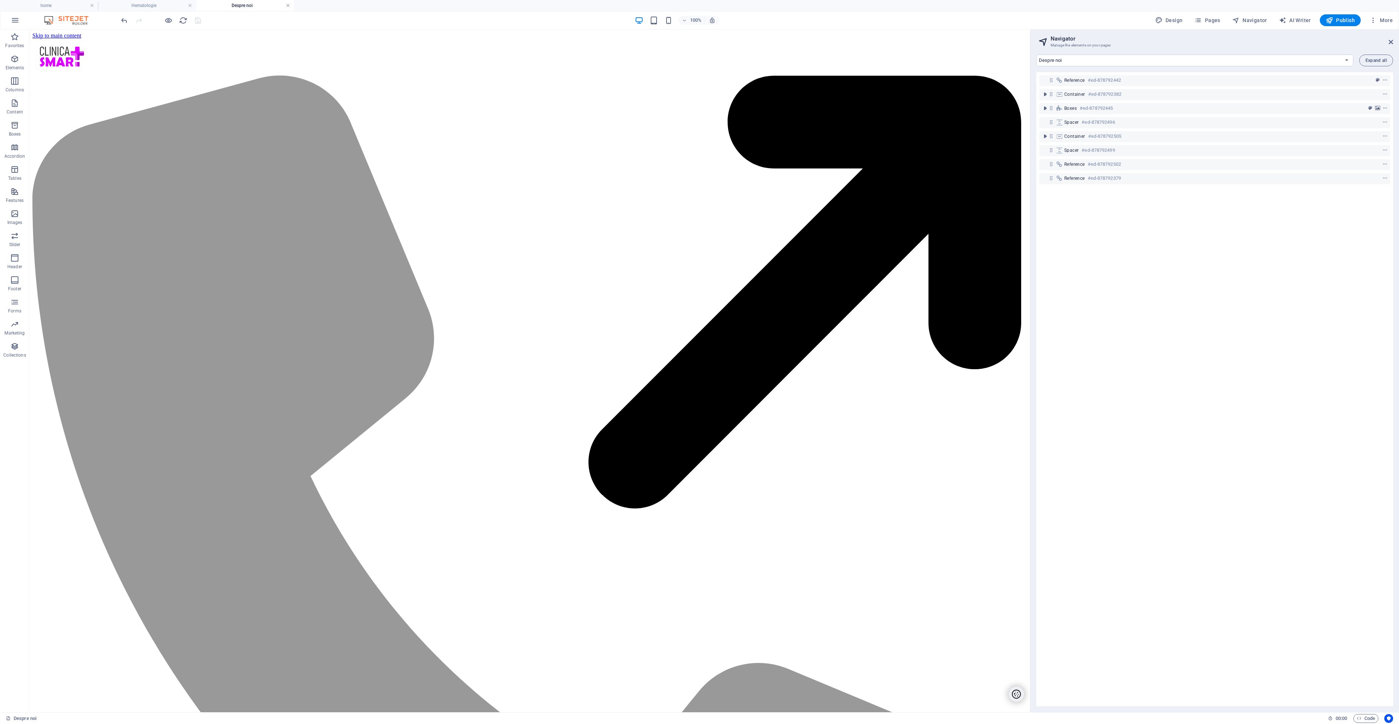
click at [289, 5] on link at bounding box center [288, 5] width 4 height 7
select select "16658982-ro"
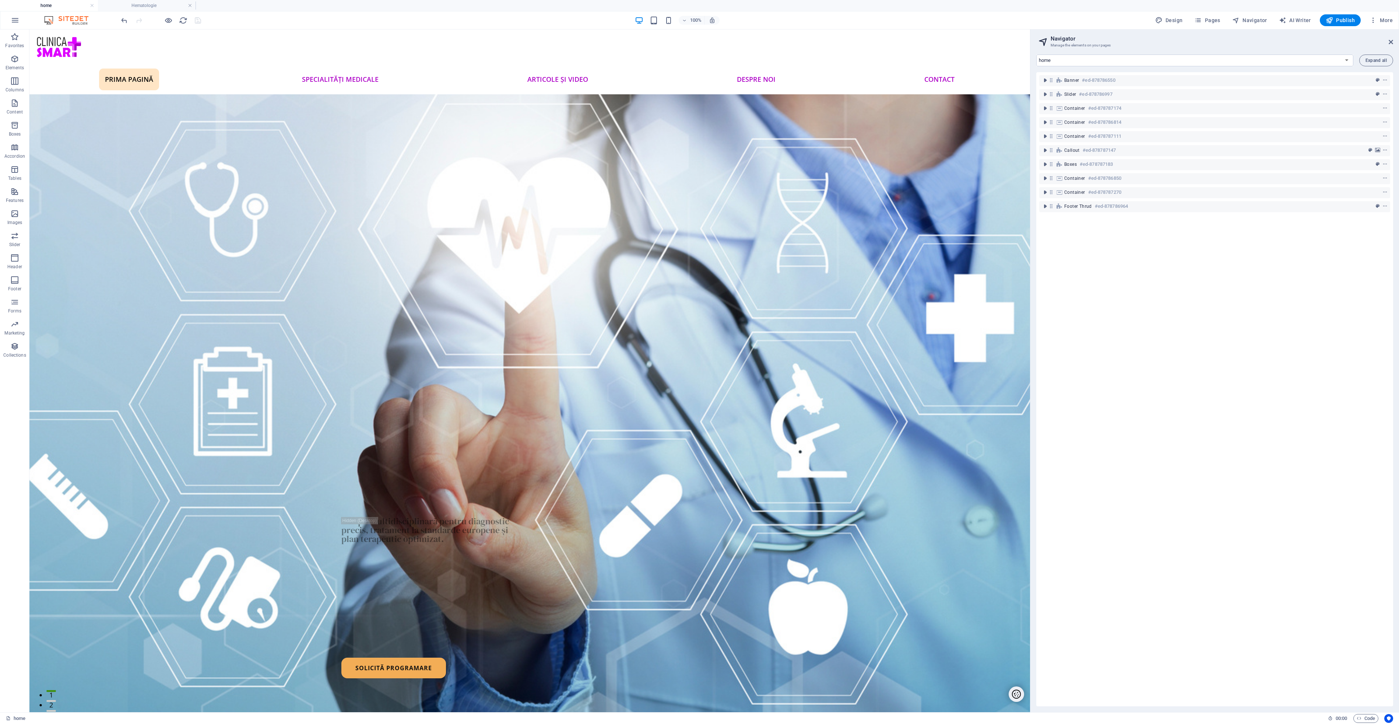
scroll to position [141, 0]
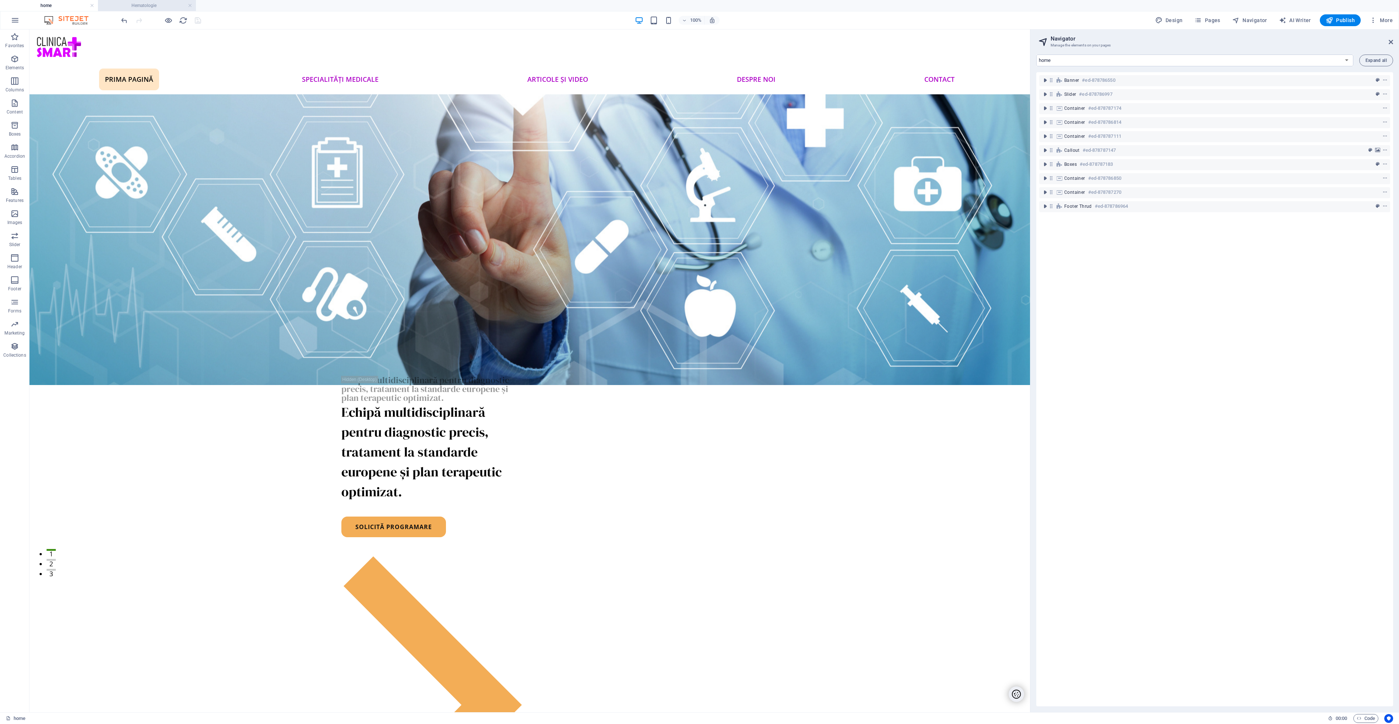
click at [150, 6] on h4 "Hematologie" at bounding box center [147, 5] width 98 height 8
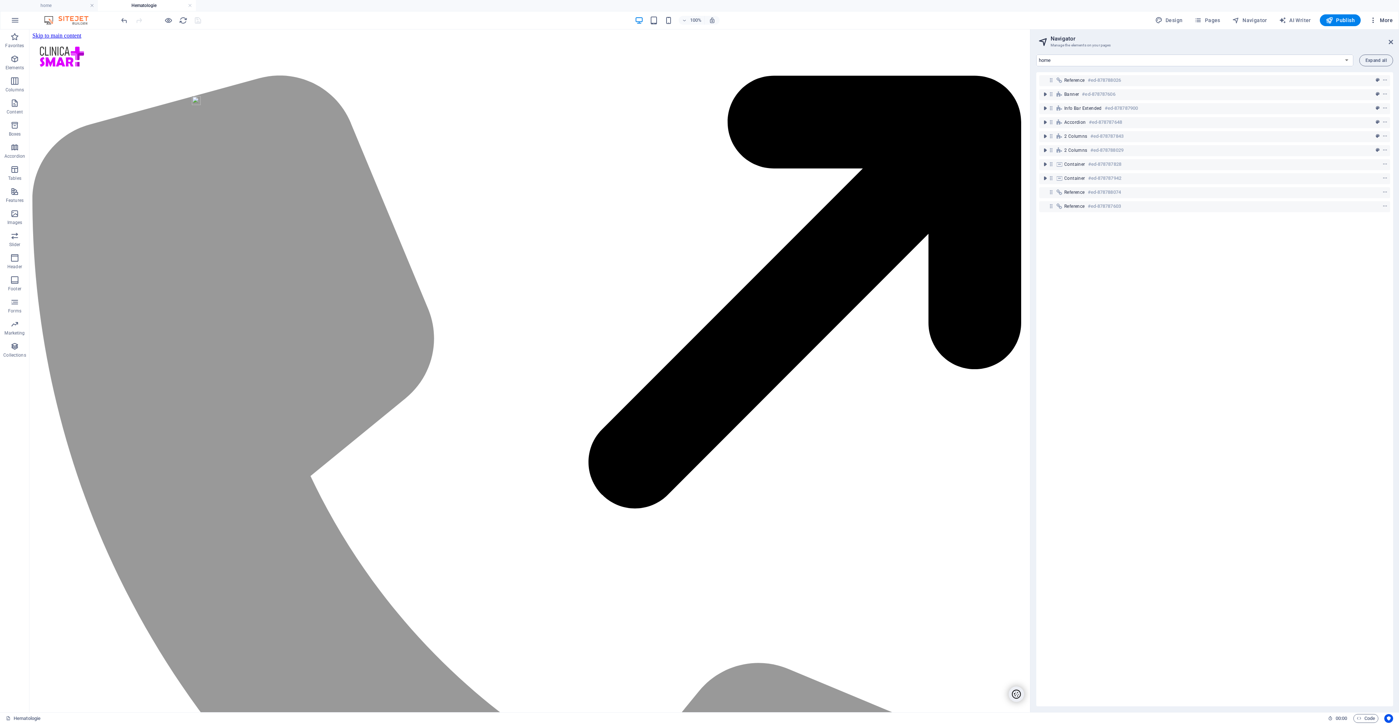
click at [1376, 20] on icon "button" at bounding box center [1373, 20] width 7 height 7
click at [1358, 126] on h6 "Files & Stock Photos" at bounding box center [1366, 127] width 44 height 9
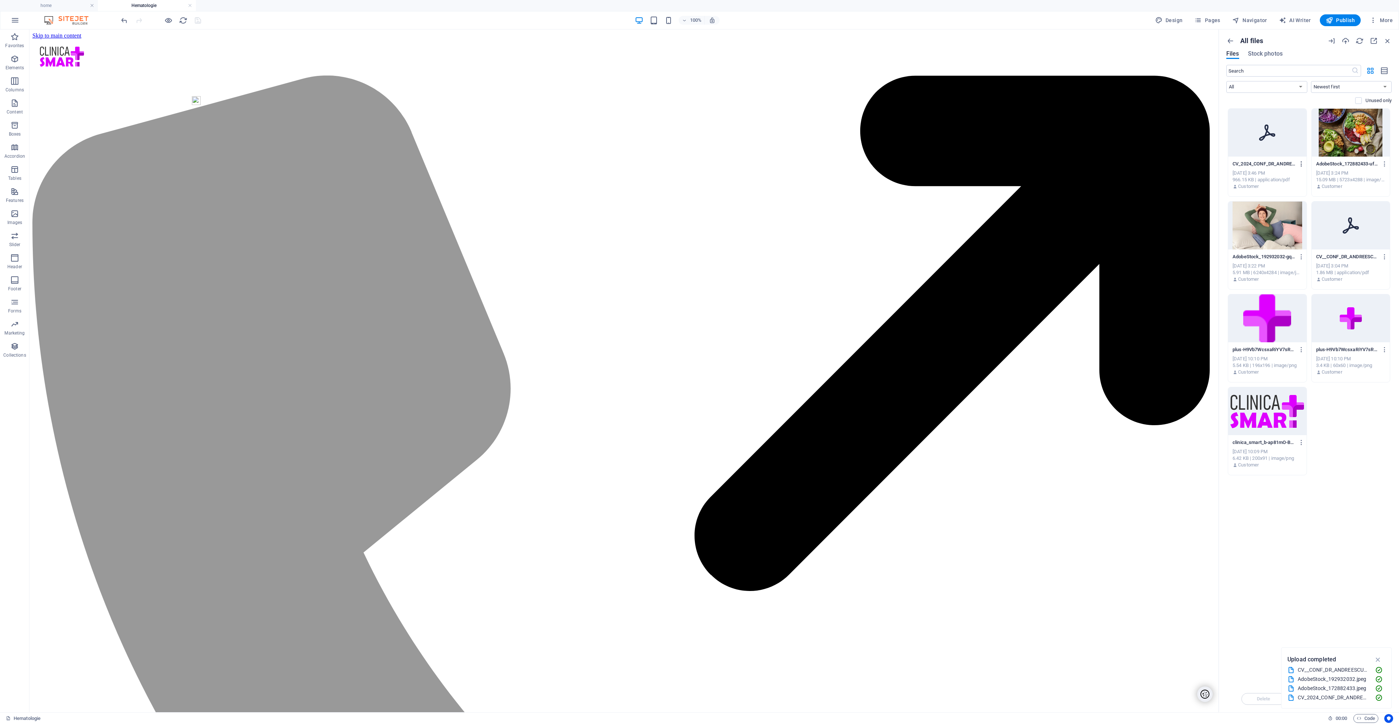
click at [1301, 164] on icon "button" at bounding box center [1302, 164] width 7 height 7
click at [1308, 198] on h6 "Get link" at bounding box center [1307, 200] width 32 height 9
click at [1386, 257] on icon "button" at bounding box center [1385, 256] width 7 height 7
click at [1373, 418] on h6 "Delete" at bounding box center [1372, 417] width 32 height 9
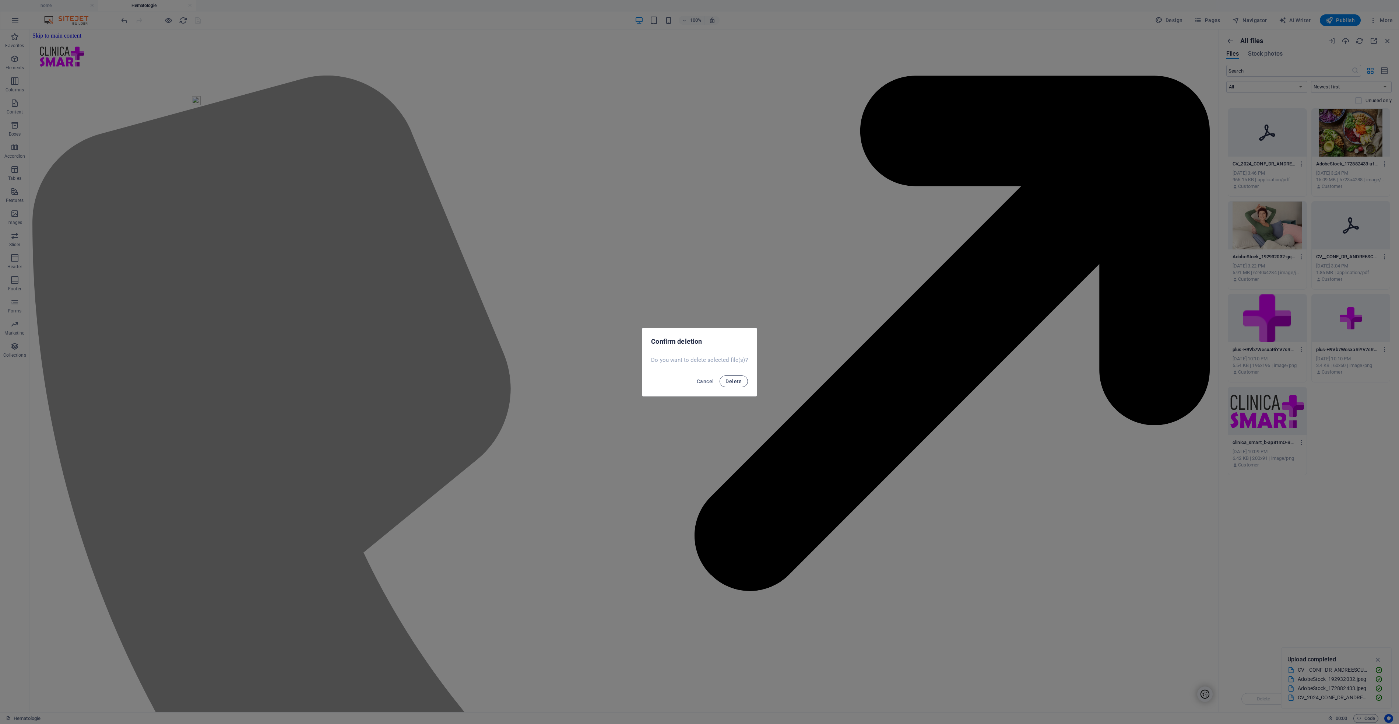
click at [735, 379] on span "Delete" at bounding box center [734, 381] width 16 height 6
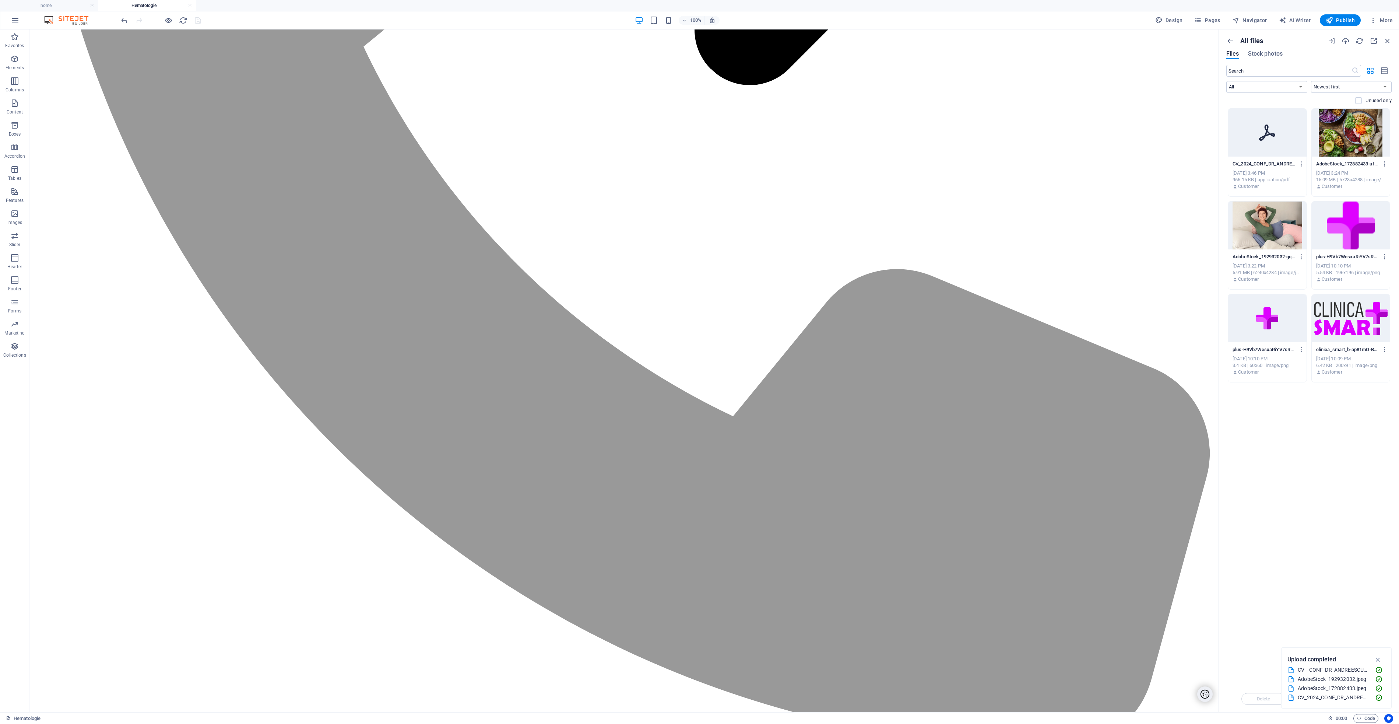
scroll to position [551, 0]
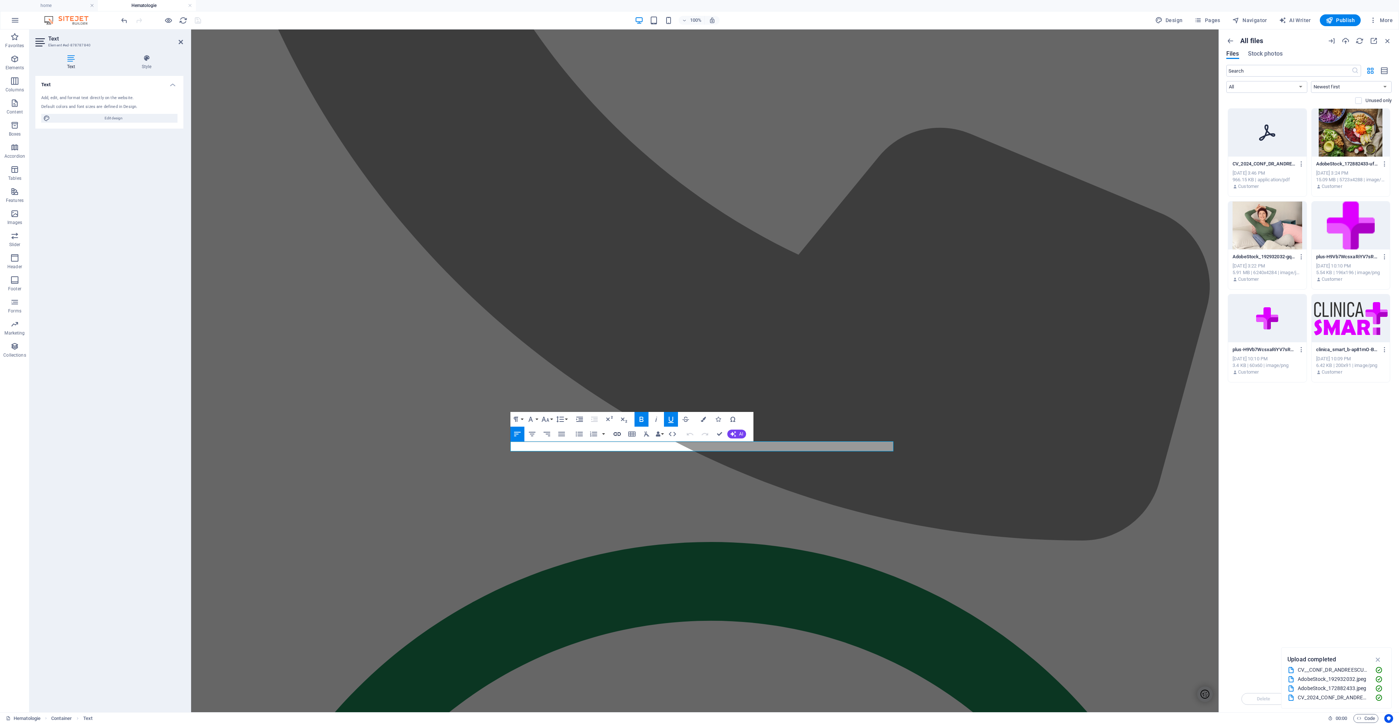
click at [618, 436] on icon "button" at bounding box center [617, 434] width 9 height 9
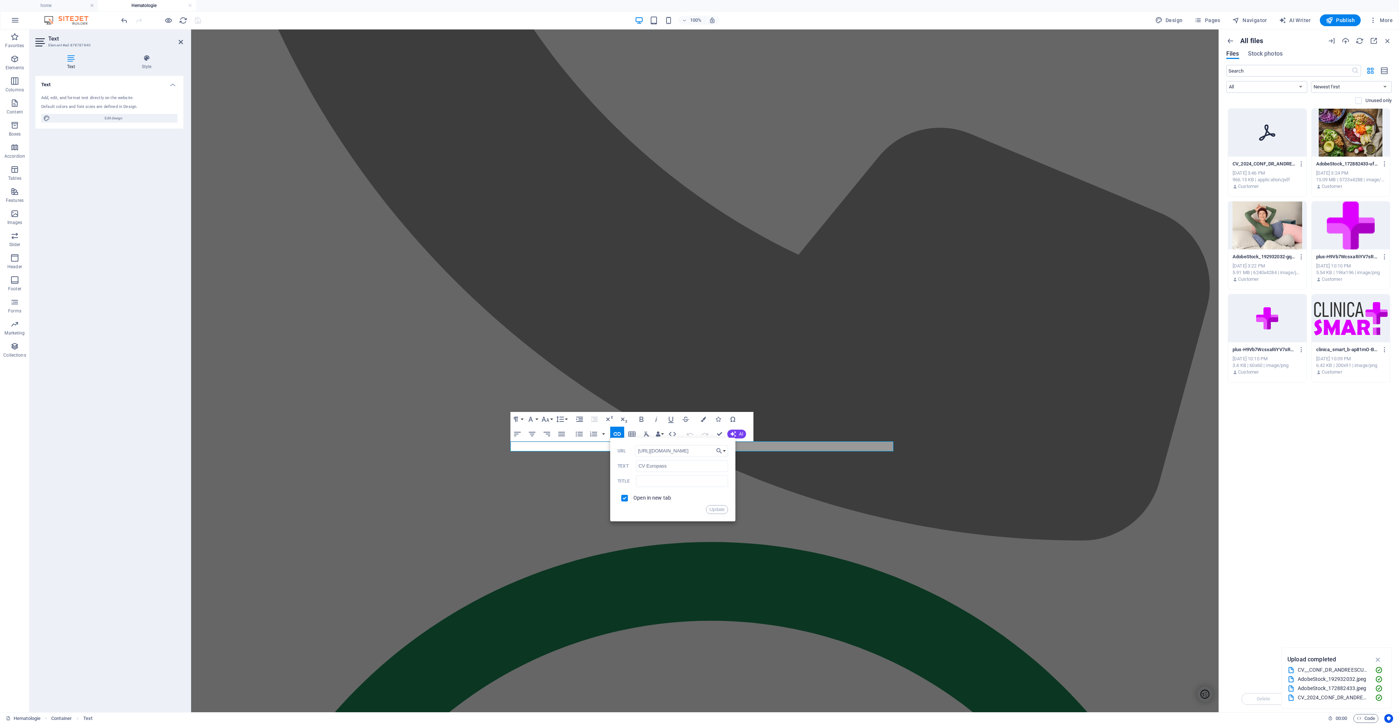
scroll to position [0, 206]
drag, startPoint x: 693, startPoint y: 451, endPoint x: 742, endPoint y: 417, distance: 59.2
click at [693, 451] on input "https://cdn1.site-media.eu/images/document/18916984/CV__CONF_DR_ANDREESCU_MIHAE…" at bounding box center [681, 451] width 93 height 12
type input "https://cdn1.site-media.eu/images/document/18917973/CV_2024_CONF_DR_ANDREESCU_M…"
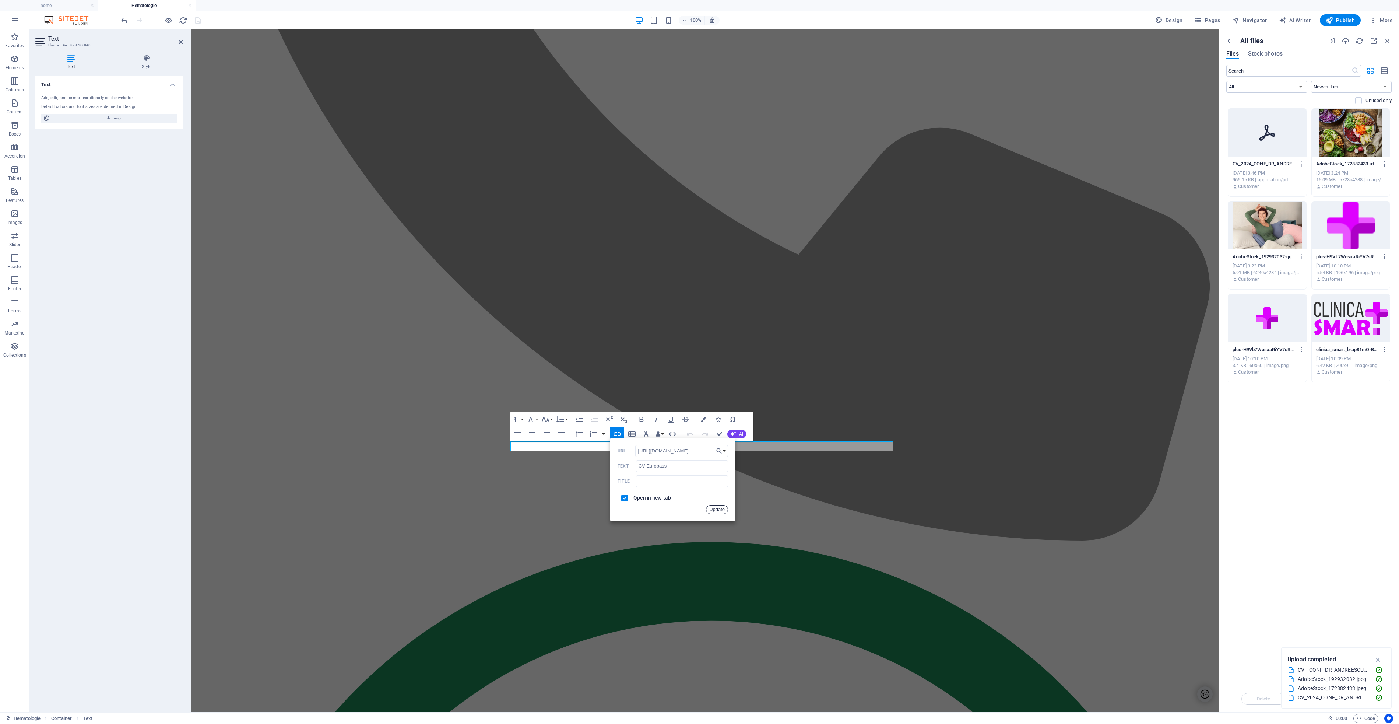
click at [719, 509] on button "Update" at bounding box center [717, 509] width 22 height 9
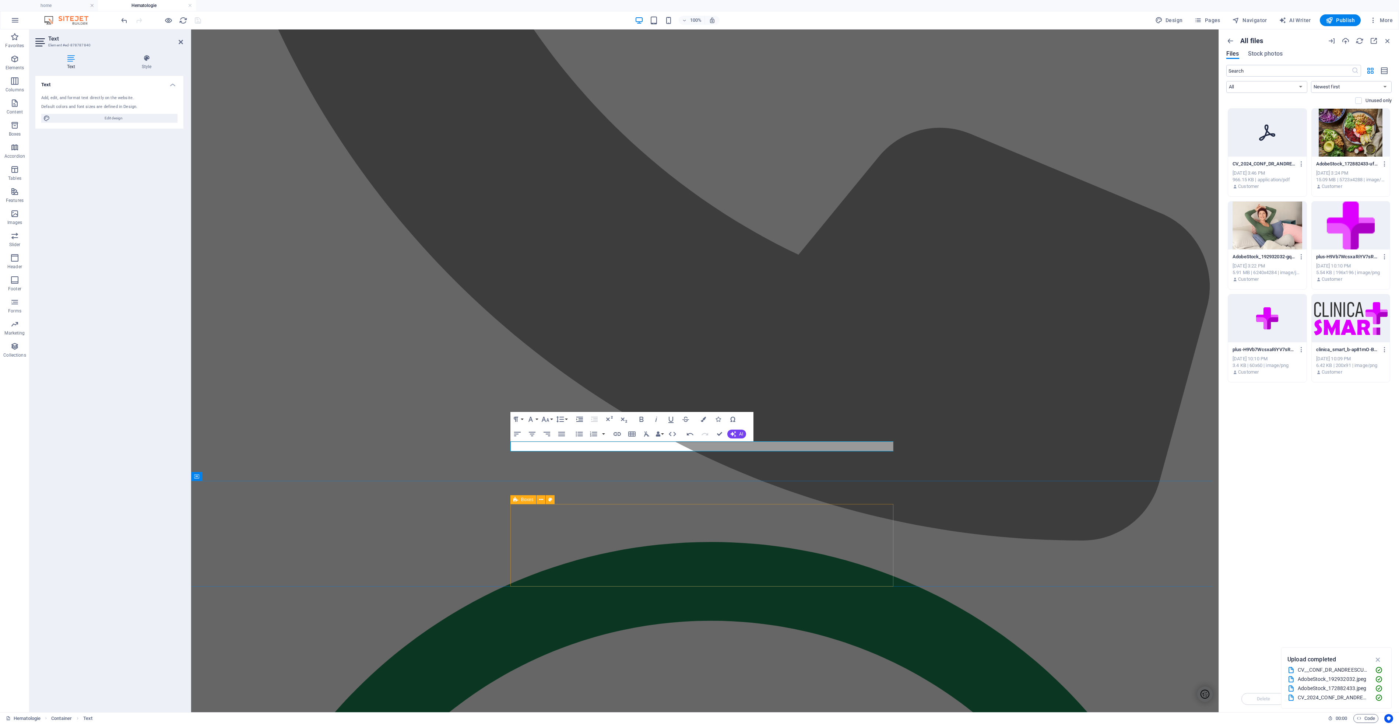
scroll to position [0, 0]
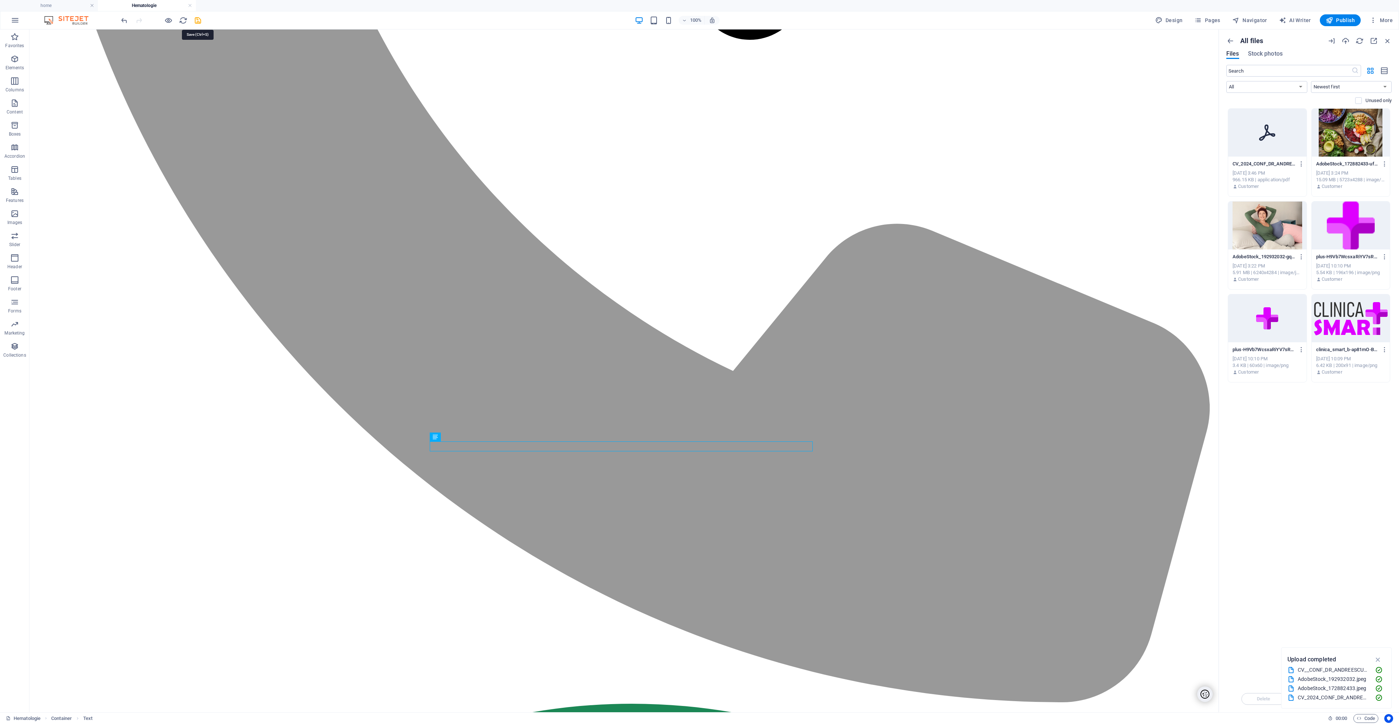
click at [200, 22] on icon "save" at bounding box center [198, 20] width 8 height 8
click at [1213, 20] on span "Pages" at bounding box center [1208, 20] width 26 height 7
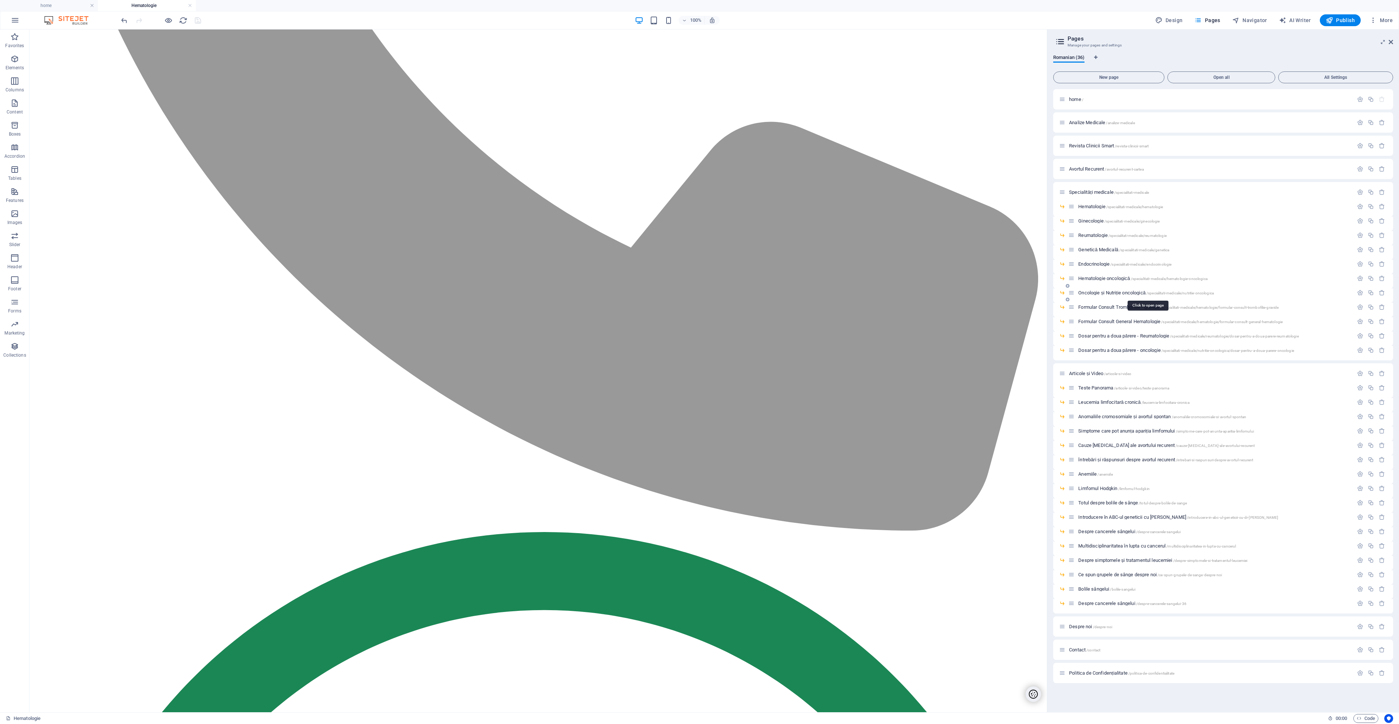
click at [1105, 292] on span "Oncologie și Nutriție oncologică /specialitati-medicale/nutritie-oncologica" at bounding box center [1147, 293] width 136 height 6
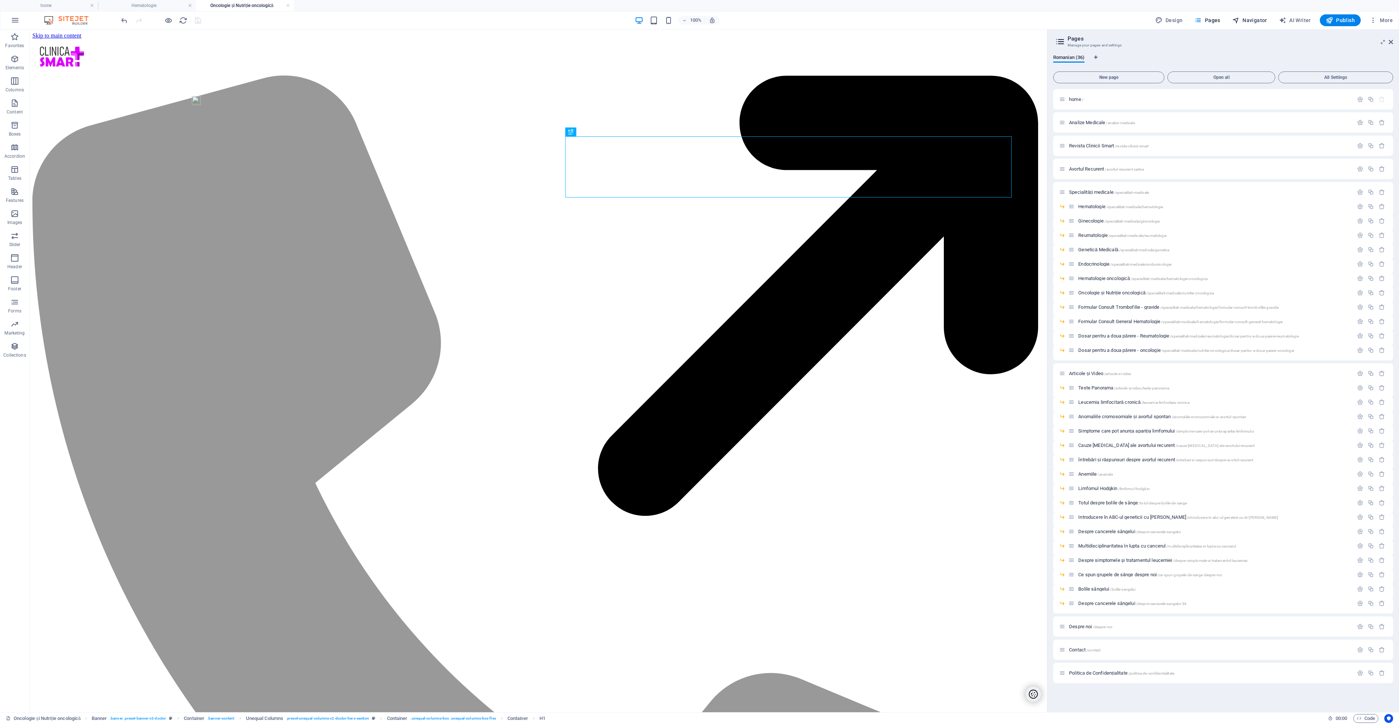
click at [1254, 19] on span "Navigator" at bounding box center [1250, 20] width 35 height 7
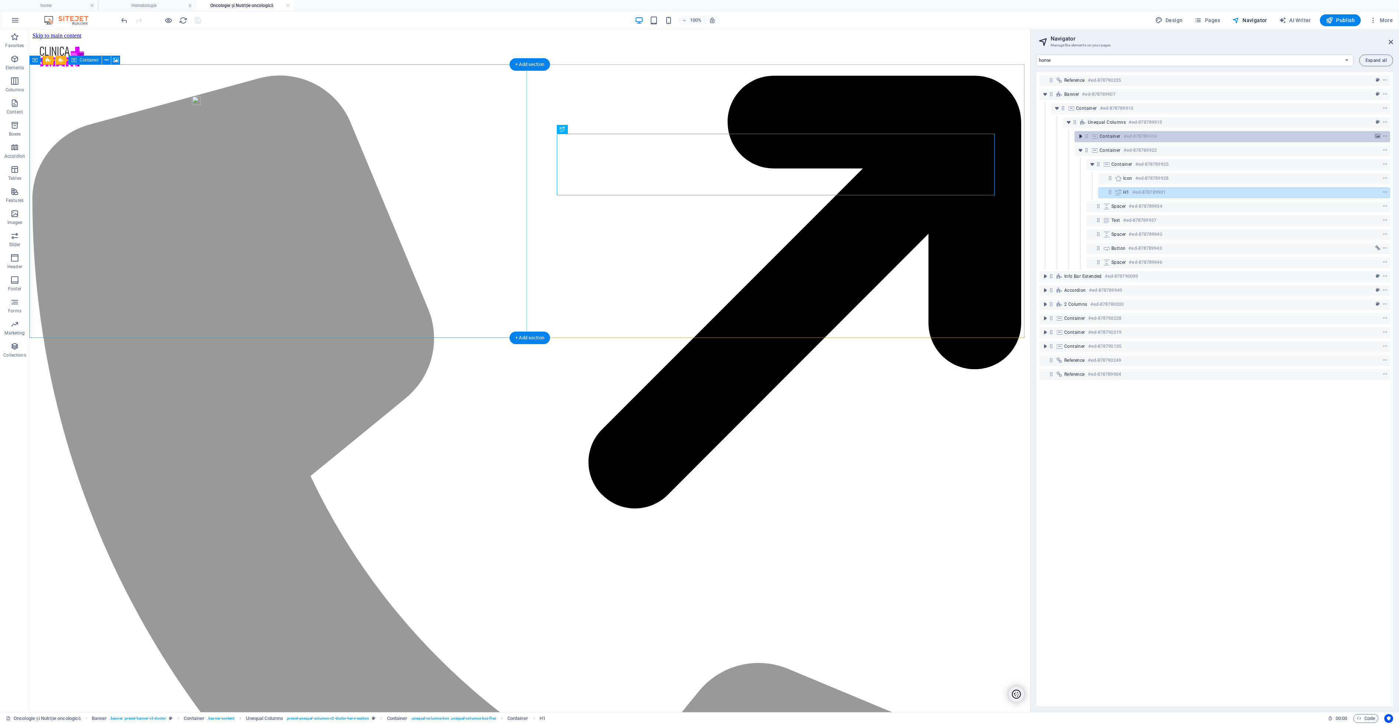
click at [1082, 137] on icon "toggle-expand" at bounding box center [1080, 136] width 7 height 7
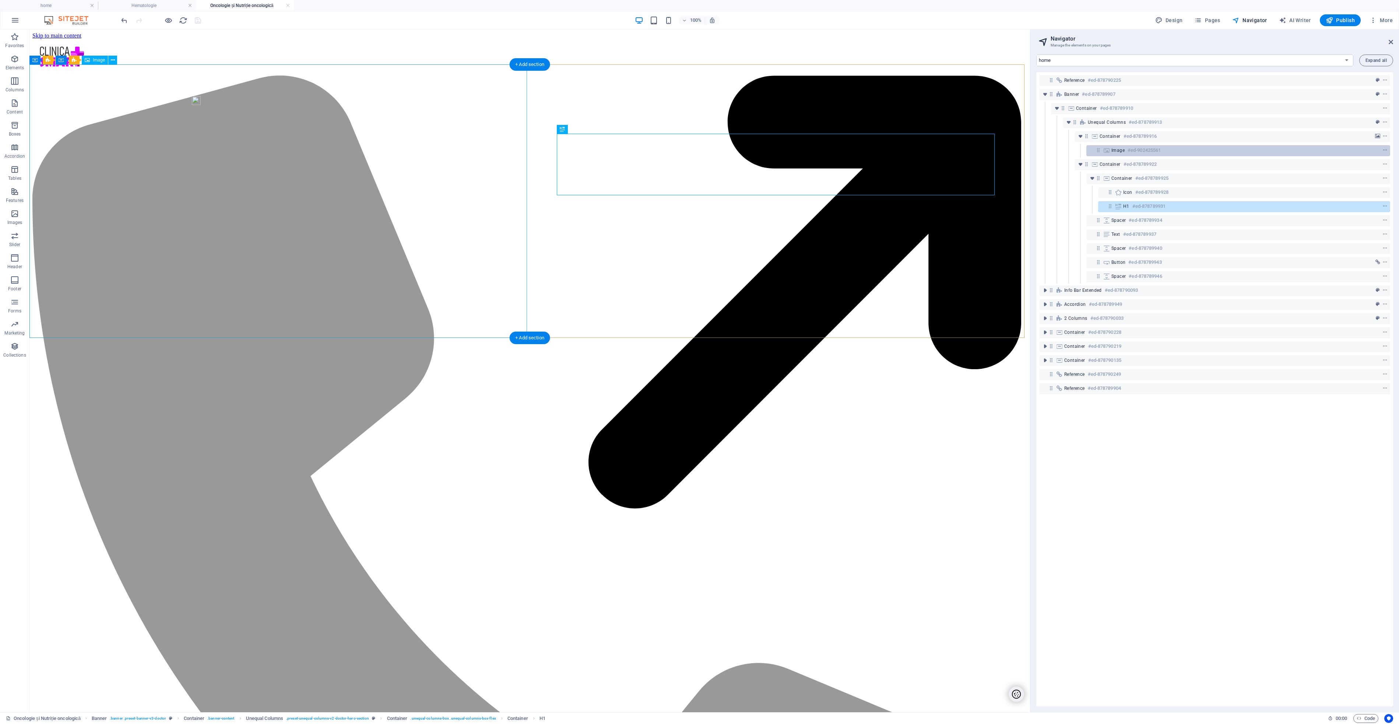
click at [1107, 149] on icon at bounding box center [1107, 150] width 8 height 6
click at [1107, 150] on icon at bounding box center [1107, 150] width 8 height 6
select select "%"
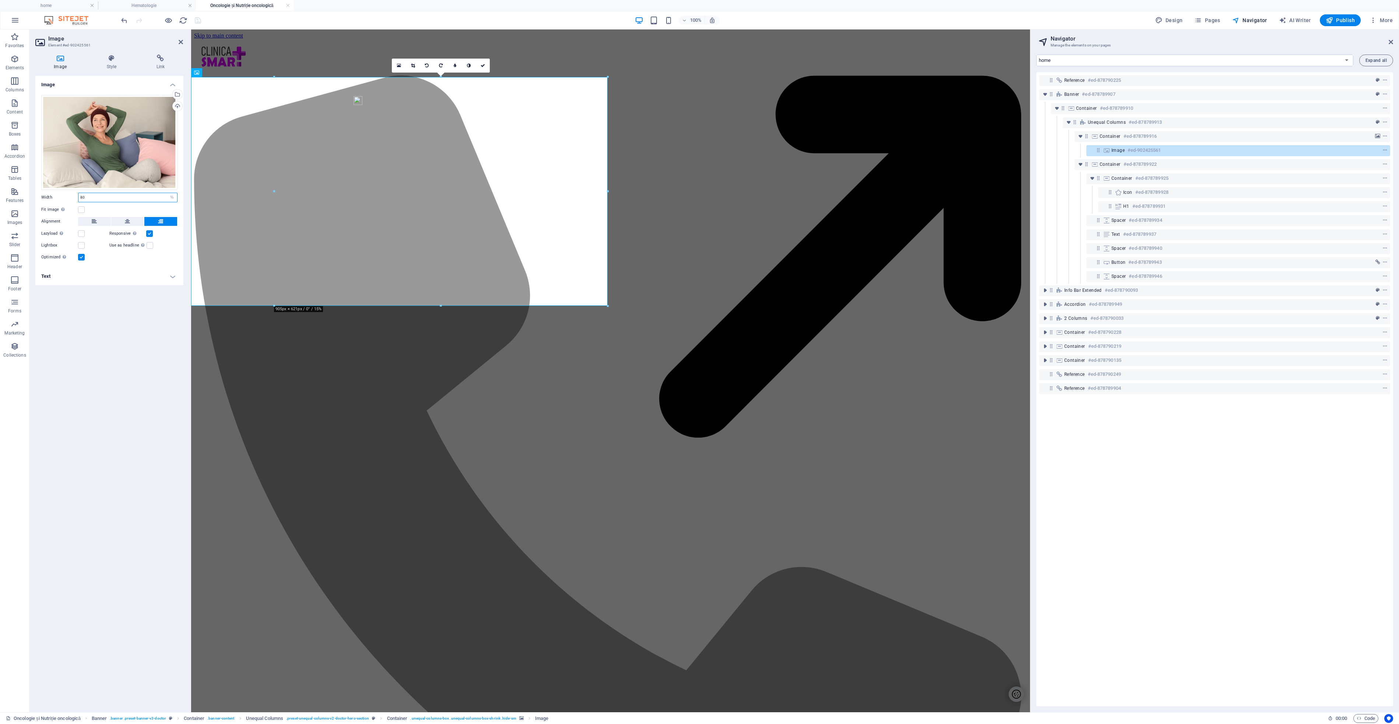
drag, startPoint x: 99, startPoint y: 196, endPoint x: 74, endPoint y: 194, distance: 25.9
click at [74, 194] on div "Width 80 Default auto px rem % em vh vw" at bounding box center [109, 198] width 136 height 10
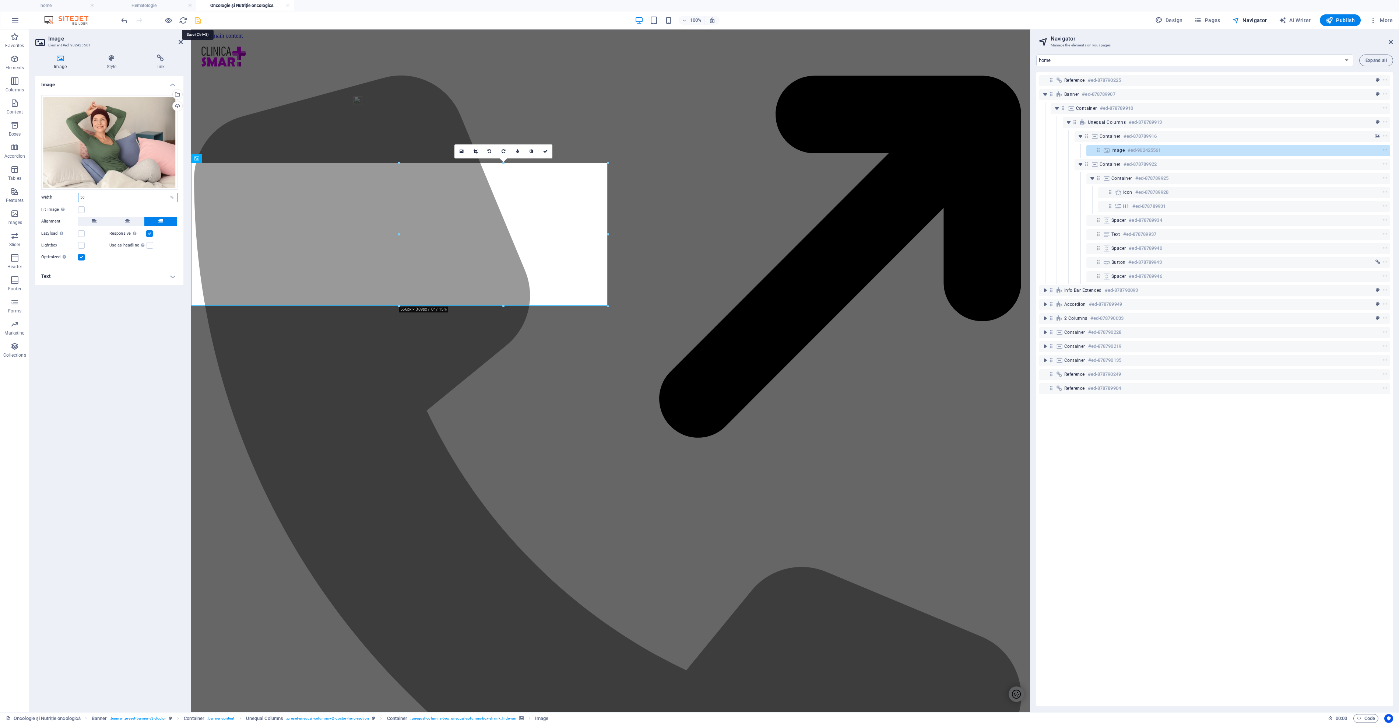
type input "50"
click at [201, 20] on icon "save" at bounding box center [198, 20] width 8 height 8
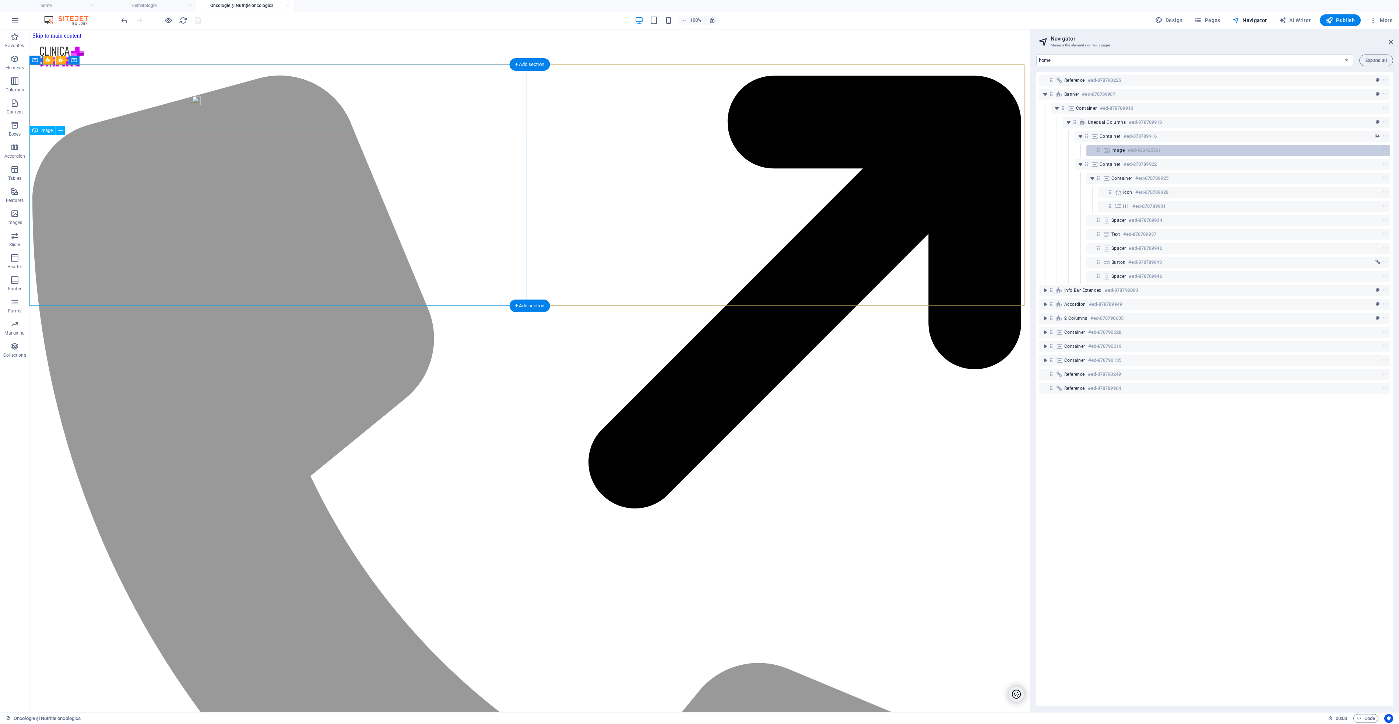
click at [1107, 149] on icon at bounding box center [1107, 150] width 8 height 6
click at [1107, 150] on icon at bounding box center [1107, 150] width 8 height 6
select select "%"
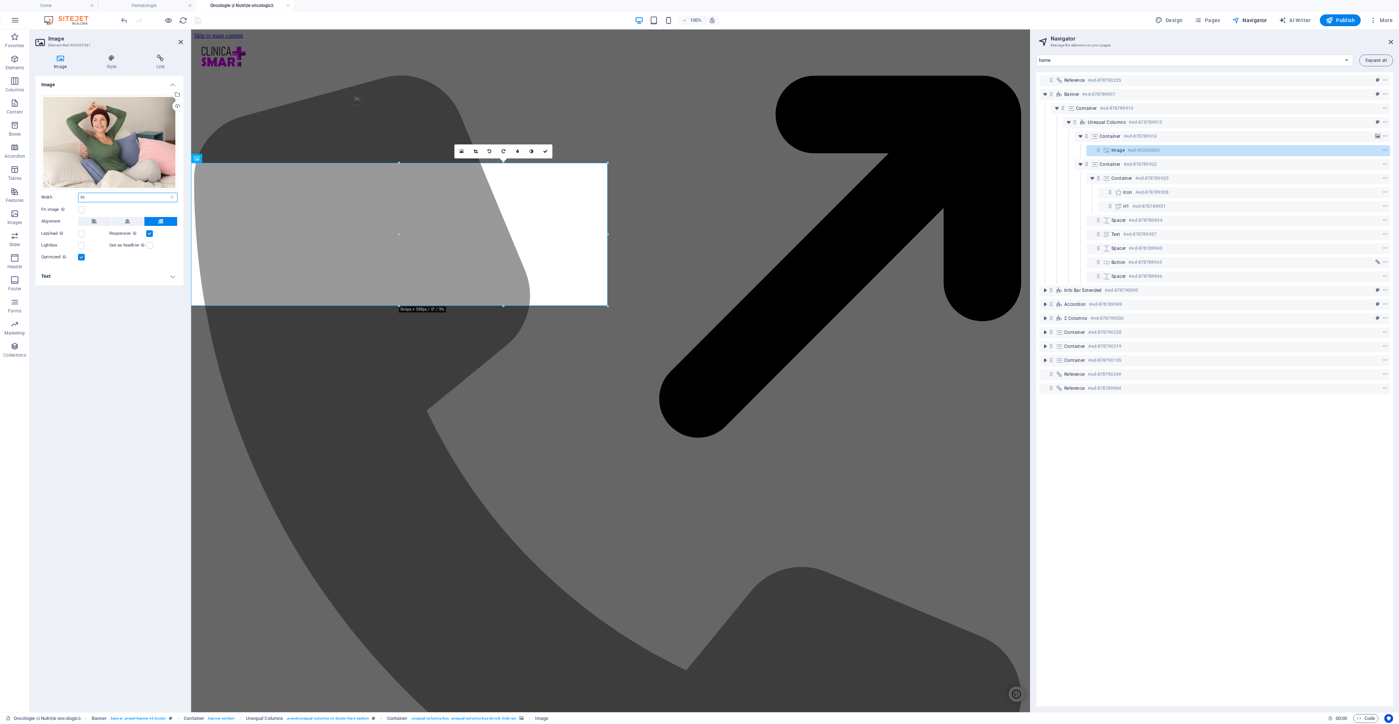
drag, startPoint x: 98, startPoint y: 196, endPoint x: 74, endPoint y: 196, distance: 23.9
click at [74, 196] on div "Width 50 Default auto px rem % em vh vw" at bounding box center [109, 198] width 136 height 10
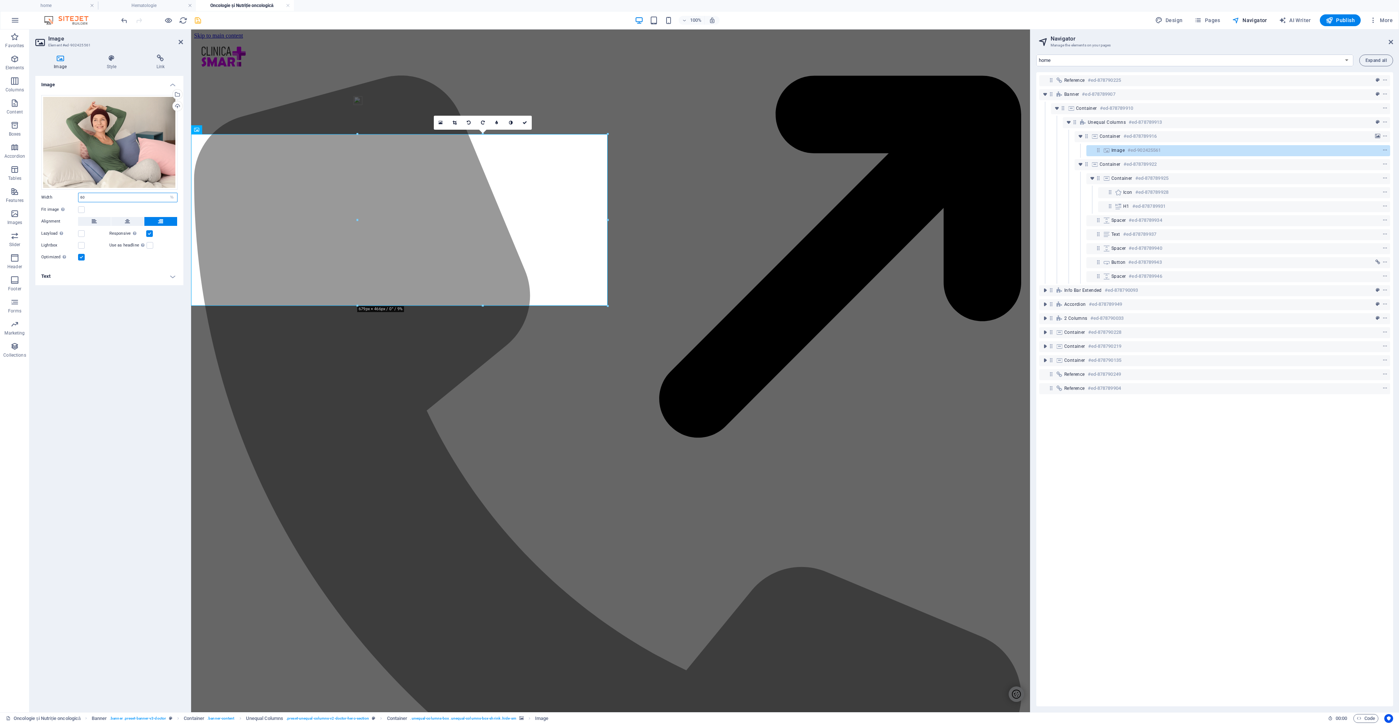
type input "60"
click at [195, 22] on icon "save" at bounding box center [198, 20] width 8 height 8
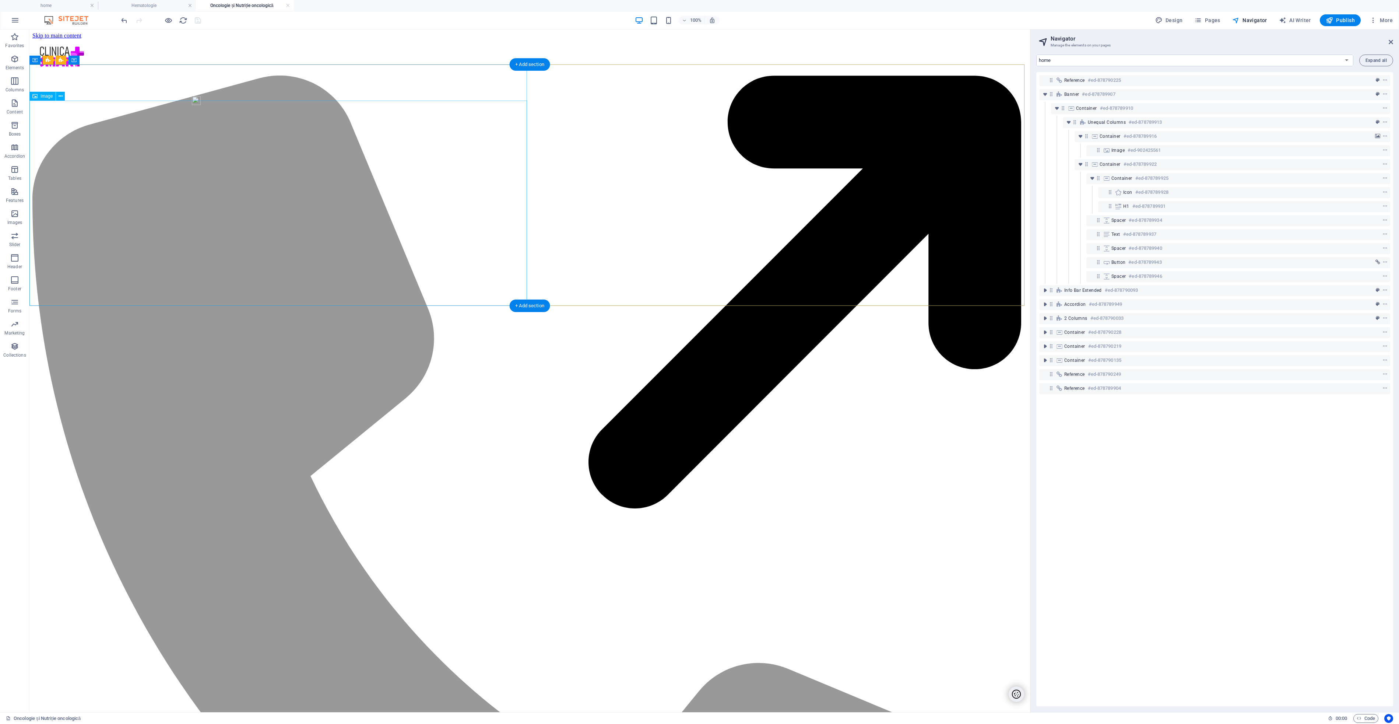
click at [1109, 150] on icon at bounding box center [1107, 150] width 8 height 6
click at [1108, 152] on icon at bounding box center [1107, 150] width 8 height 6
select select "%"
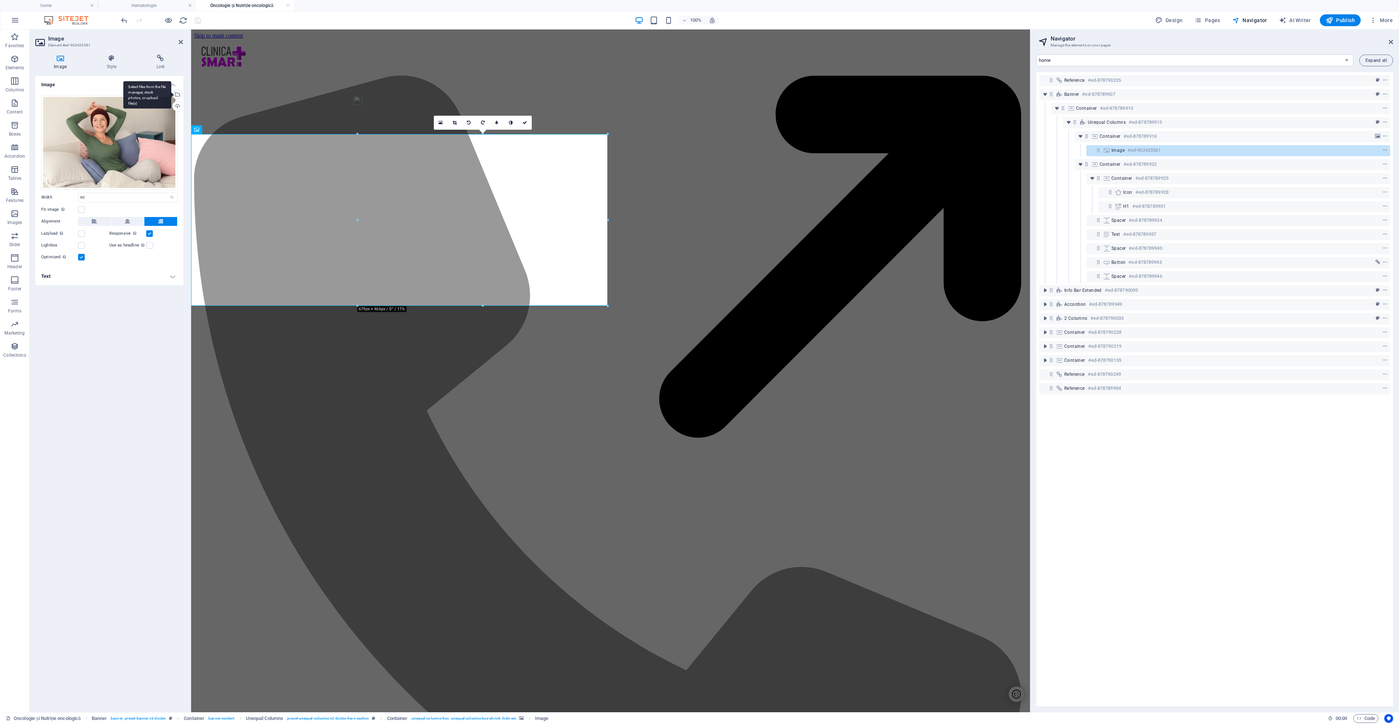
click at [178, 97] on div "Select files from the file manager, stock photos, or upload file(s)" at bounding box center [176, 95] width 11 height 11
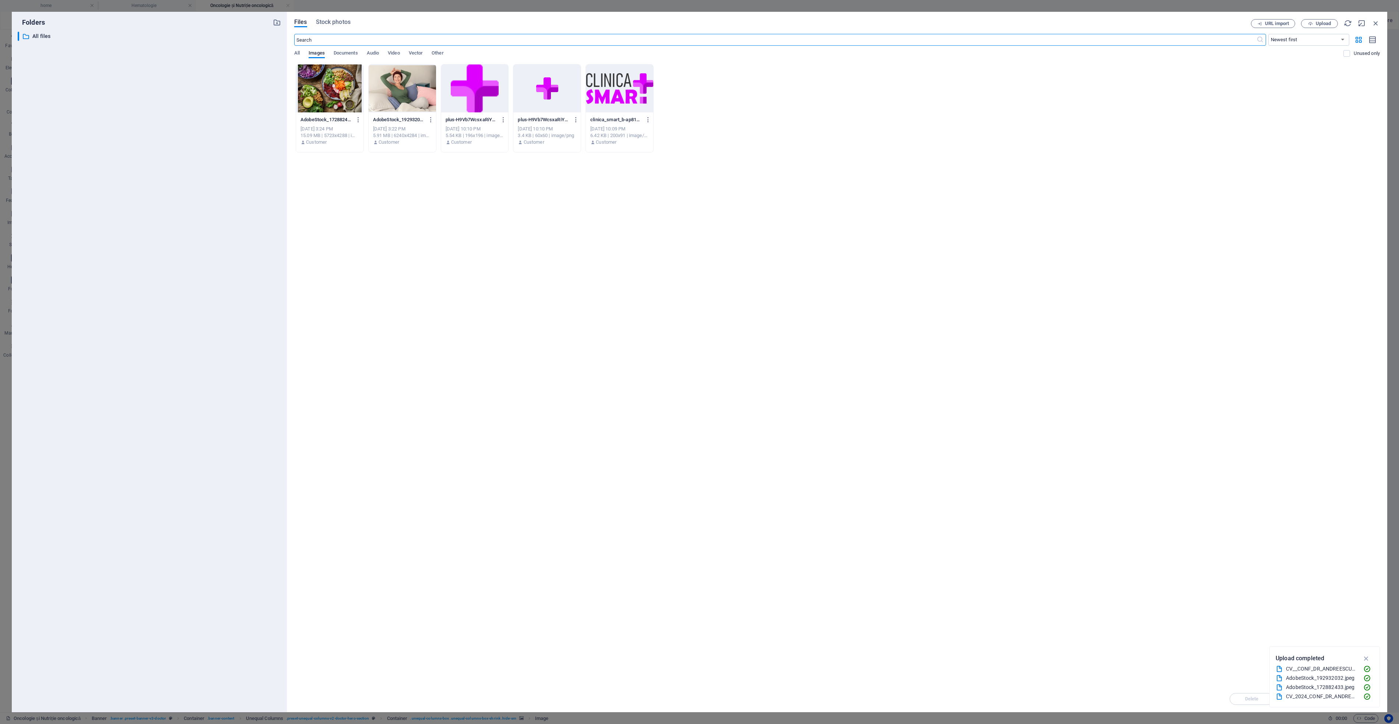
click at [405, 89] on div at bounding box center [402, 88] width 67 height 48
click at [405, 90] on div at bounding box center [402, 88] width 67 height 48
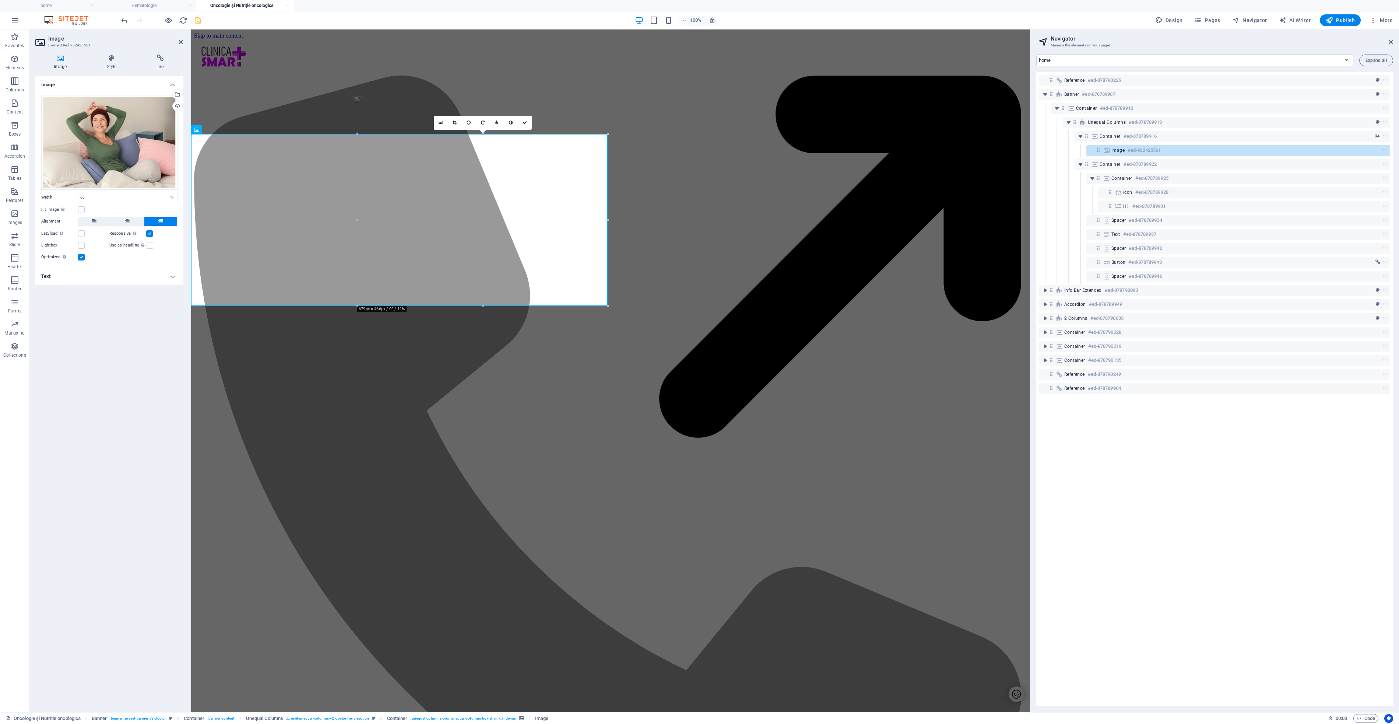
click at [173, 279] on h4 "Text" at bounding box center [109, 276] width 148 height 18
drag, startPoint x: 129, startPoint y: 291, endPoint x: 138, endPoint y: 286, distance: 10.4
click at [129, 291] on input "alimentatie sanatoasa" at bounding box center [127, 291] width 99 height 9
type input "oncologie alimentatie sanatoasa"
click at [197, 22] on icon "save" at bounding box center [198, 20] width 8 height 8
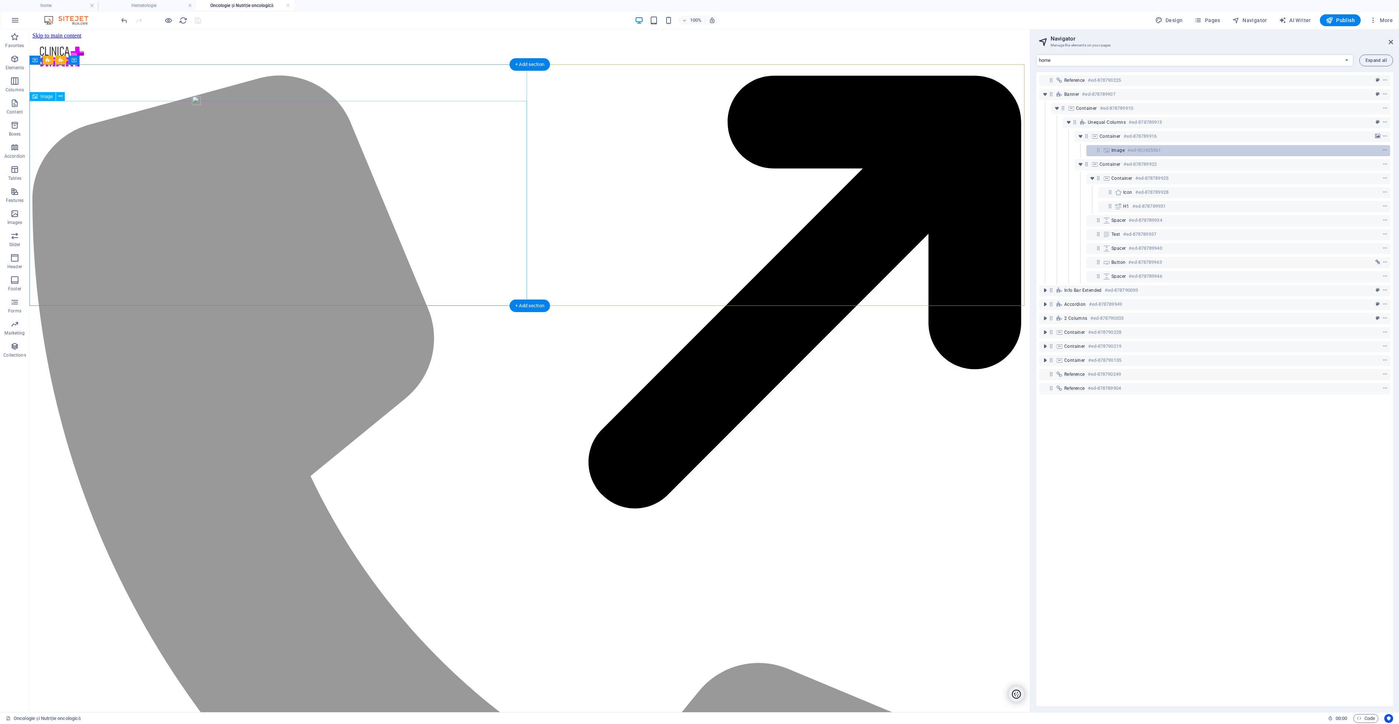
click at [1106, 150] on icon at bounding box center [1107, 150] width 8 height 6
click at [1106, 149] on icon at bounding box center [1107, 150] width 8 height 6
select select "%"
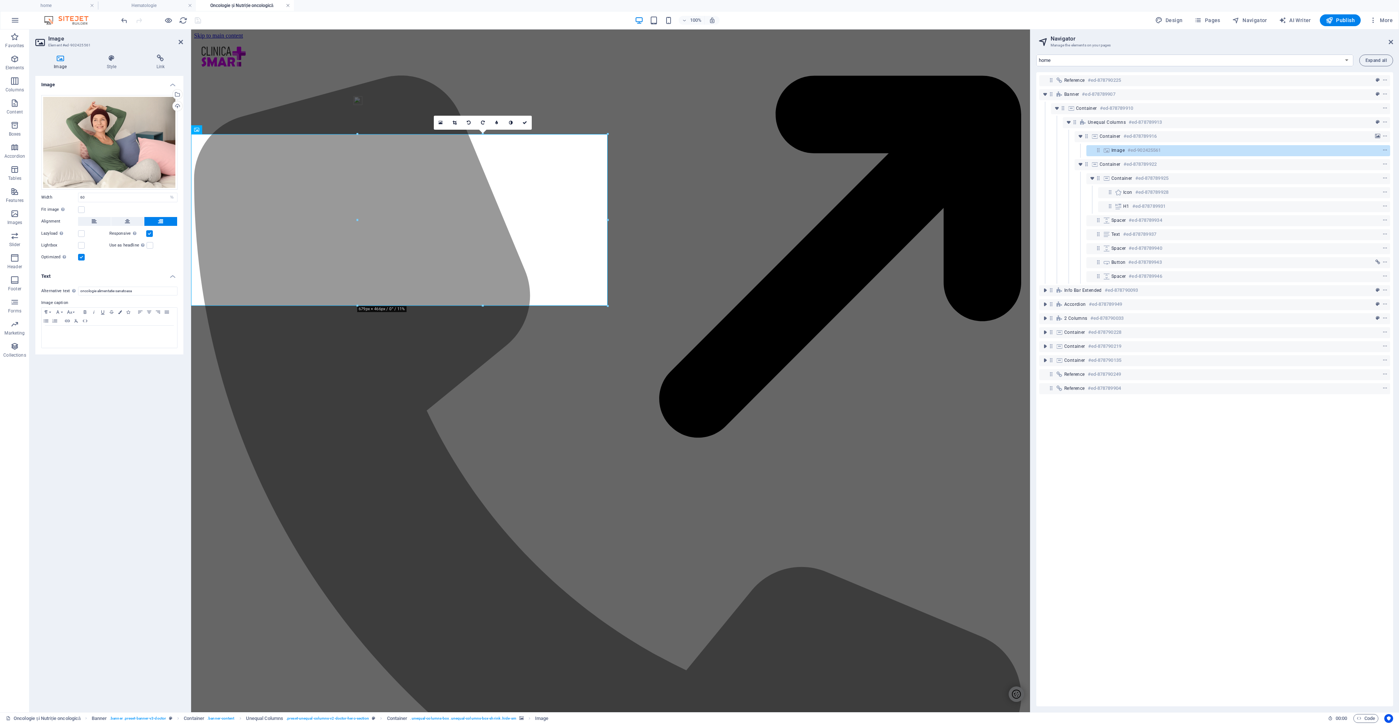
click at [288, 6] on link at bounding box center [288, 5] width 4 height 7
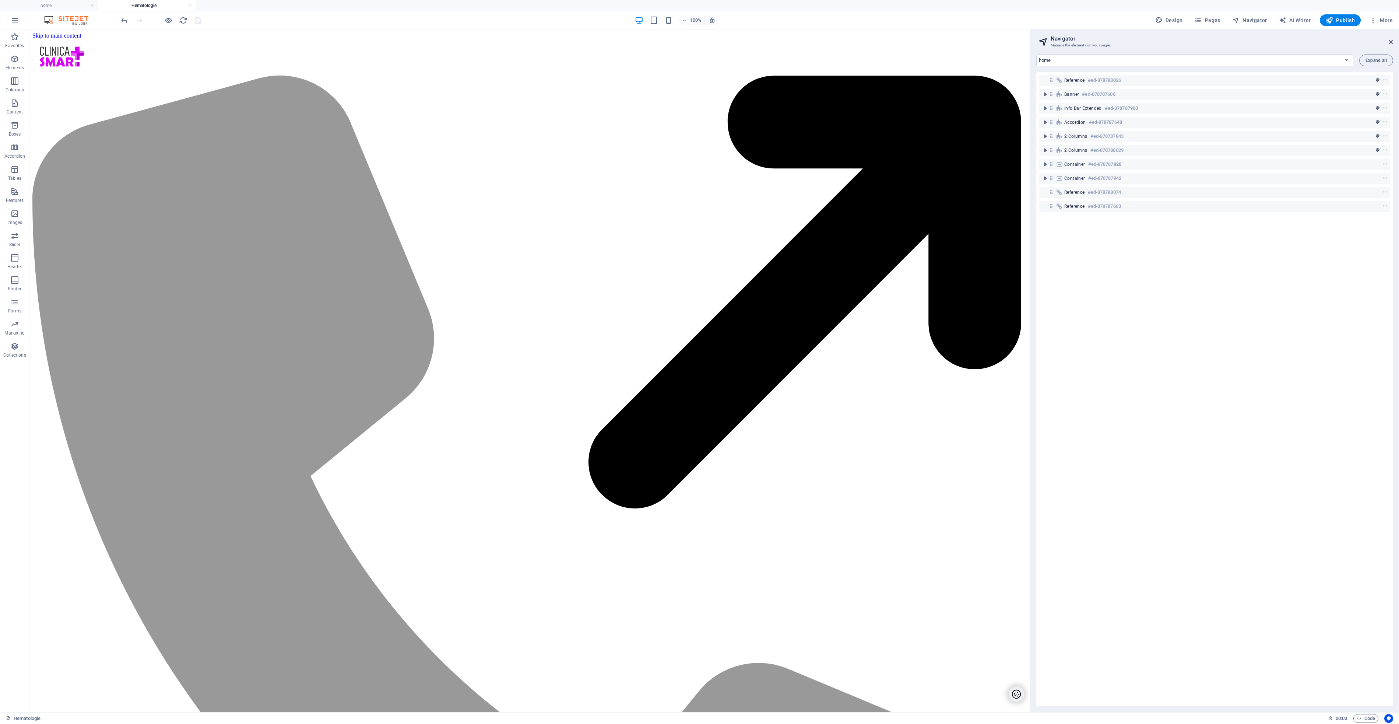
drag, startPoint x: 1030, startPoint y: 84, endPoint x: 1068, endPoint y: 66, distance: 42.0
click at [1214, 20] on span "Pages" at bounding box center [1208, 20] width 26 height 7
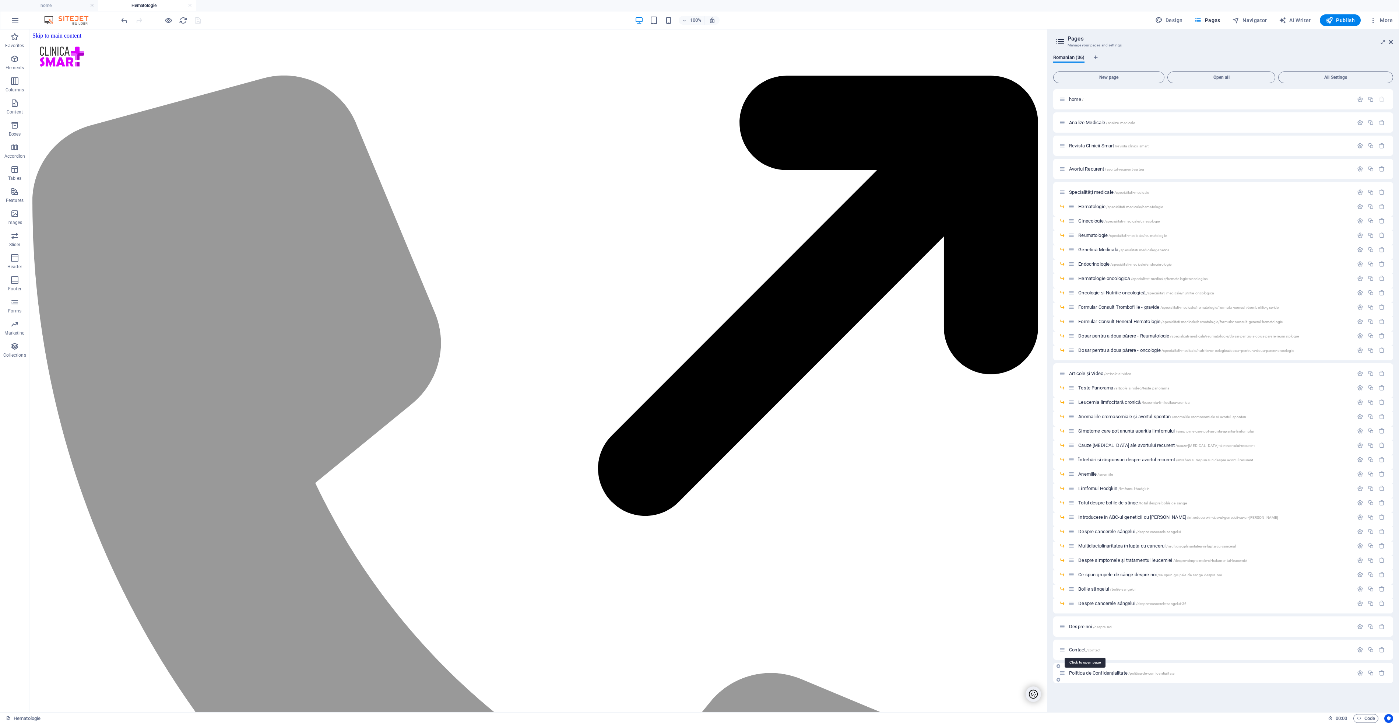
click at [1079, 649] on span "Contact /contact" at bounding box center [1084, 650] width 31 height 6
click at [288, 6] on link at bounding box center [288, 5] width 4 height 7
click at [190, 6] on link at bounding box center [190, 5] width 4 height 7
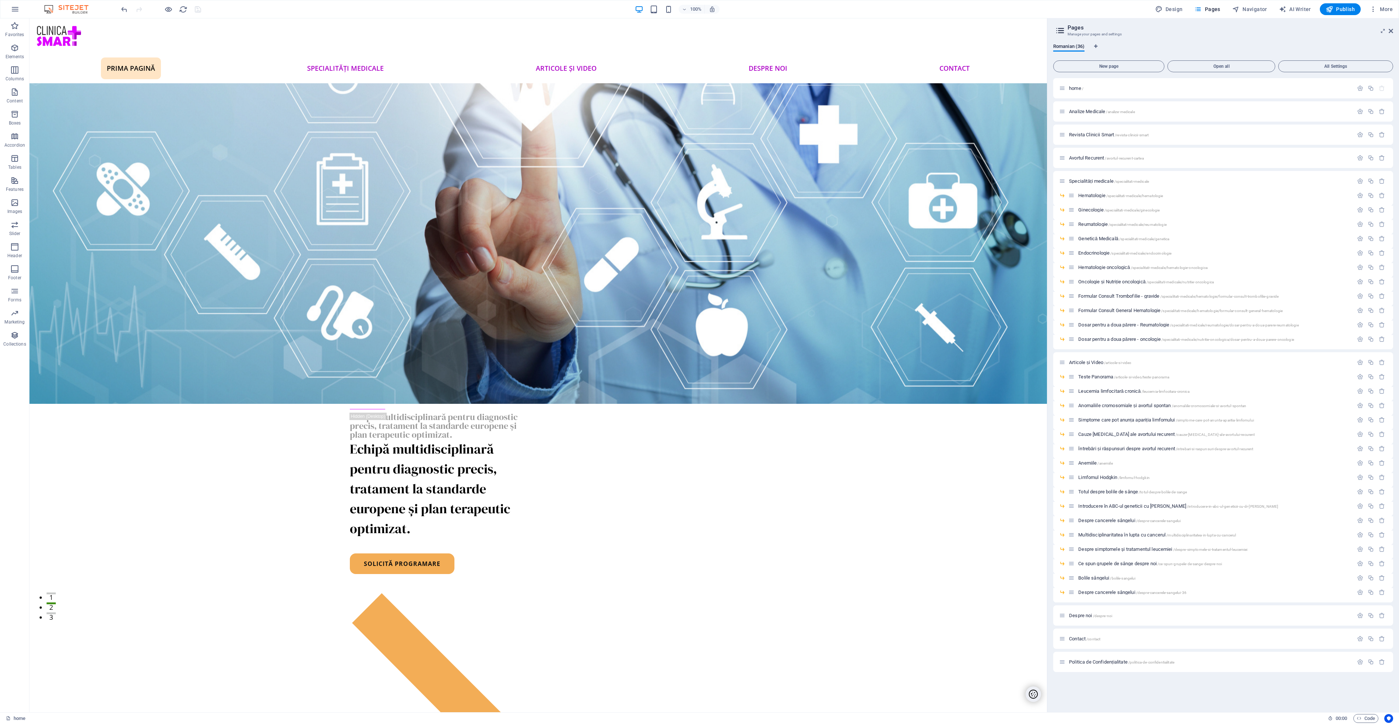
scroll to position [86, 0]
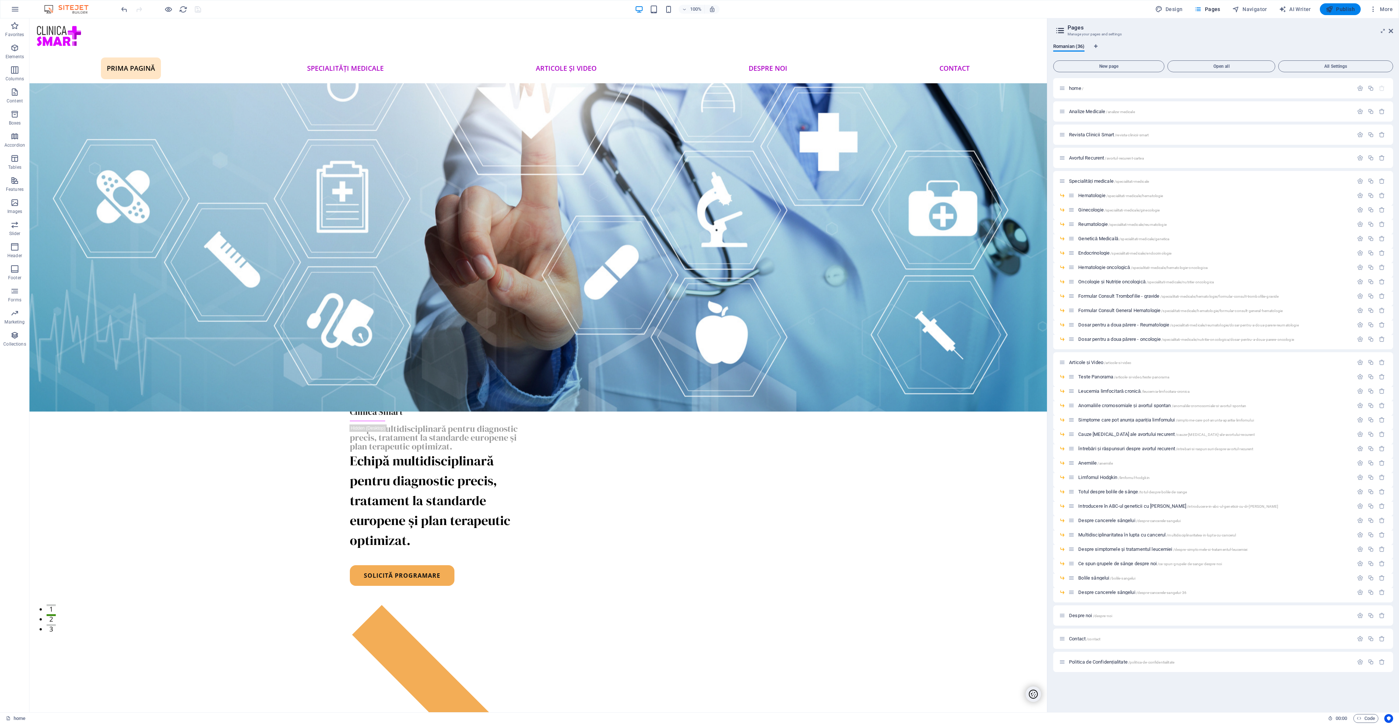
click at [1348, 7] on span "Publish" at bounding box center [1340, 9] width 29 height 7
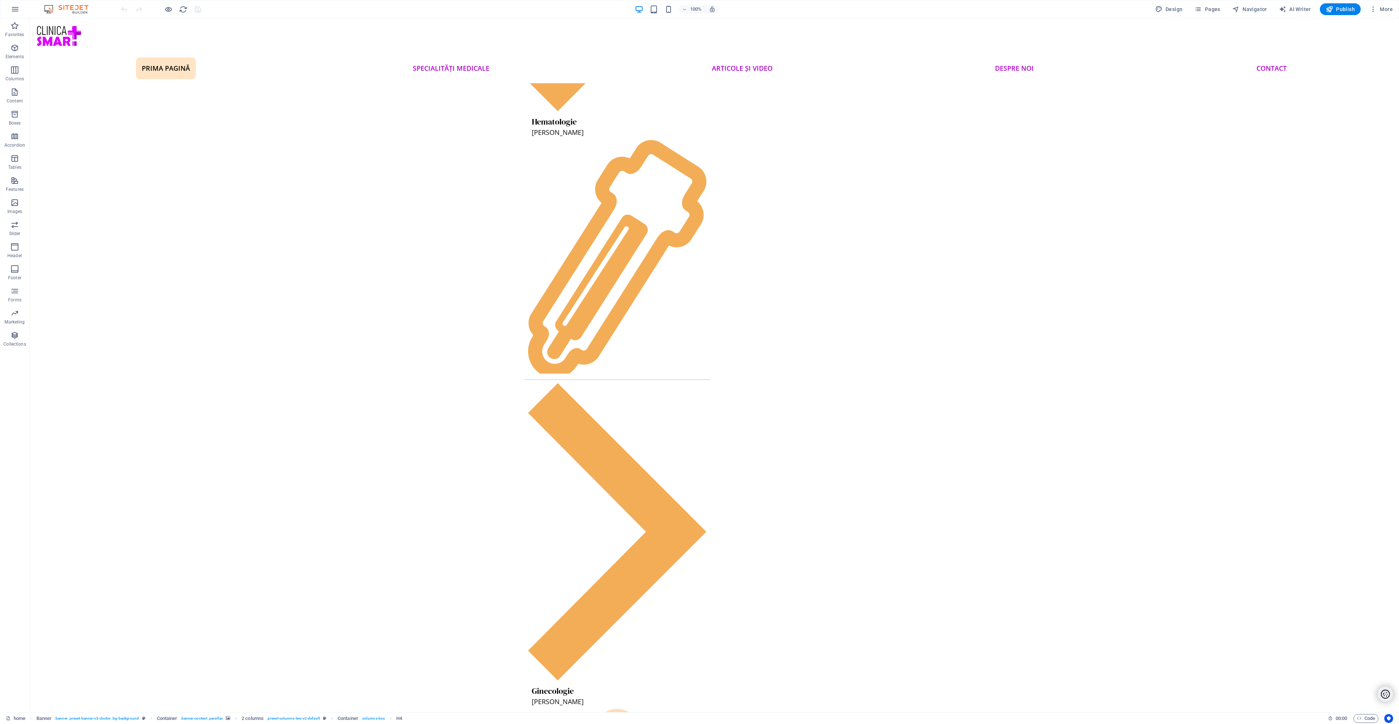
scroll to position [906, 0]
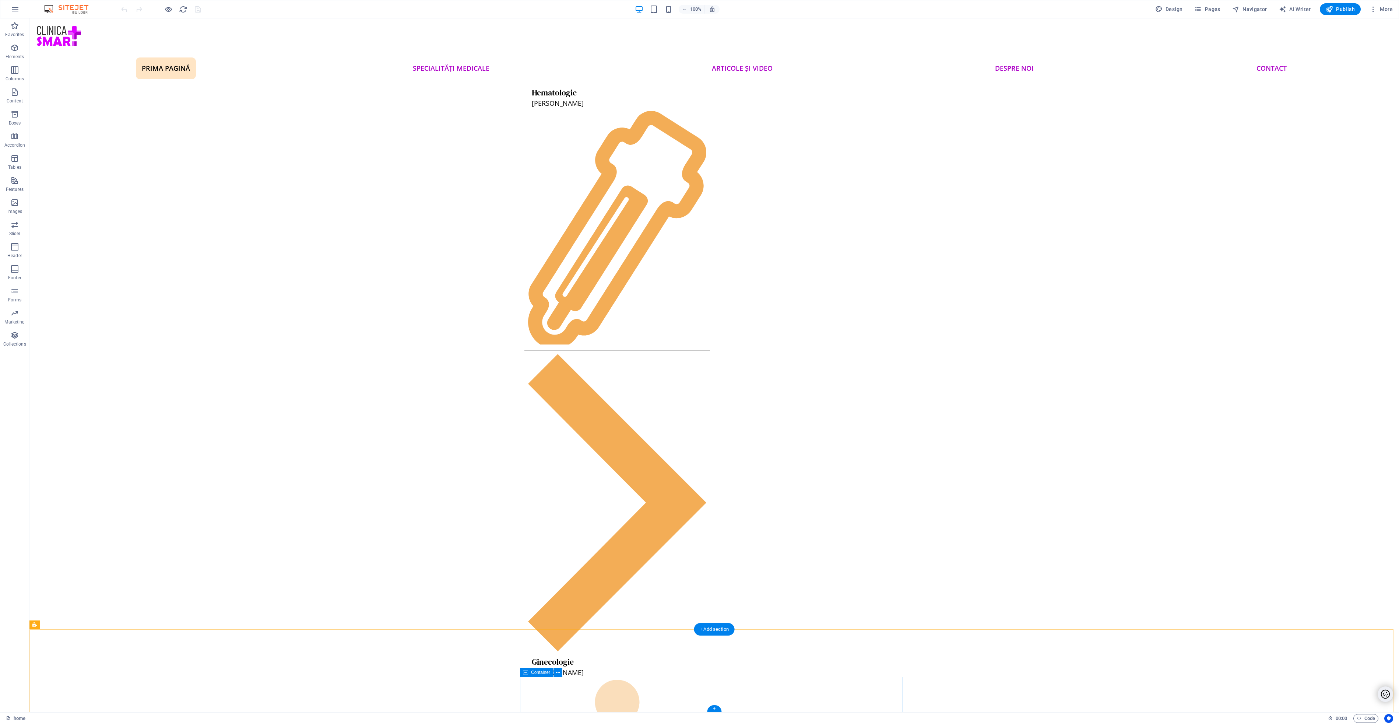
drag, startPoint x: 733, startPoint y: 687, endPoint x: 573, endPoint y: 691, distance: 159.5
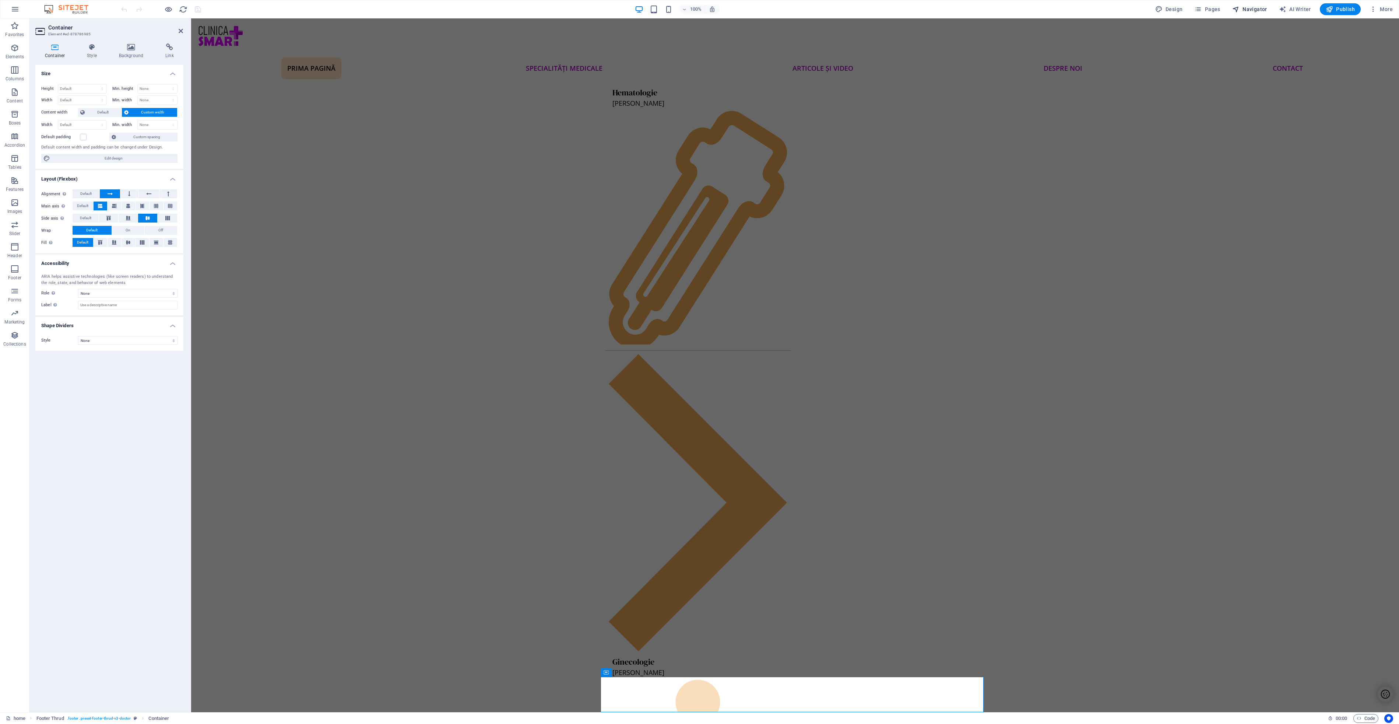
click at [1259, 8] on span "Navigator" at bounding box center [1250, 9] width 35 height 7
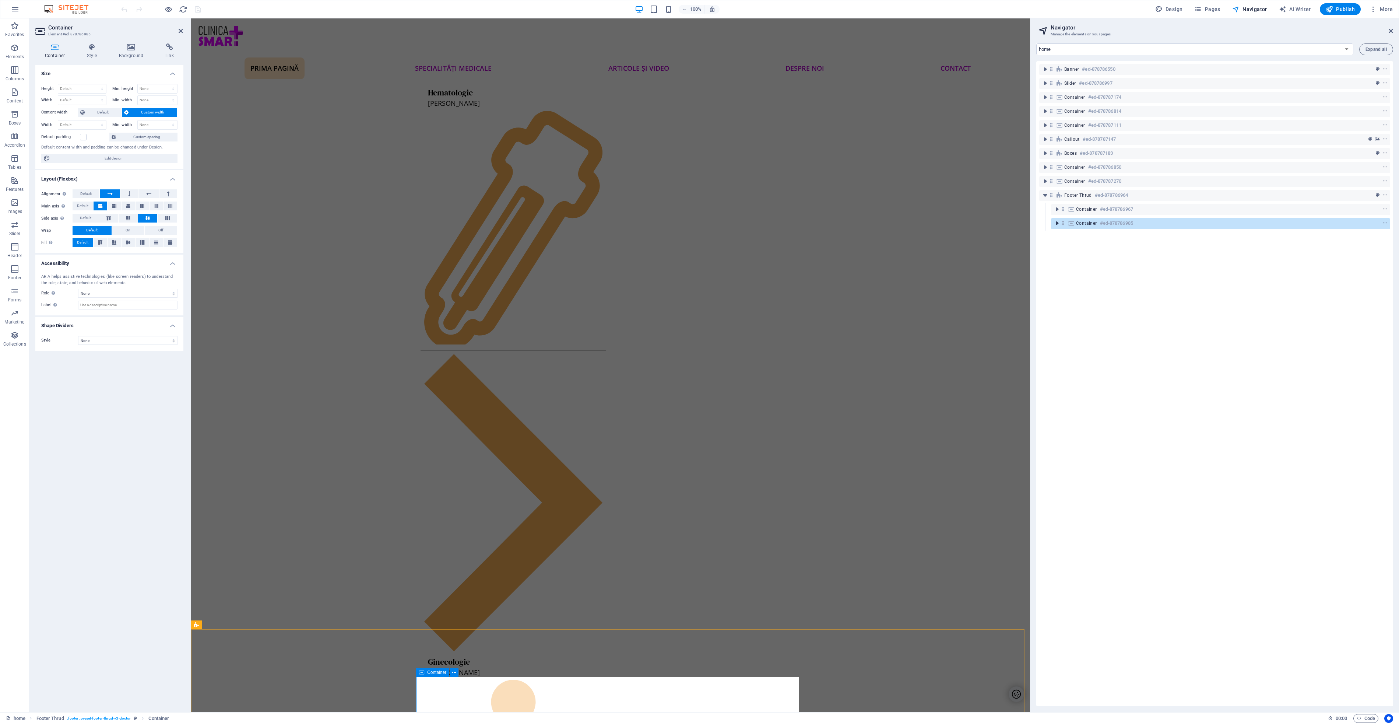
click at [1056, 224] on icon "toggle-expand" at bounding box center [1057, 223] width 7 height 7
click at [1070, 238] on icon "toggle-expand" at bounding box center [1068, 237] width 7 height 7
click at [1096, 252] on icon at bounding box center [1095, 251] width 8 height 6
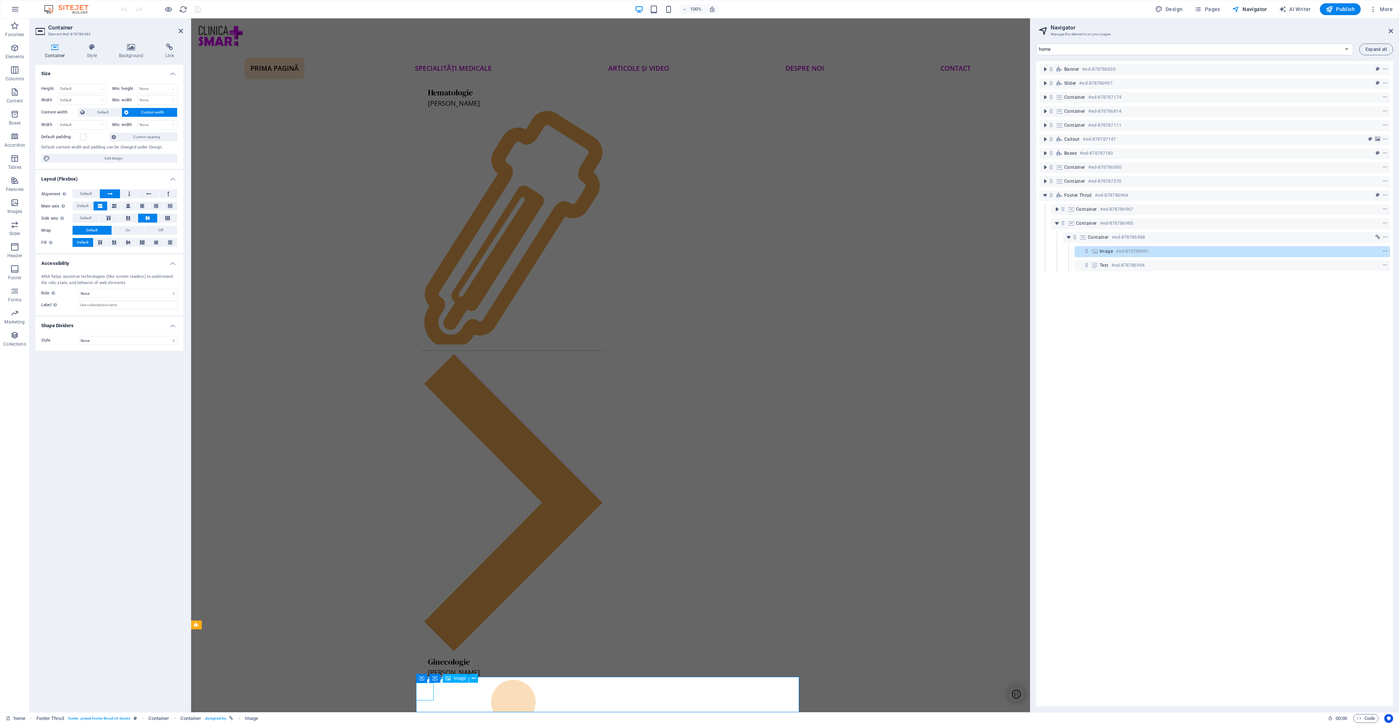
click at [1130, 253] on h6 "#ed-878786991" at bounding box center [1132, 251] width 33 height 9
click at [1095, 251] on icon at bounding box center [1095, 251] width 8 height 6
select select "rem"
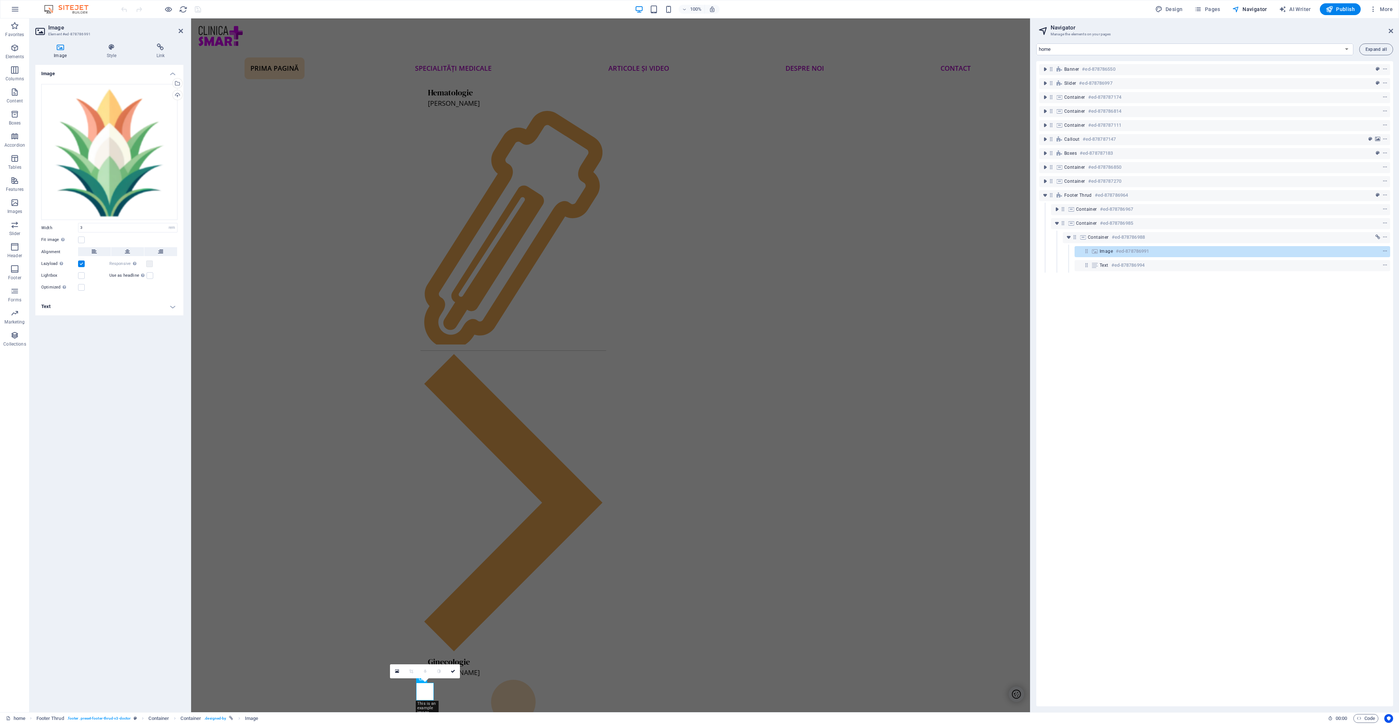
click at [173, 306] on h4 "Text" at bounding box center [109, 307] width 148 height 18
click at [174, 304] on h4 "Text" at bounding box center [109, 304] width 148 height 13
click at [1384, 251] on icon "context-menu" at bounding box center [1385, 251] width 5 height 5
click at [1118, 251] on h6 "#ed-878786991" at bounding box center [1132, 251] width 33 height 9
click at [1373, 8] on icon "button" at bounding box center [1373, 9] width 7 height 7
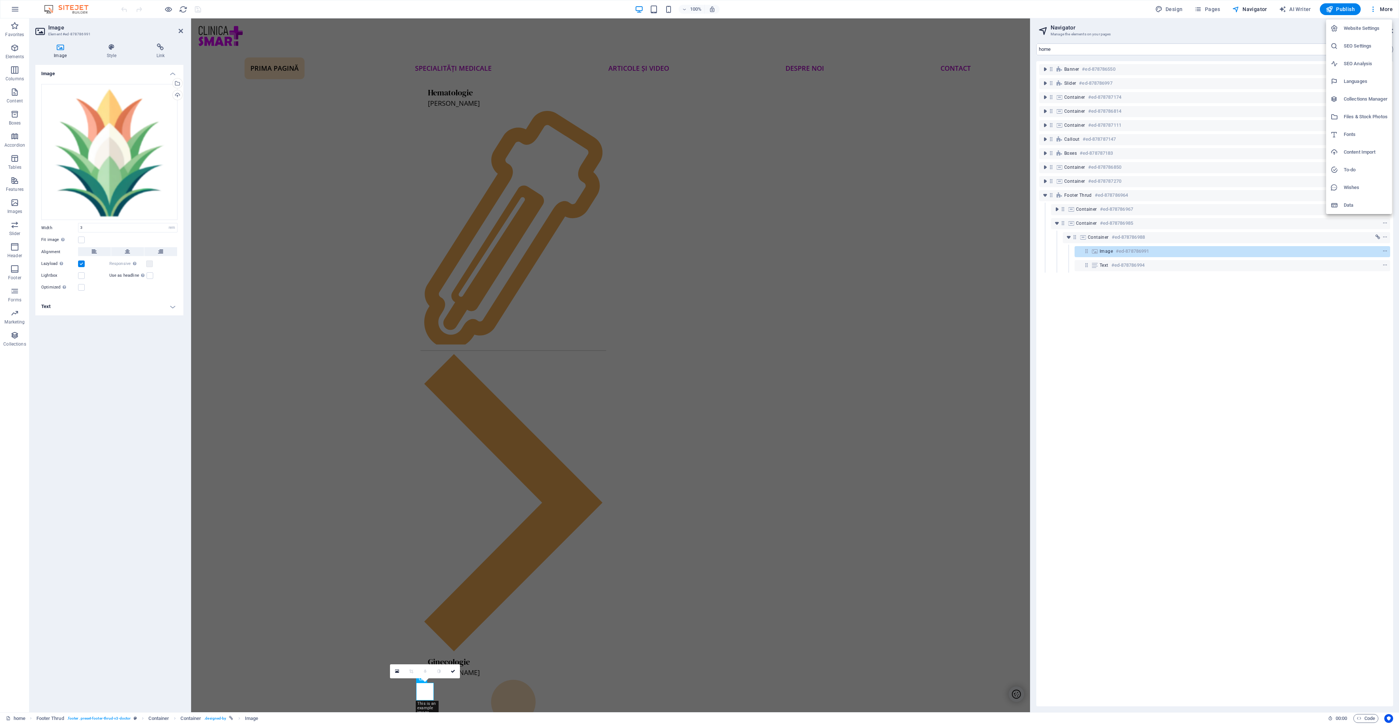
click at [160, 48] on div at bounding box center [699, 362] width 1399 height 724
click at [159, 51] on h4 "Link" at bounding box center [160, 50] width 45 height 15
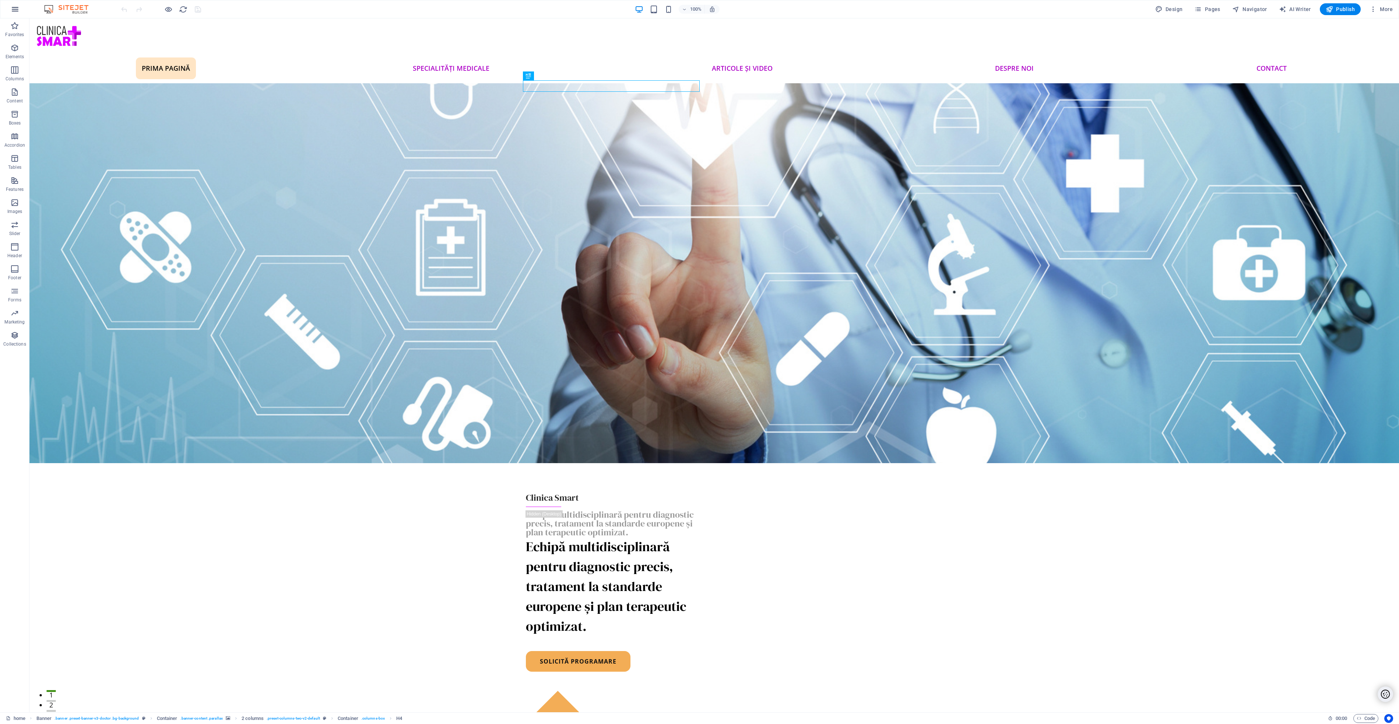
click at [17, 11] on icon "button" at bounding box center [15, 9] width 9 height 9
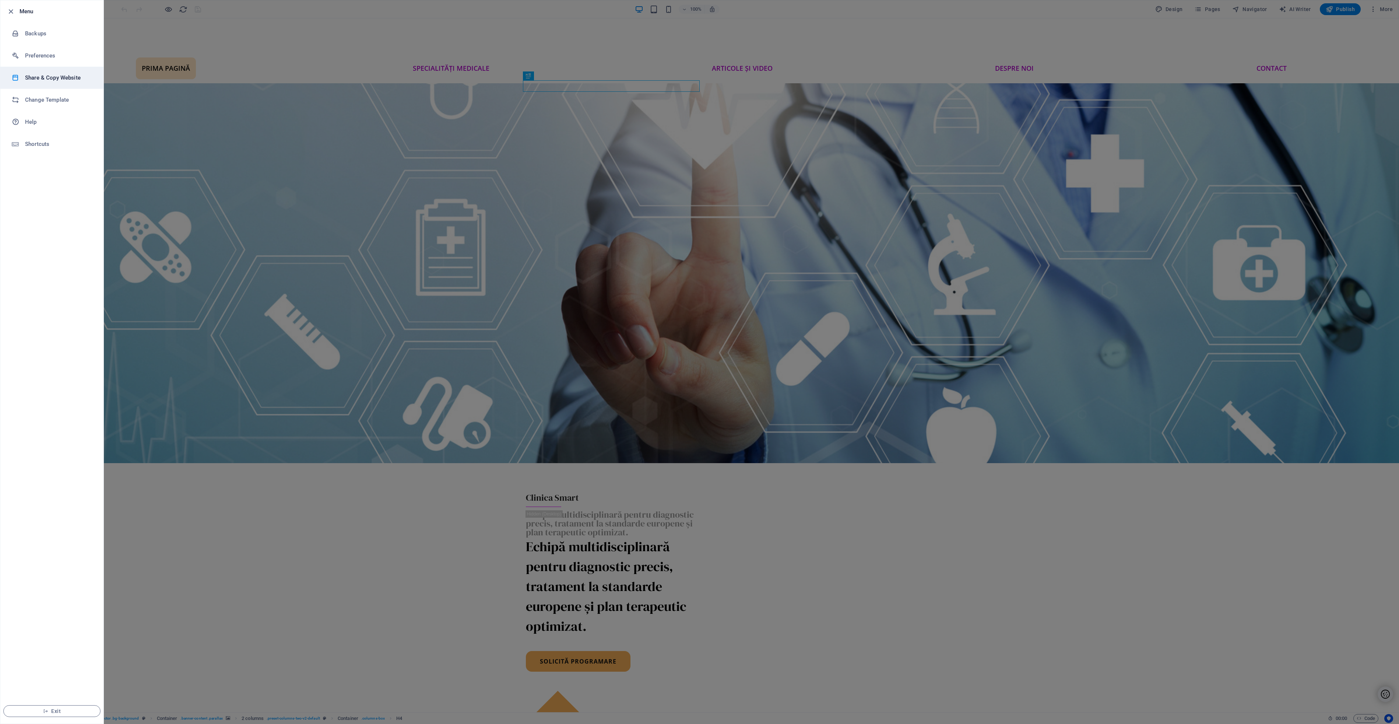
click at [43, 80] on h6 "Share & Copy Website" at bounding box center [59, 77] width 68 height 9
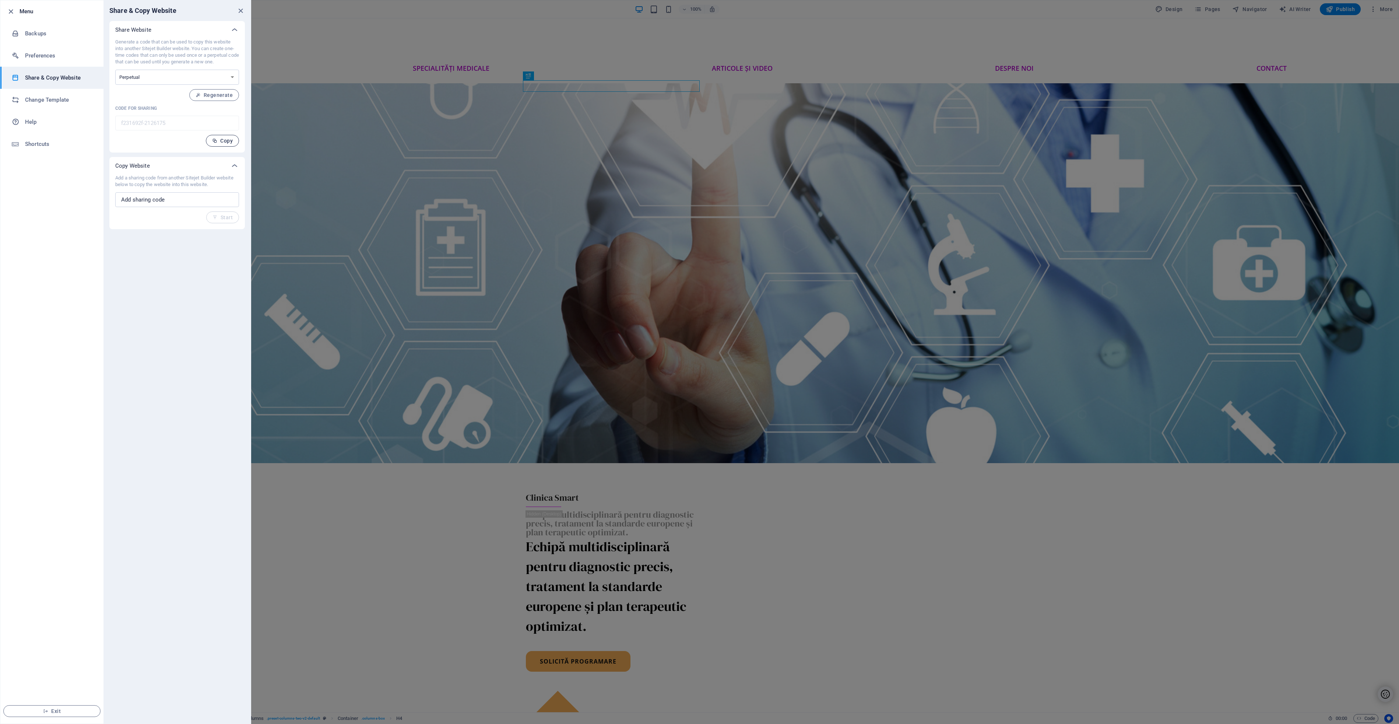
click at [225, 140] on span "Copy" at bounding box center [222, 141] width 21 height 6
click at [11, 11] on icon "button" at bounding box center [11, 11] width 8 height 8
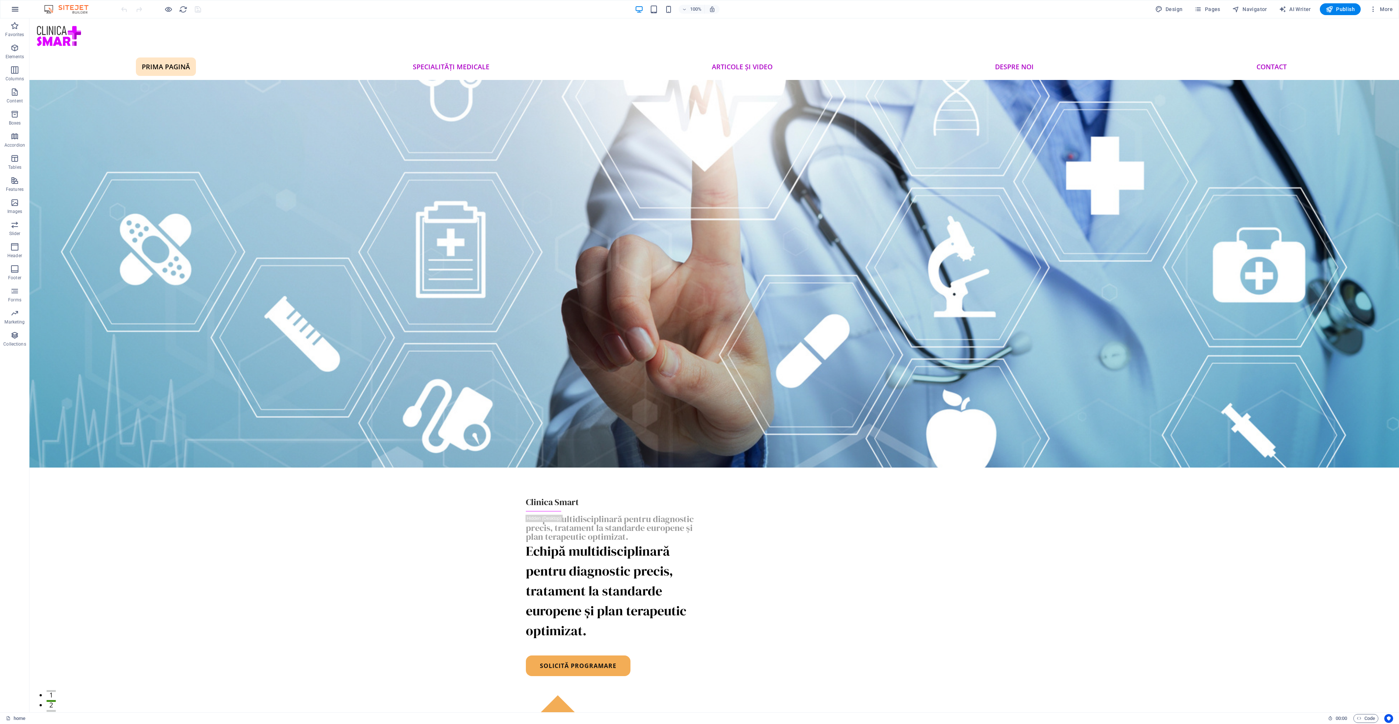
click at [18, 10] on icon "button" at bounding box center [15, 9] width 9 height 9
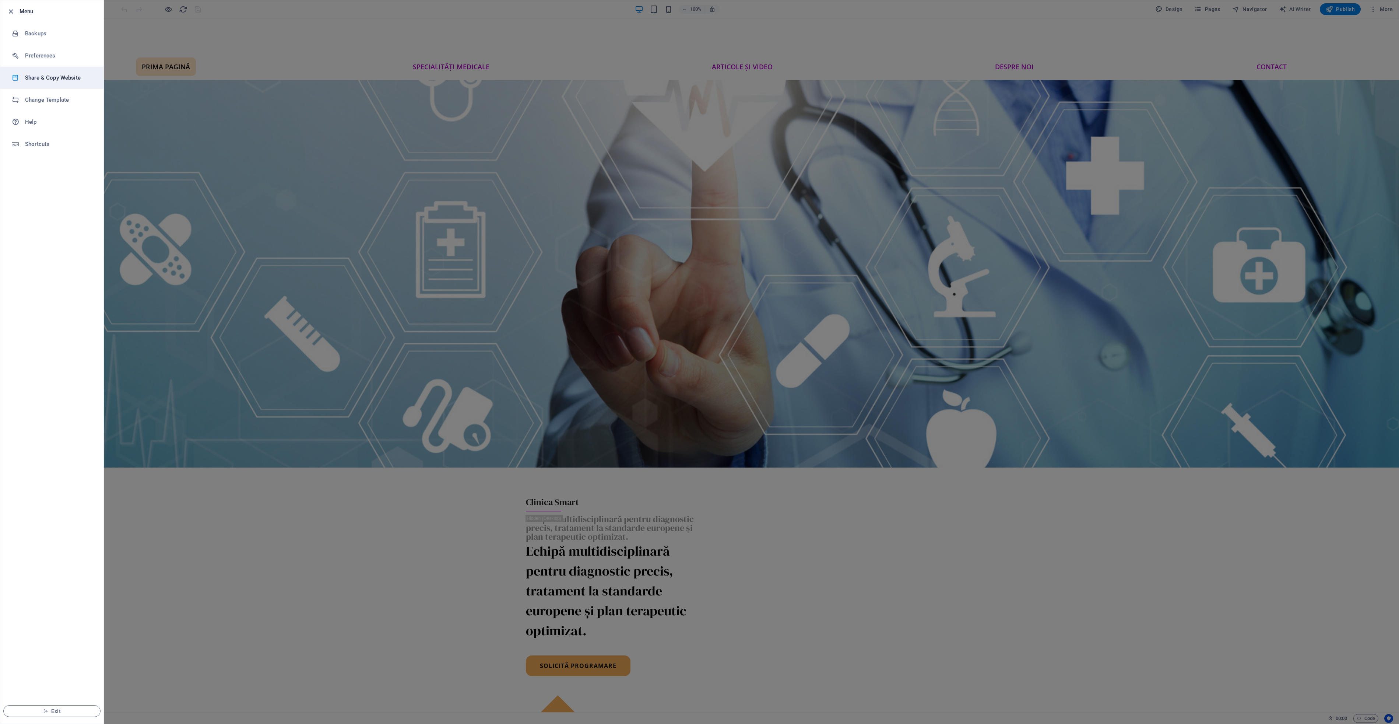
click at [58, 80] on h6 "Share & Copy Website" at bounding box center [59, 77] width 68 height 9
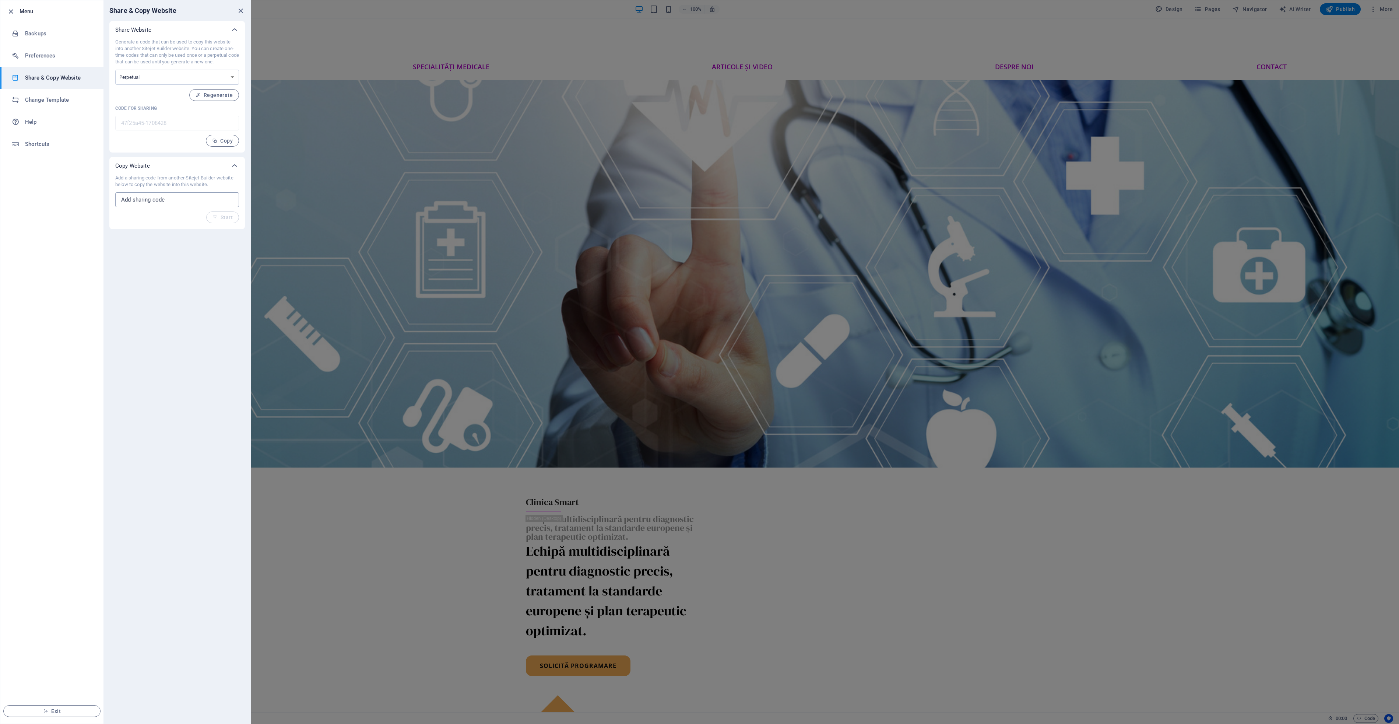
click at [150, 197] on input "text" at bounding box center [177, 199] width 124 height 15
paste input "f231692f-2126175"
type input "f231692f-2126175"
click at [221, 219] on span "Start" at bounding box center [223, 217] width 20 height 6
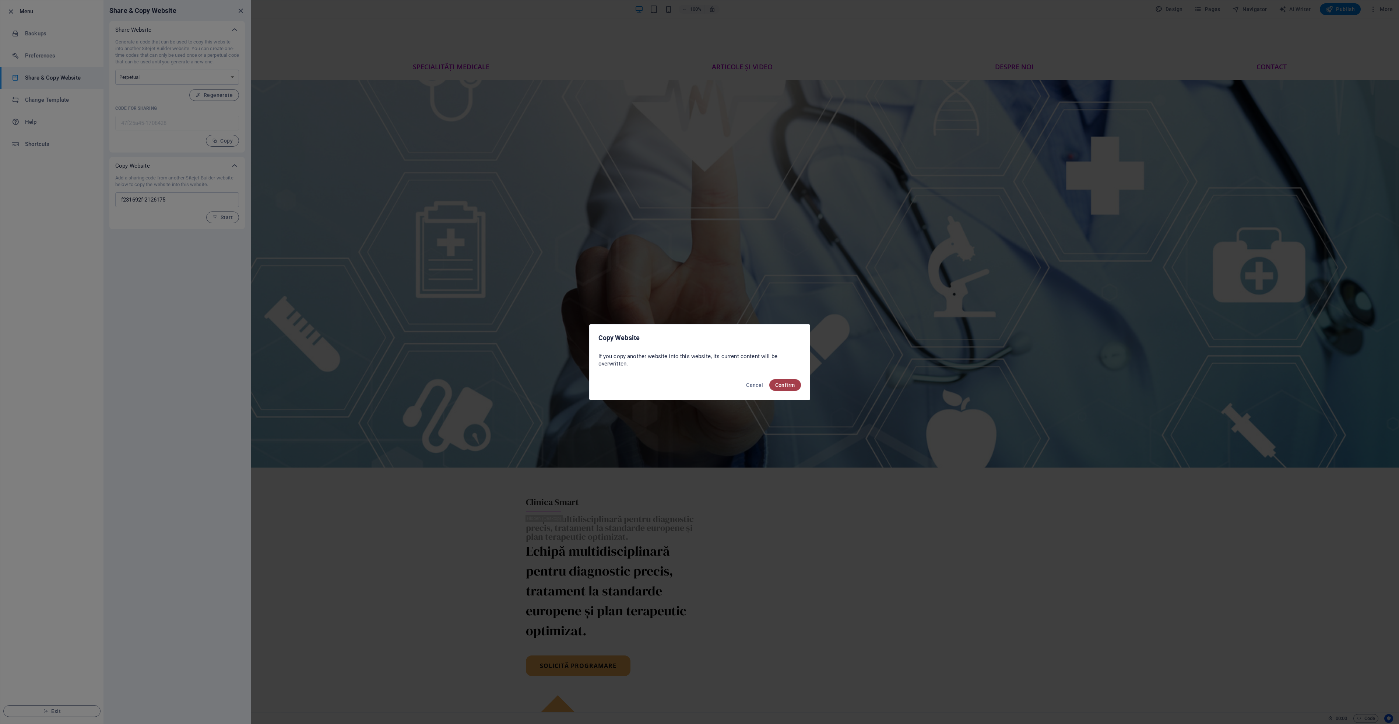
click at [785, 386] on span "Confirm" at bounding box center [785, 385] width 20 height 6
